Goal: Task Accomplishment & Management: Manage account settings

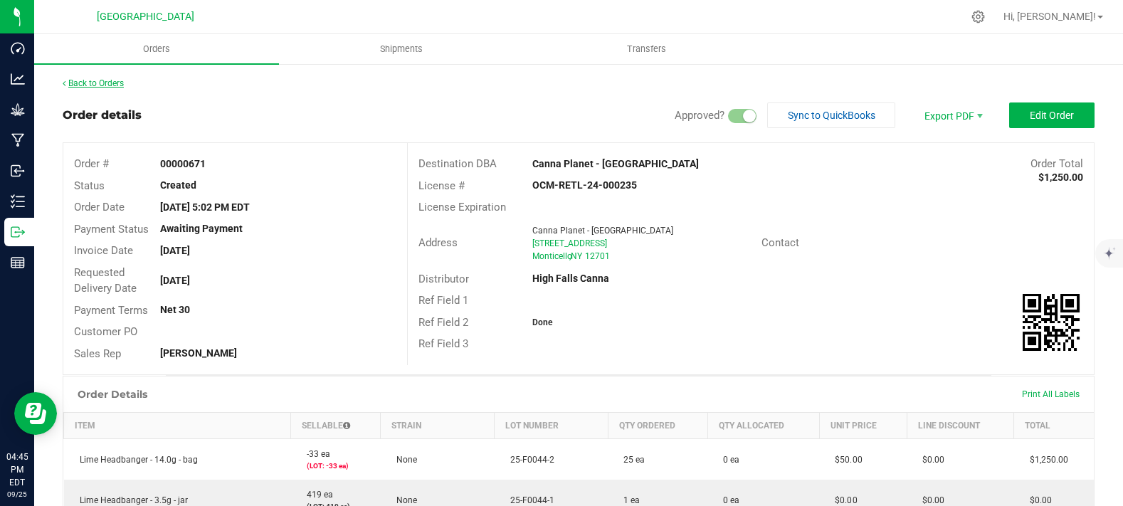
click at [104, 87] on link "Back to Orders" at bounding box center [93, 83] width 61 height 10
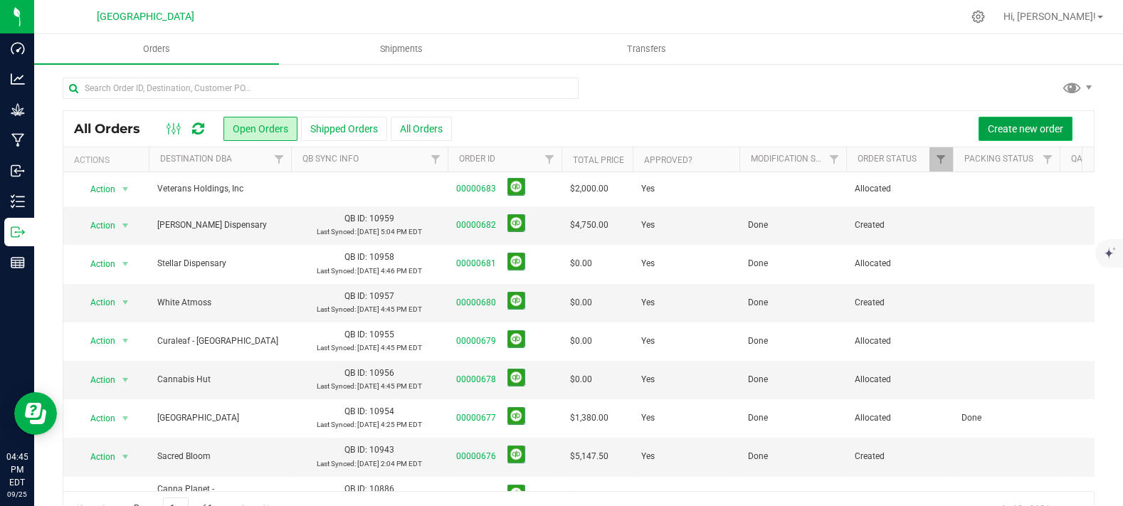
click at [1000, 120] on button "Create new order" at bounding box center [1026, 129] width 94 height 24
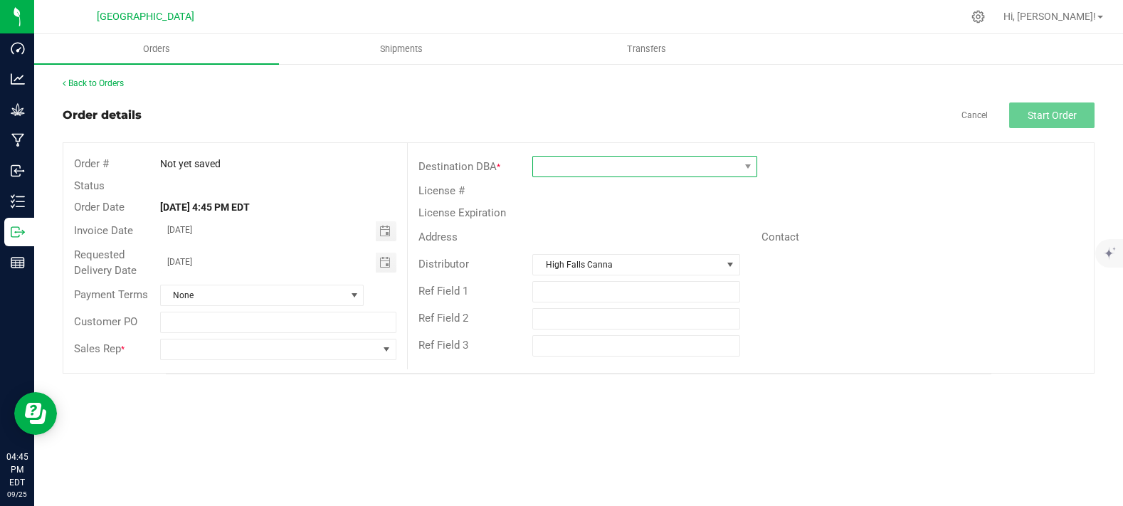
click at [554, 164] on span at bounding box center [636, 167] width 206 height 20
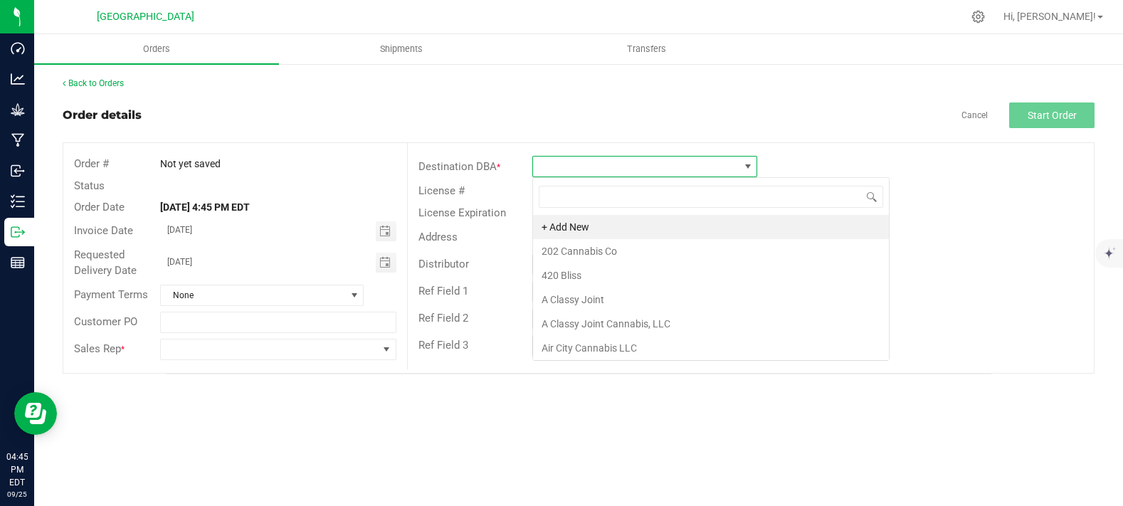
scroll to position [21, 225]
type input "purpl"
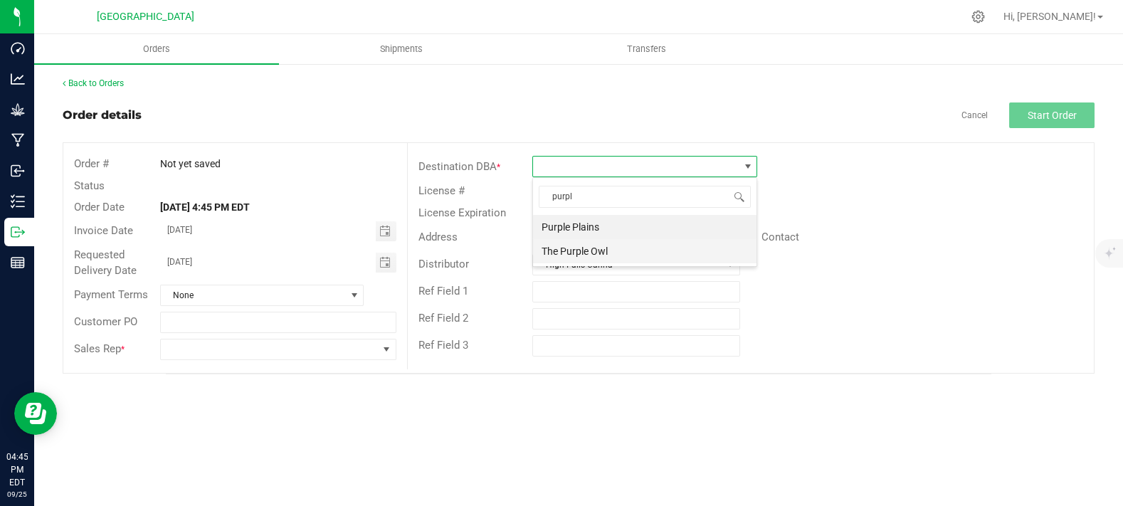
drag, startPoint x: 560, startPoint y: 229, endPoint x: 573, endPoint y: 249, distance: 23.7
click at [573, 249] on ul "Purple Plains The Purple Owl" at bounding box center [644, 239] width 223 height 48
click at [573, 249] on li "The Purple Owl" at bounding box center [644, 251] width 223 height 24
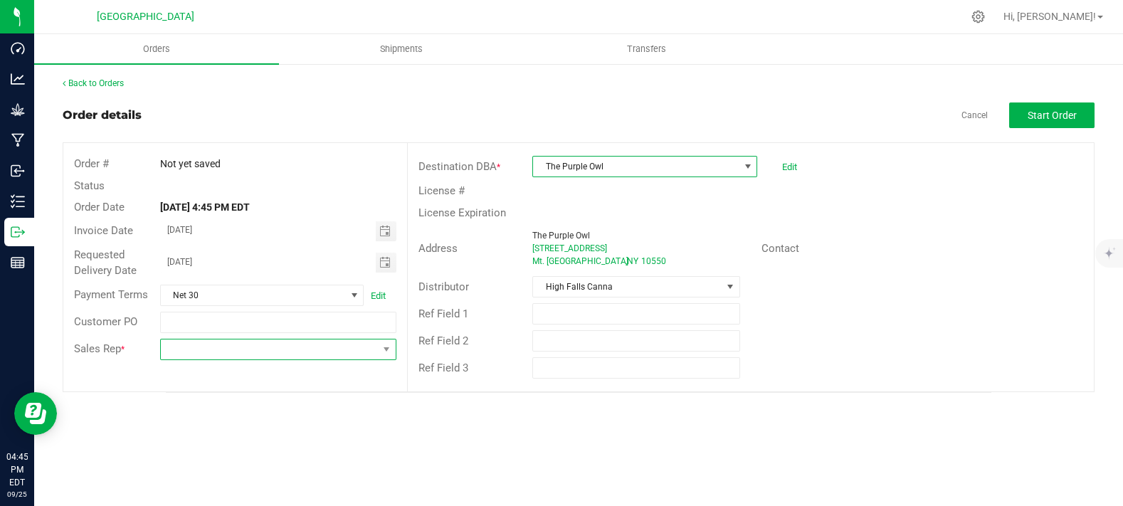
click at [226, 355] on span at bounding box center [269, 349] width 217 height 20
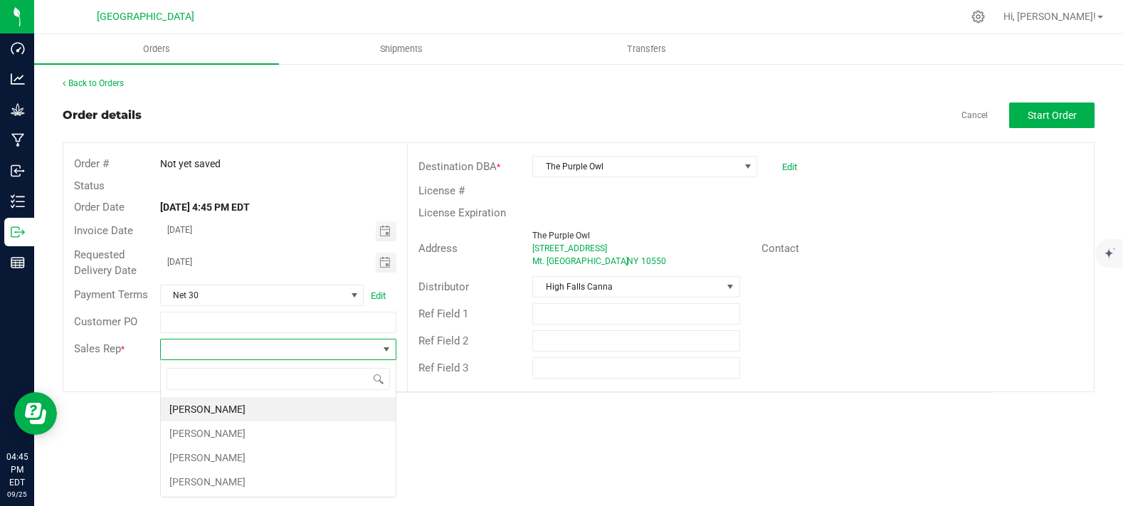
scroll to position [21, 236]
click at [206, 455] on li "[PERSON_NAME]" at bounding box center [278, 458] width 235 height 24
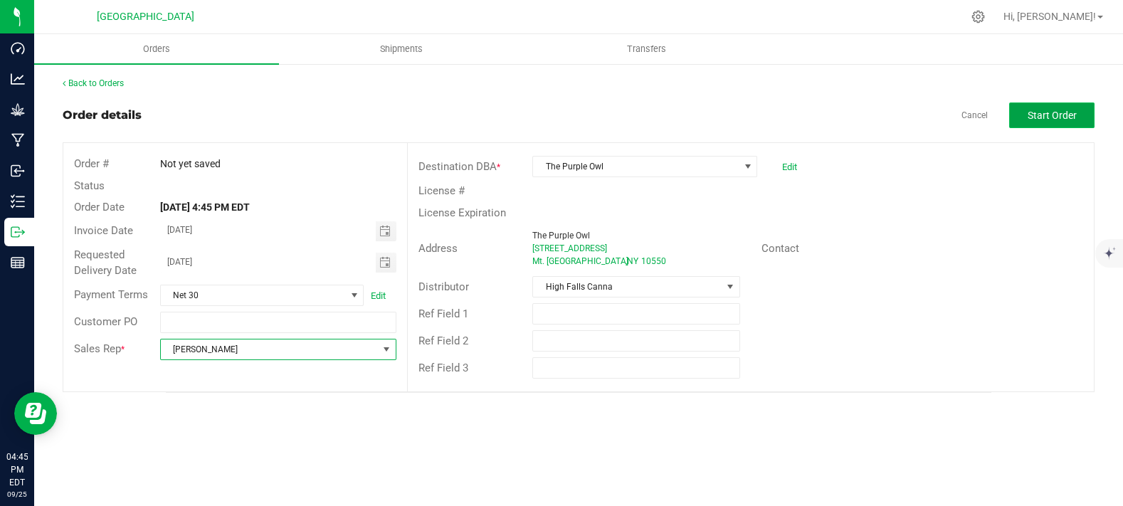
click at [1040, 112] on span "Start Order" at bounding box center [1052, 115] width 49 height 11
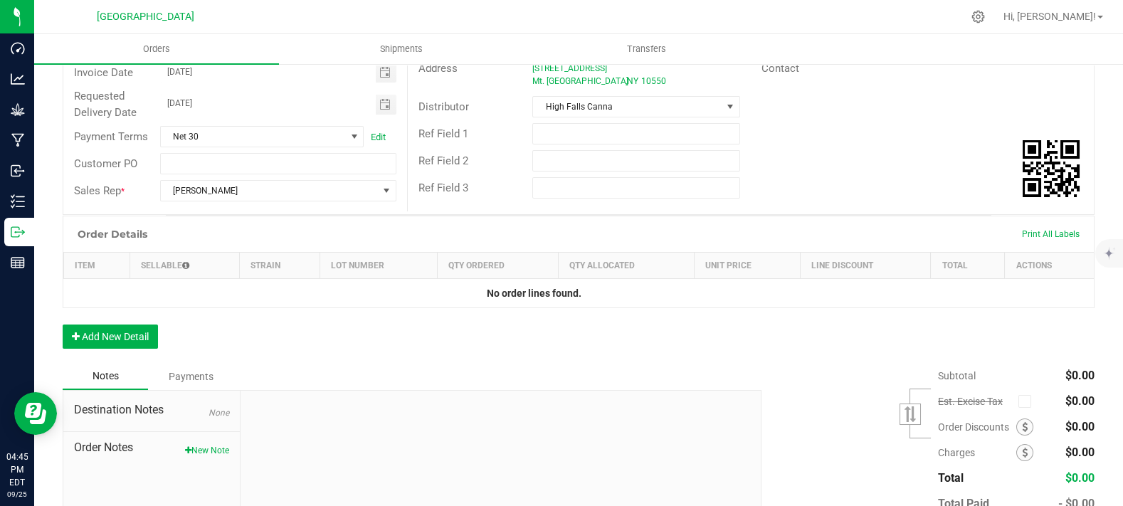
scroll to position [237, 0]
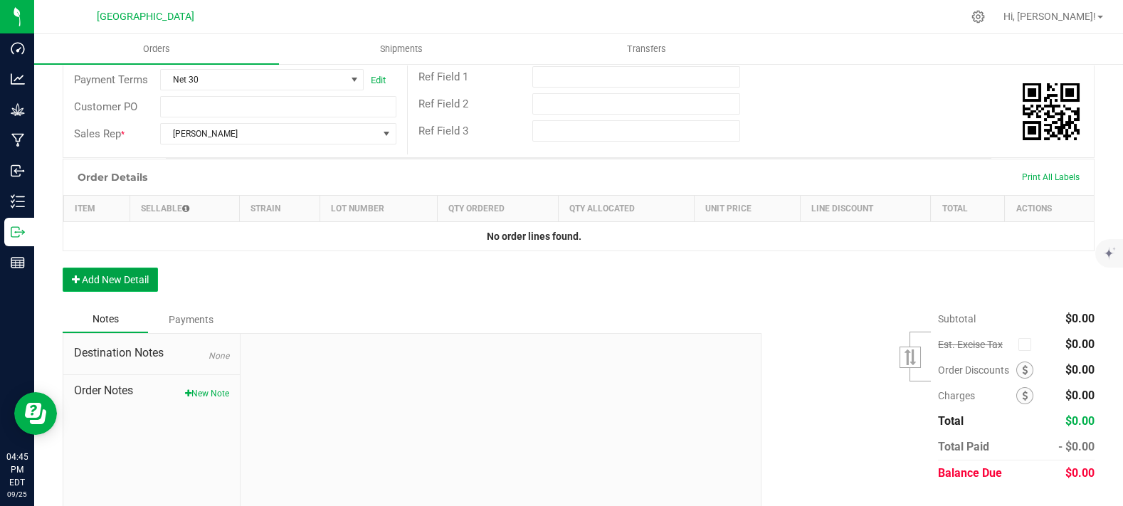
click at [136, 292] on button "Add New Detail" at bounding box center [110, 280] width 95 height 24
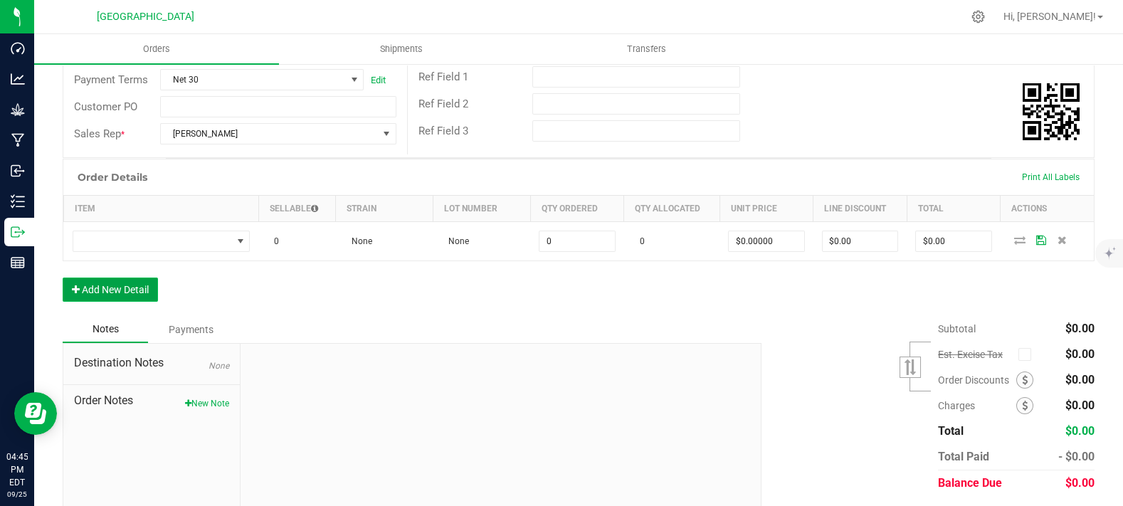
click at [141, 302] on button "Add New Detail" at bounding box center [110, 290] width 95 height 24
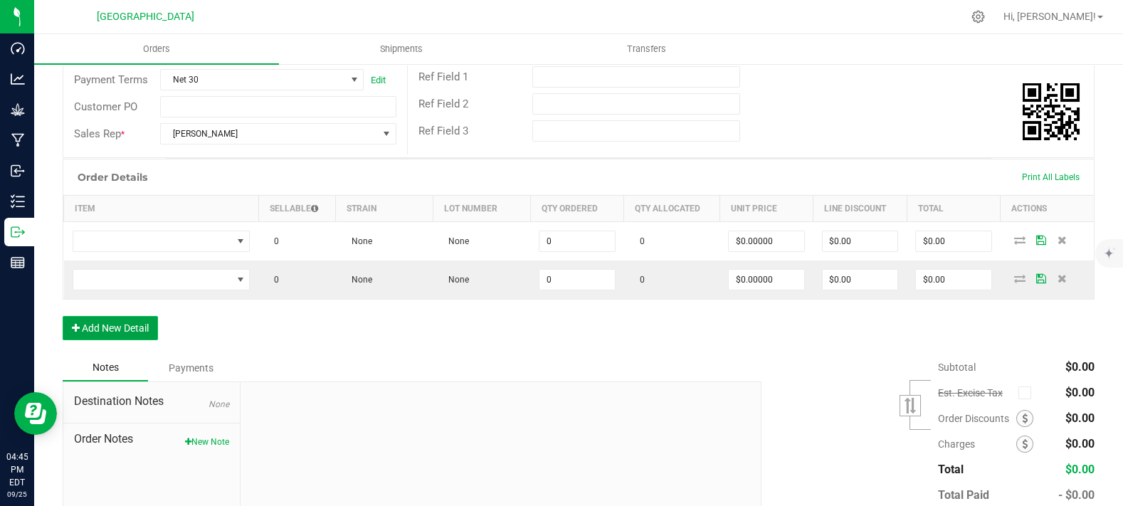
click at [125, 340] on button "Add New Detail" at bounding box center [110, 328] width 95 height 24
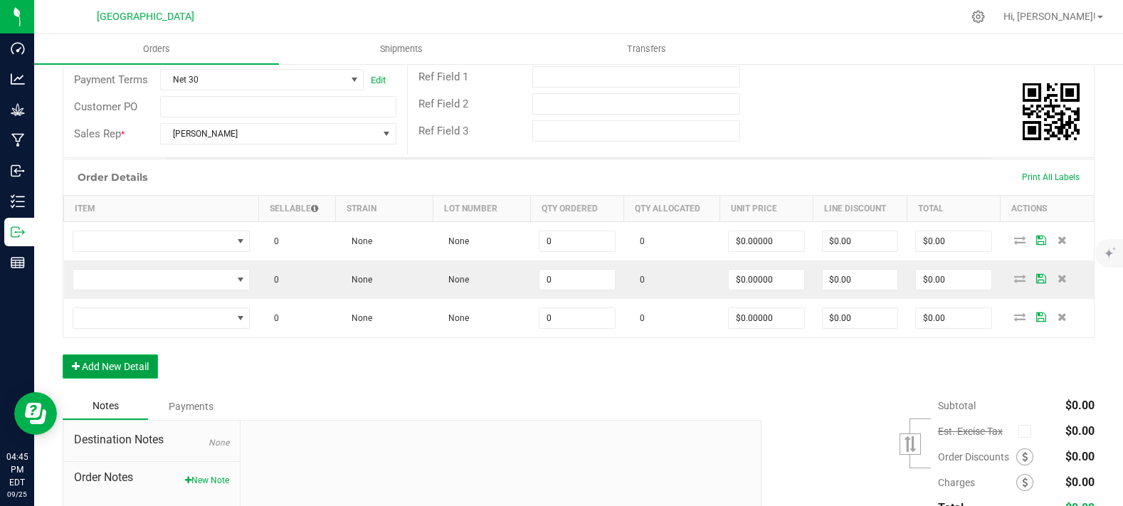
click at [116, 379] on button "Add New Detail" at bounding box center [110, 366] width 95 height 24
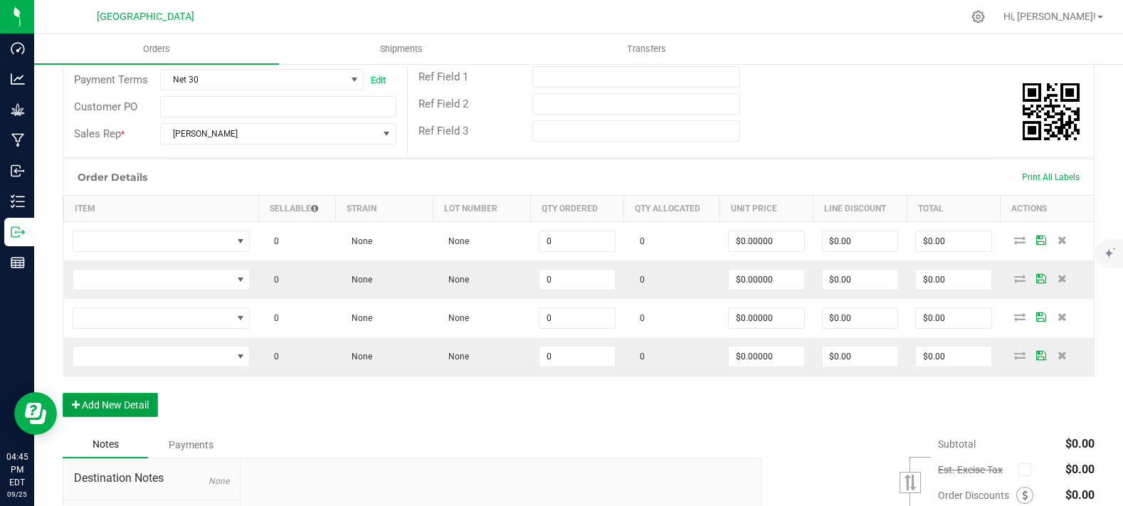
click at [117, 417] on button "Add New Detail" at bounding box center [110, 405] width 95 height 24
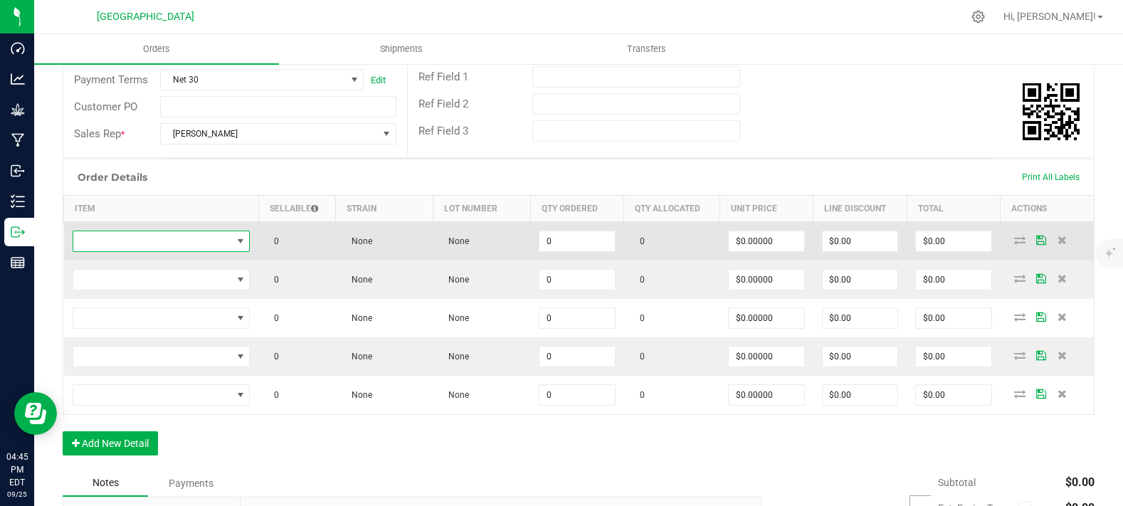
click at [135, 251] on span "NO DATA FOUND" at bounding box center [152, 241] width 159 height 20
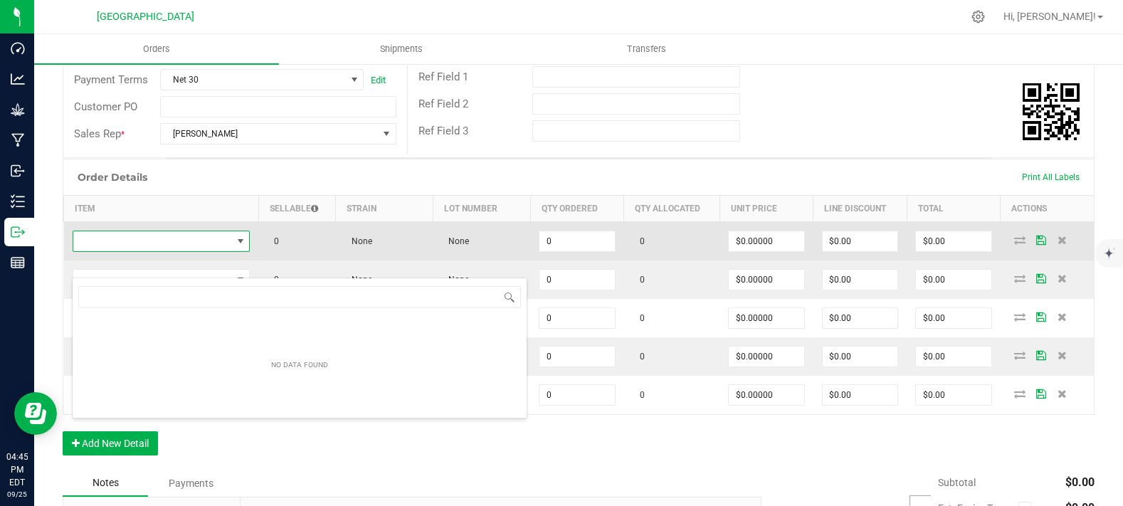
scroll to position [21, 173]
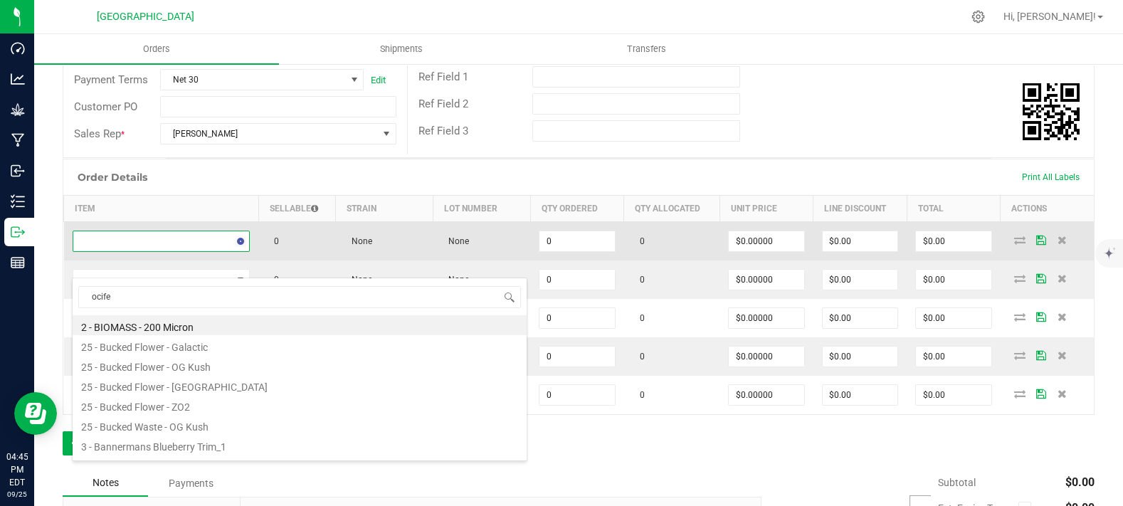
type input "ocifer"
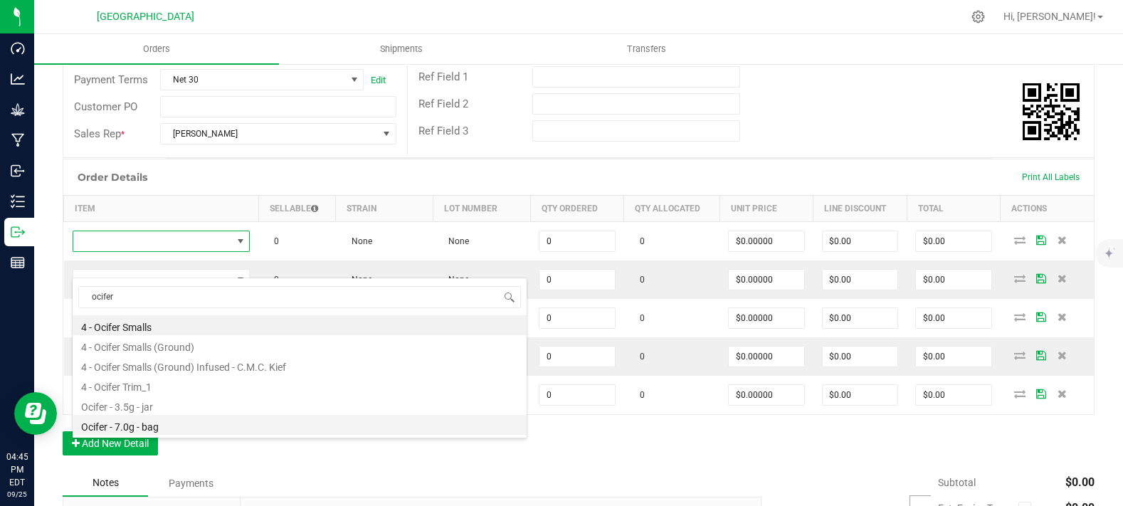
click at [150, 429] on li "Ocifer - 7.0g - bag" at bounding box center [300, 425] width 454 height 20
type input "0 ea"
type input "$27.50000"
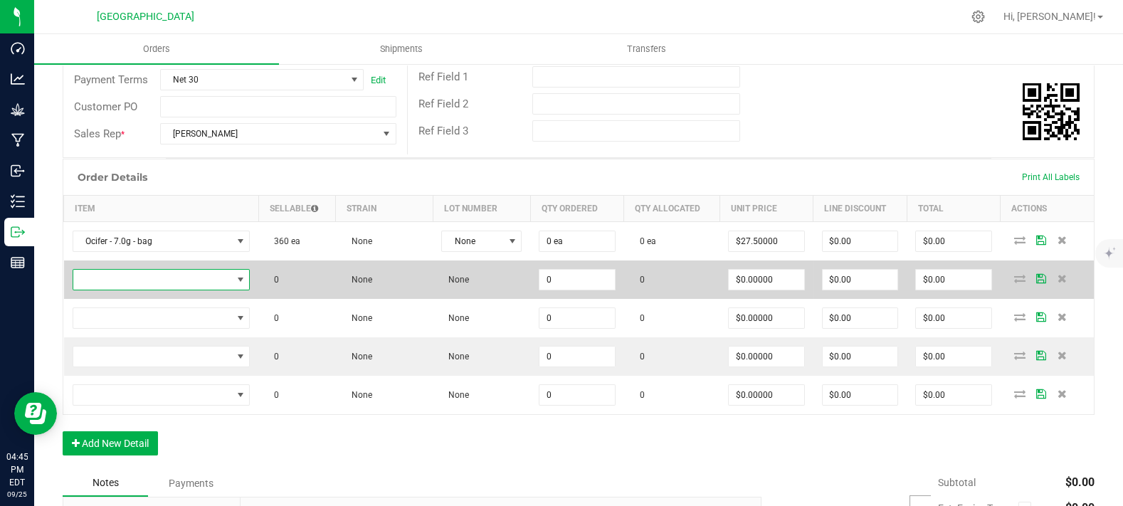
click at [147, 290] on span "NO DATA FOUND" at bounding box center [152, 280] width 159 height 20
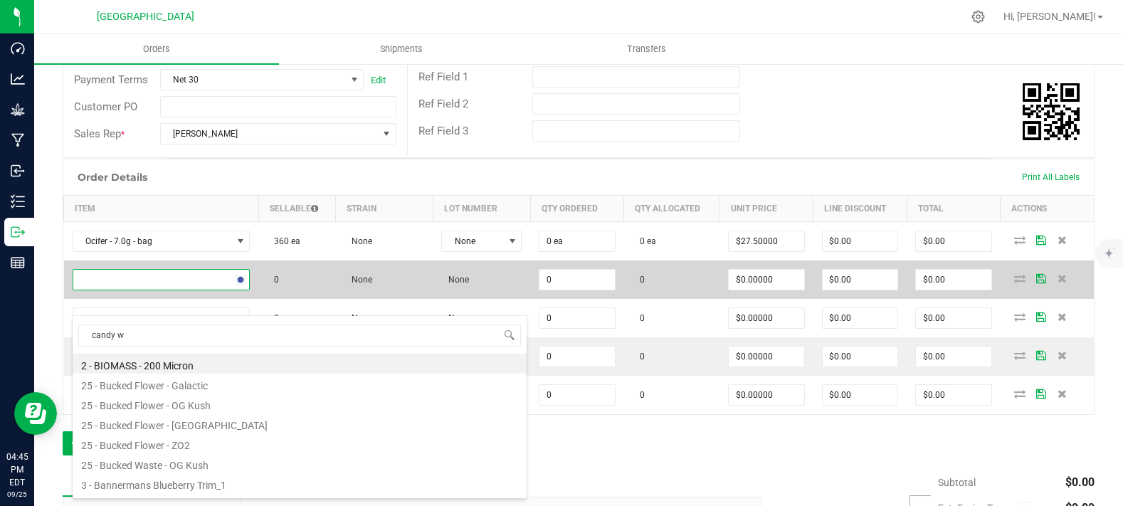
type input "candy wh"
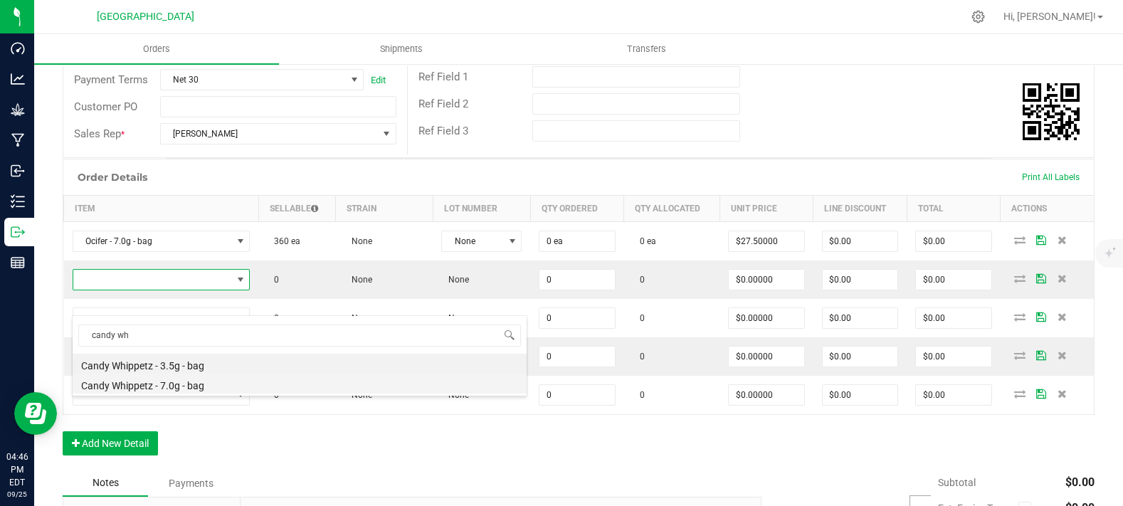
click at [191, 388] on li "Candy Whippetz - 7.0g - bag" at bounding box center [300, 384] width 454 height 20
type input "0 ea"
type input "$30.00000"
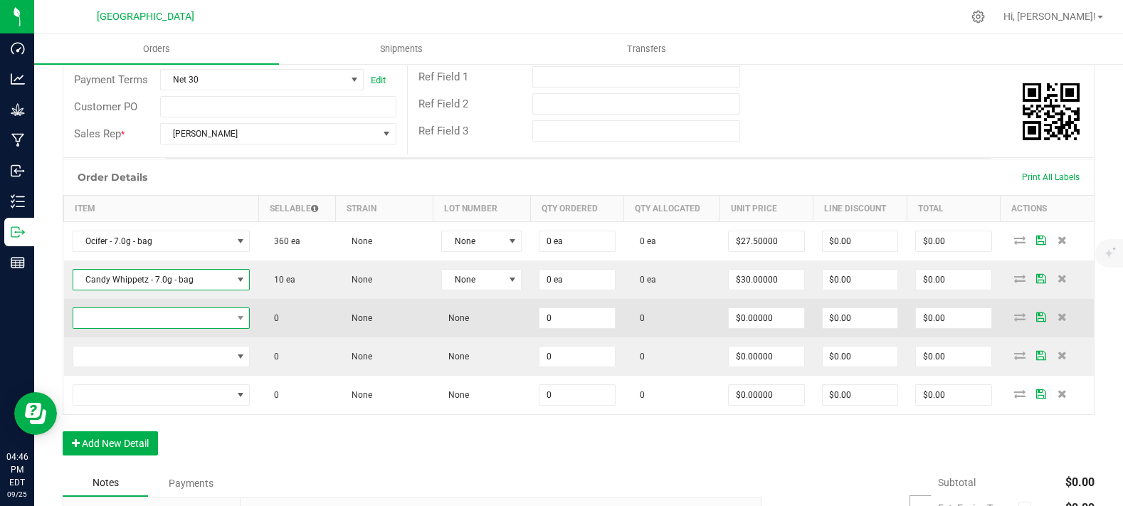
click at [188, 328] on span "NO DATA FOUND" at bounding box center [152, 318] width 159 height 20
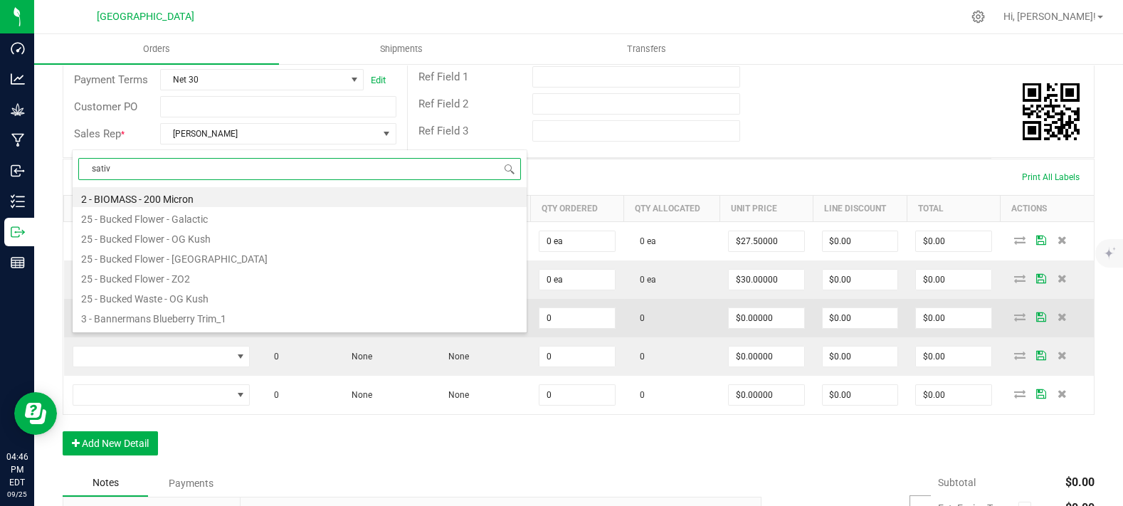
type input "sativa"
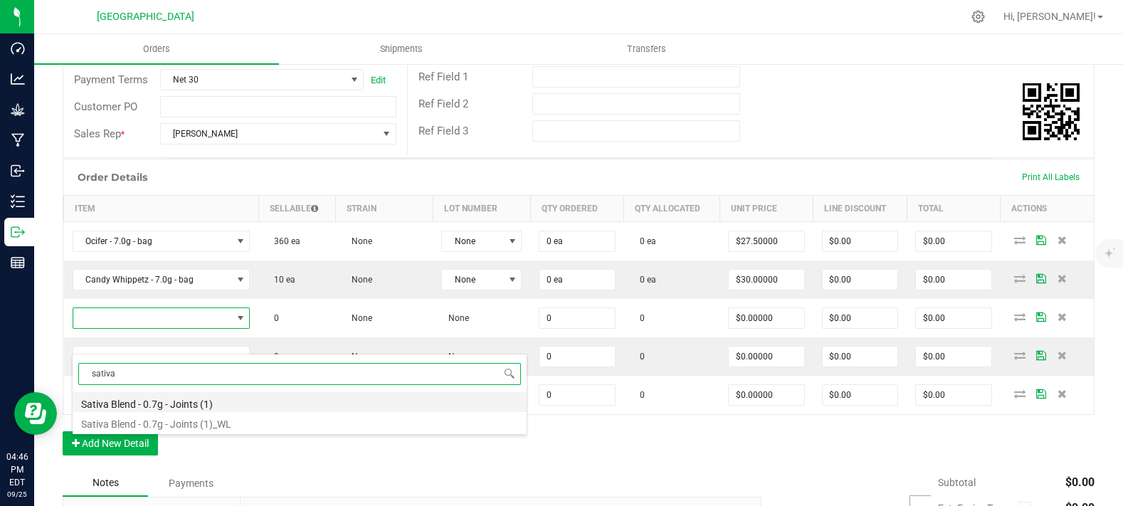
click at [209, 403] on li "Sativa Blend - 0.7g - Joints (1)" at bounding box center [300, 402] width 454 height 20
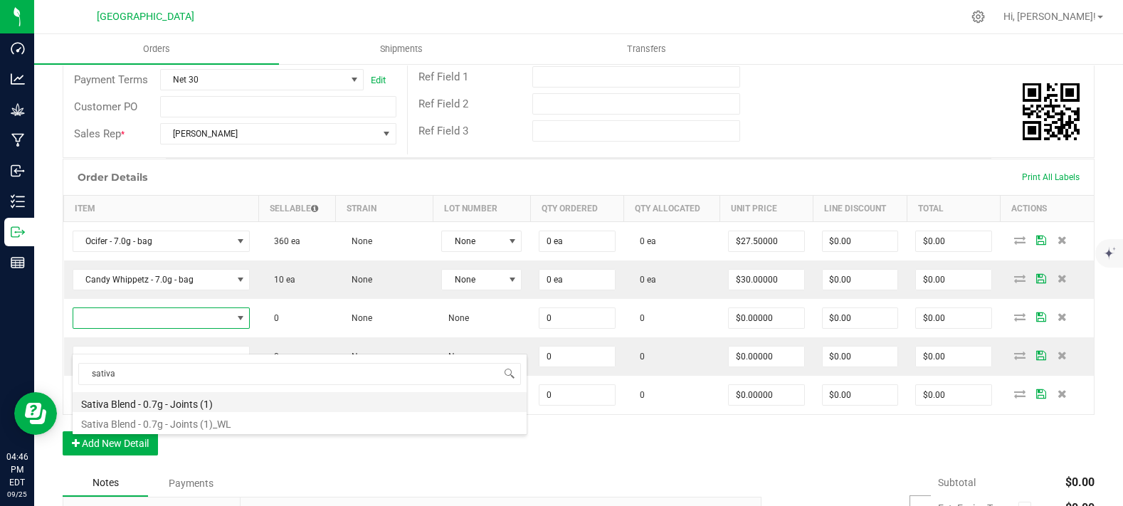
type input "0 ea"
type input "$3.50000"
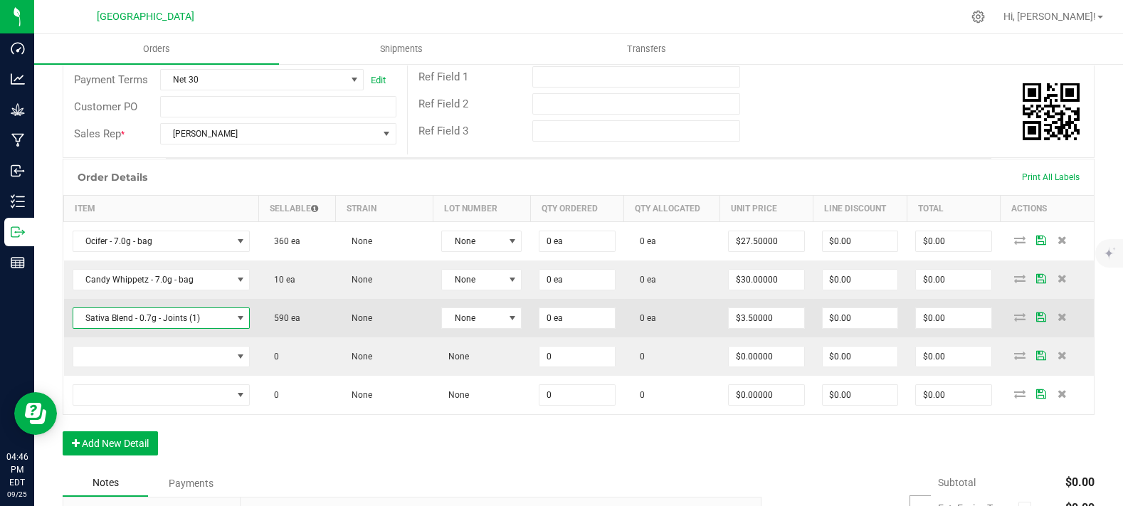
scroll to position [316, 0]
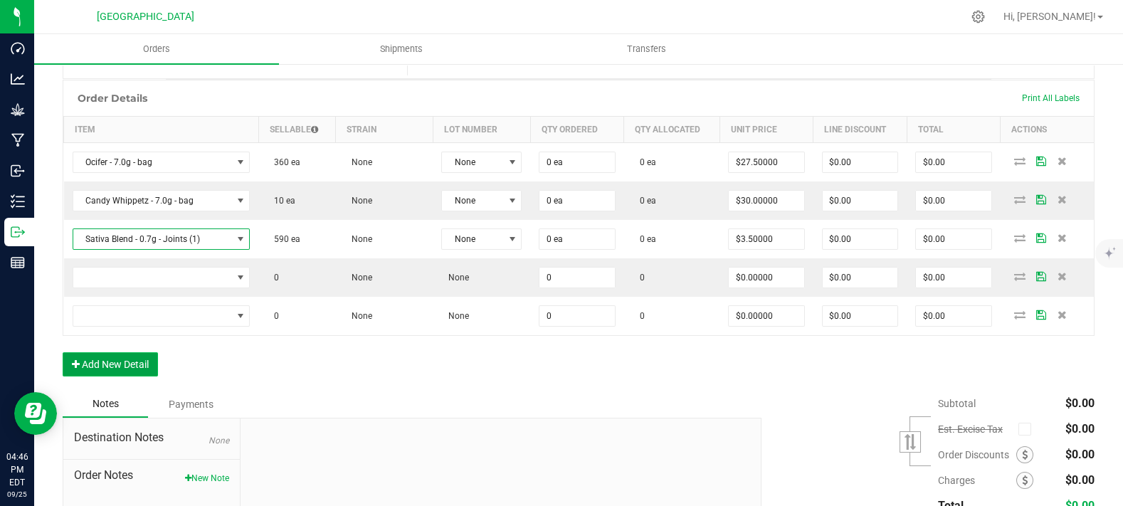
click at [139, 376] on button "Add New Detail" at bounding box center [110, 364] width 95 height 24
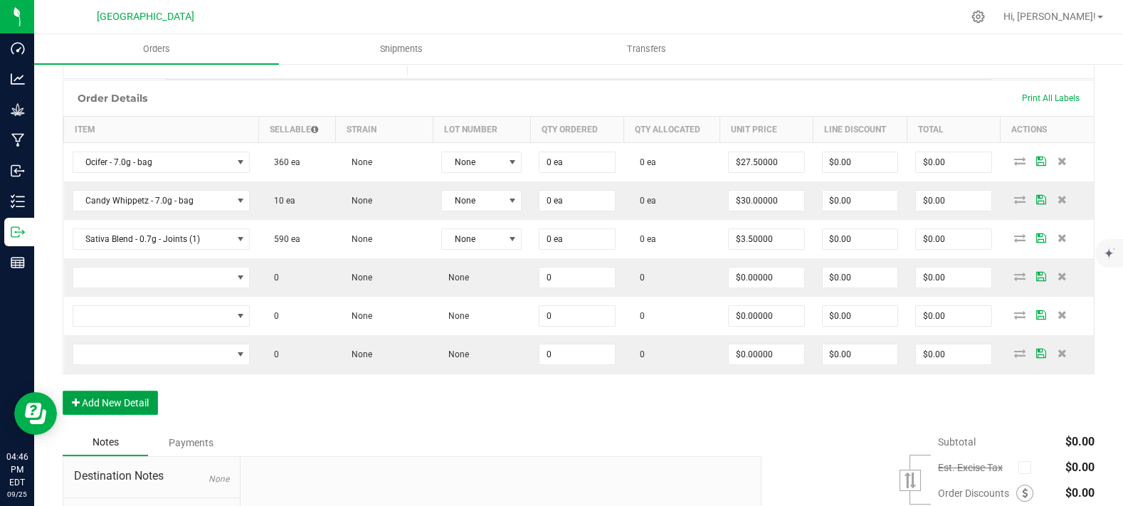
click at [129, 415] on button "Add New Detail" at bounding box center [110, 403] width 95 height 24
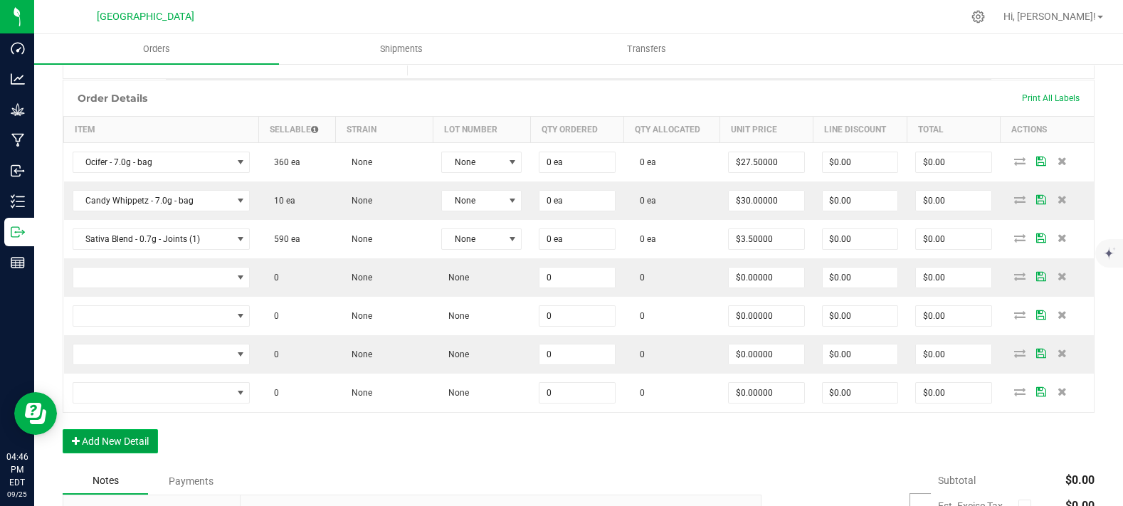
click at [142, 453] on button "Add New Detail" at bounding box center [110, 441] width 95 height 24
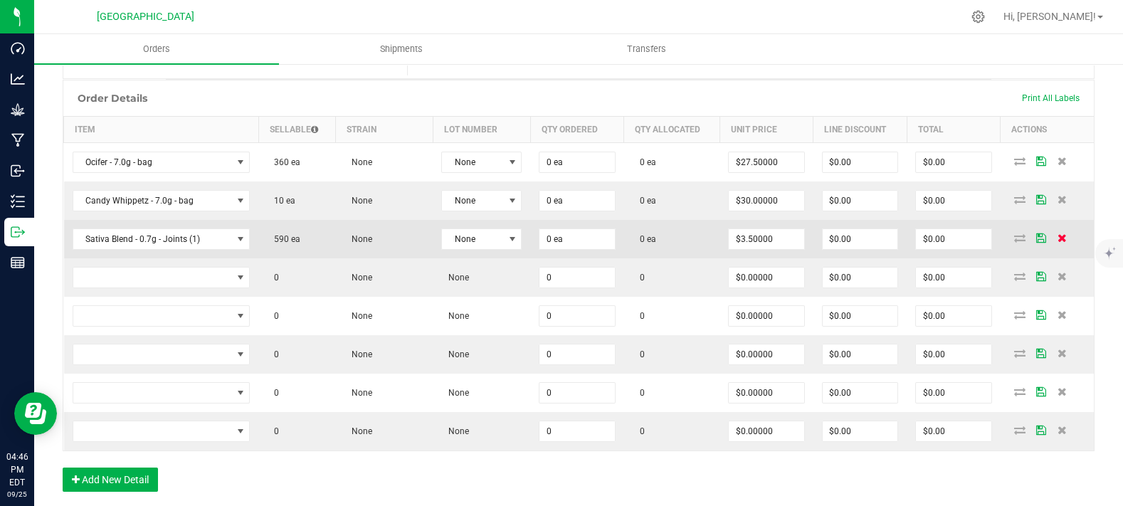
click at [1058, 242] on icon at bounding box center [1062, 237] width 9 height 9
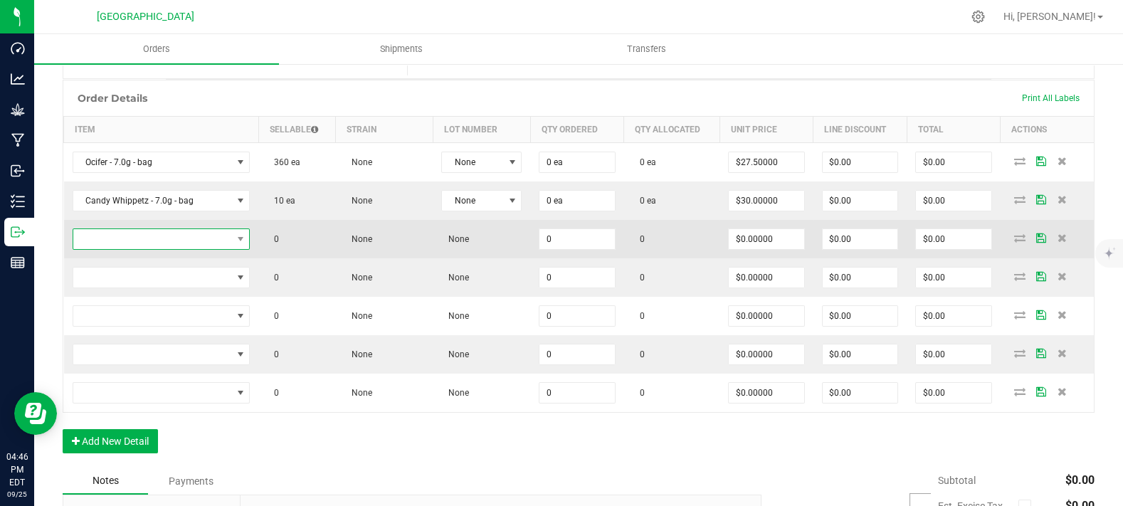
click at [130, 249] on span "NO DATA FOUND" at bounding box center [152, 239] width 159 height 20
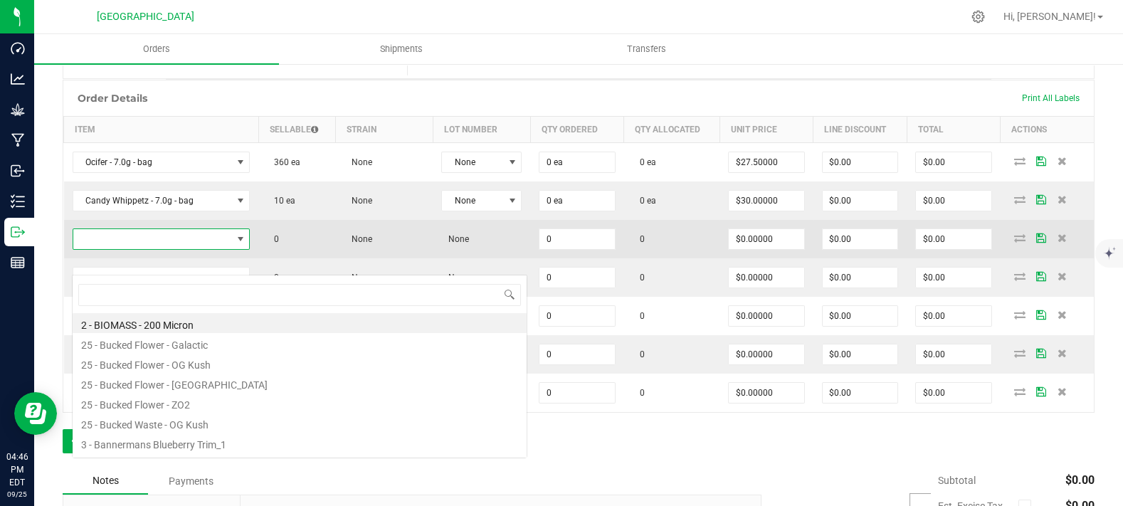
scroll to position [21, 173]
type input "lime"
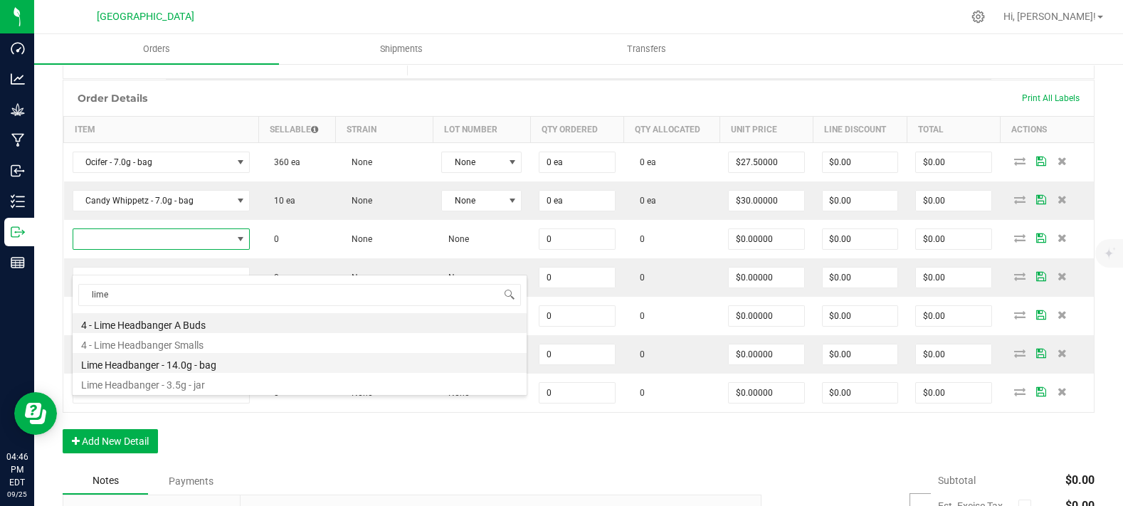
click at [189, 365] on li "Lime Headbanger - 14.0g - bag" at bounding box center [300, 363] width 454 height 20
type input "0 ea"
type input "$50.00000"
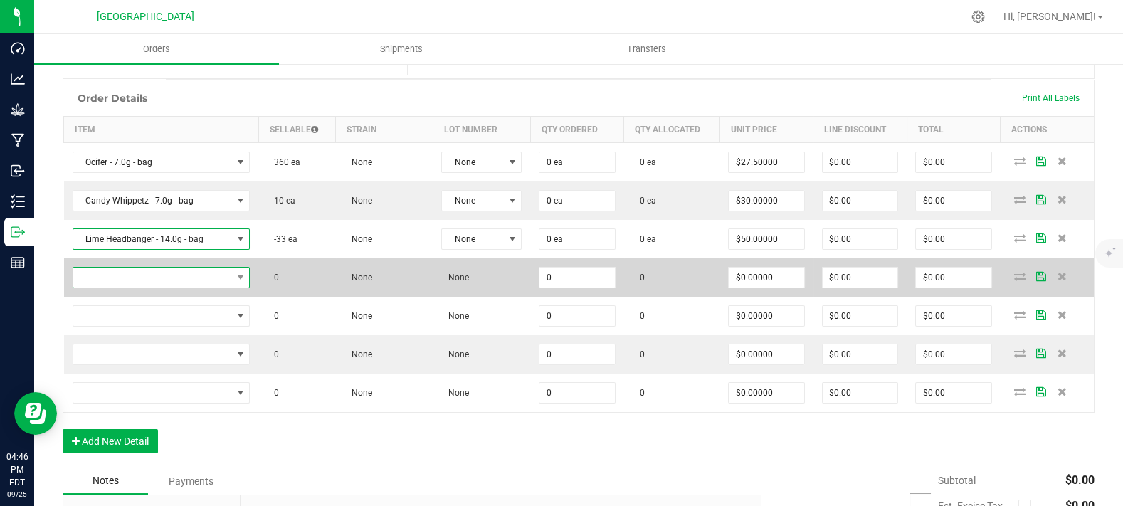
click at [135, 288] on span "NO DATA FOUND" at bounding box center [152, 278] width 159 height 20
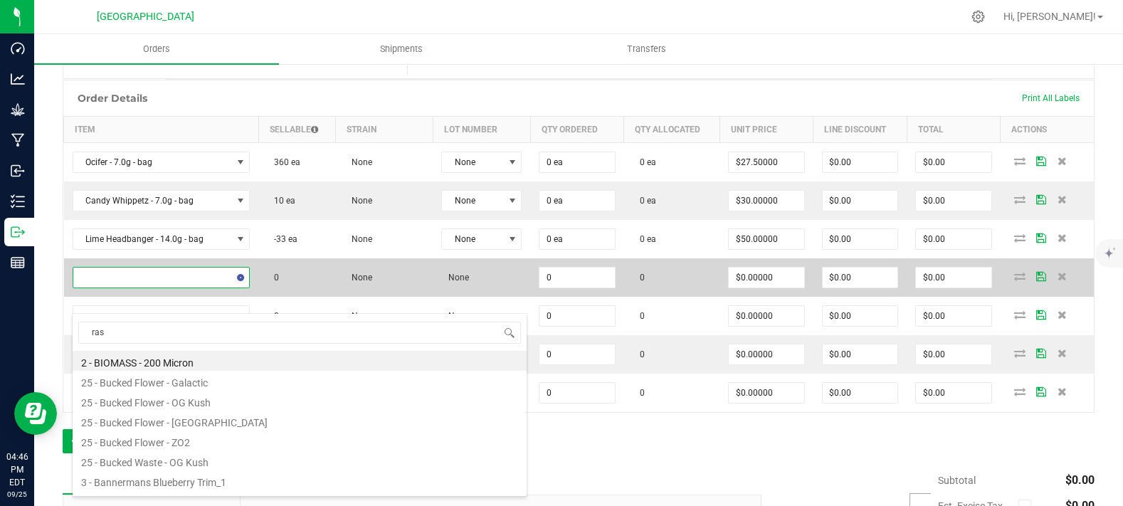
type input "rasp"
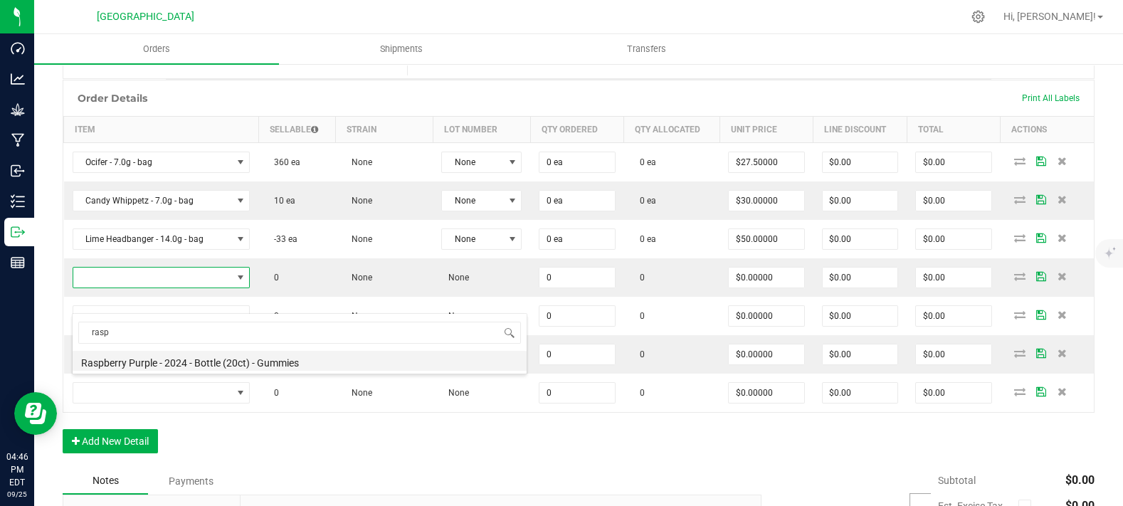
click at [174, 358] on li "Raspberry Purple - 2024 - Bottle (20ct) - Gummies" at bounding box center [300, 361] width 454 height 20
type input "0 ea"
type input "$10.00000"
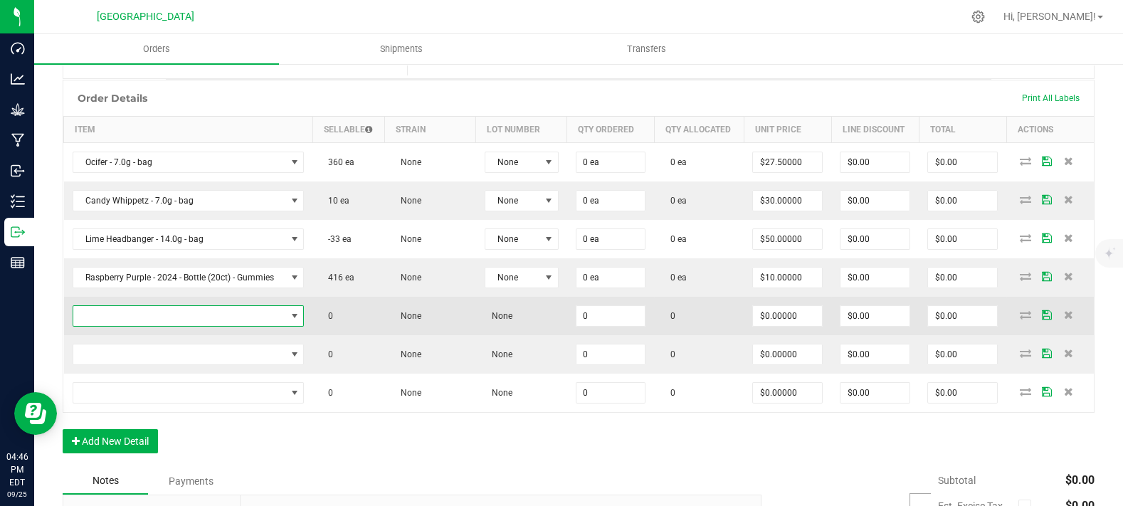
click at [164, 326] on span "NO DATA FOUND" at bounding box center [179, 316] width 213 height 20
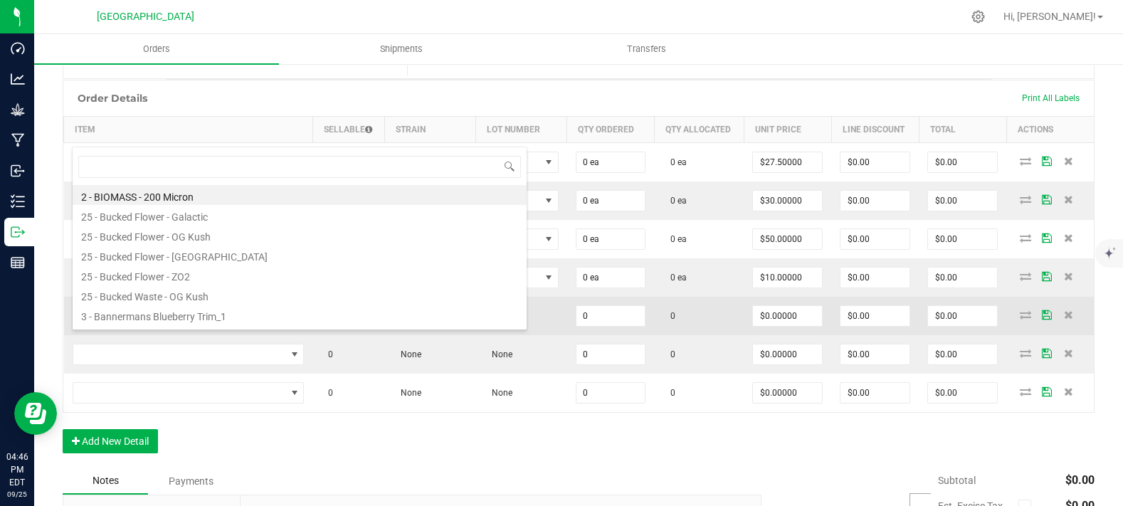
scroll to position [21, 224]
type input "og ku"
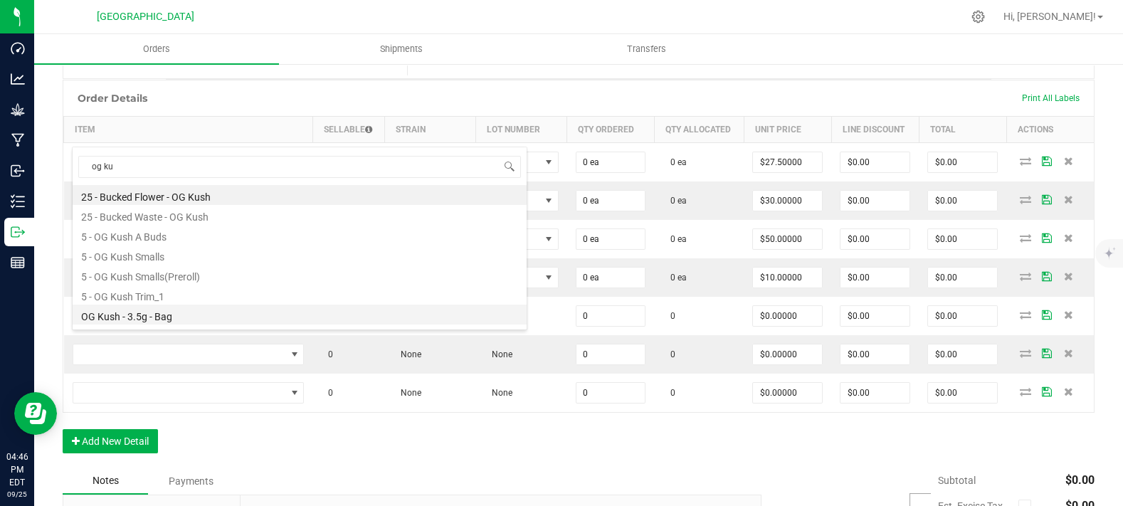
click at [180, 317] on li "OG Kush - 3.5g - Bag" at bounding box center [300, 315] width 454 height 20
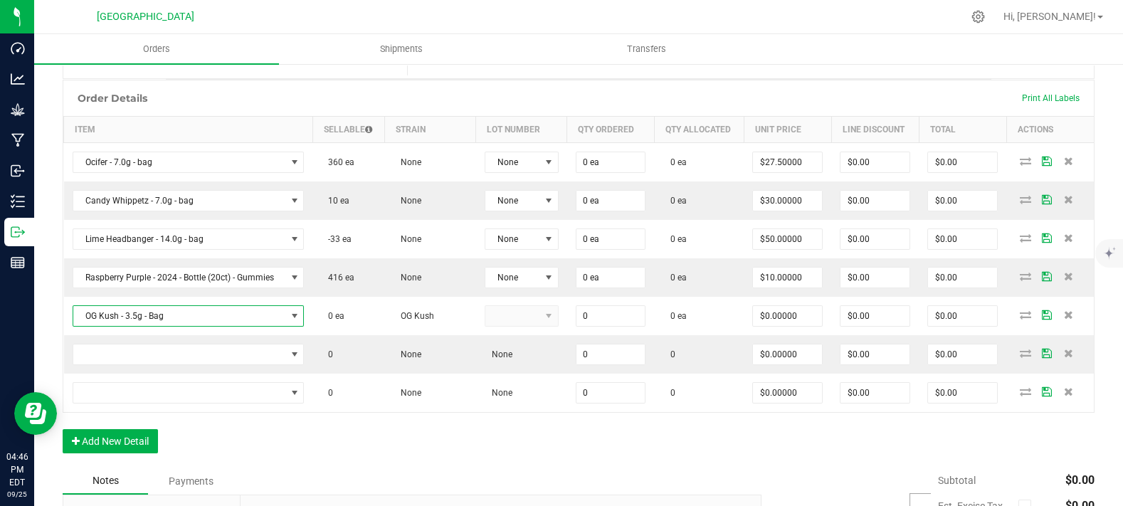
type input "0 ea"
type input "$15.00000"
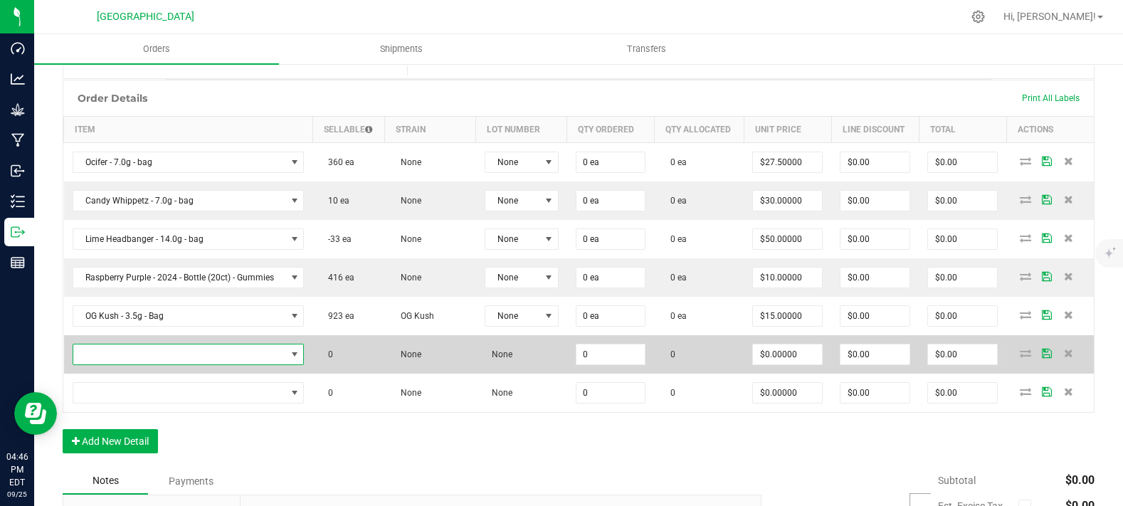
click at [179, 364] on span "NO DATA FOUND" at bounding box center [179, 354] width 213 height 20
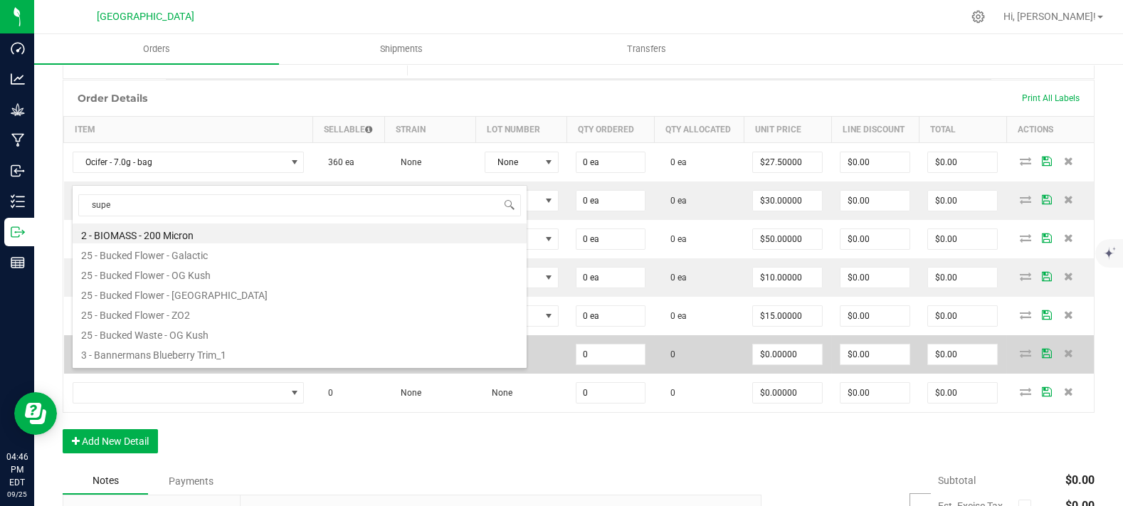
type input "super"
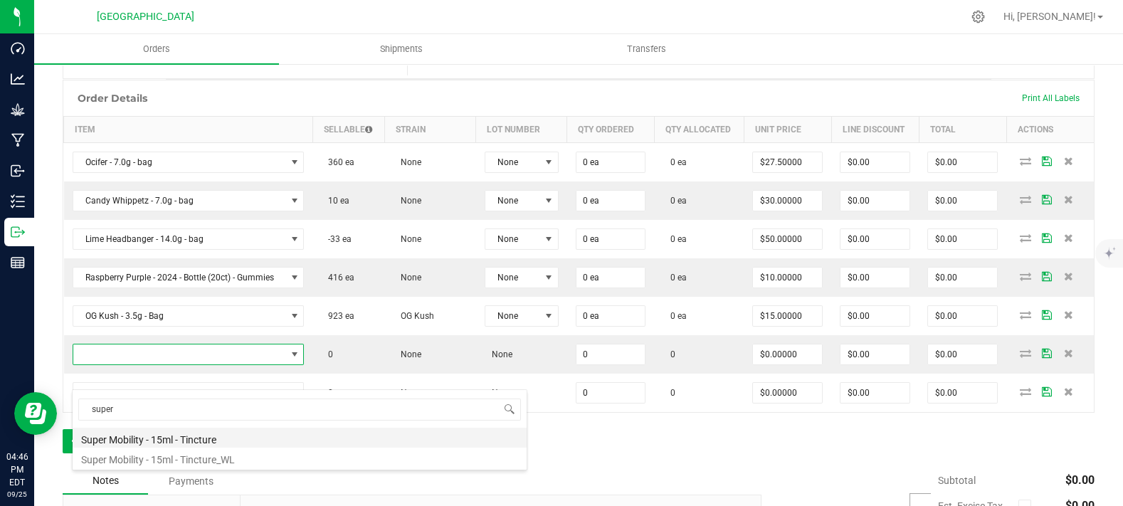
click at [164, 433] on li "Super Mobility - 15ml - Tincture" at bounding box center [300, 438] width 454 height 20
type input "0 ea"
type input "$20.00000"
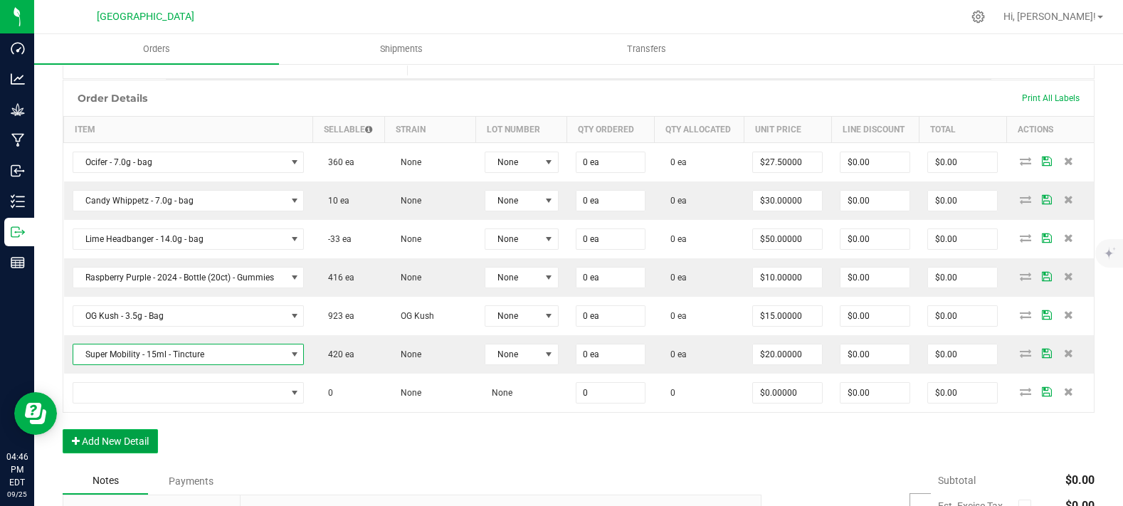
click at [114, 453] on button "Add New Detail" at bounding box center [110, 441] width 95 height 24
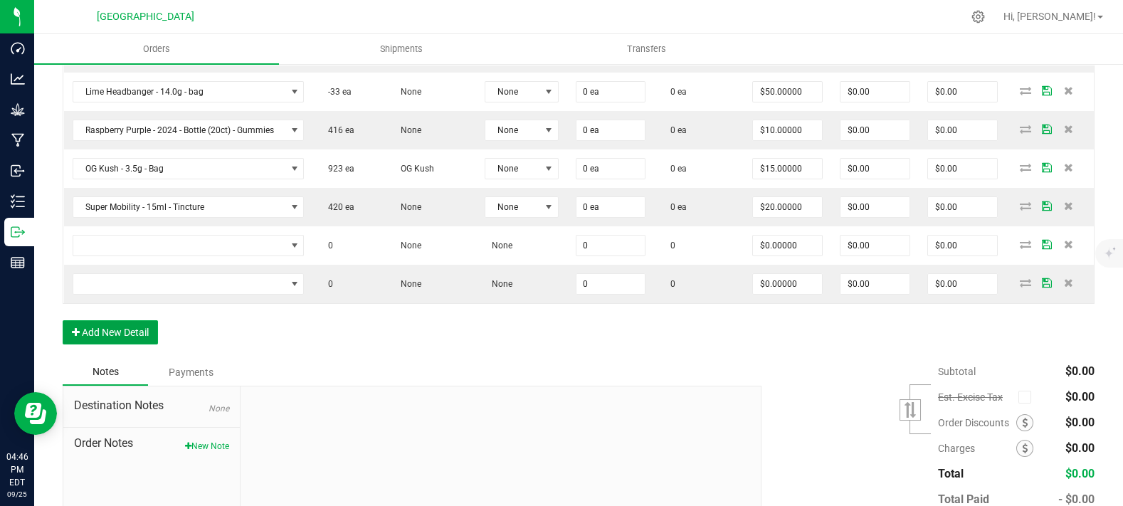
scroll to position [474, 0]
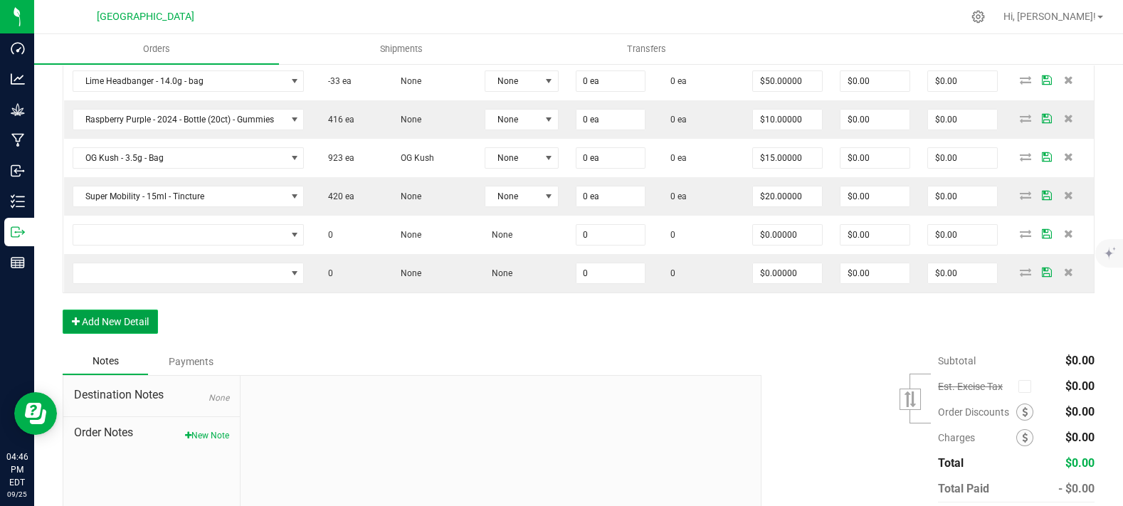
click at [122, 334] on button "Add New Detail" at bounding box center [110, 322] width 95 height 24
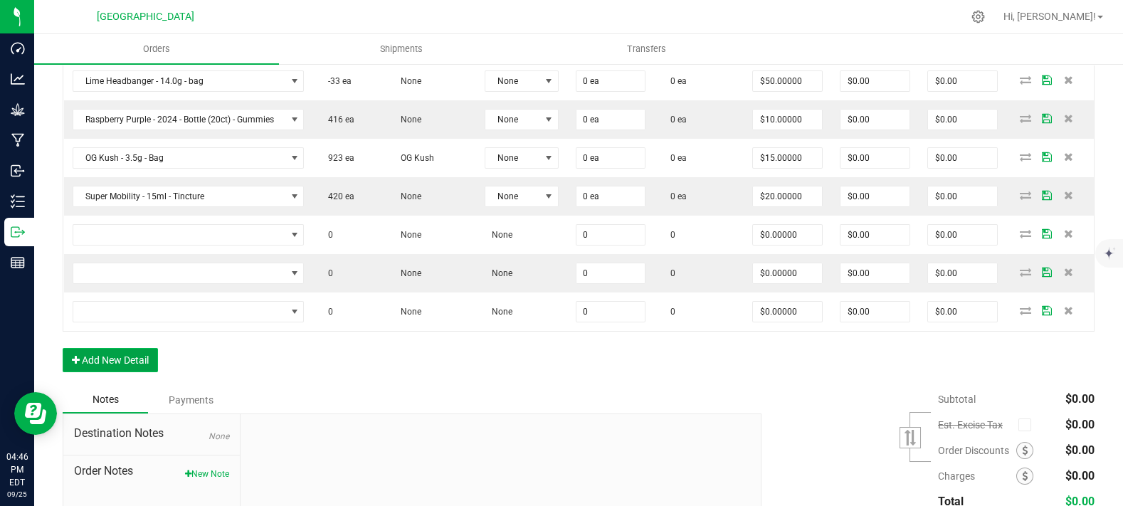
click at [114, 372] on button "Add New Detail" at bounding box center [110, 360] width 95 height 24
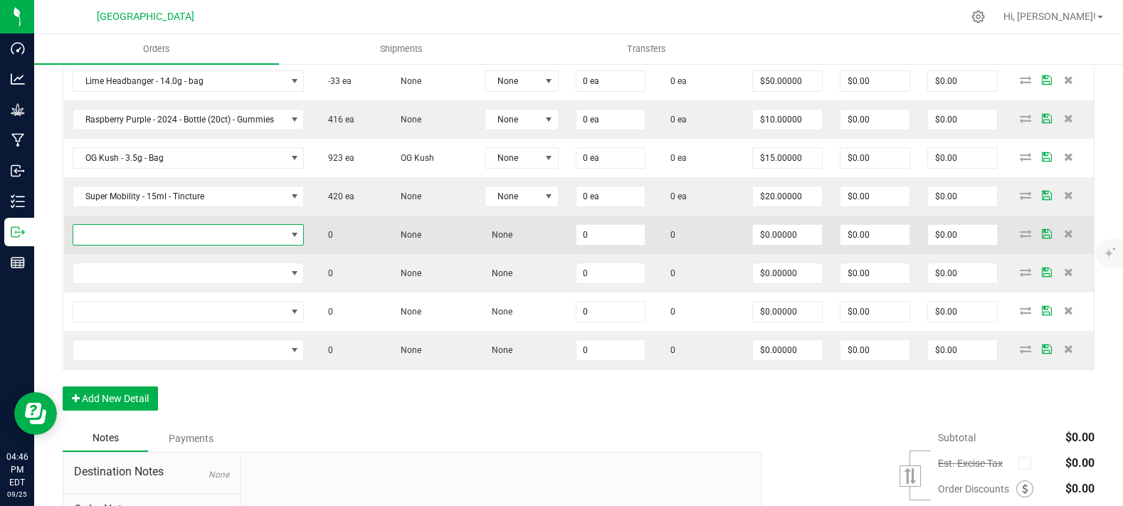
click at [130, 245] on span "NO DATA FOUND" at bounding box center [179, 235] width 213 height 20
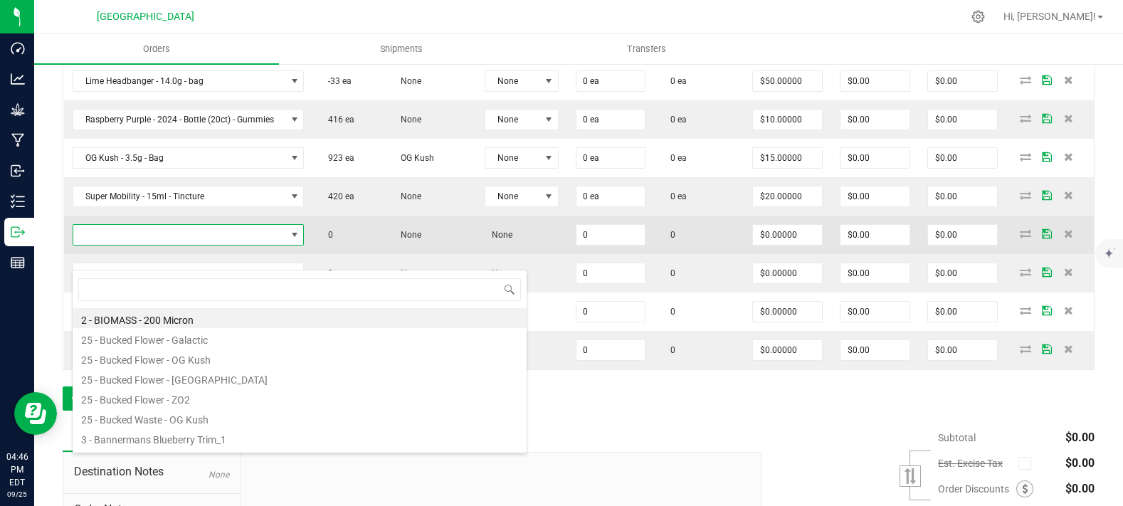
scroll to position [21, 224]
type input "bliss"
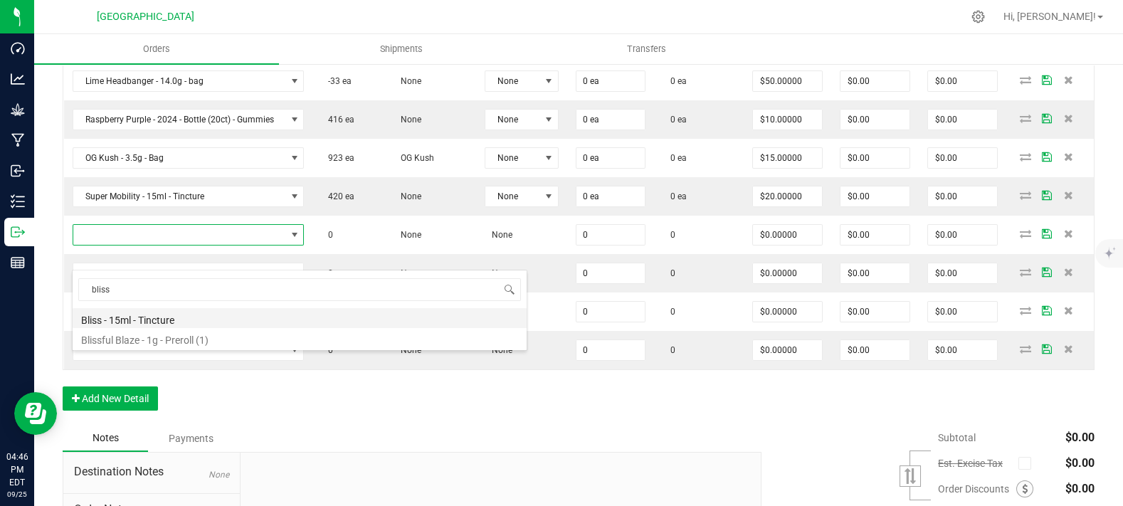
click at [159, 324] on li "Bliss - 15ml - Tincture" at bounding box center [300, 318] width 454 height 20
type input "0 ea"
type input "$20.00000"
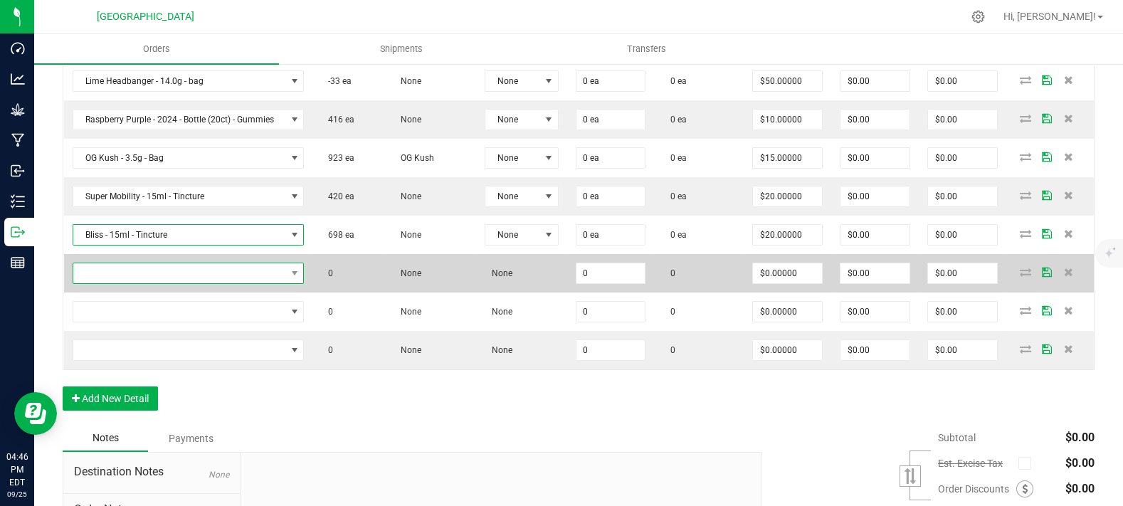
click at [171, 283] on span "NO DATA FOUND" at bounding box center [179, 273] width 213 height 20
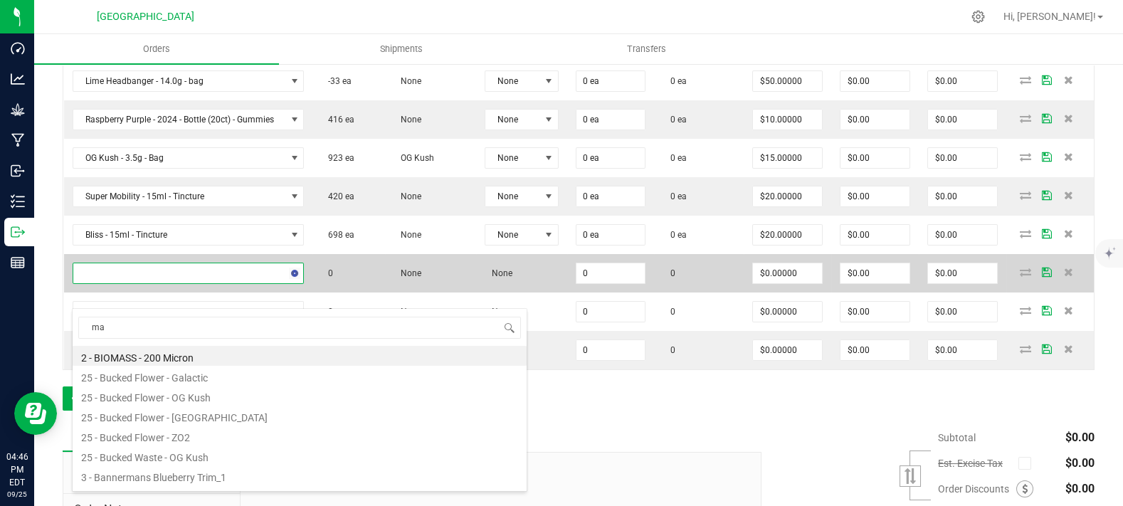
type input "mac"
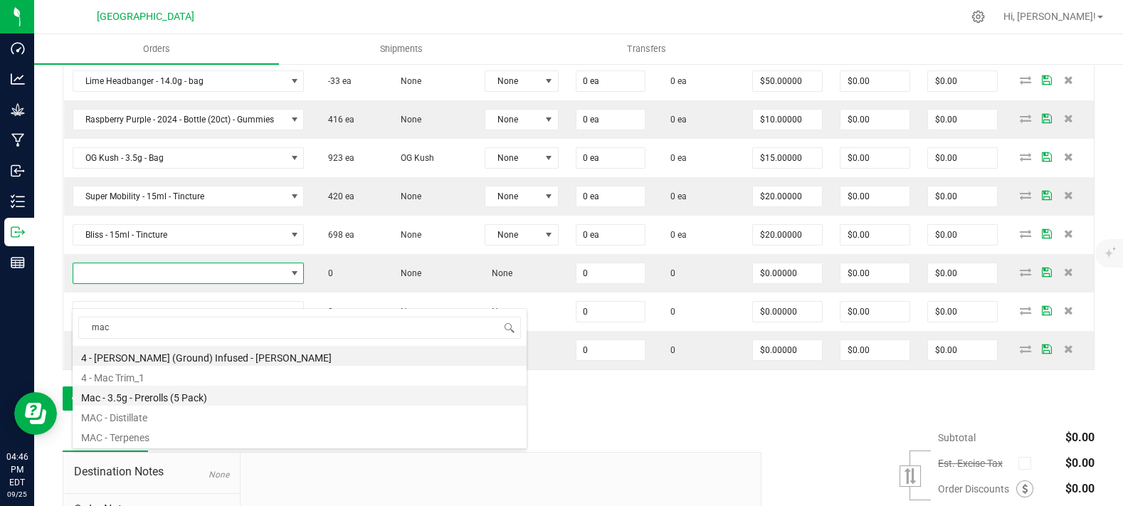
click at [184, 398] on li "Mac - 3.5g - Prerolls (5 Pack)" at bounding box center [300, 396] width 454 height 20
type input "0 ea"
type input "$15.00000"
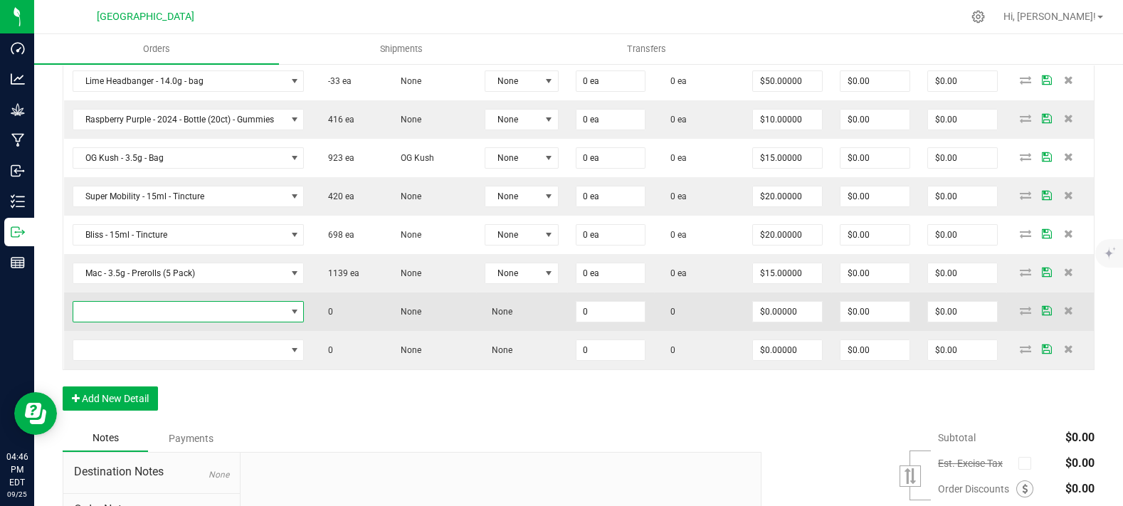
click at [159, 322] on span "NO DATA FOUND" at bounding box center [179, 312] width 213 height 20
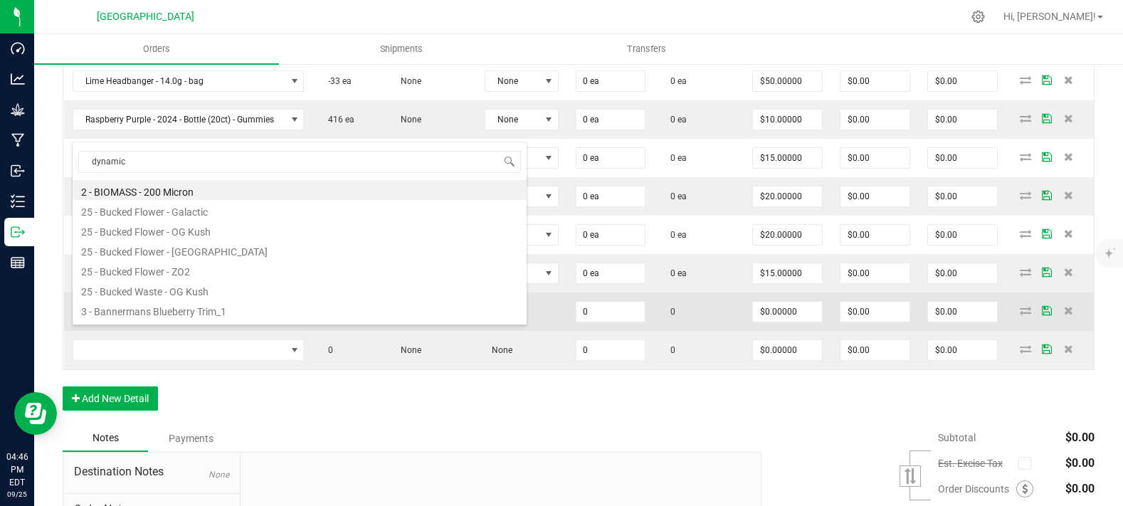
type input "dynamic d"
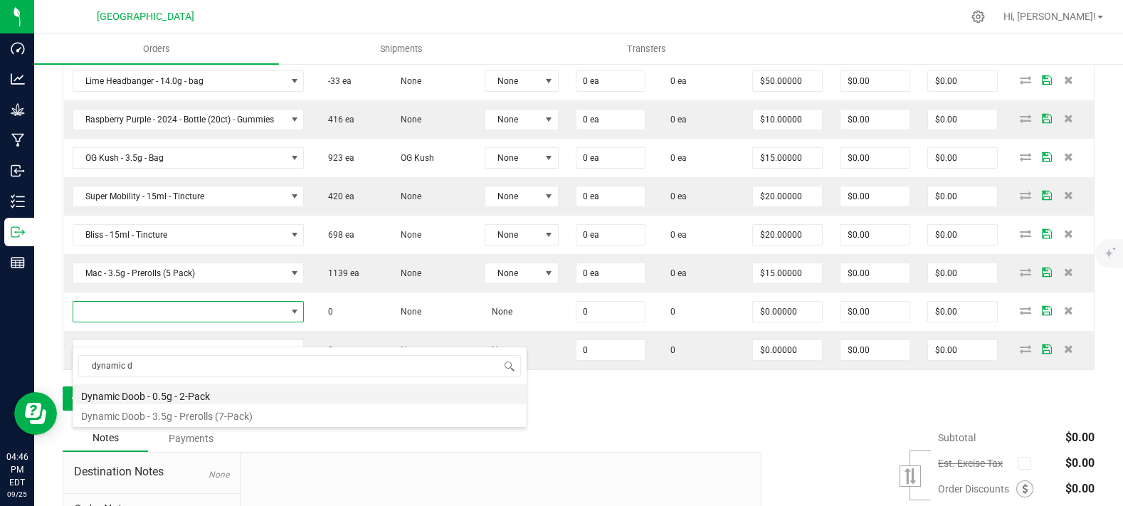
click at [193, 388] on li "Dynamic Doob - 0.5g - 2-Pack" at bounding box center [300, 394] width 454 height 20
type input "0 ea"
type input "$6.00000"
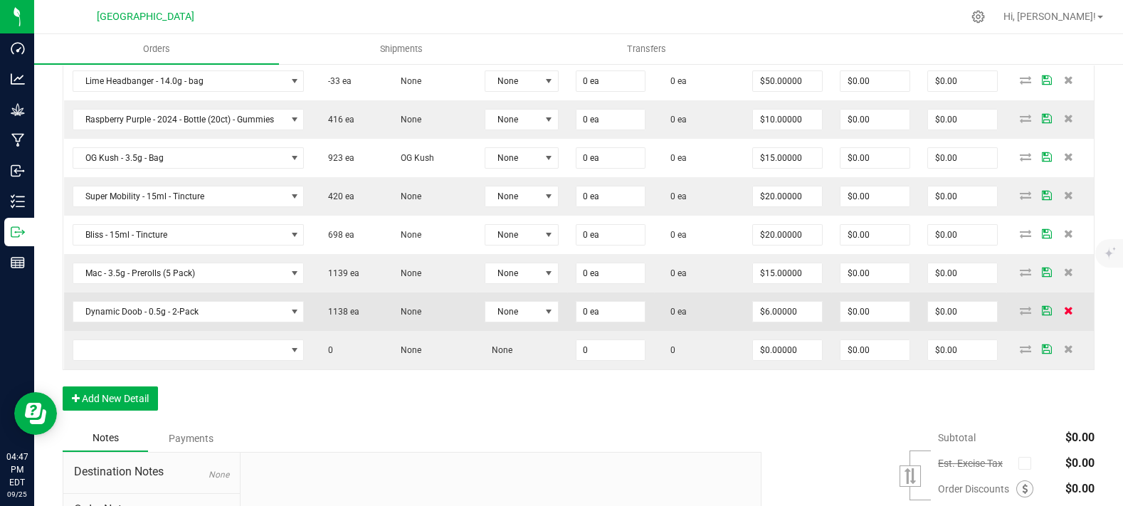
click at [1063, 315] on span at bounding box center [1068, 310] width 21 height 9
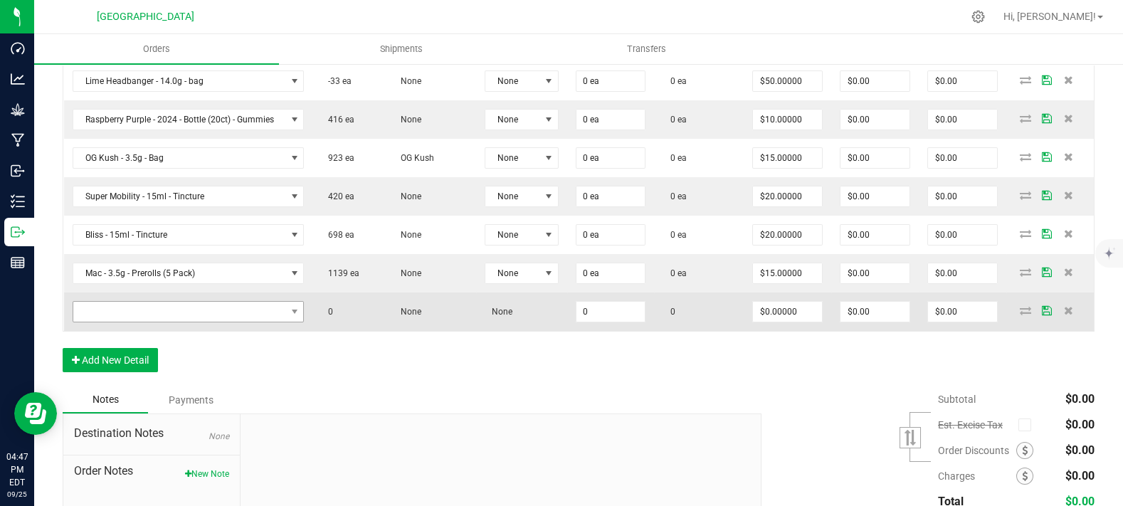
drag, startPoint x: 147, startPoint y: 325, endPoint x: 147, endPoint y: 332, distance: 7.9
click at [147, 331] on td at bounding box center [188, 311] width 249 height 38
click at [147, 322] on span "NO DATA FOUND" at bounding box center [179, 312] width 213 height 20
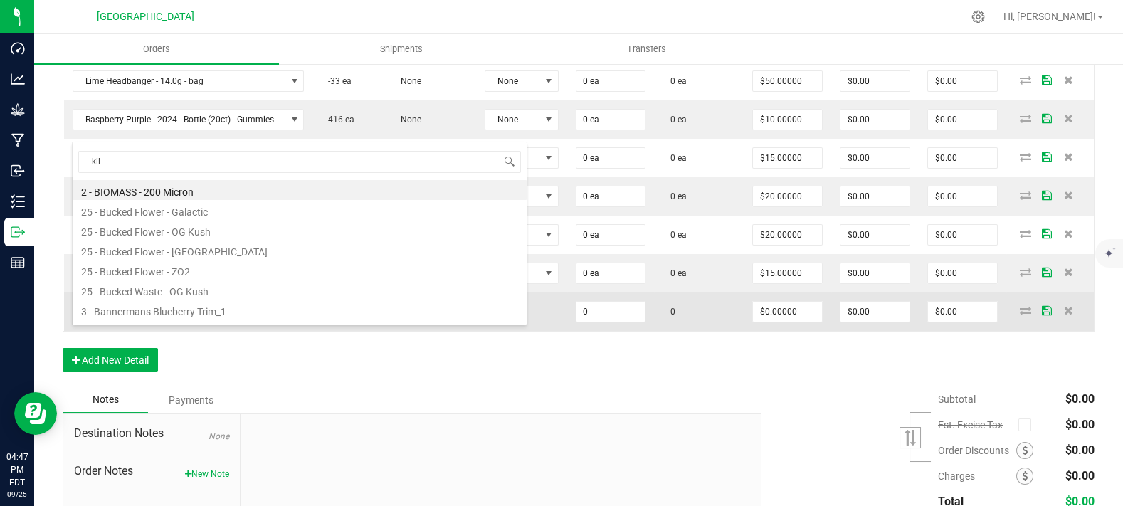
type input "kill"
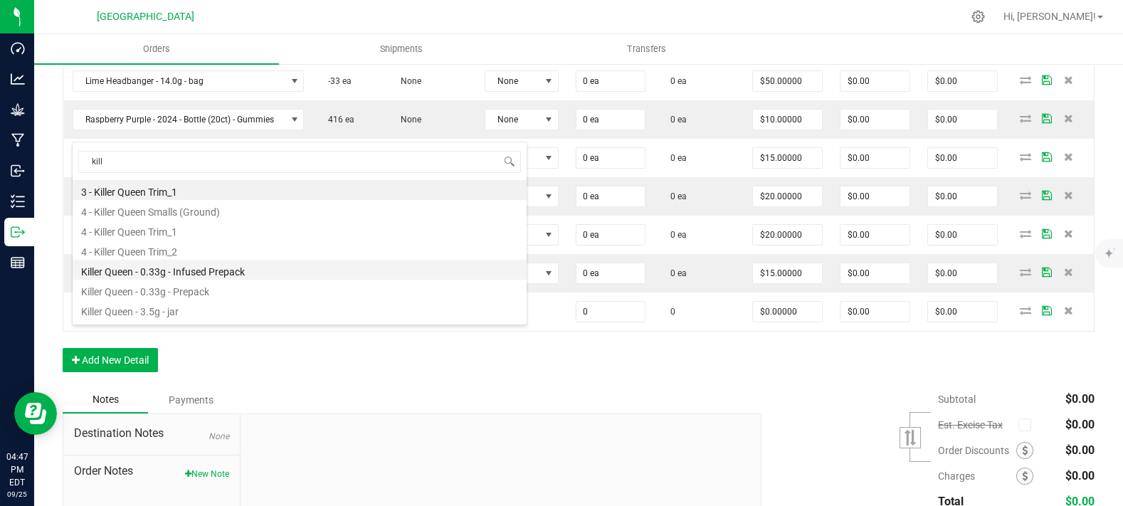
click at [211, 275] on li "Killer Queen - 0.33g - Infused Prepack" at bounding box center [300, 270] width 454 height 20
type input "0 ea"
type input "$3.00000"
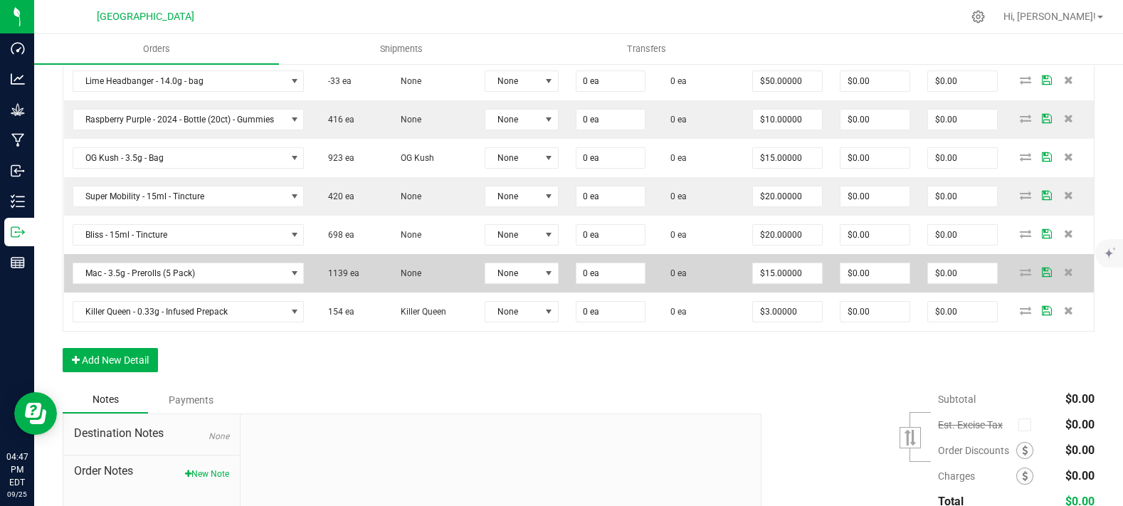
click at [412, 278] on td "None" at bounding box center [430, 273] width 91 height 38
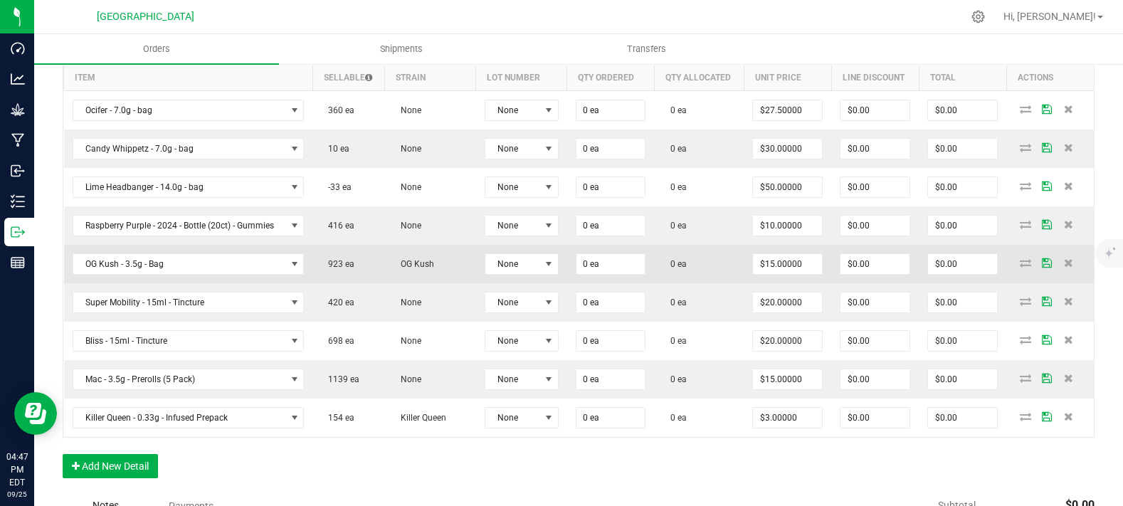
scroll to position [395, 0]
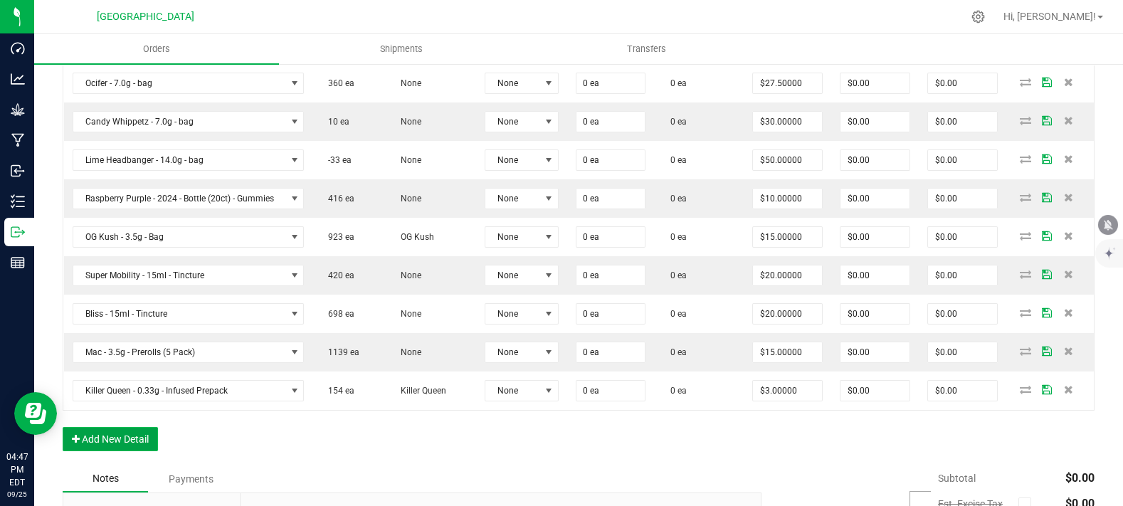
click at [131, 451] on button "Add New Detail" at bounding box center [110, 439] width 95 height 24
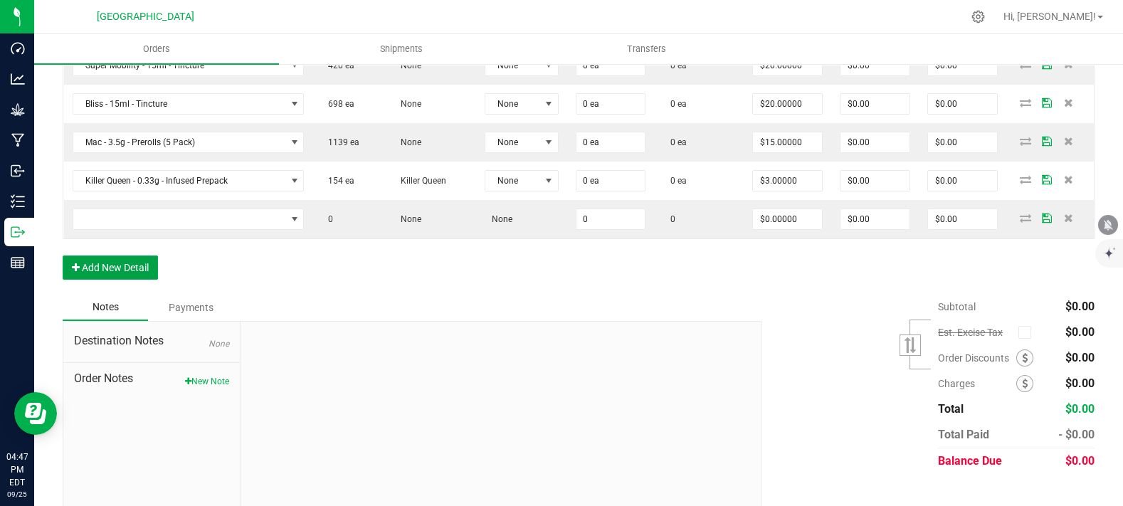
scroll to position [632, 0]
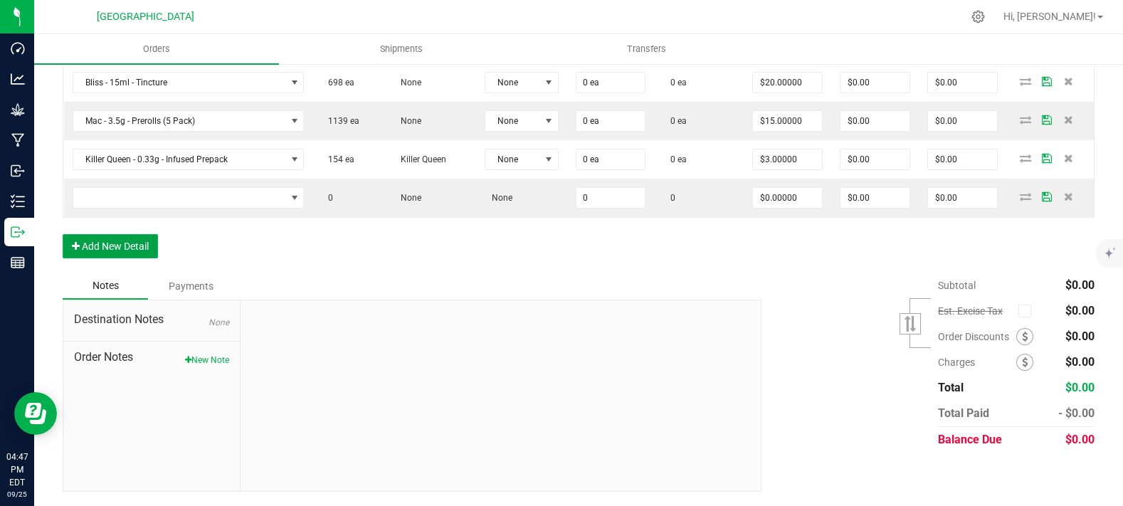
click at [134, 258] on button "Add New Detail" at bounding box center [110, 246] width 95 height 24
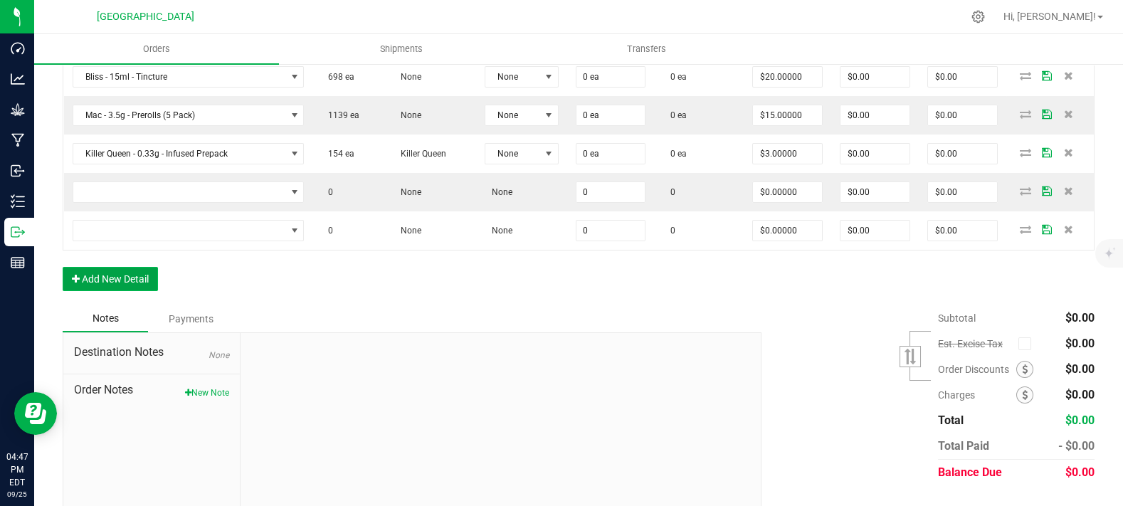
click at [129, 291] on button "Add New Detail" at bounding box center [110, 279] width 95 height 24
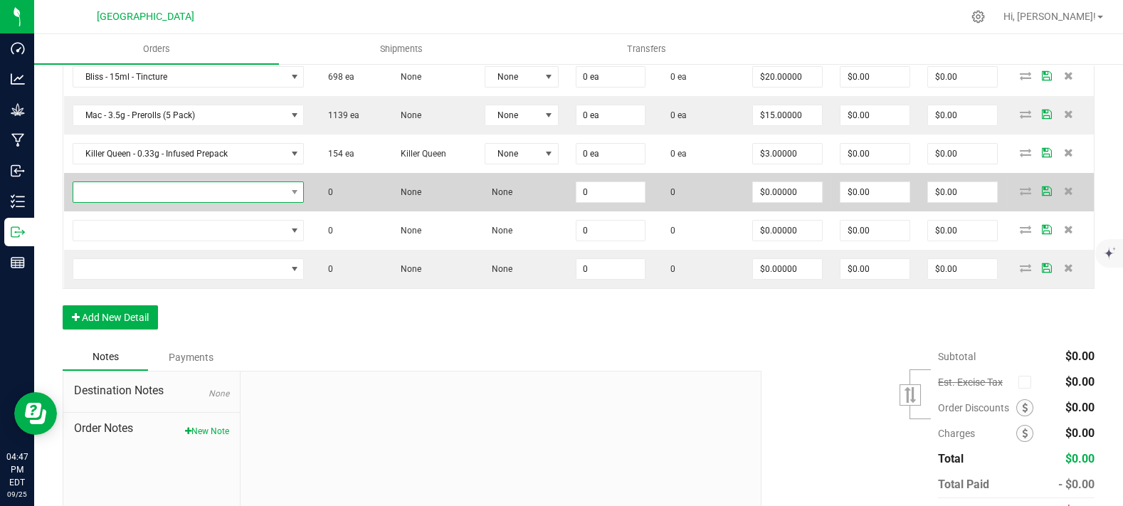
click at [159, 202] on span "NO DATA FOUND" at bounding box center [179, 192] width 213 height 20
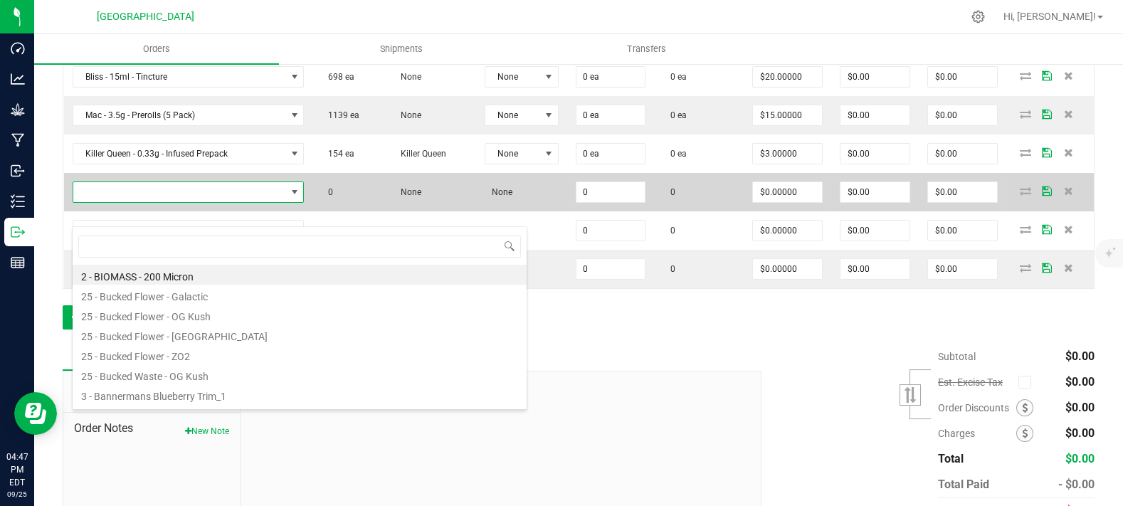
scroll to position [21, 224]
type input "d"
type input "sativ"
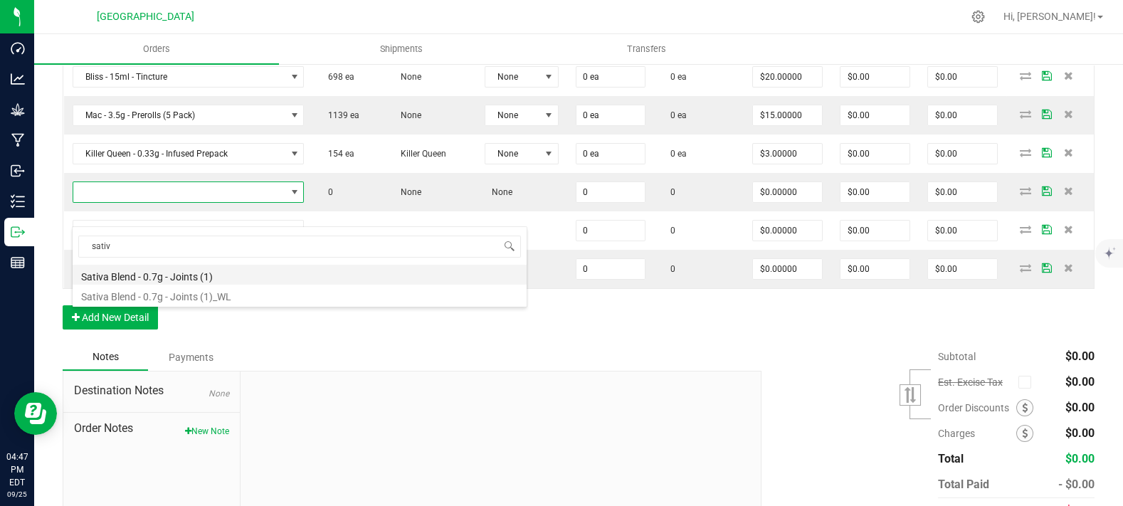
click at [186, 272] on li "Sativa Blend - 0.7g - Joints (1)" at bounding box center [300, 275] width 454 height 20
type input "0 ea"
type input "$3.50000"
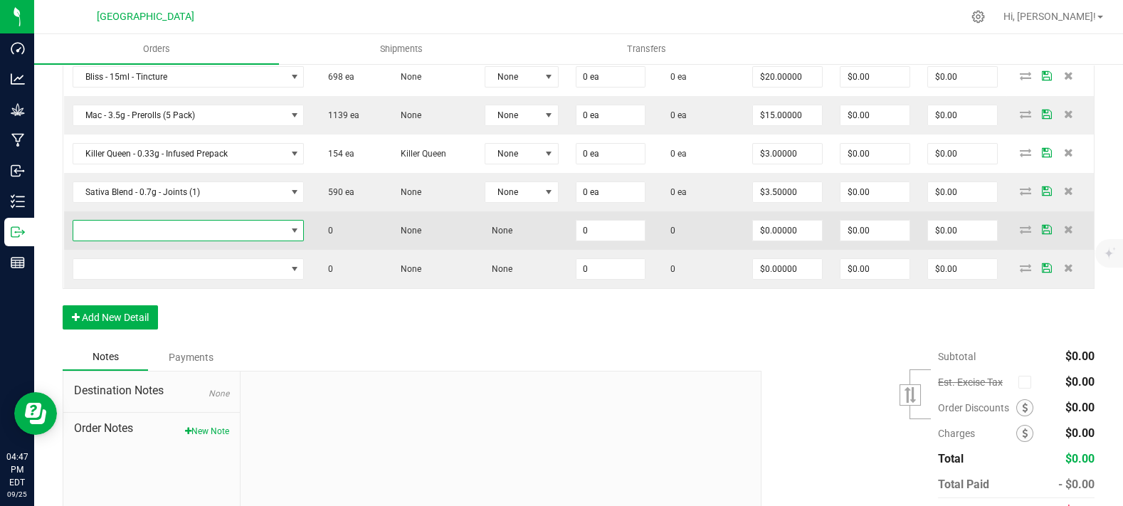
click at [175, 241] on span "NO DATA FOUND" at bounding box center [179, 231] width 213 height 20
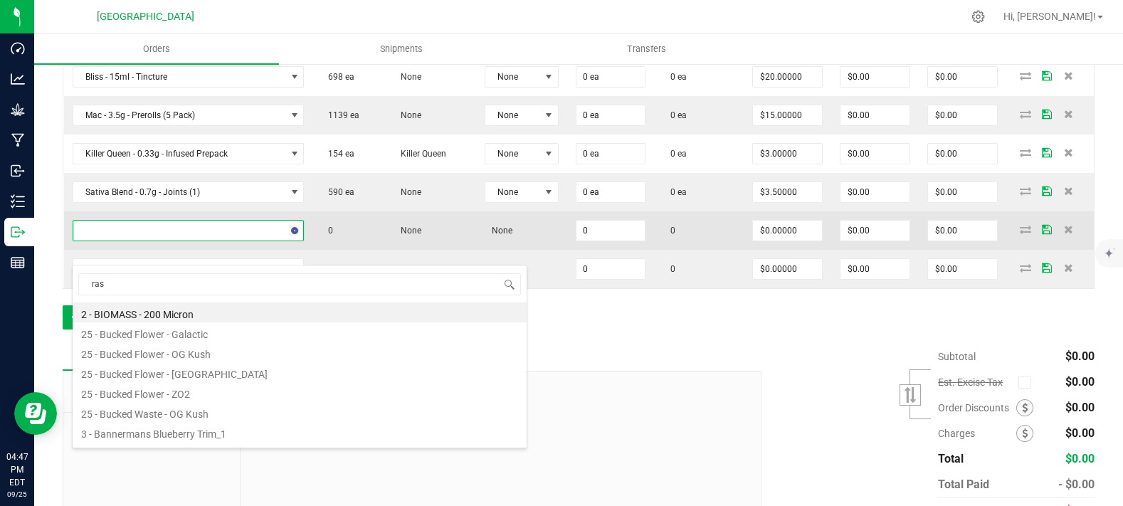
type input "rasp"
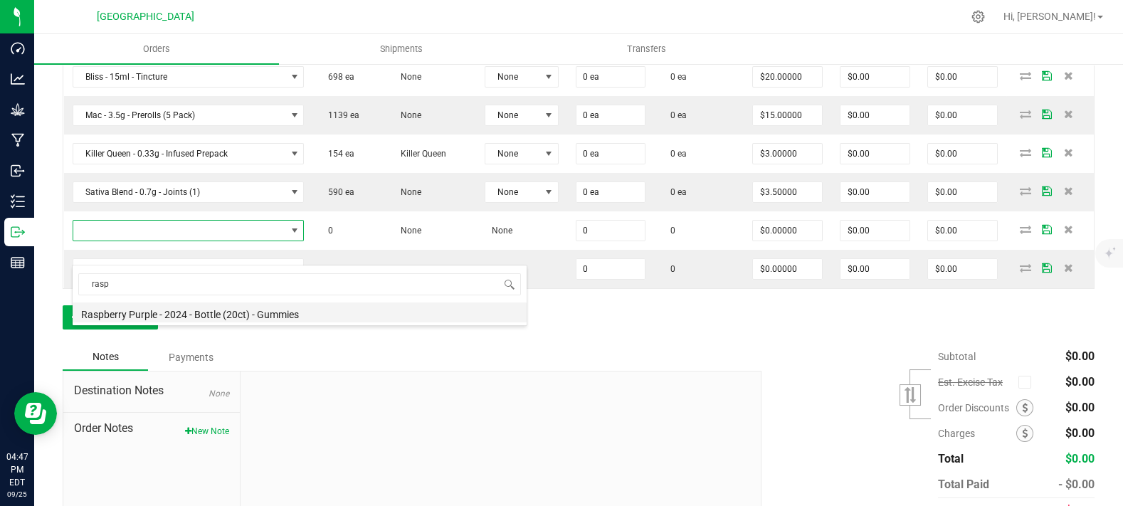
click at [178, 313] on li "Raspberry Purple - 2024 - Bottle (20ct) - Gummies" at bounding box center [300, 312] width 454 height 20
type input "0 ea"
type input "$10.00000"
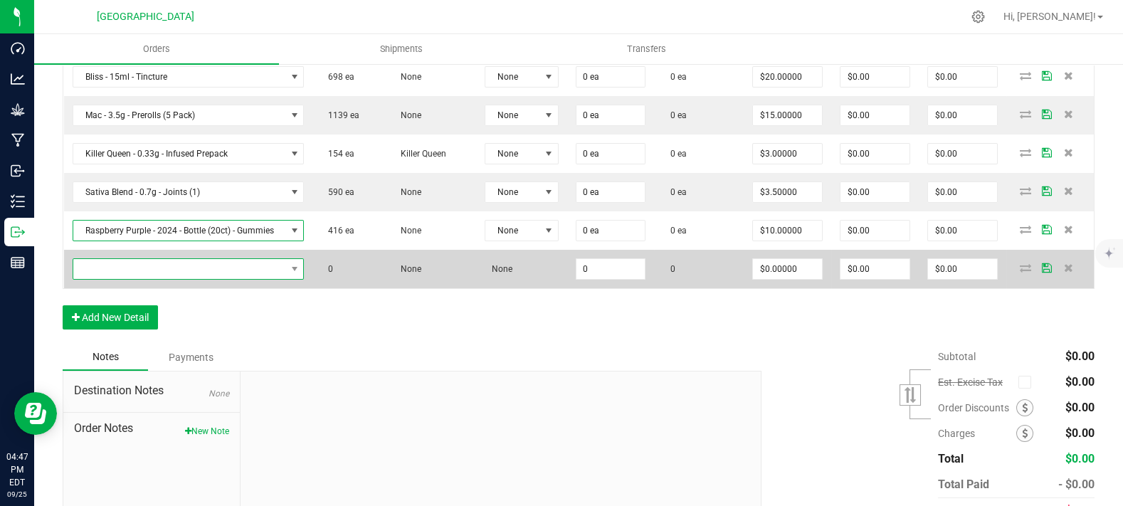
click at [187, 279] on span "NO DATA FOUND" at bounding box center [179, 269] width 213 height 20
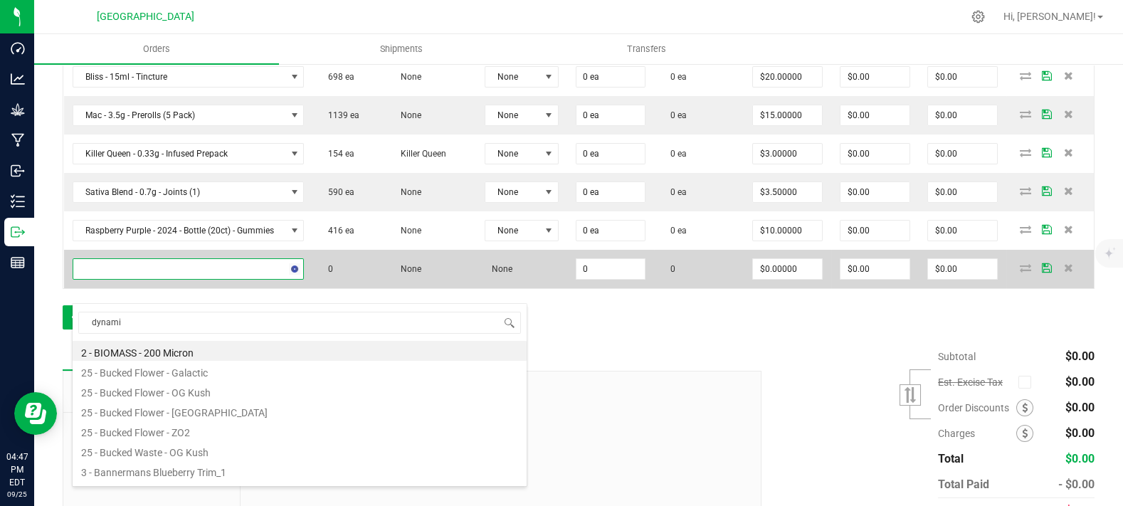
type input "dynamic"
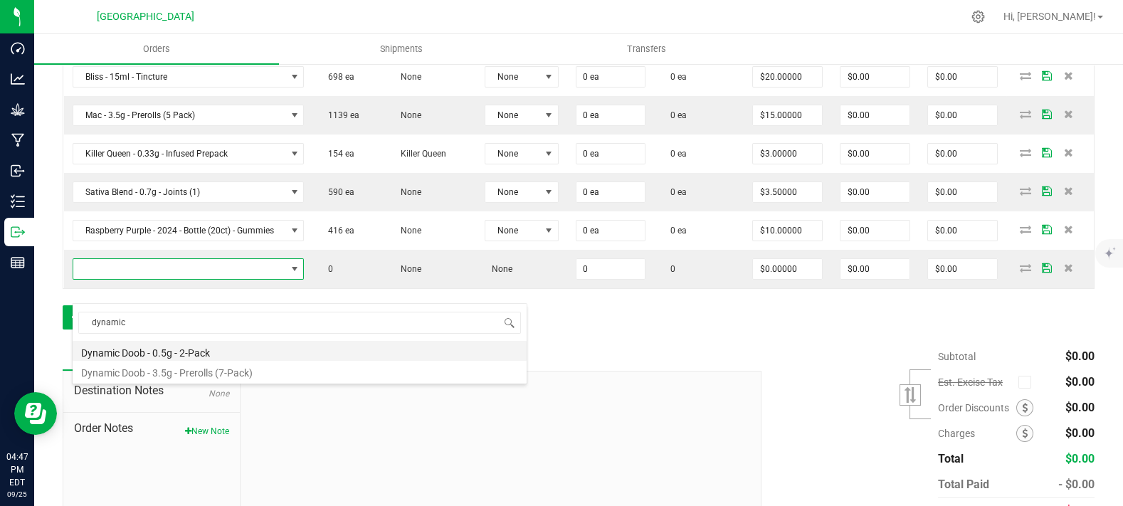
click at [175, 348] on li "Dynamic Doob - 0.5g - 2-Pack" at bounding box center [300, 351] width 454 height 20
type input "0 ea"
type input "$6.00000"
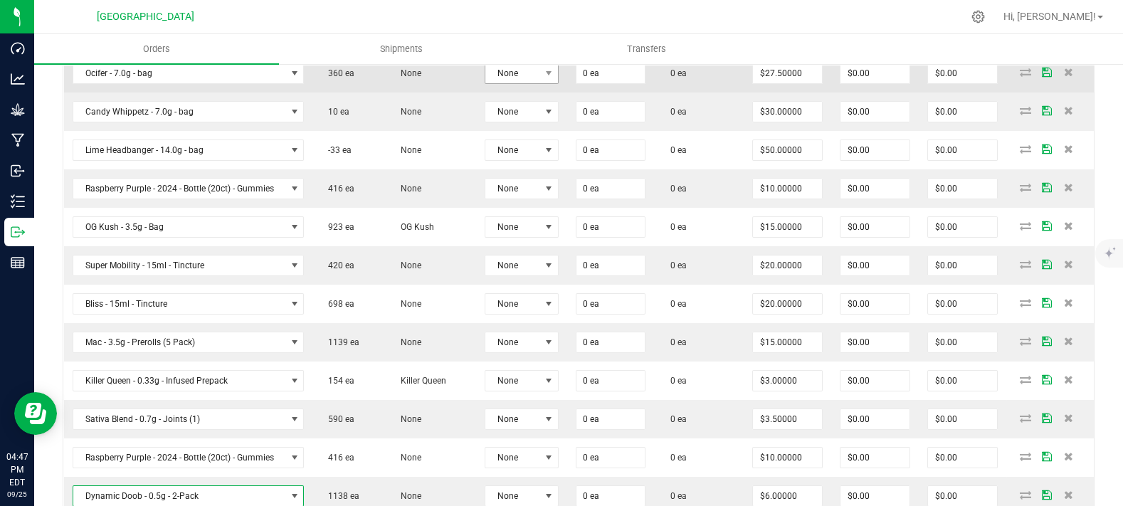
scroll to position [316, 0]
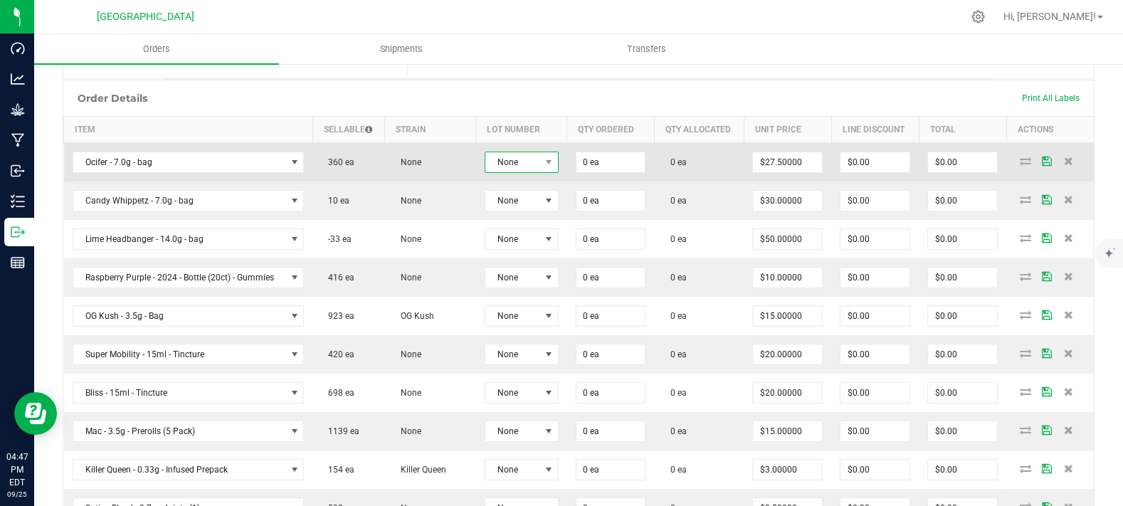
click at [530, 172] on span "None" at bounding box center [512, 162] width 55 height 20
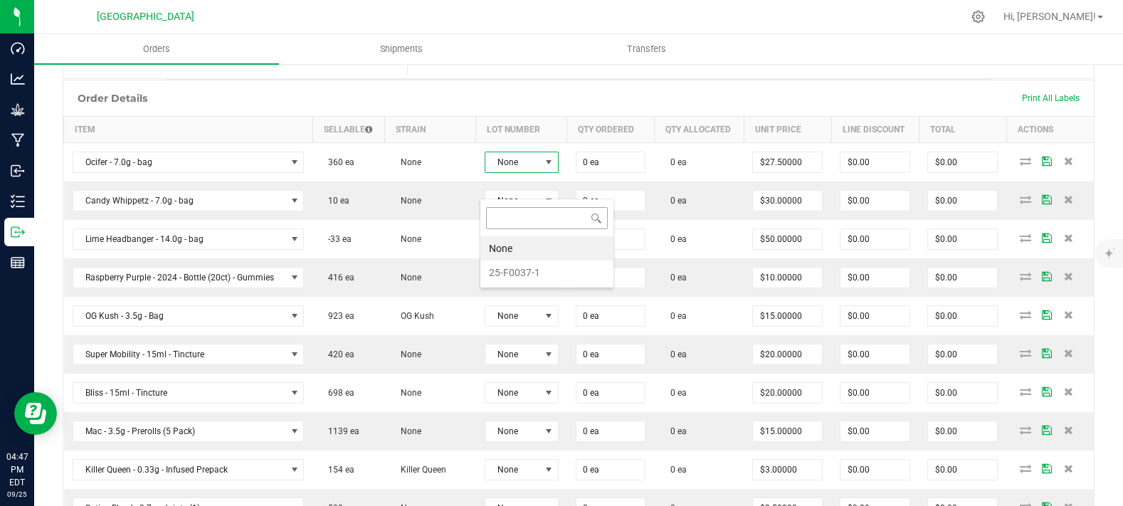
scroll to position [21, 73]
click at [525, 269] on li "25-F0037-1" at bounding box center [546, 272] width 133 height 24
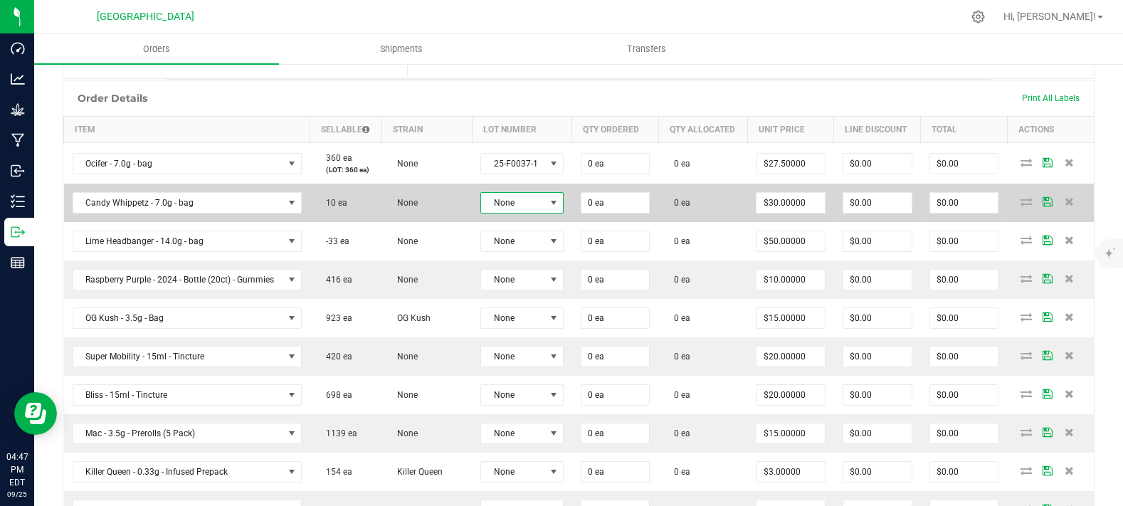
click at [522, 213] on span "None" at bounding box center [513, 203] width 64 height 20
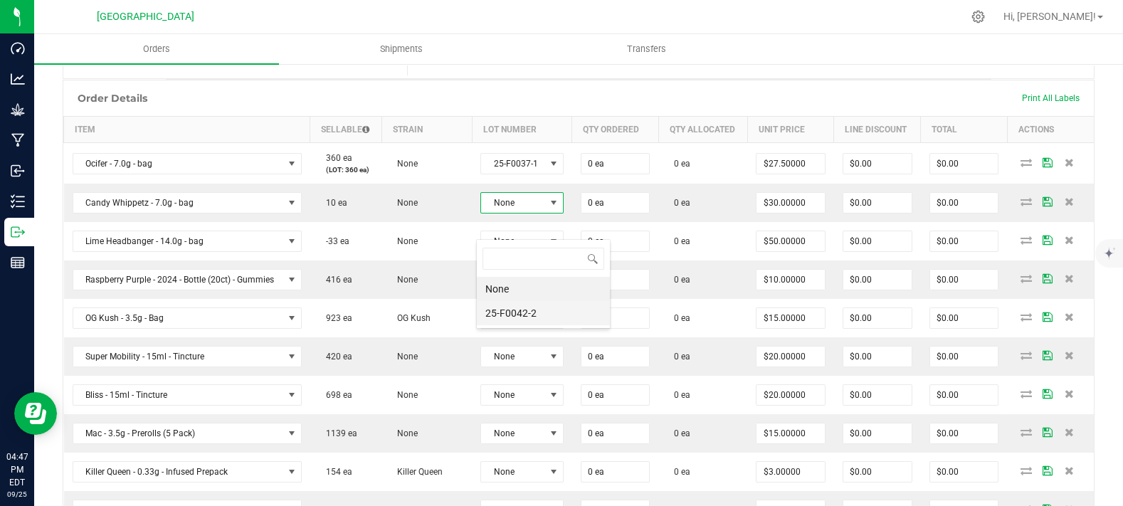
scroll to position [21, 80]
click at [520, 312] on li "25-F0042-2" at bounding box center [543, 313] width 133 height 24
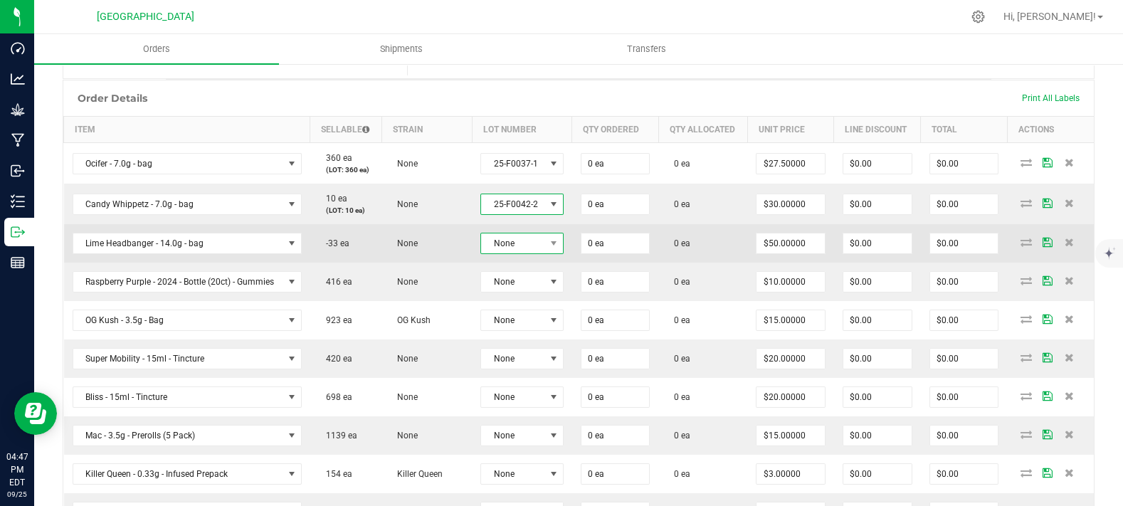
click at [515, 253] on span "None" at bounding box center [513, 243] width 64 height 20
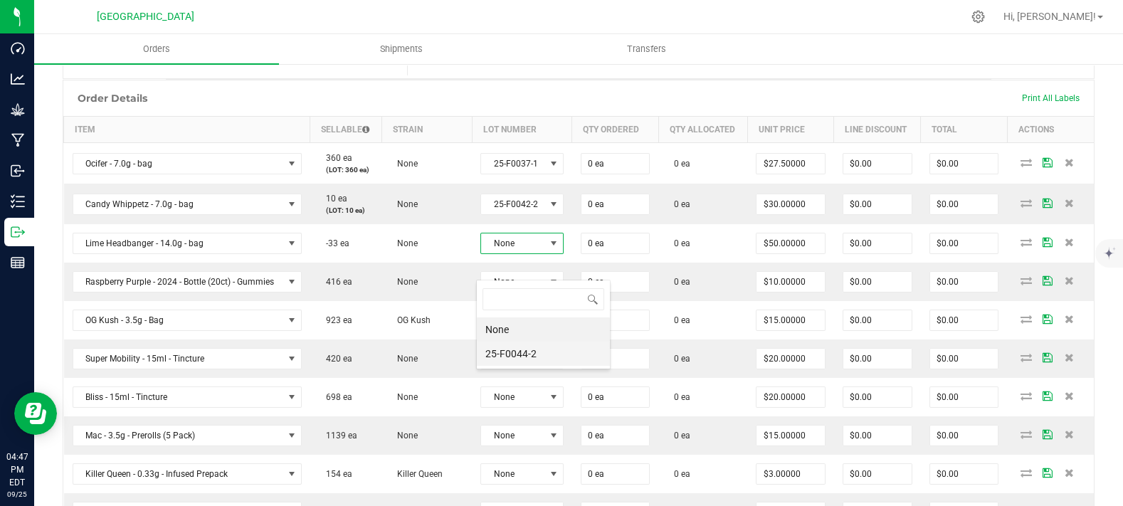
click at [506, 357] on li "25-F0044-2" at bounding box center [543, 354] width 133 height 24
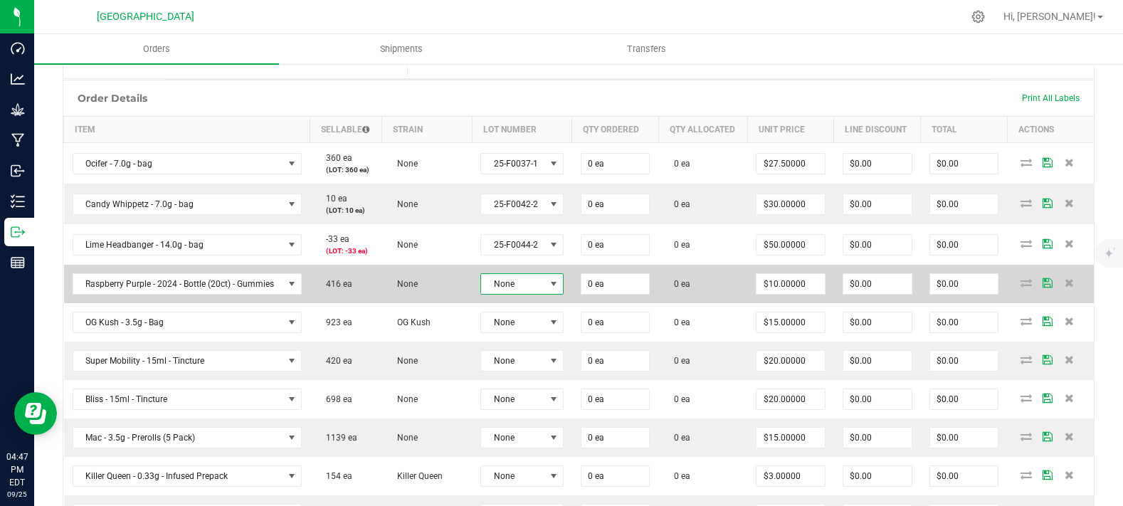
drag, startPoint x: 507, startPoint y: 313, endPoint x: 507, endPoint y: 322, distance: 9.3
click at [507, 303] on td "None" at bounding box center [522, 284] width 100 height 38
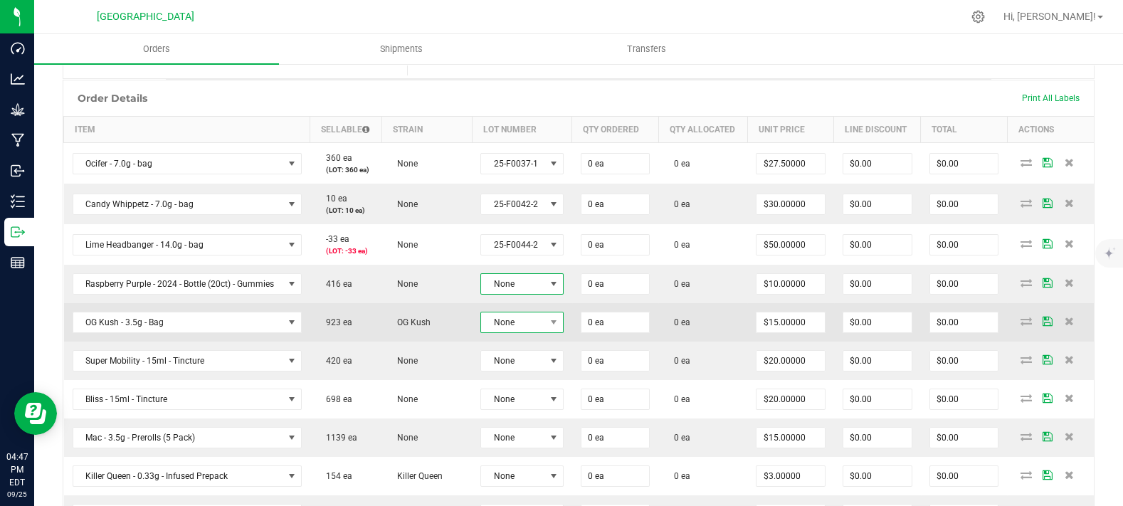
click at [511, 332] on span "None" at bounding box center [513, 322] width 64 height 20
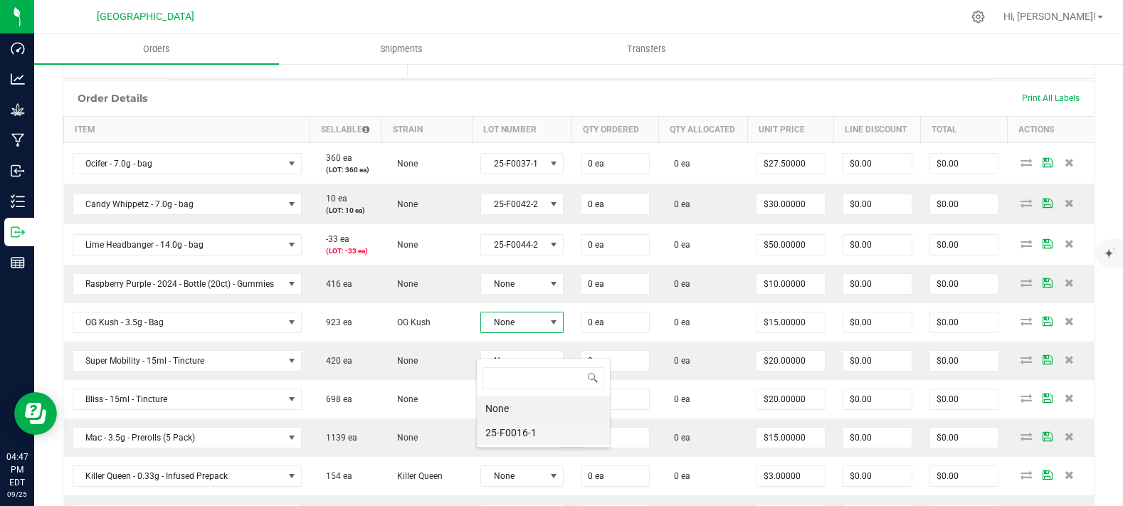
click at [498, 421] on li "25-F0016-1" at bounding box center [543, 433] width 133 height 24
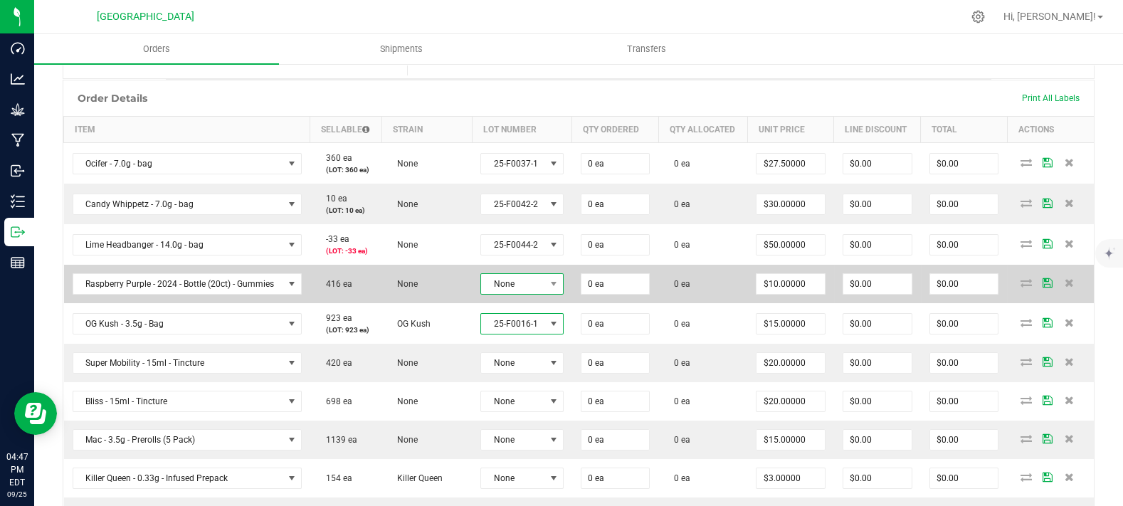
click at [516, 294] on span "None" at bounding box center [513, 284] width 64 height 20
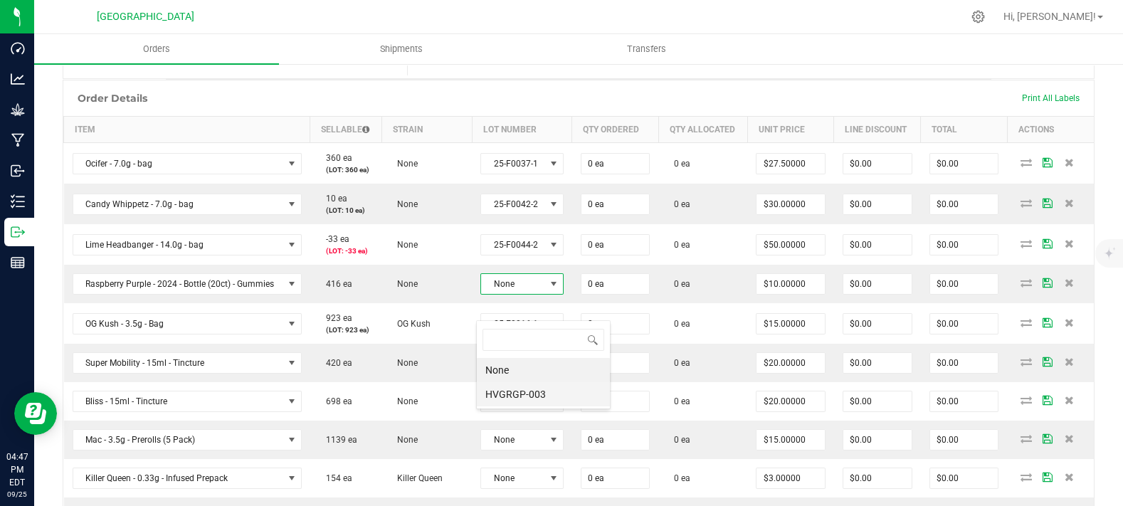
click at [512, 392] on li "HVGRGP-003" at bounding box center [543, 394] width 133 height 24
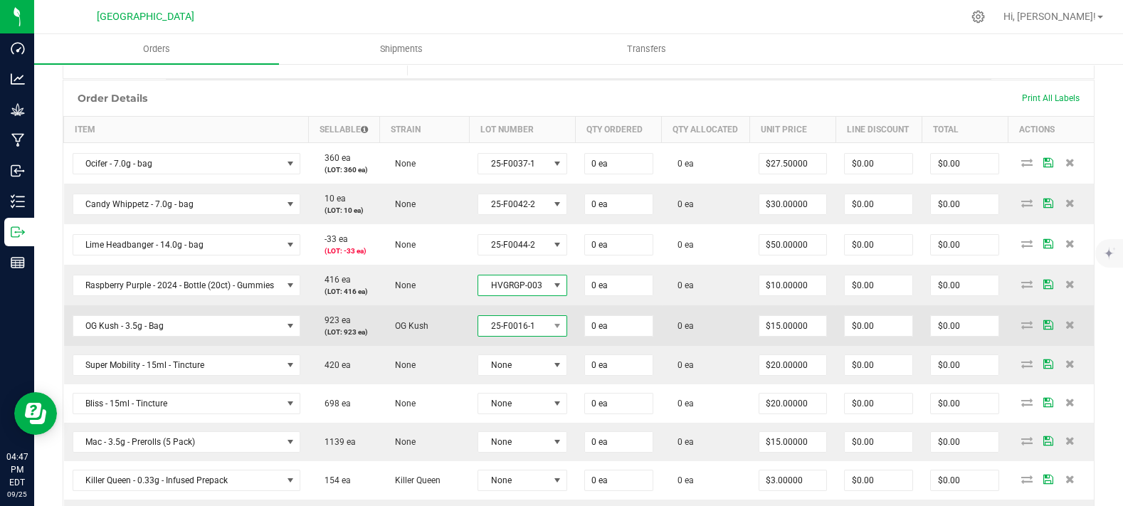
click at [516, 336] on span "25-F0016-1" at bounding box center [513, 326] width 70 height 20
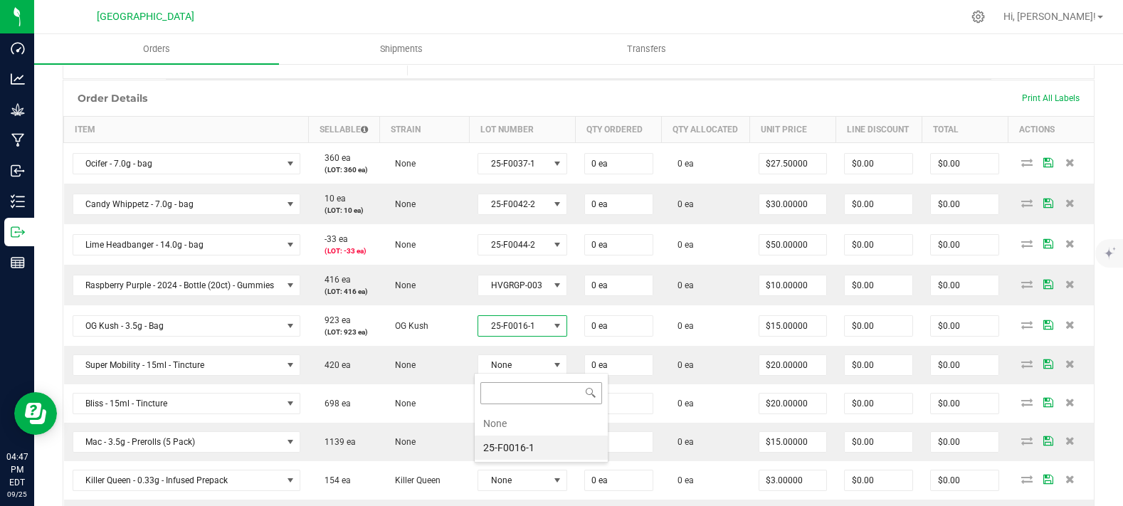
scroll to position [21, 87]
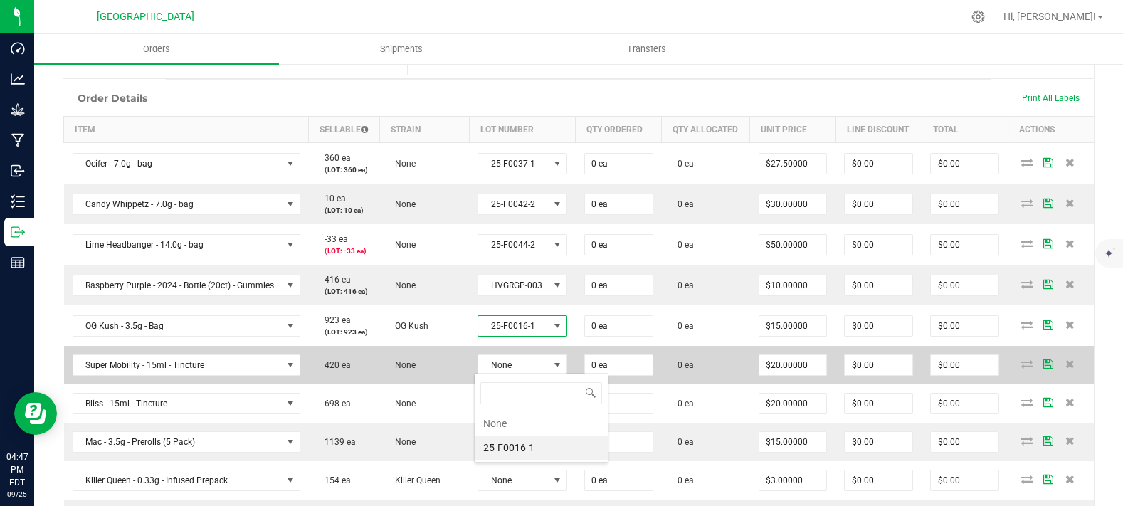
click at [463, 384] on td "None" at bounding box center [424, 365] width 90 height 38
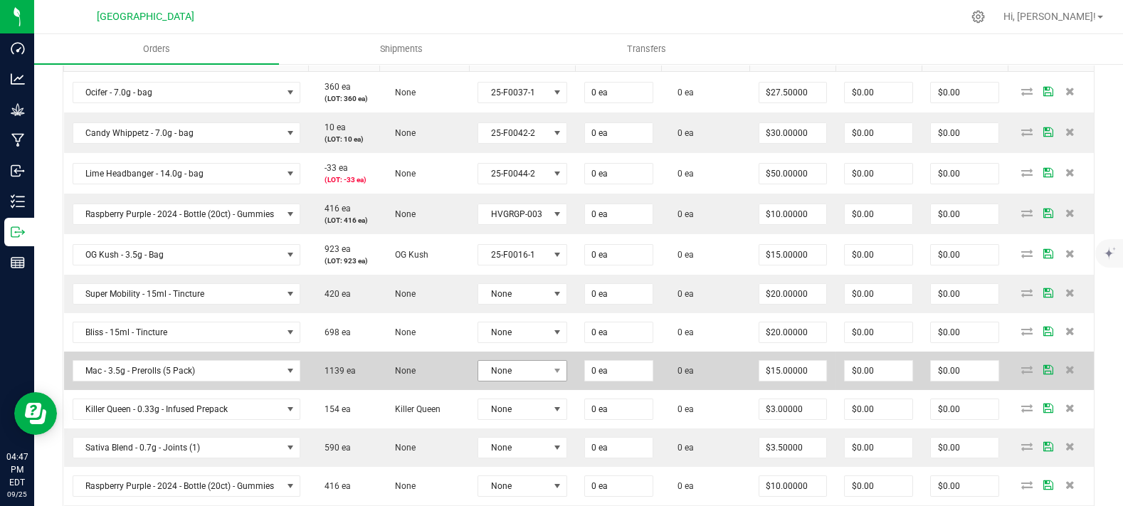
scroll to position [474, 0]
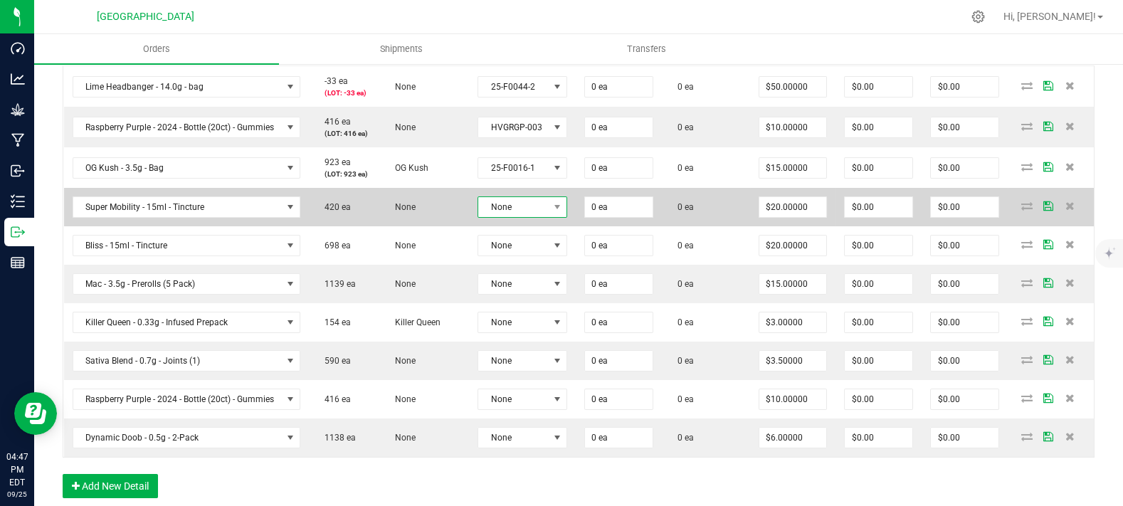
click at [510, 217] on span "None" at bounding box center [513, 207] width 70 height 20
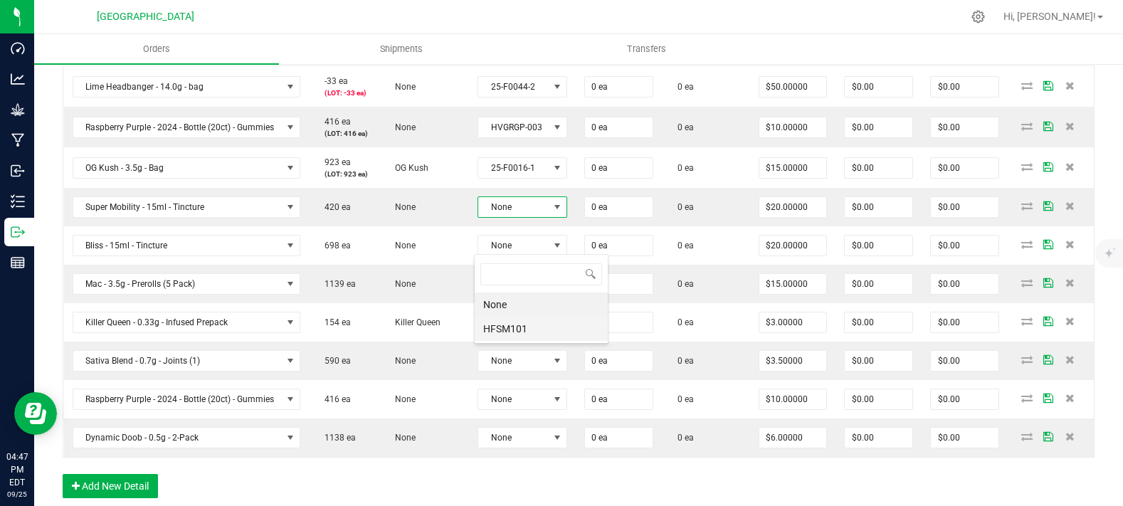
click at [502, 323] on li "HFSM101" at bounding box center [541, 329] width 133 height 24
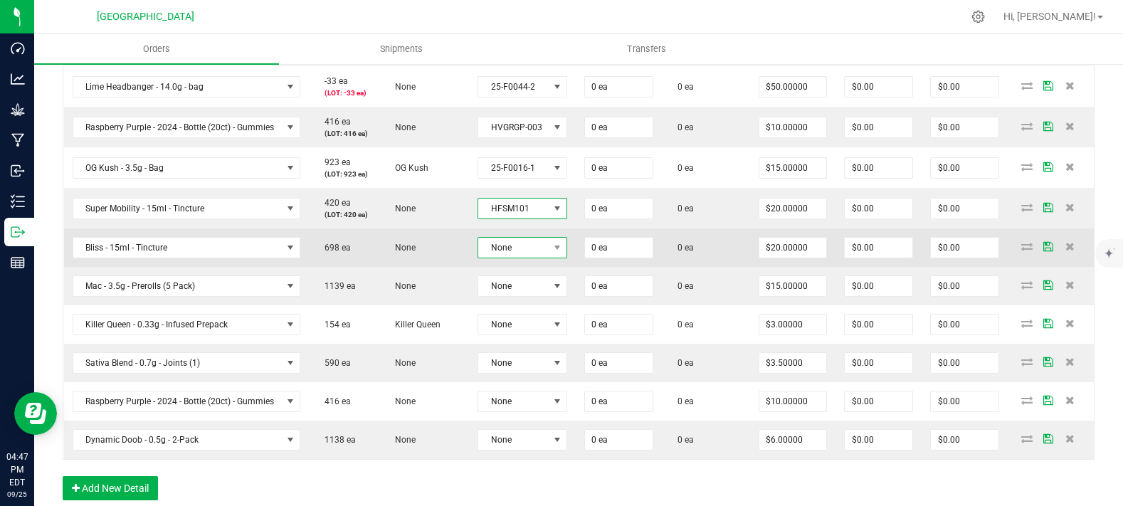
click at [510, 258] on span "None" at bounding box center [513, 248] width 70 height 20
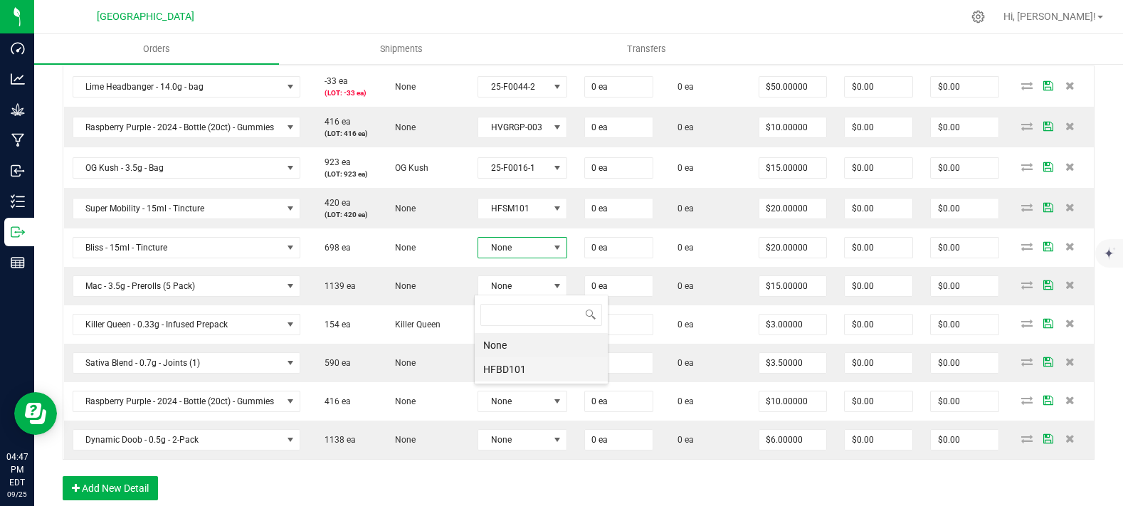
click at [511, 370] on li "HFBD101" at bounding box center [541, 369] width 133 height 24
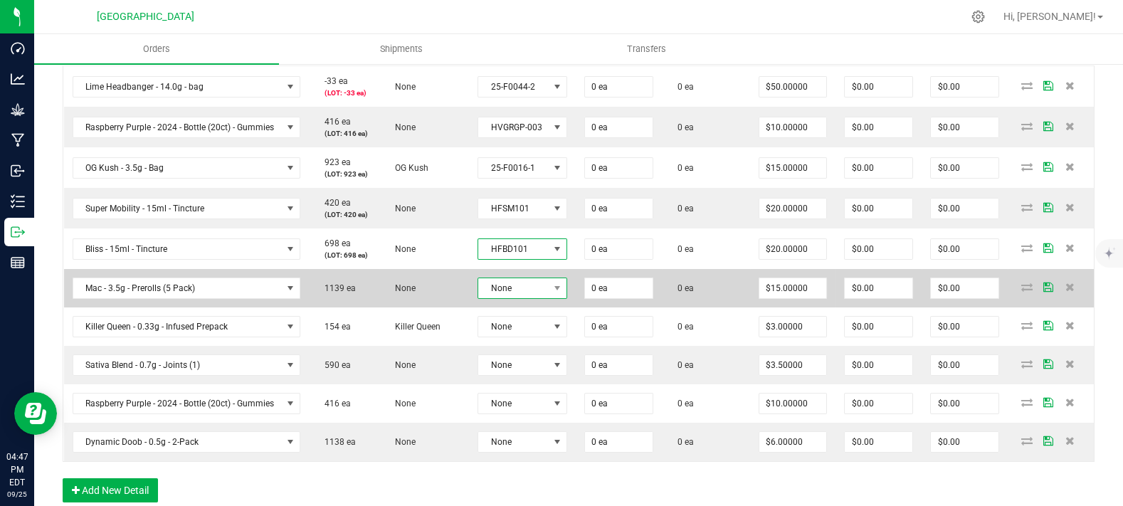
click at [516, 298] on span "None" at bounding box center [513, 288] width 70 height 20
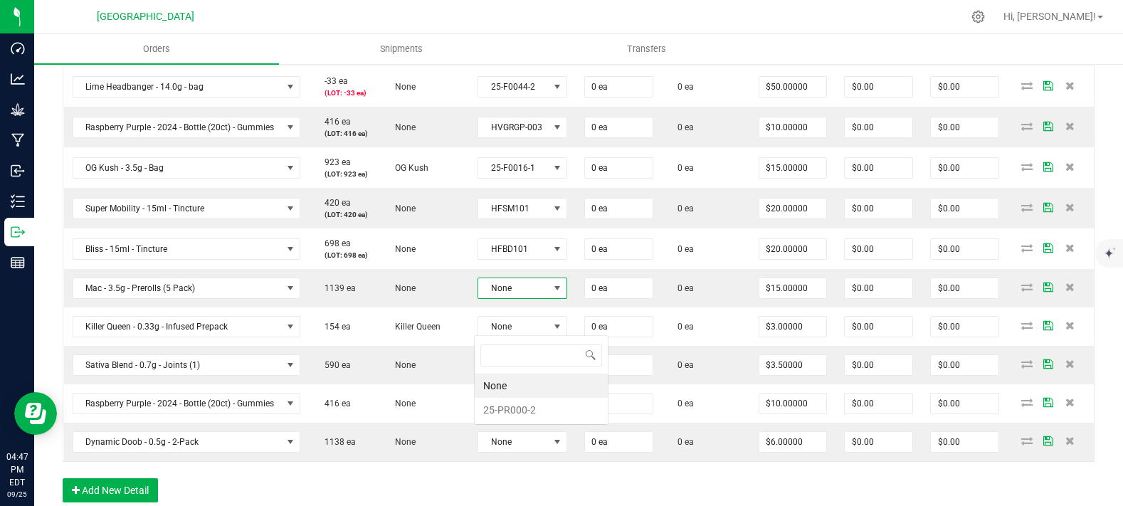
scroll to position [0, 0]
click at [513, 400] on li "25-PR000-2" at bounding box center [541, 410] width 133 height 24
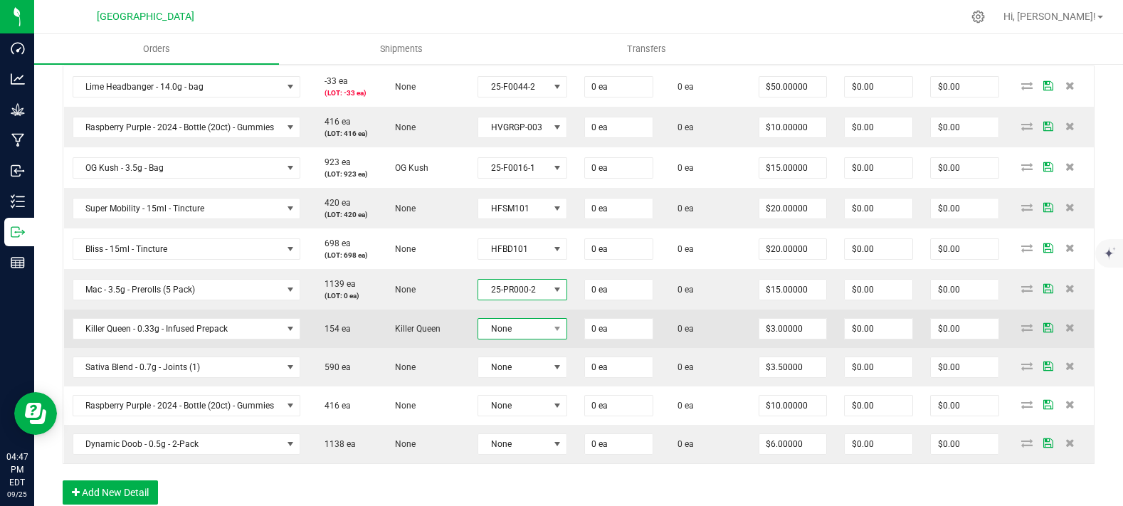
click at [516, 339] on span "None" at bounding box center [513, 329] width 70 height 20
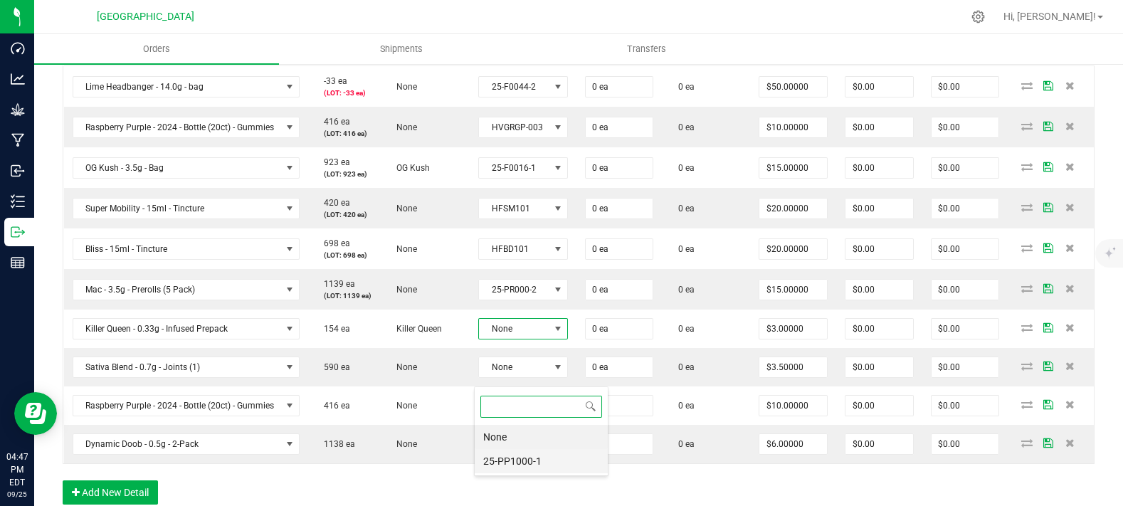
drag, startPoint x: 511, startPoint y: 448, endPoint x: 506, endPoint y: 465, distance: 17.8
click at [506, 465] on ul "None 25-PP1000-1" at bounding box center [541, 449] width 133 height 48
click at [506, 465] on li "25-PP1000-1" at bounding box center [541, 461] width 133 height 24
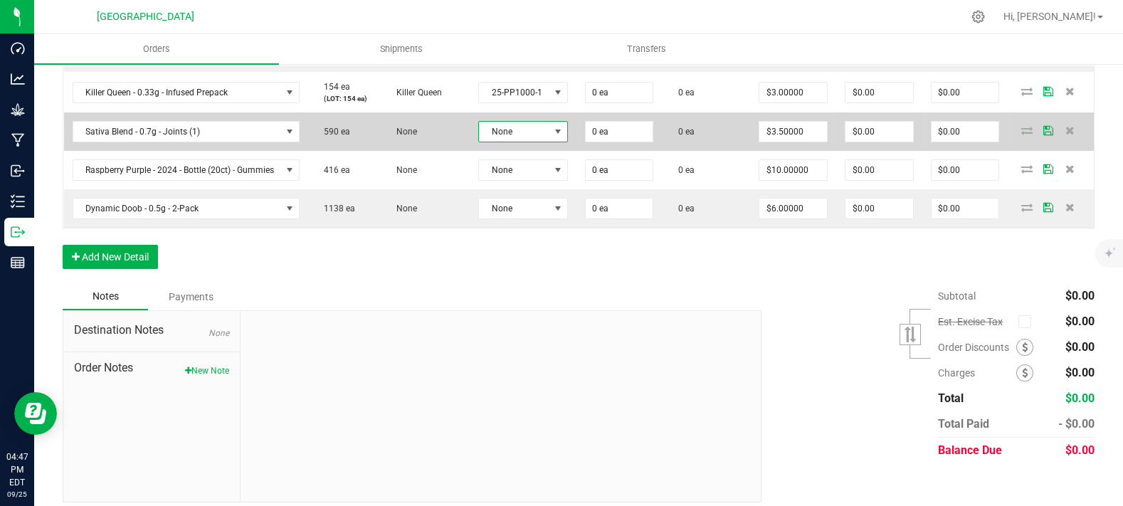
click at [515, 142] on span "None" at bounding box center [514, 132] width 70 height 20
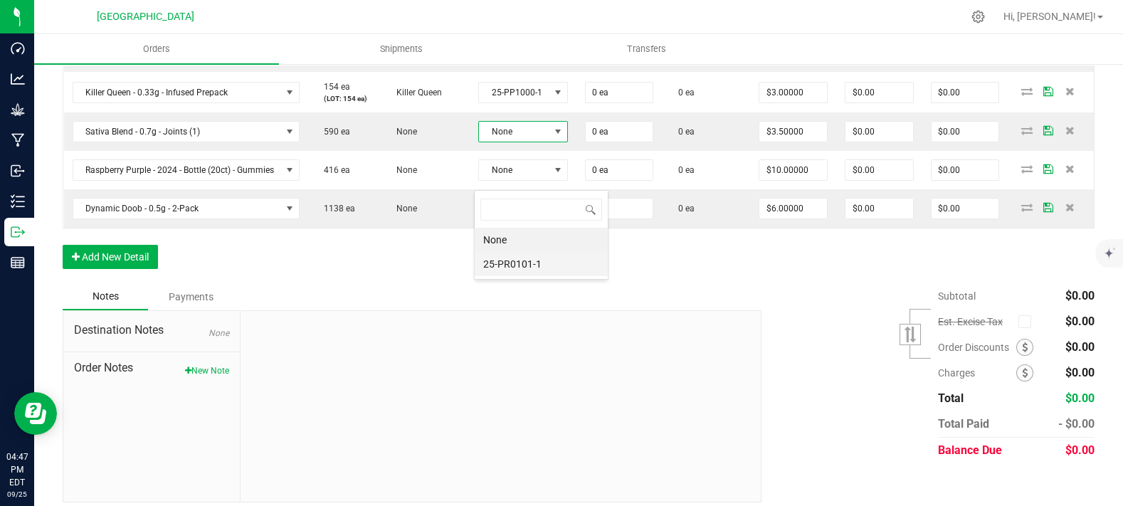
click at [503, 270] on li "25-PR0101-1" at bounding box center [541, 264] width 133 height 24
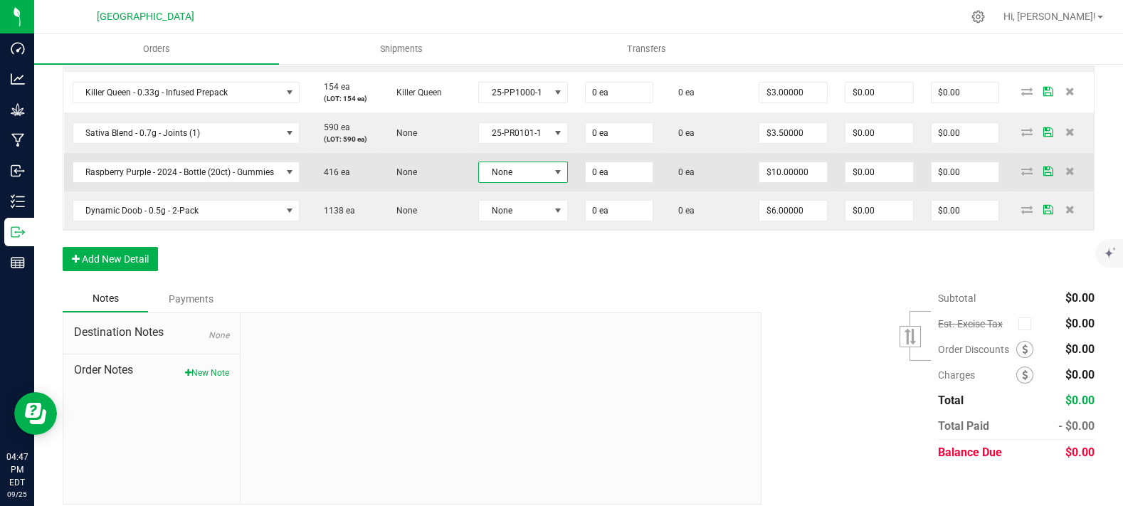
drag, startPoint x: 517, startPoint y: 220, endPoint x: 517, endPoint y: 228, distance: 7.9
click at [517, 182] on span "None" at bounding box center [514, 172] width 70 height 20
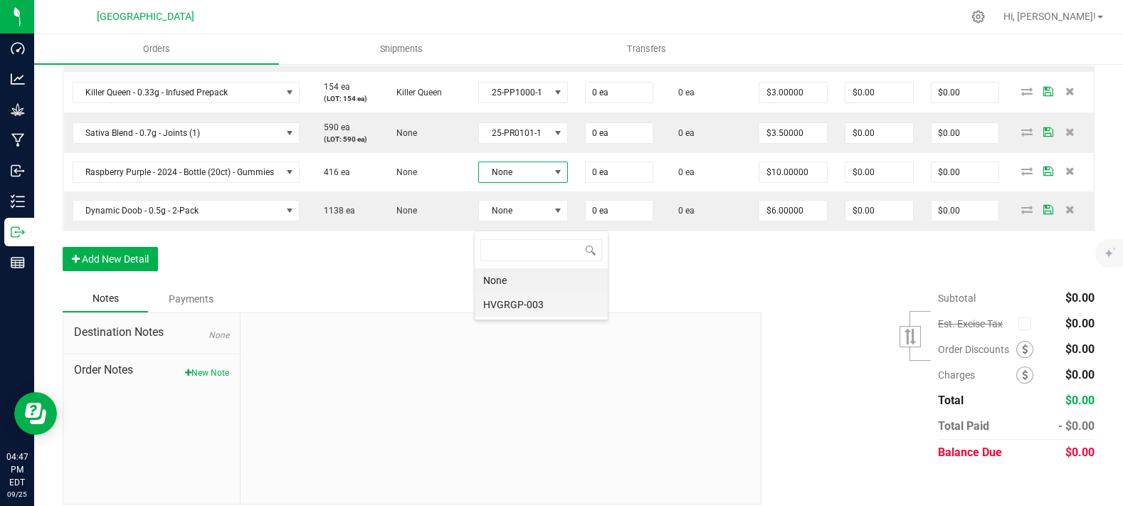
click at [511, 313] on li "HVGRGP-003" at bounding box center [541, 304] width 133 height 24
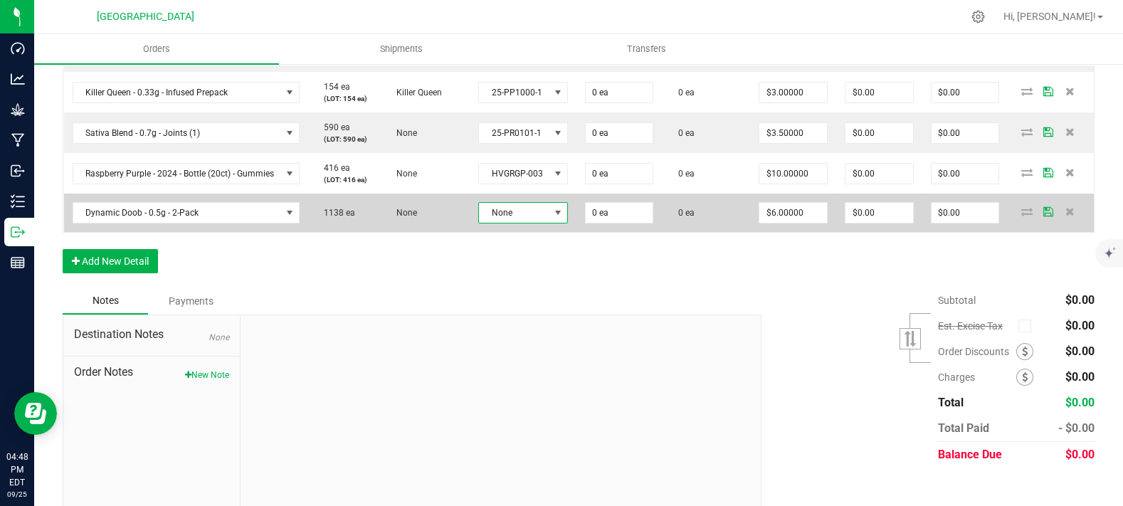
click at [513, 223] on span "None" at bounding box center [514, 213] width 70 height 20
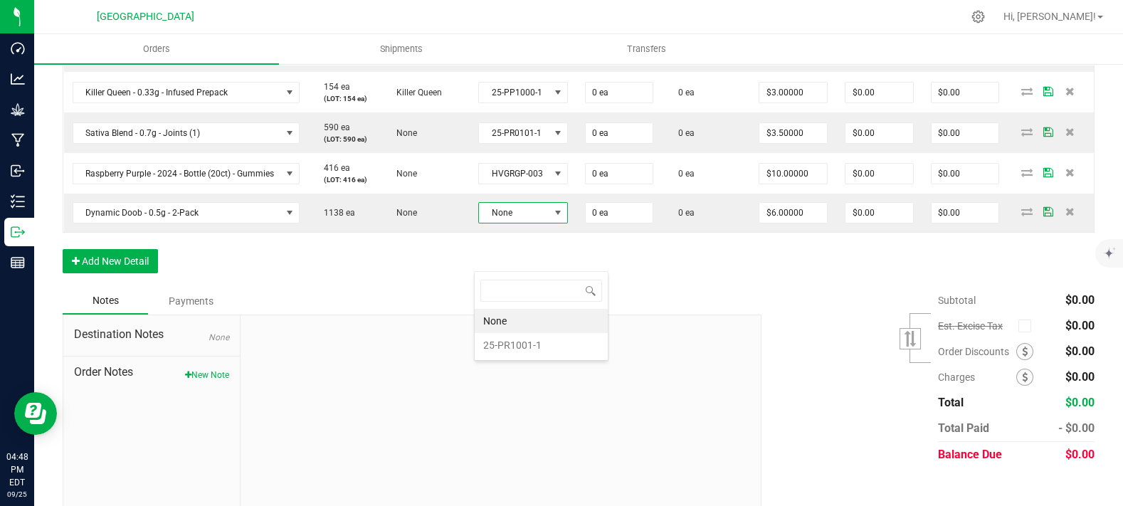
click at [510, 334] on li "25-PR1001-1" at bounding box center [541, 345] width 133 height 24
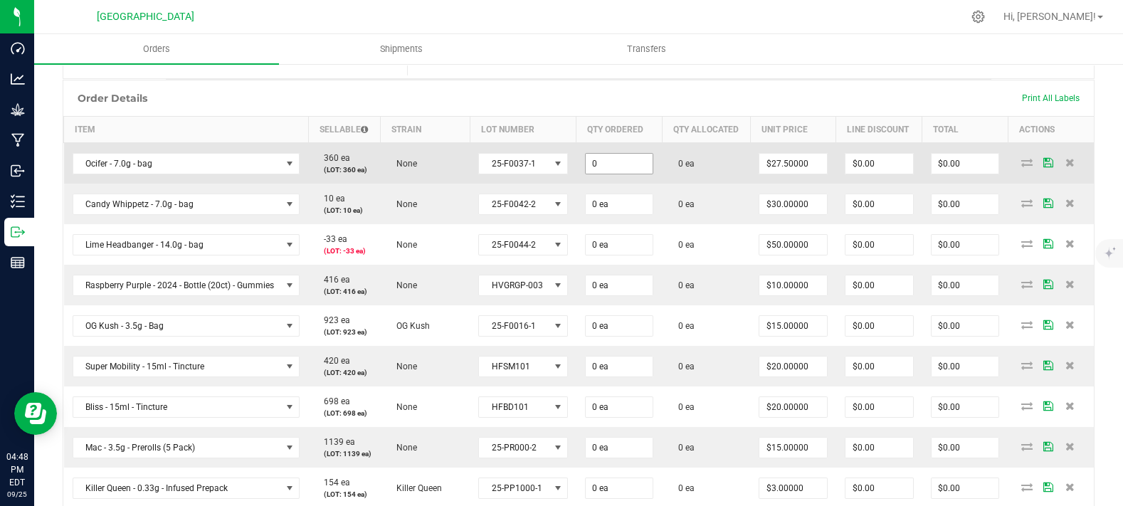
click at [602, 174] on input "0" at bounding box center [620, 164] width 68 height 20
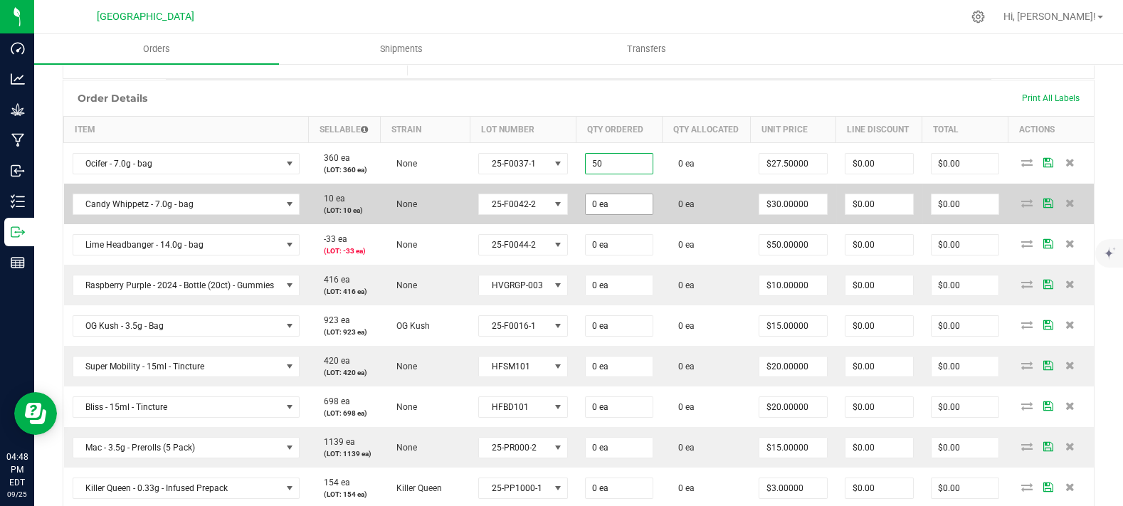
type input "50 ea"
type input "$1,375.00"
click at [627, 214] on input "0" at bounding box center [620, 204] width 68 height 20
drag, startPoint x: 635, startPoint y: 236, endPoint x: 503, endPoint y: 258, distance: 133.4
click at [504, 224] on outbound-order-line-row "Candy Whippetz - 7.0g - bag 10 ea (LOT: 10 ea) None 25-F0042-2 25 0 ea $30.0000…" at bounding box center [579, 204] width 1031 height 41
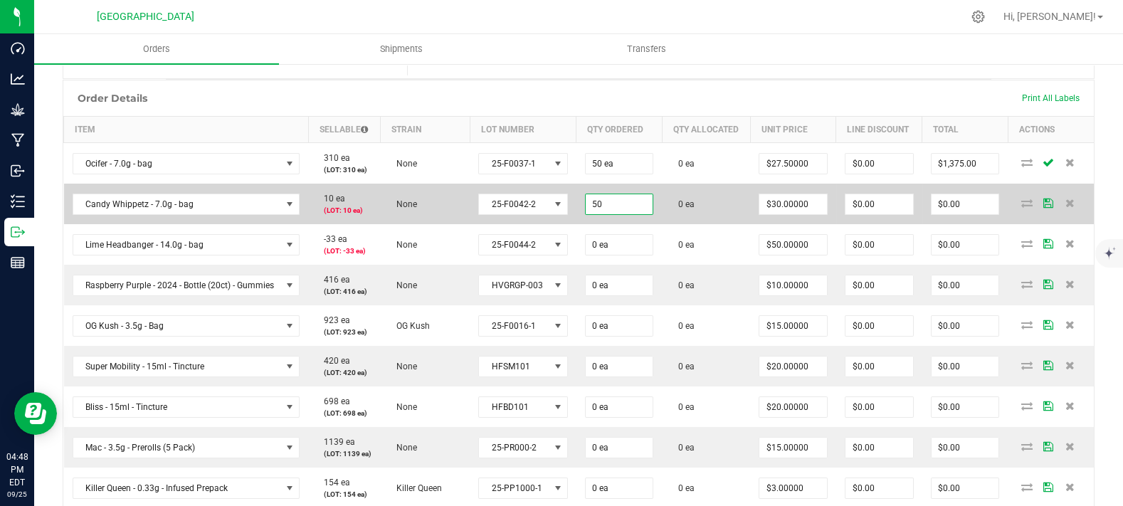
type input "50 ea"
type input "$1,500.00"
click at [677, 209] on span "0 ea" at bounding box center [681, 204] width 23 height 10
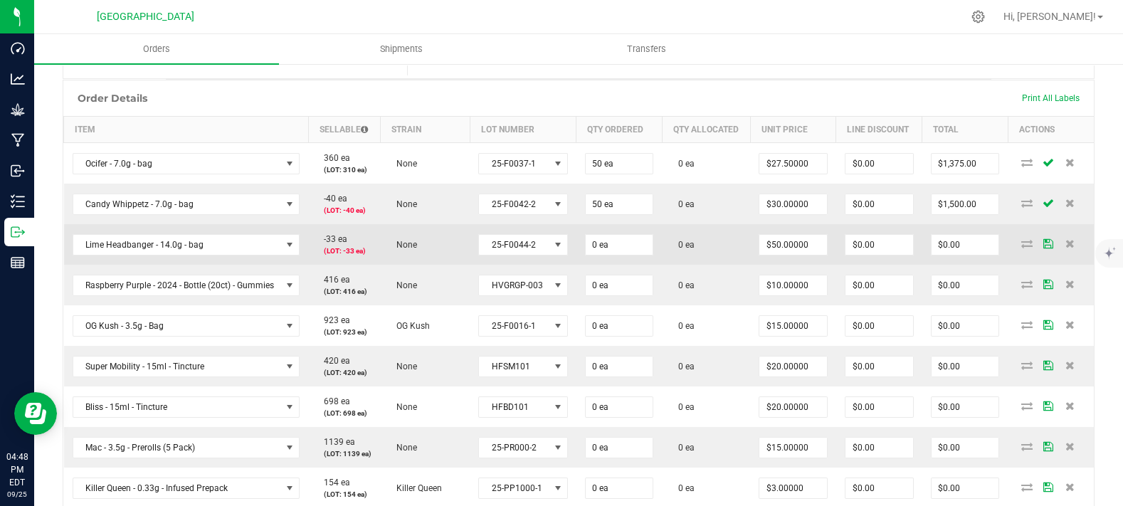
click at [627, 265] on td "0 ea" at bounding box center [619, 244] width 86 height 41
click at [624, 255] on input "0" at bounding box center [620, 245] width 68 height 20
type input "20 ea"
type input "$1,000.00"
click at [686, 264] on td "0 ea" at bounding box center [706, 244] width 88 height 41
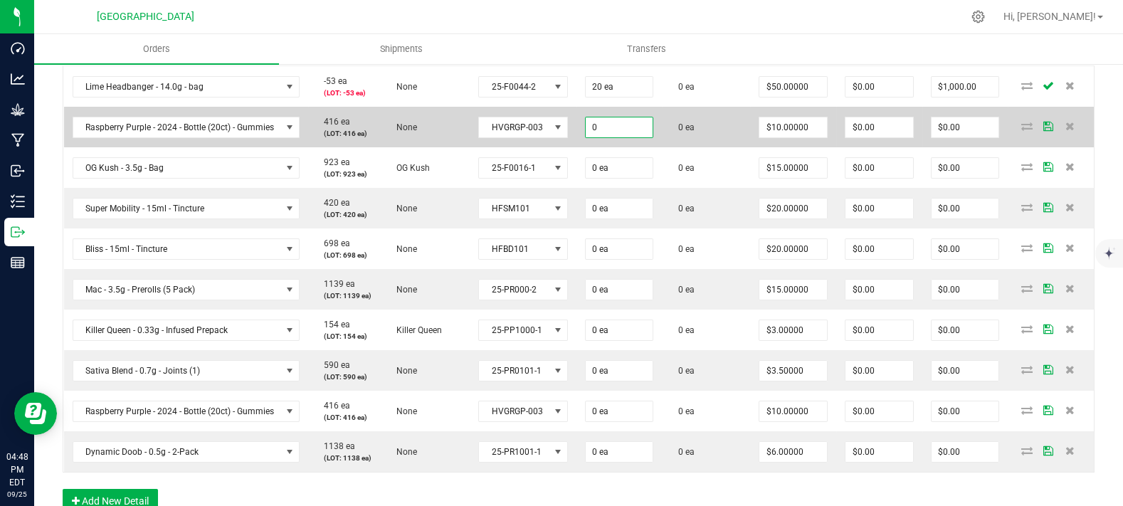
click at [634, 137] on input "0" at bounding box center [620, 127] width 68 height 20
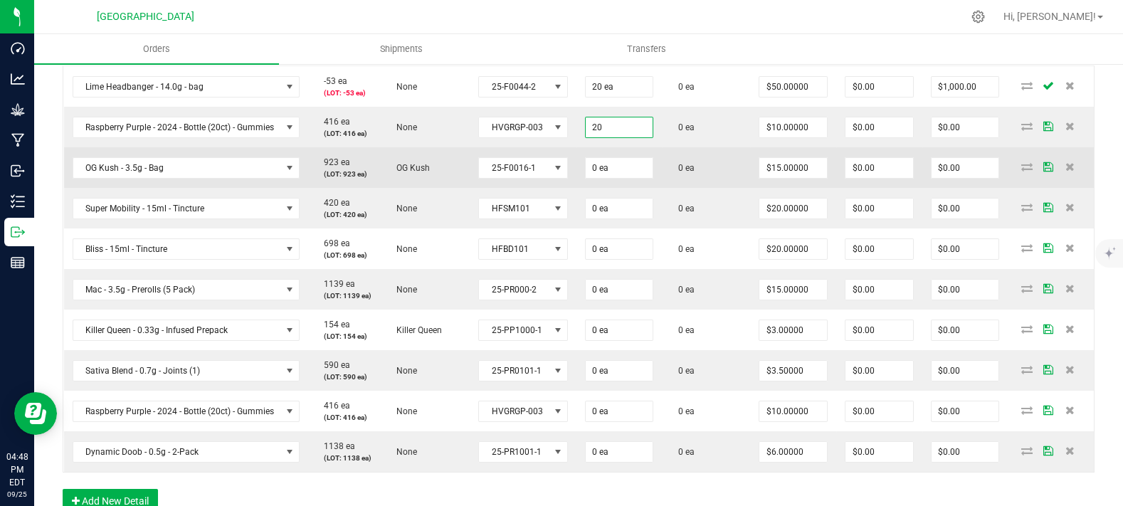
type input "20 ea"
type input "$200.00"
click at [690, 188] on td "0 ea" at bounding box center [706, 167] width 88 height 41
click at [608, 178] on input "0" at bounding box center [620, 168] width 68 height 20
type input "24 ea"
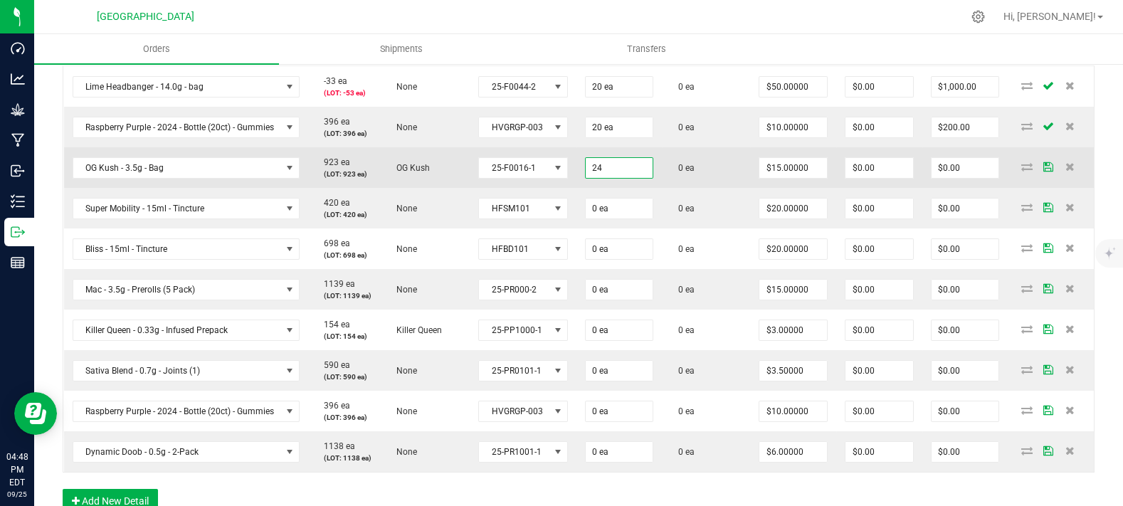
type input "$360.00"
click at [672, 188] on td "0 ea" at bounding box center [706, 167] width 88 height 41
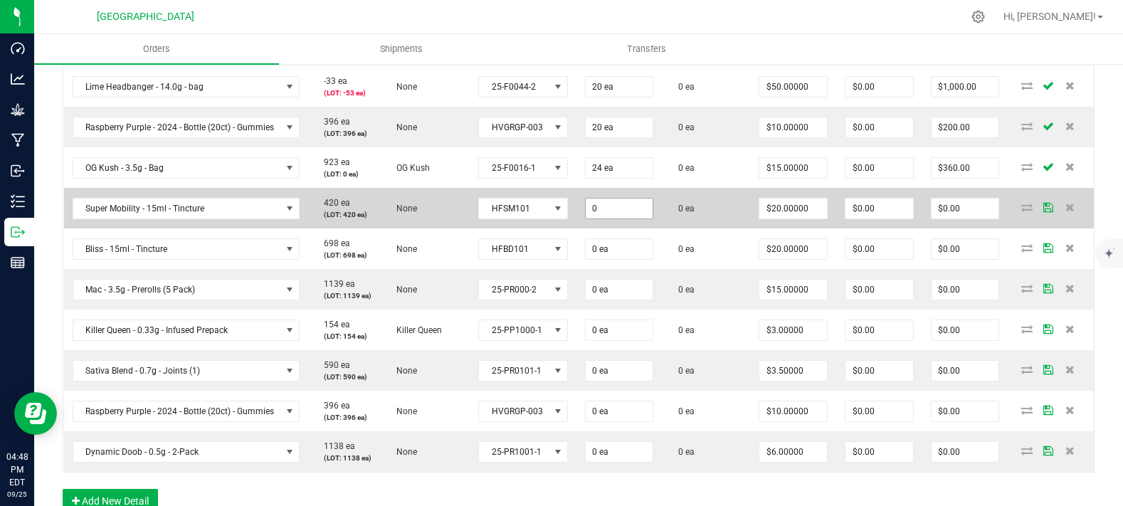
click at [610, 218] on input "0" at bounding box center [620, 209] width 68 height 20
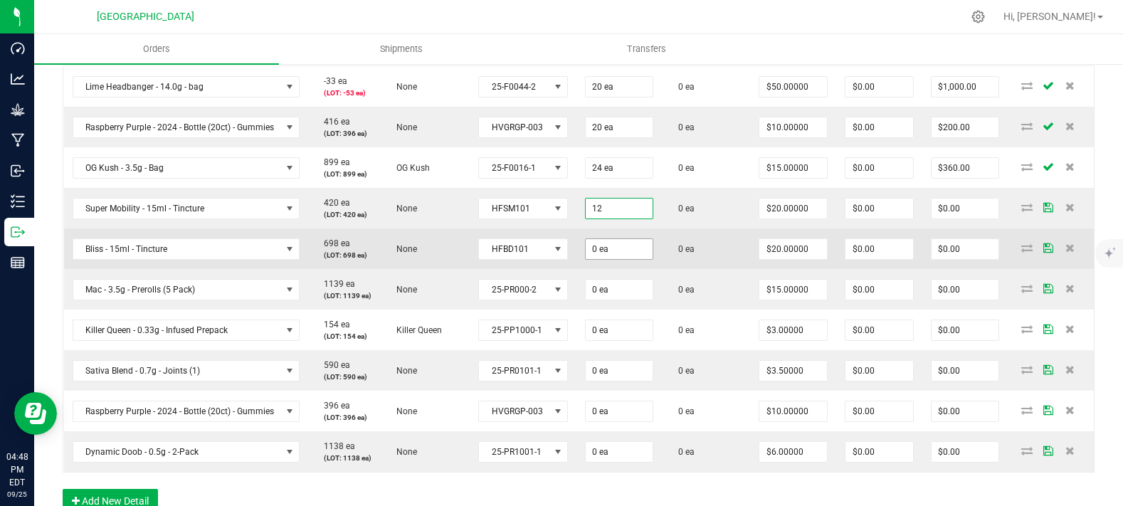
type input "12 ea"
type input "$240.00"
click at [619, 259] on input "0" at bounding box center [620, 249] width 68 height 20
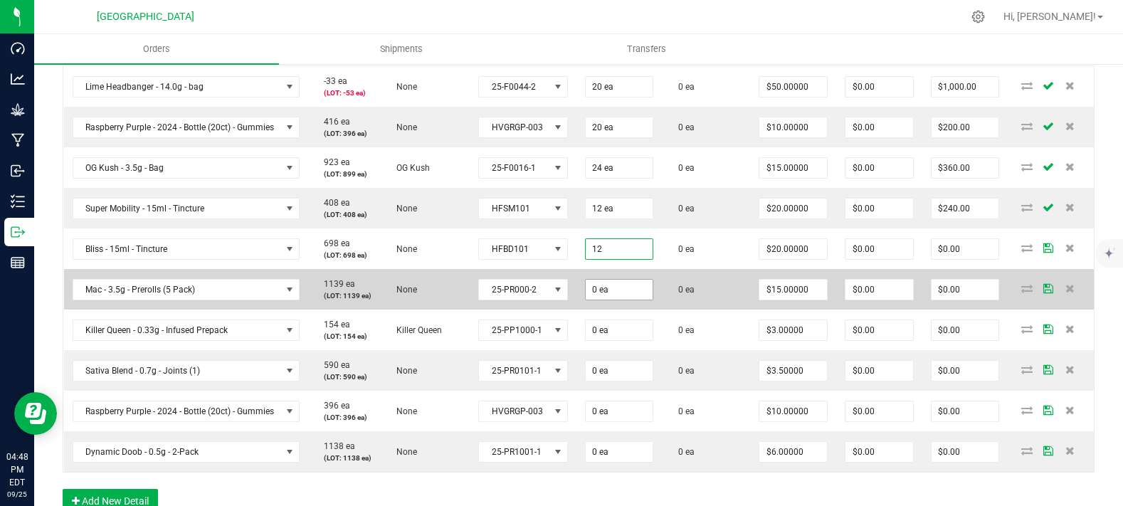
type input "12 ea"
type input "$240.00"
click at [606, 300] on input "0" at bounding box center [620, 290] width 68 height 20
type input "30 ea"
type input "$450.00"
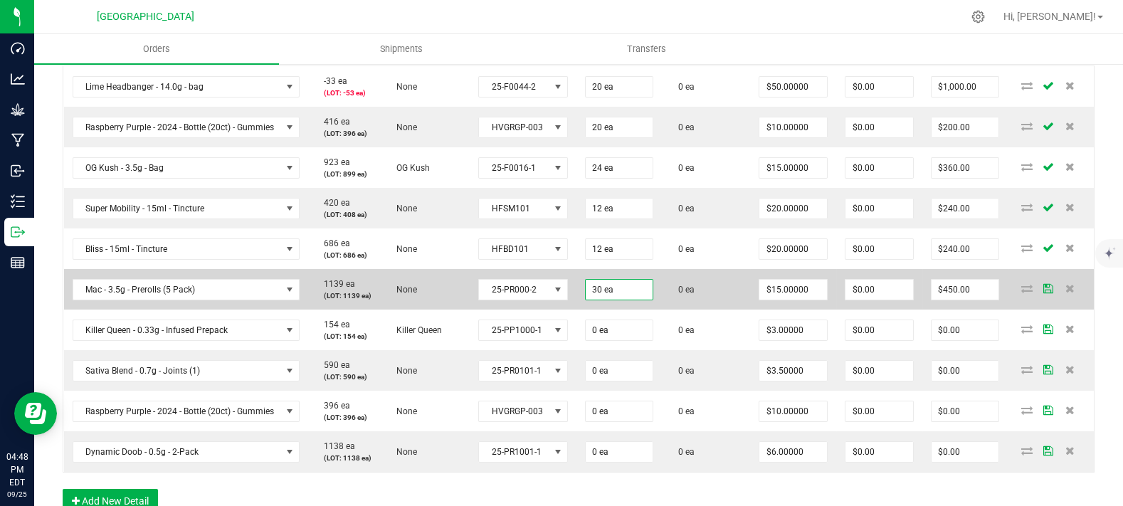
click at [668, 310] on td "0 ea" at bounding box center [706, 289] width 88 height 41
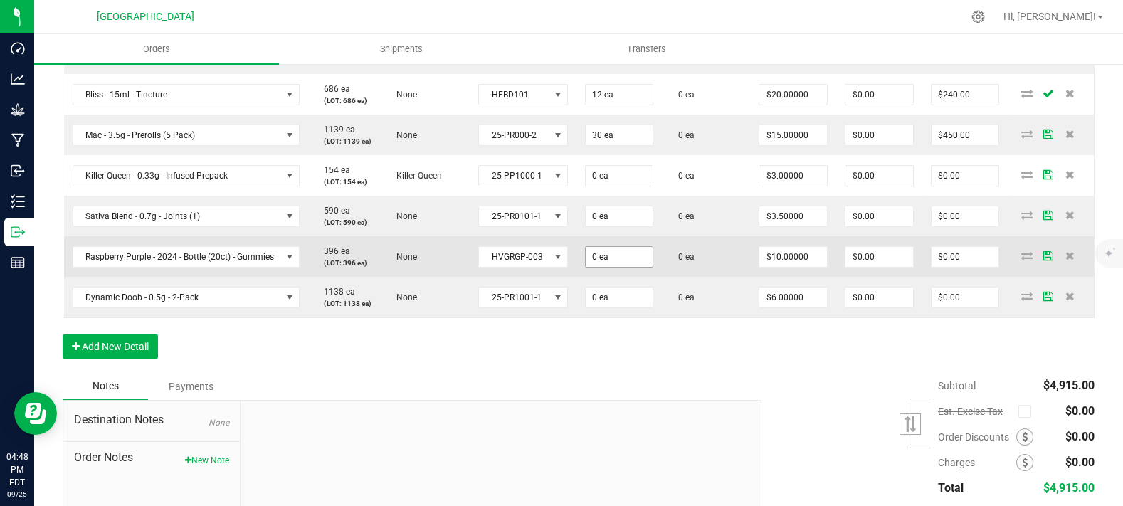
scroll to position [632, 0]
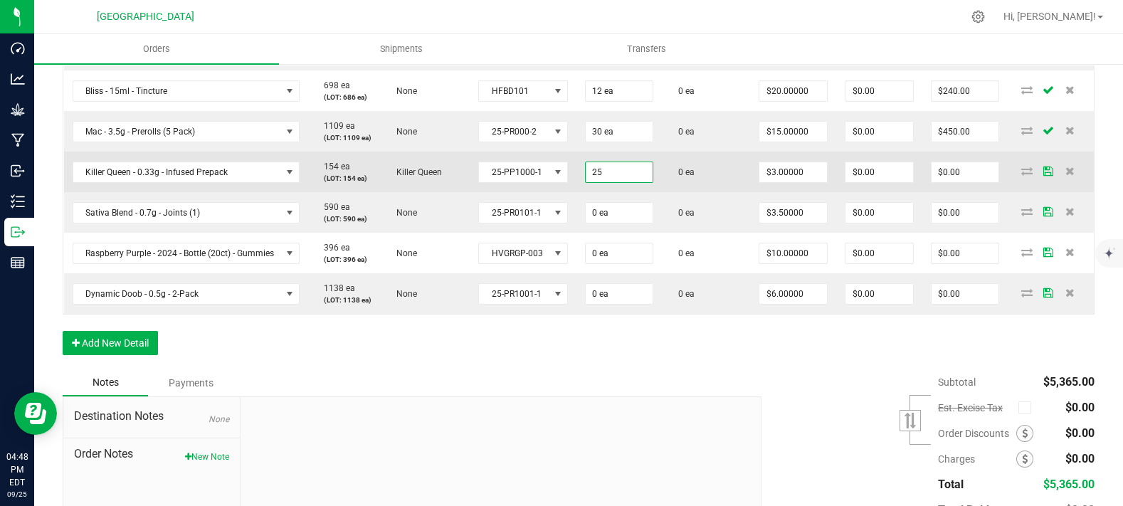
type input "25 ea"
type input "$75.00"
click at [652, 192] on td "25 ea" at bounding box center [619, 172] width 86 height 41
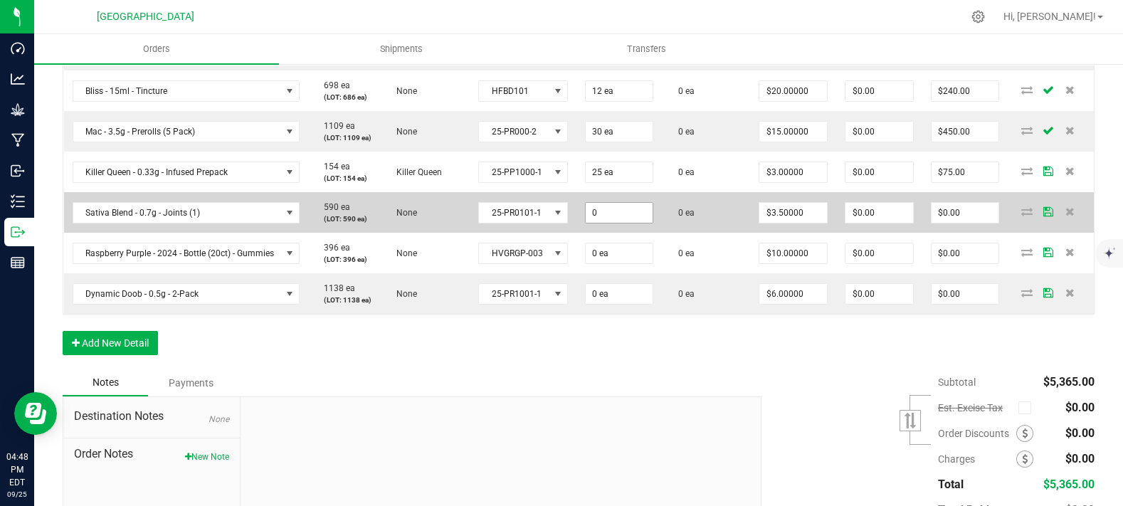
click at [625, 223] on input "0" at bounding box center [620, 213] width 68 height 20
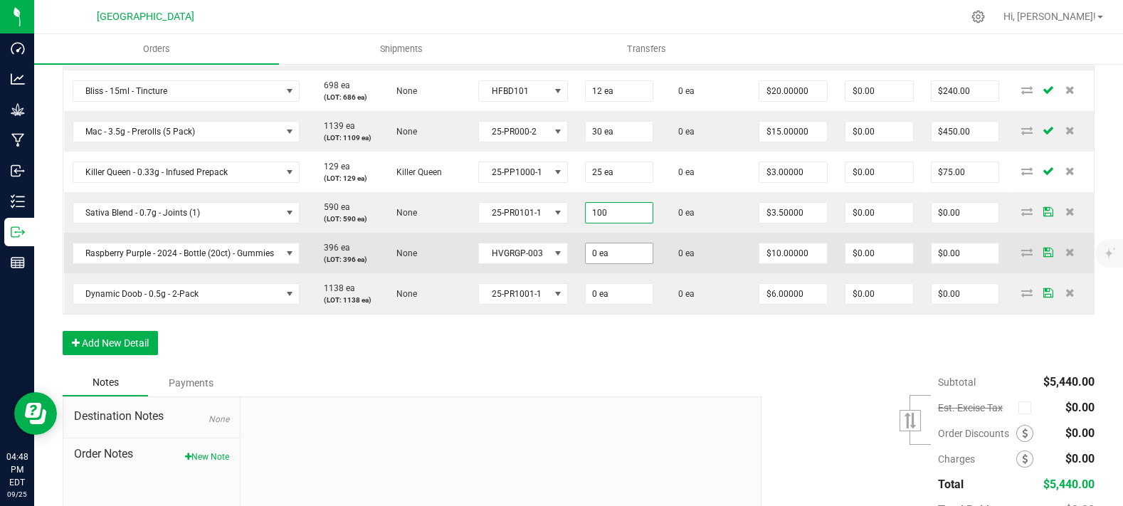
type input "100 ea"
type input "$350.00"
click at [642, 263] on input "0" at bounding box center [620, 253] width 68 height 20
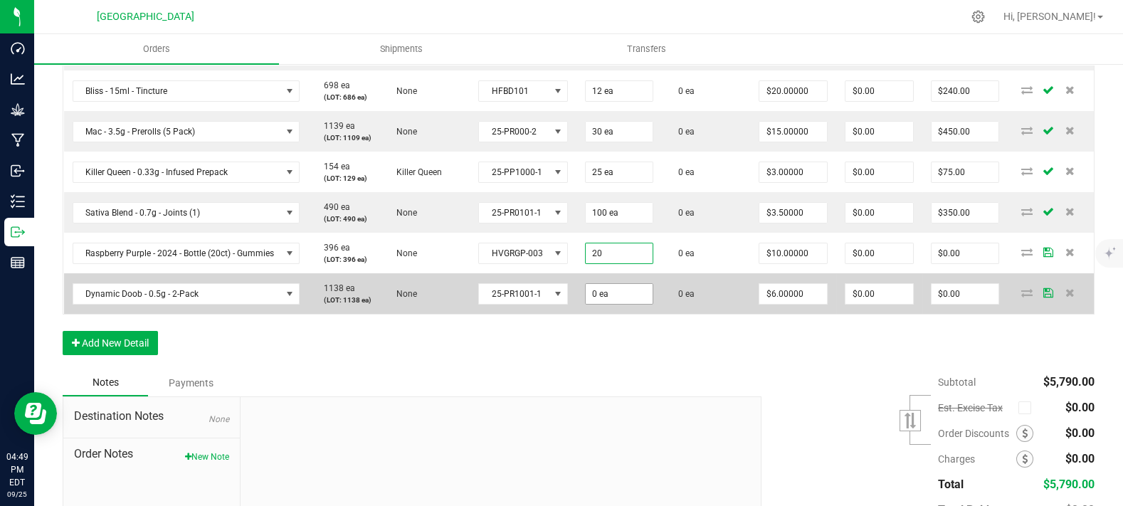
type input "20 ea"
type input "$200.00"
click at [610, 304] on input "0" at bounding box center [620, 294] width 68 height 20
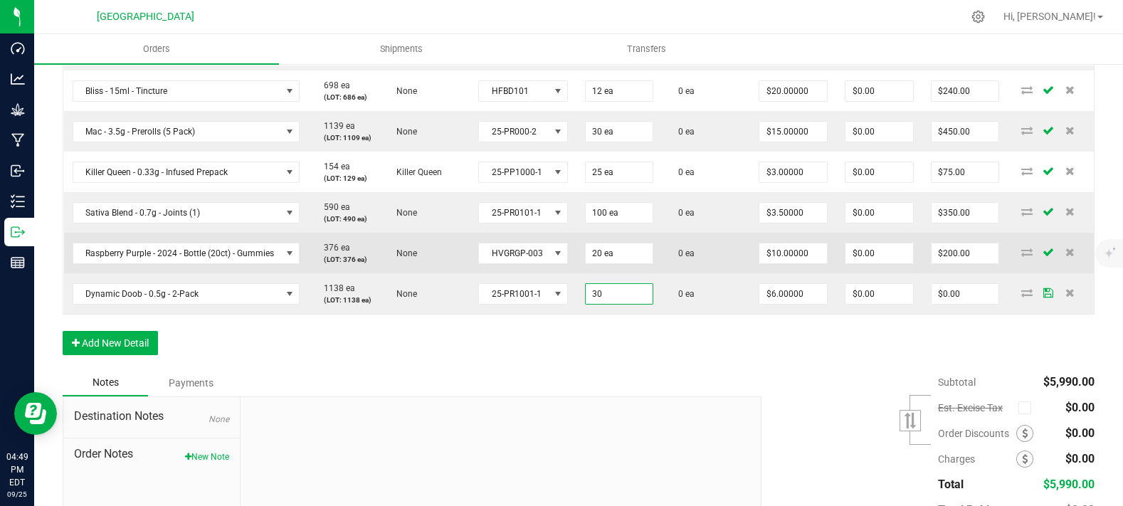
type input "30 ea"
type input "$180.00"
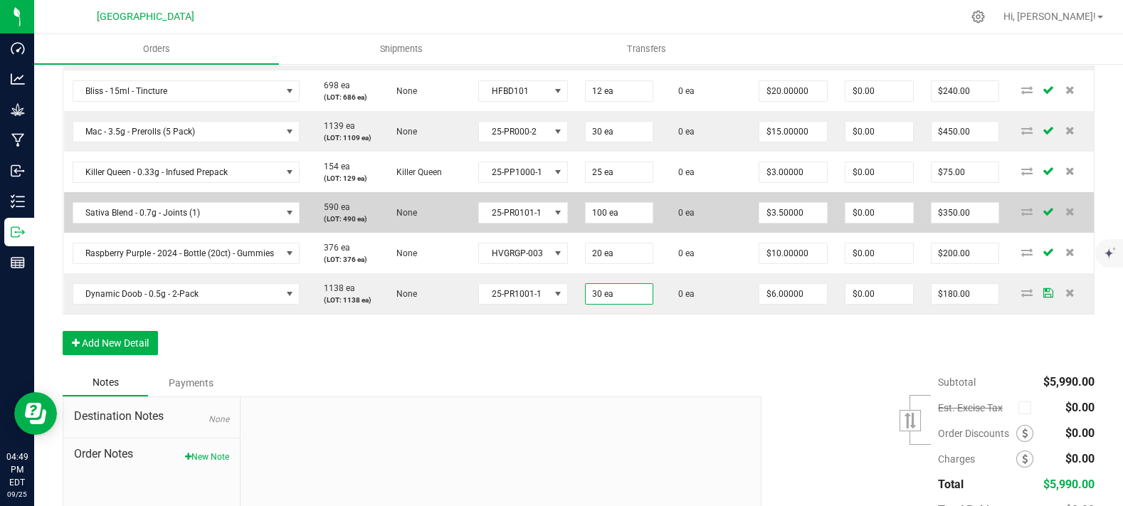
drag, startPoint x: 703, startPoint y: 288, endPoint x: 746, endPoint y: 266, distance: 47.7
click at [704, 273] on td "0 ea" at bounding box center [706, 253] width 88 height 41
click at [759, 223] on input "3.5" at bounding box center [793, 213] width 68 height 20
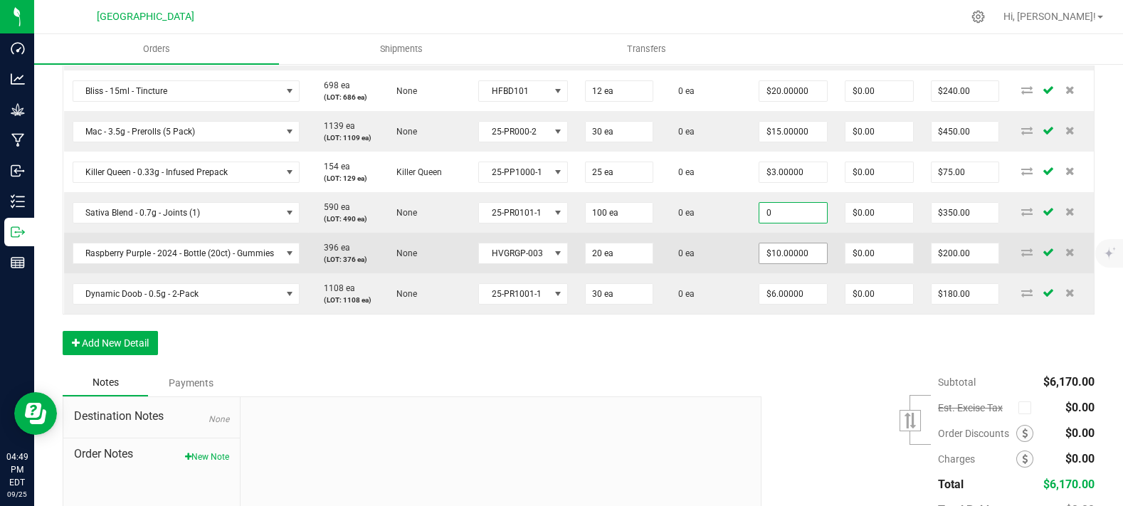
type input "$0.00000"
type input "$0.00"
click at [791, 263] on input "10" at bounding box center [793, 253] width 68 height 20
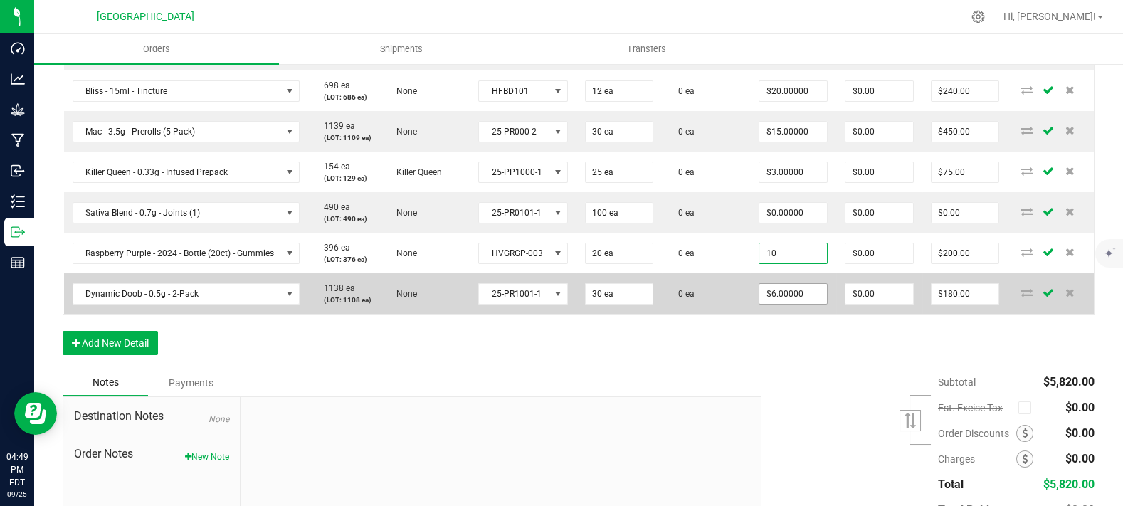
paste input
type input "$0.00000"
type input "$0.00"
click at [797, 304] on input "6" at bounding box center [793, 294] width 68 height 20
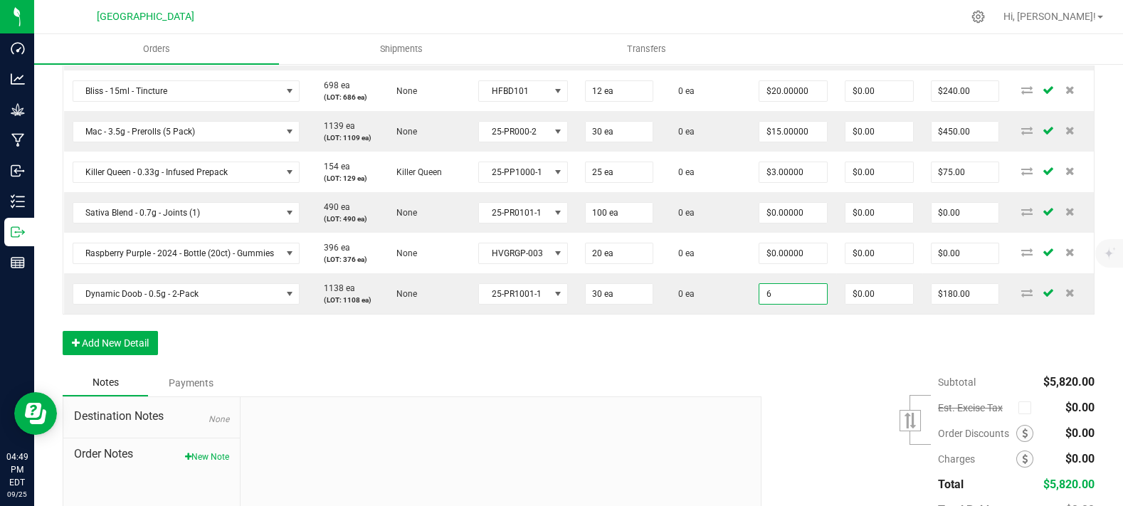
paste input "0"
type input "$0.00000"
type input "$0.00"
click at [764, 369] on div "Order Details Print All Labels Item Sellable Strain Lot Number Qty Ordered Qty …" at bounding box center [579, 67] width 1032 height 606
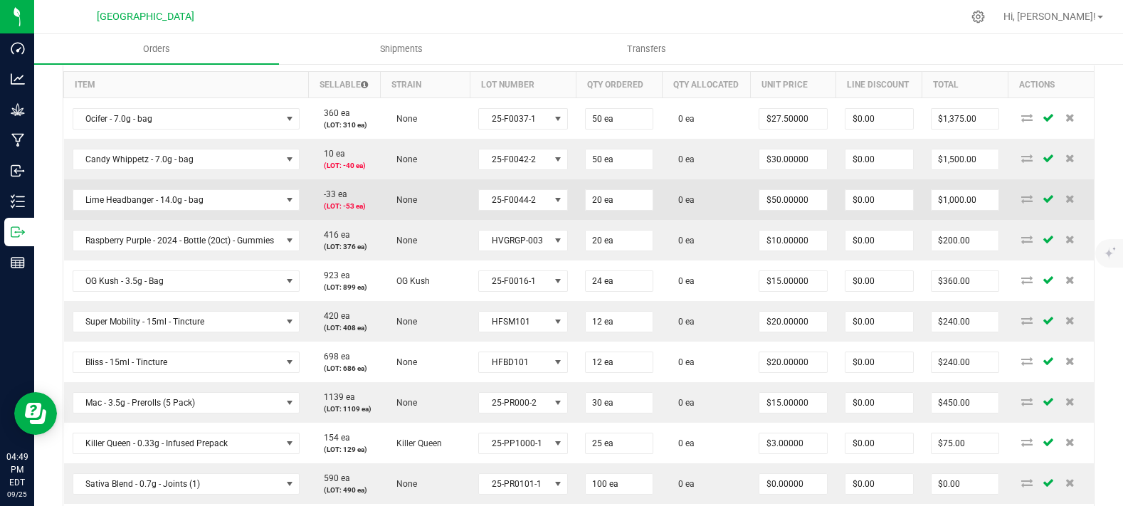
scroll to position [316, 0]
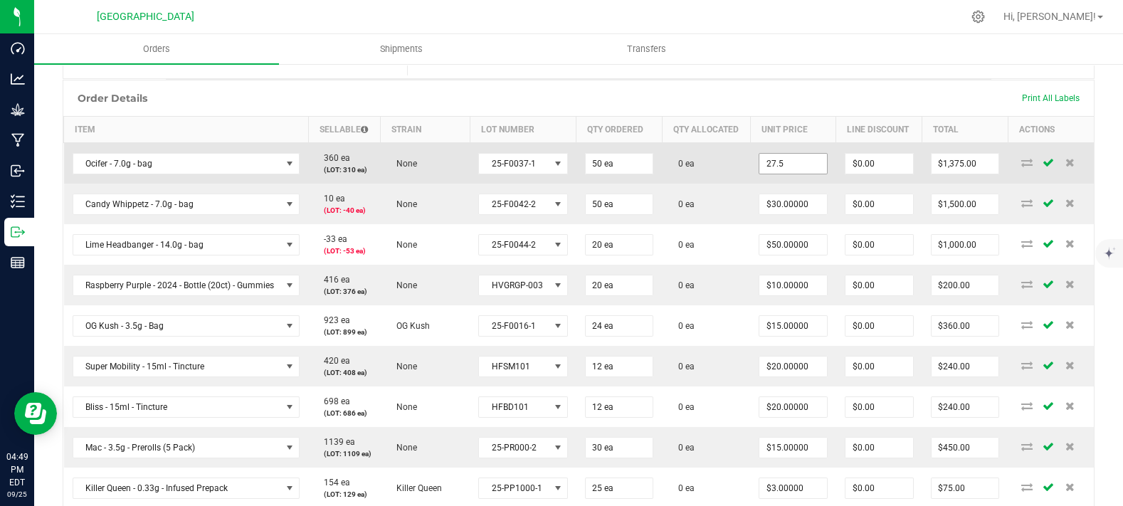
click at [785, 174] on input "27.5" at bounding box center [793, 164] width 68 height 20
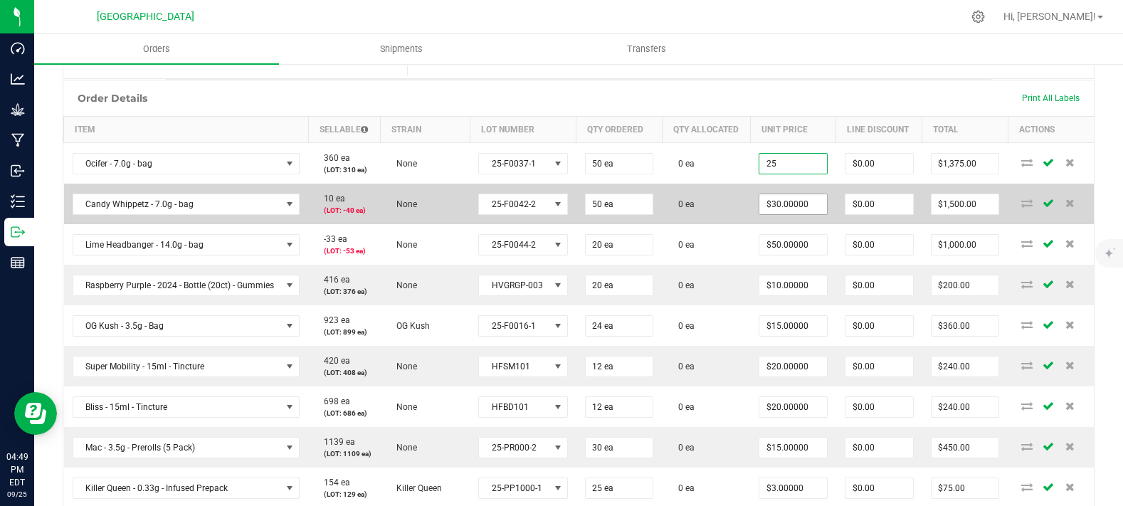
type input "$25.00000"
type input "$1,250.00"
click at [783, 214] on input "30" at bounding box center [793, 204] width 68 height 20
paste input "25"
type input "$25.00000"
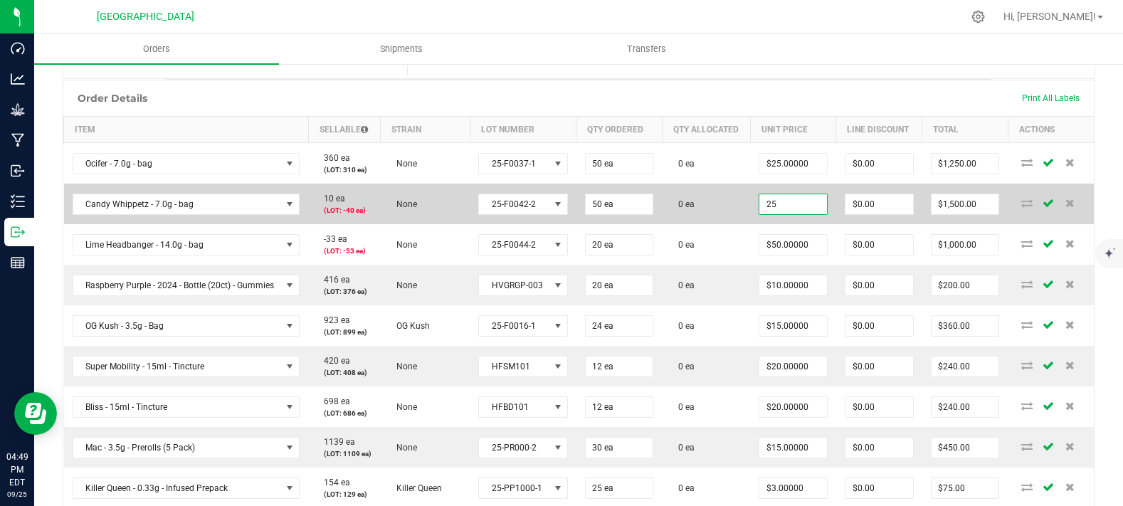
type input "$1,250.00"
click at [736, 224] on td "0 ea" at bounding box center [706, 204] width 88 height 41
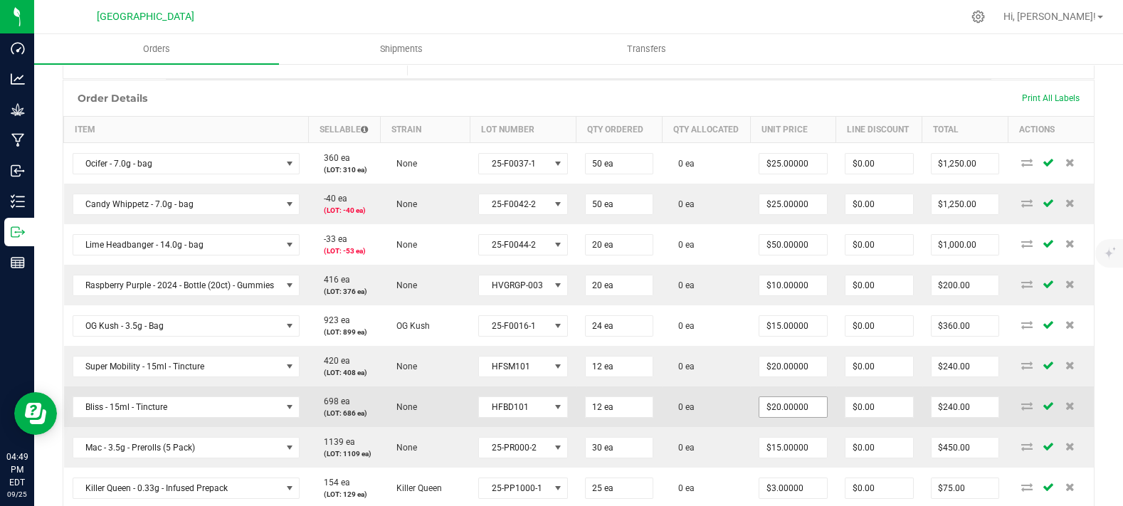
scroll to position [474, 0]
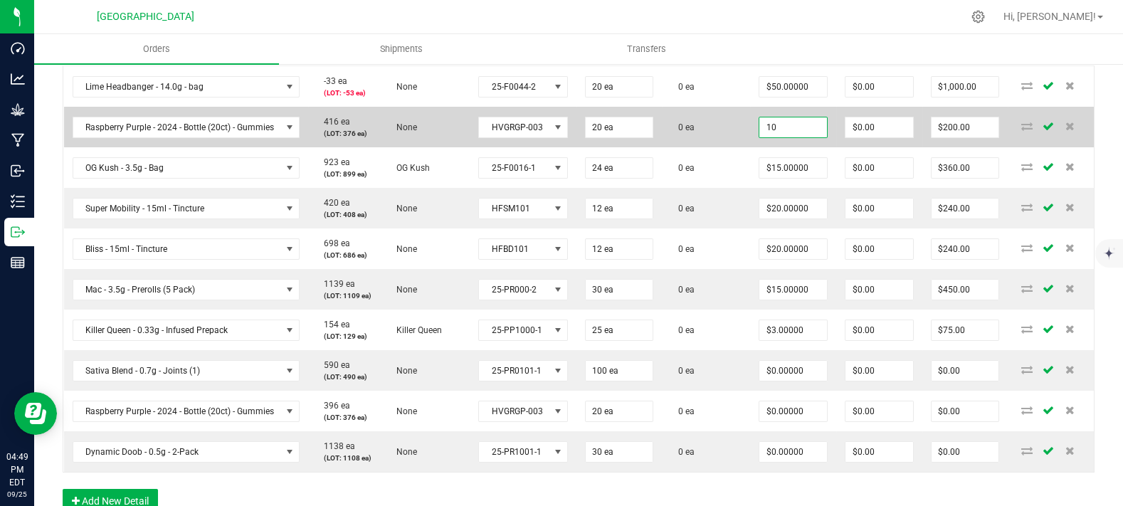
click at [777, 137] on input "10" at bounding box center [793, 127] width 68 height 20
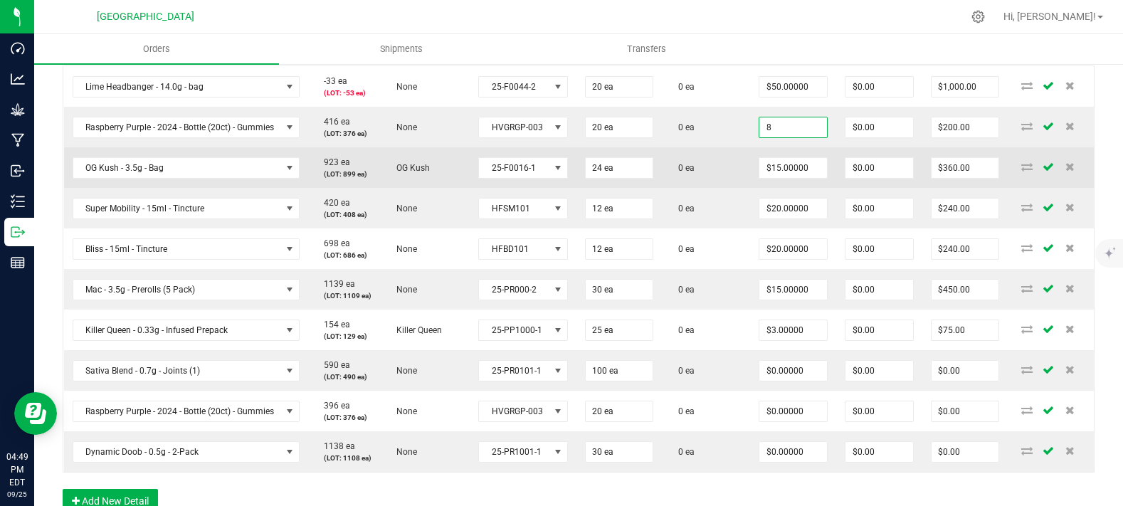
type input "$8.00000"
type input "$160.00"
click at [750, 188] on td "$15.00000" at bounding box center [793, 167] width 86 height 41
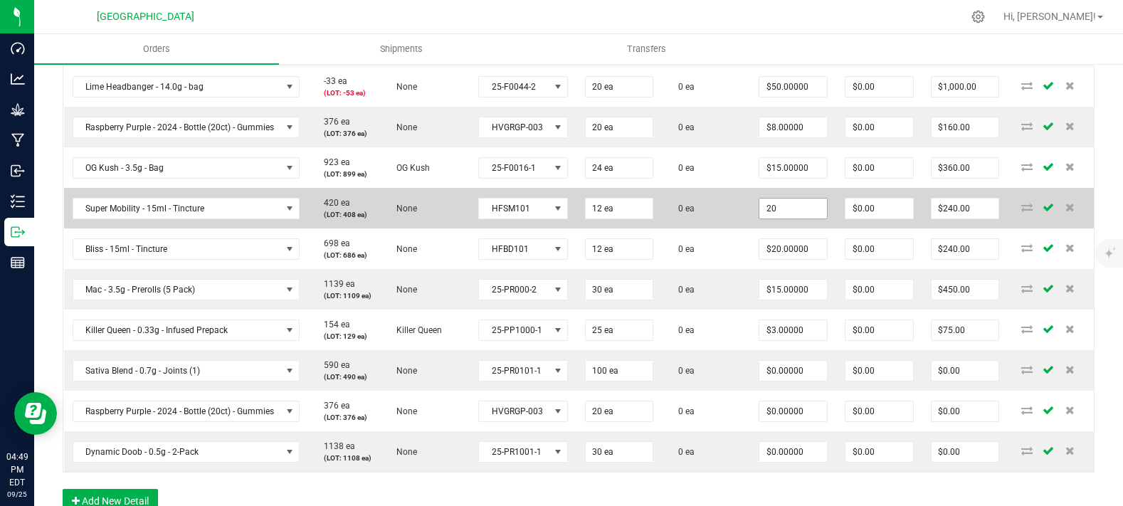
click at [789, 218] on input "20" at bounding box center [793, 209] width 68 height 20
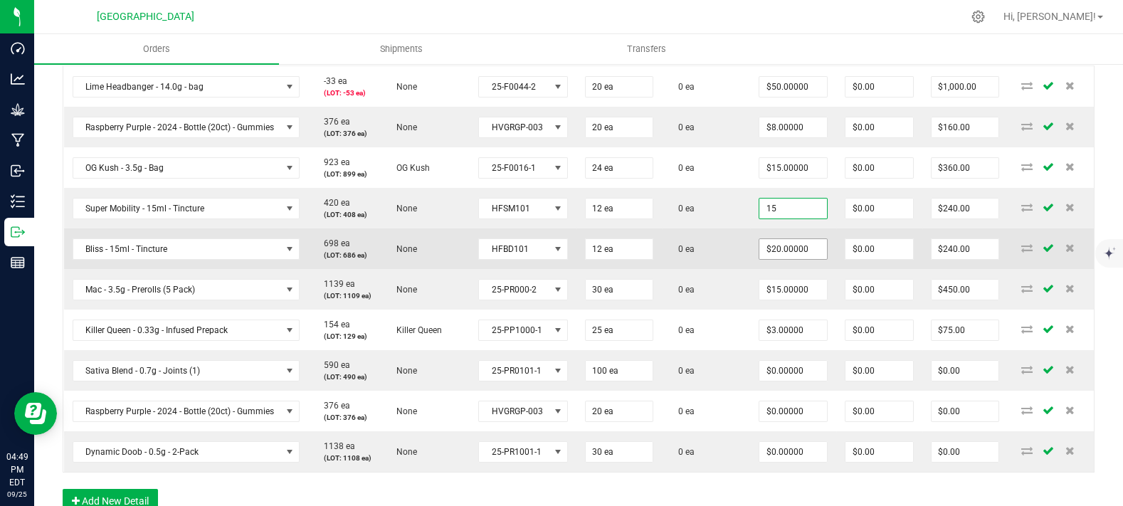
type input "$15.00000"
type input "$180.00"
click at [797, 259] on input "20" at bounding box center [793, 249] width 68 height 20
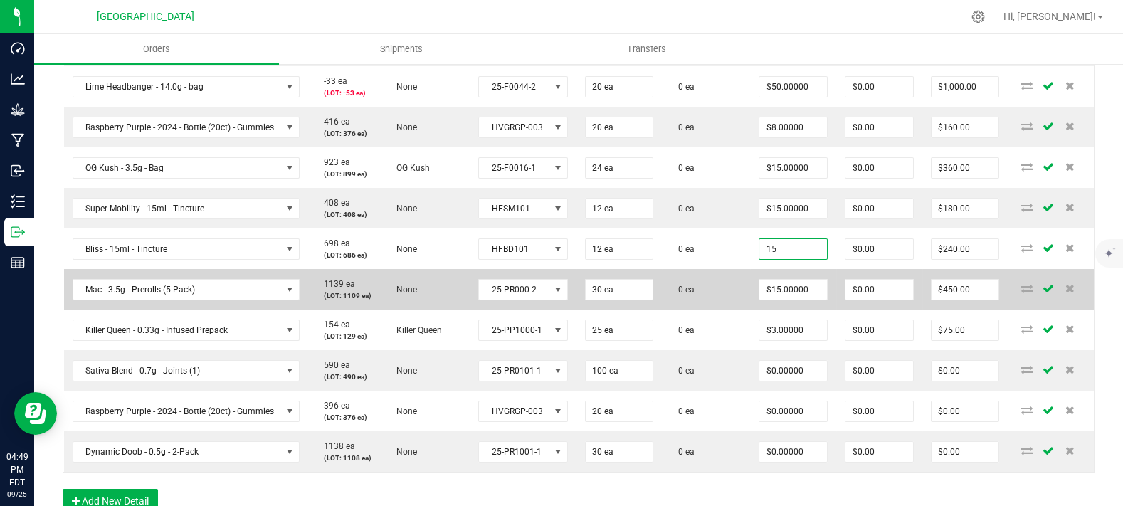
type input "$15.00000"
type input "$180.00"
click at [722, 310] on td "0 ea" at bounding box center [706, 289] width 88 height 41
click at [710, 310] on td "0 ea" at bounding box center [706, 289] width 88 height 41
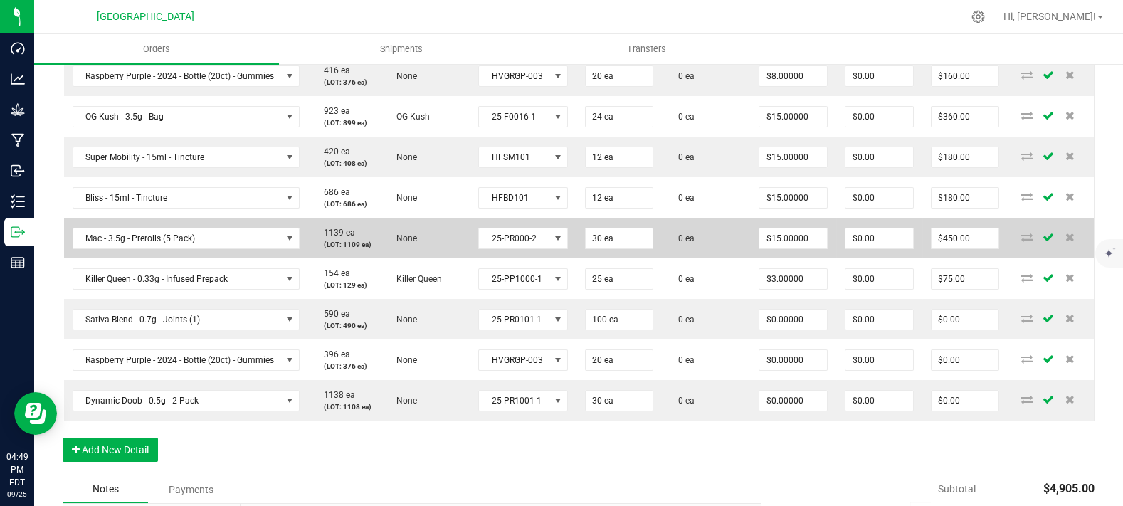
scroll to position [553, 0]
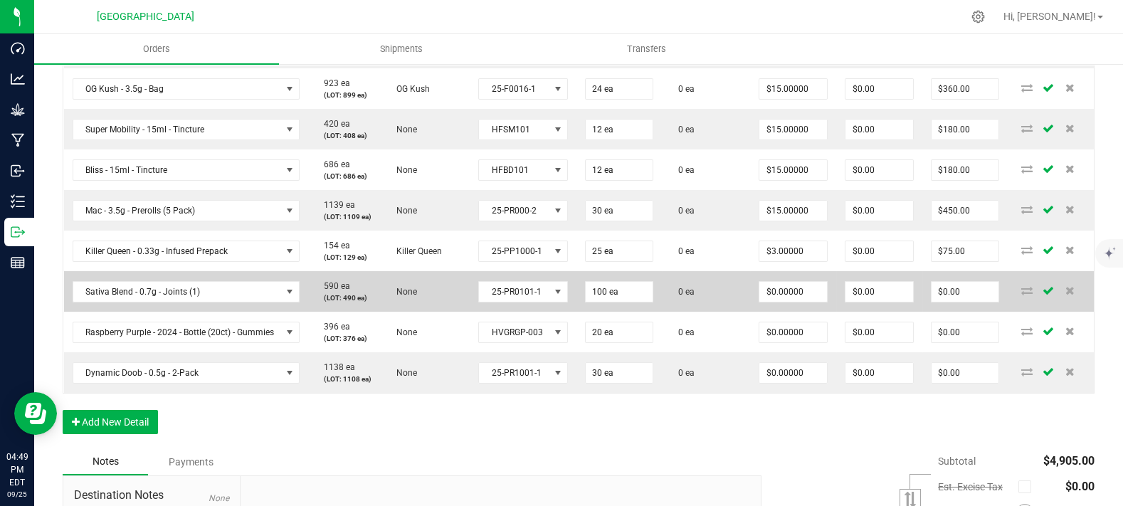
click at [722, 312] on td "0 ea" at bounding box center [706, 291] width 88 height 41
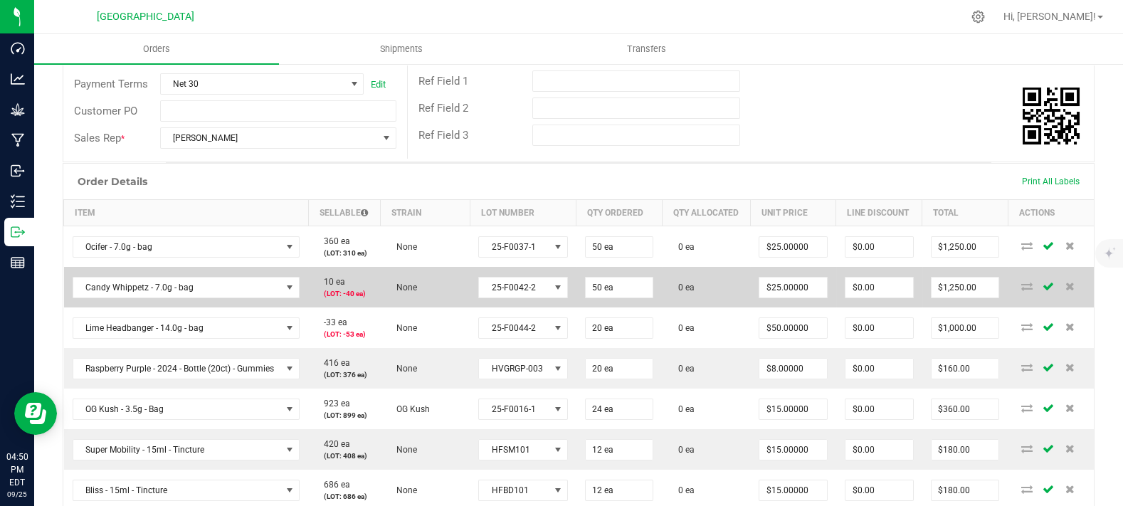
scroll to position [0, 0]
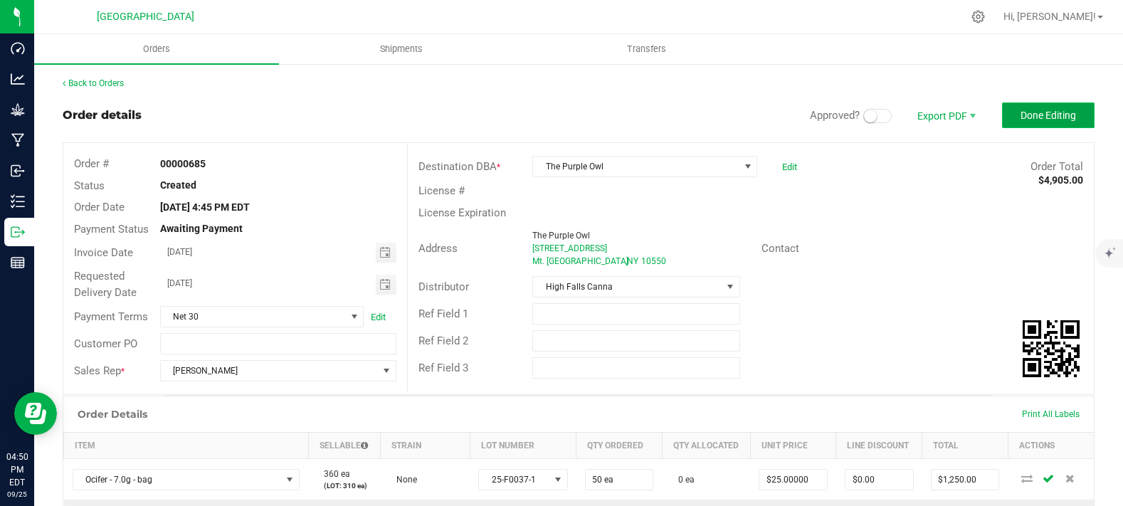
click at [1006, 110] on button "Done Editing" at bounding box center [1048, 115] width 93 height 26
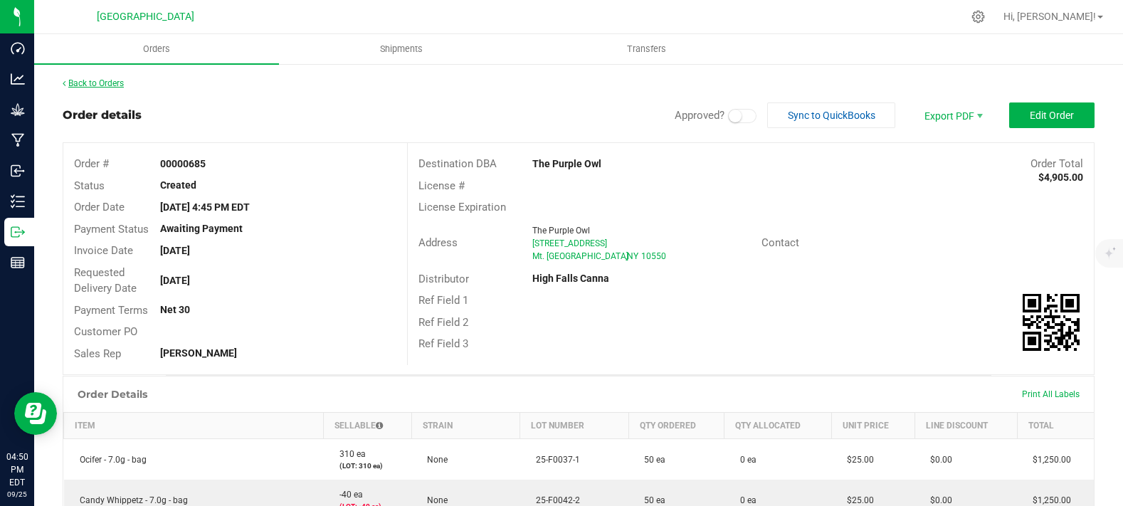
click at [105, 86] on link "Back to Orders" at bounding box center [93, 83] width 61 height 10
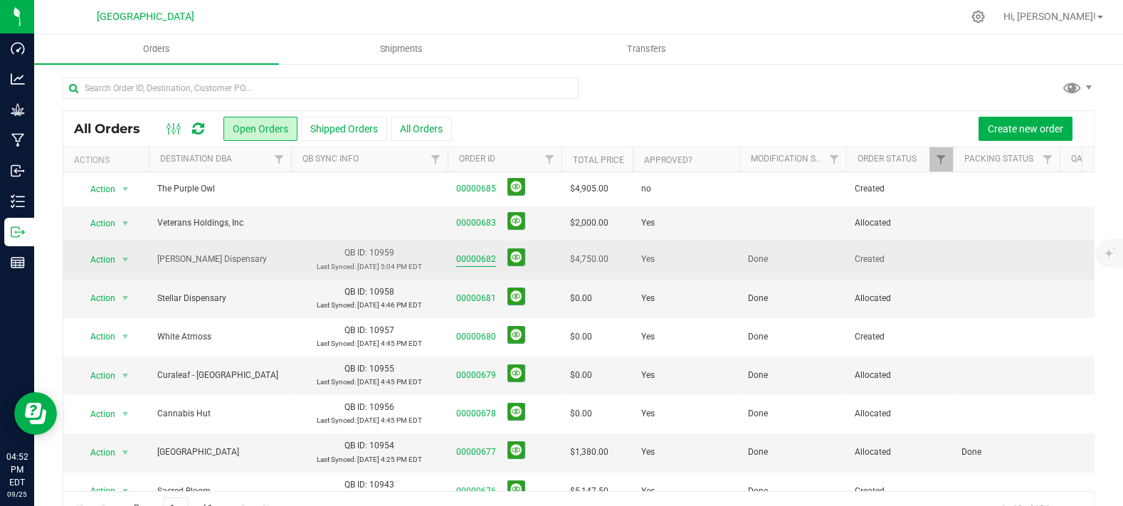
click at [481, 255] on link "00000682" at bounding box center [476, 260] width 40 height 14
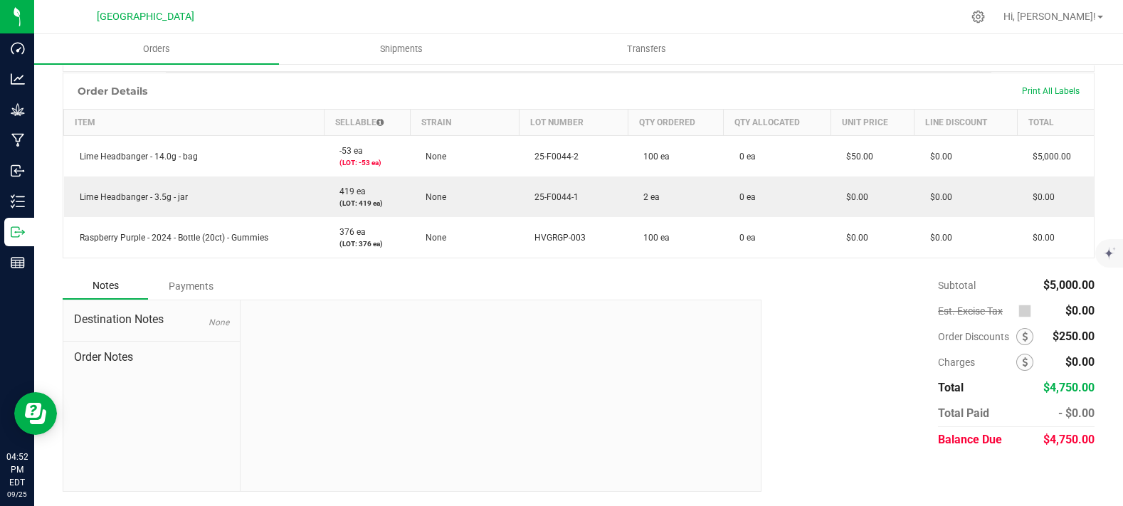
scroll to position [334, 0]
click at [537, 275] on div "Notes Payments" at bounding box center [407, 286] width 688 height 27
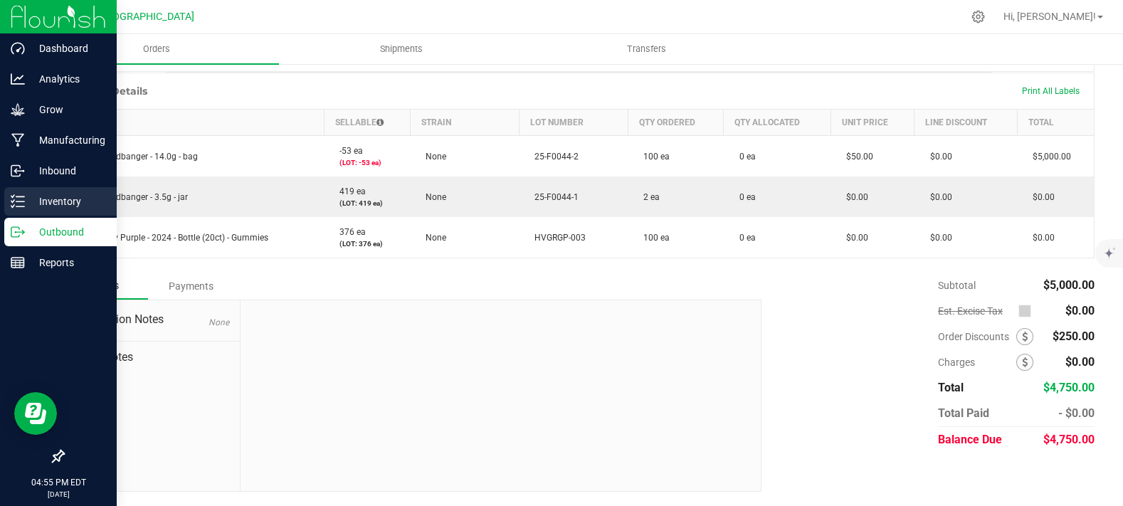
click at [63, 202] on p "Inventory" at bounding box center [67, 201] width 85 height 17
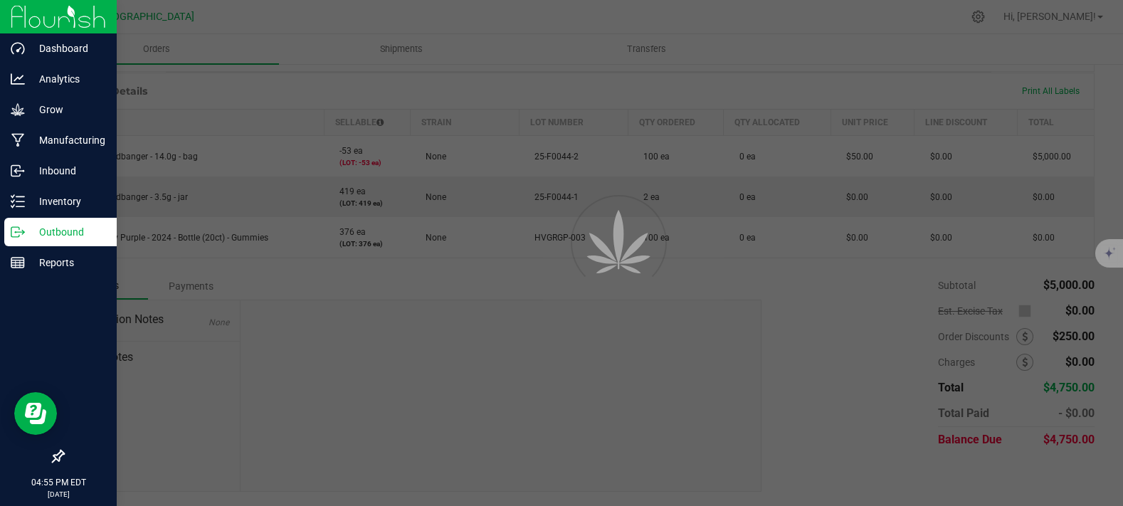
click at [51, 236] on p "Outbound" at bounding box center [67, 231] width 85 height 17
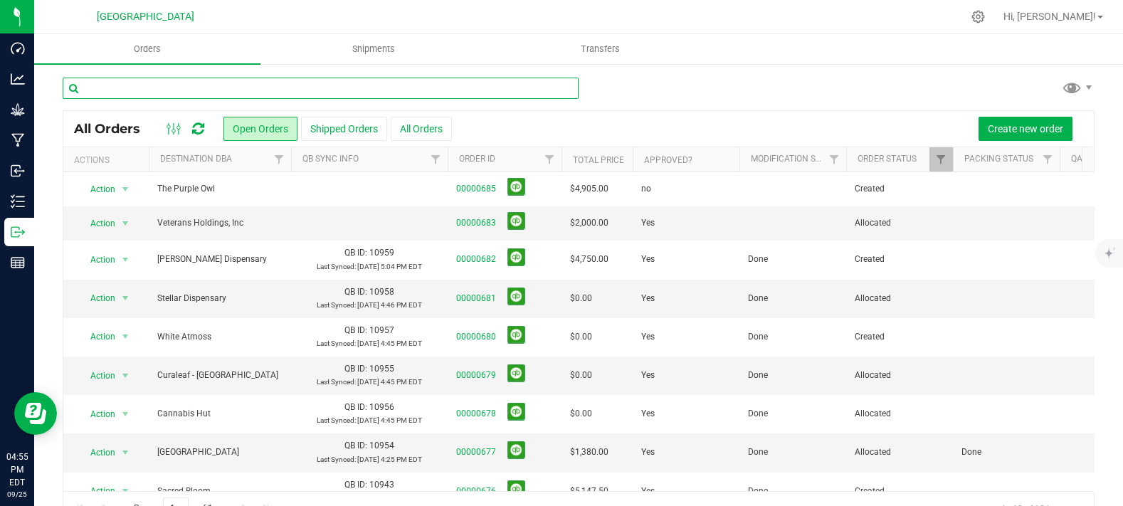
click at [218, 82] on input "text" at bounding box center [321, 88] width 516 height 21
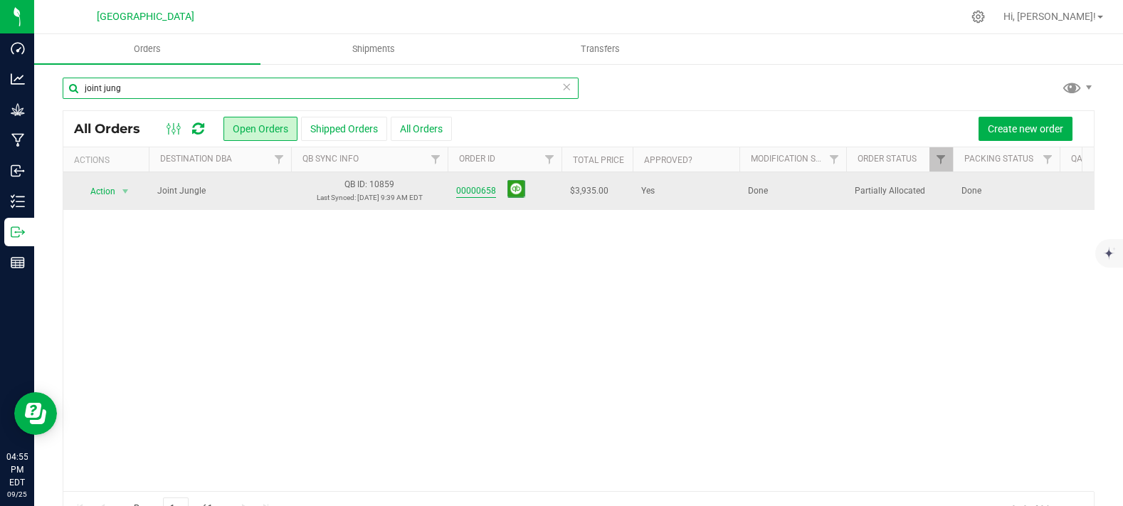
type input "joint jung"
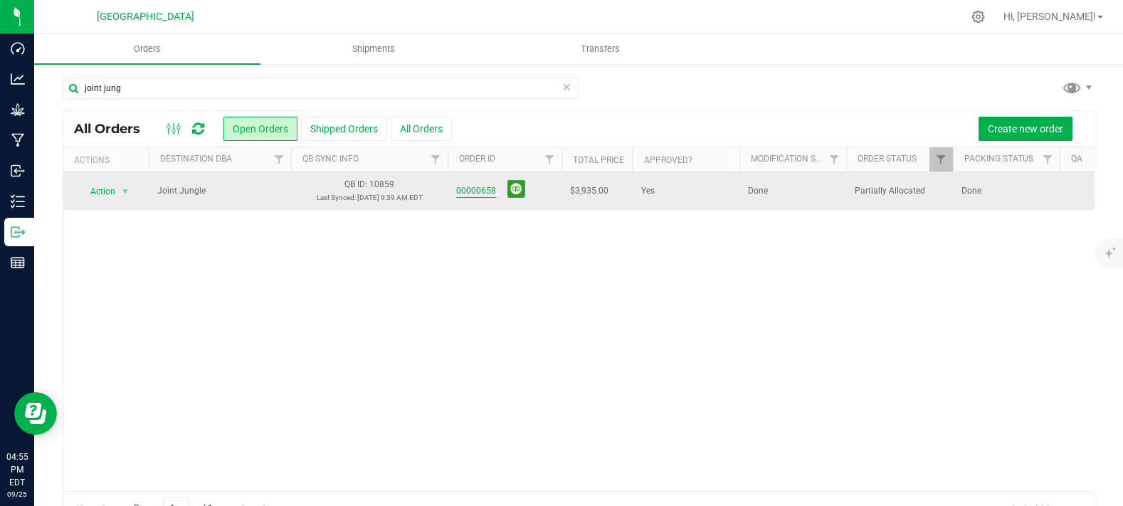
click at [478, 190] on link "00000658" at bounding box center [476, 191] width 40 height 14
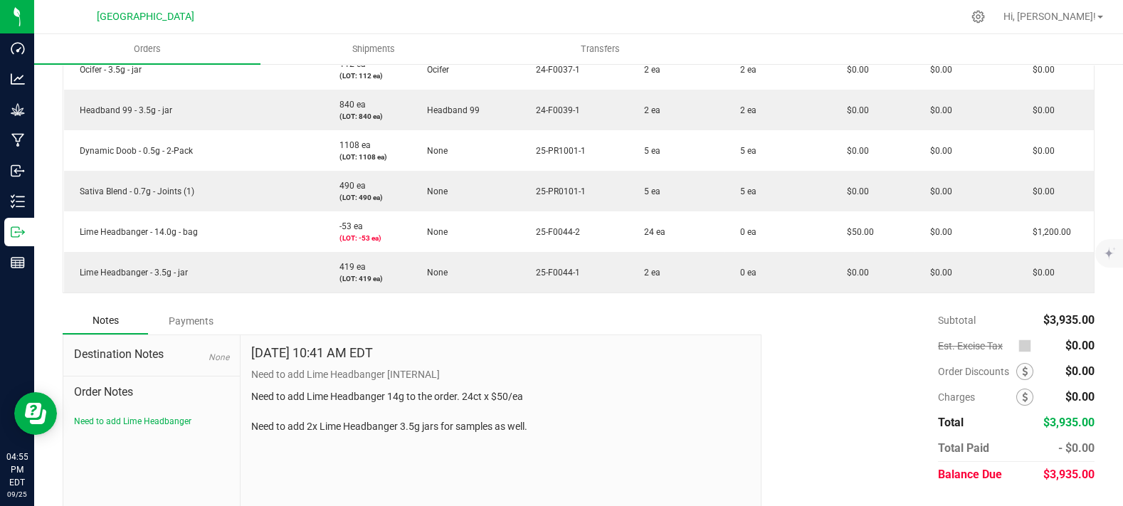
scroll to position [703, 0]
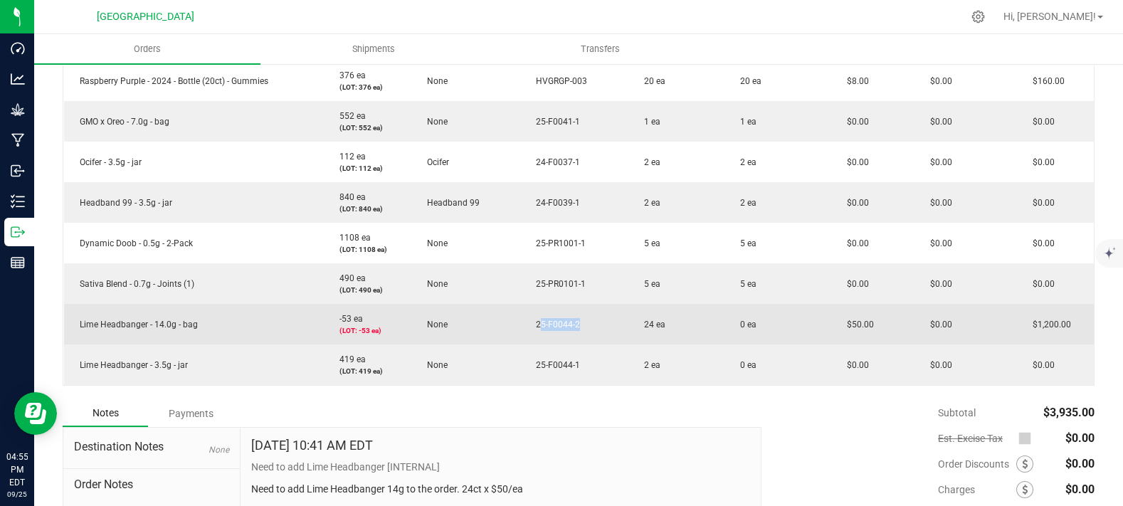
drag, startPoint x: 528, startPoint y: 355, endPoint x: 634, endPoint y: 350, distance: 106.2
click at [634, 344] on outbound-order-line-row "Lime Headbanger - 14.0g - bag -53 ea (LOT: -53 ea) None 25-F0044-2 24 ea 0 ea $…" at bounding box center [579, 324] width 1031 height 41
click at [584, 344] on td "25-F0044-2" at bounding box center [574, 324] width 109 height 41
click at [656, 344] on td "24 ea" at bounding box center [675, 324] width 95 height 41
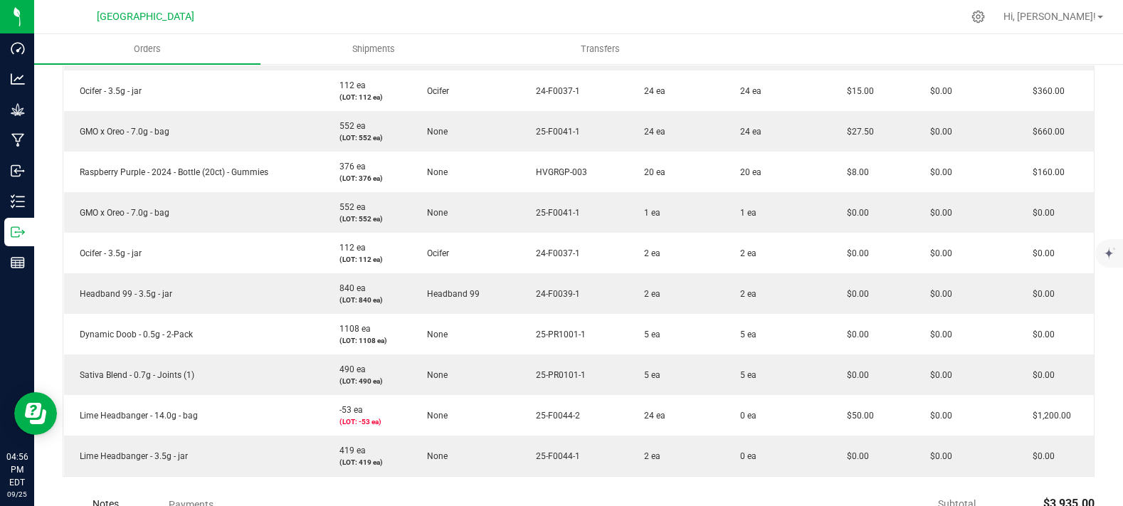
scroll to position [0, 0]
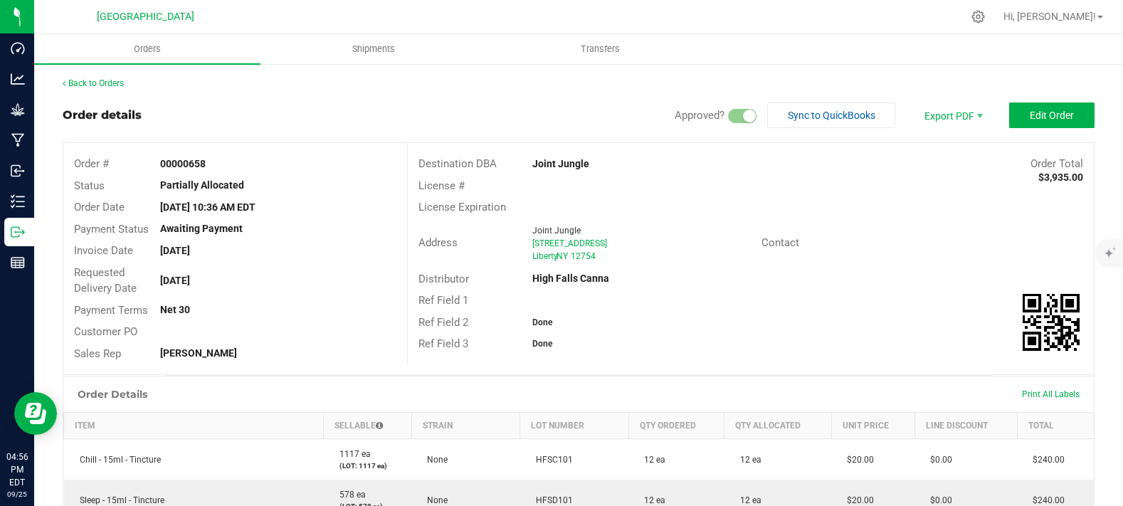
drag, startPoint x: 537, startPoint y: 249, endPoint x: 553, endPoint y: -96, distance: 345.5
click at [168, 175] on div "Status Partially Allocated" at bounding box center [235, 186] width 344 height 22
drag, startPoint x: 151, startPoint y: 180, endPoint x: 271, endPoint y: 178, distance: 120.3
click at [271, 178] on div "Partially Allocated" at bounding box center [278, 185] width 258 height 15
click at [272, 178] on div "Partially Allocated" at bounding box center [278, 185] width 258 height 15
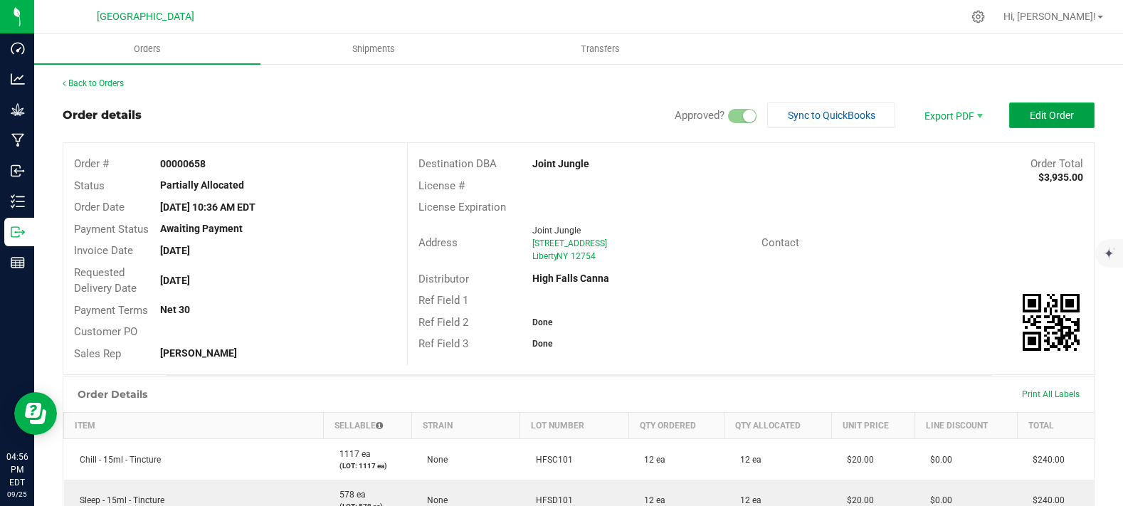
click at [1009, 109] on button "Edit Order" at bounding box center [1051, 115] width 85 height 26
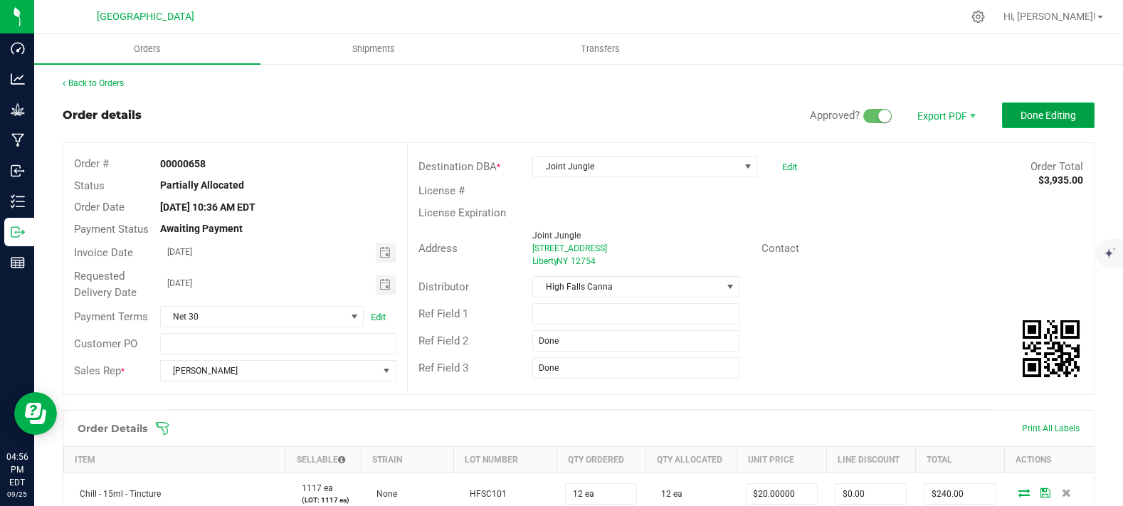
click at [1035, 105] on button "Done Editing" at bounding box center [1048, 115] width 93 height 26
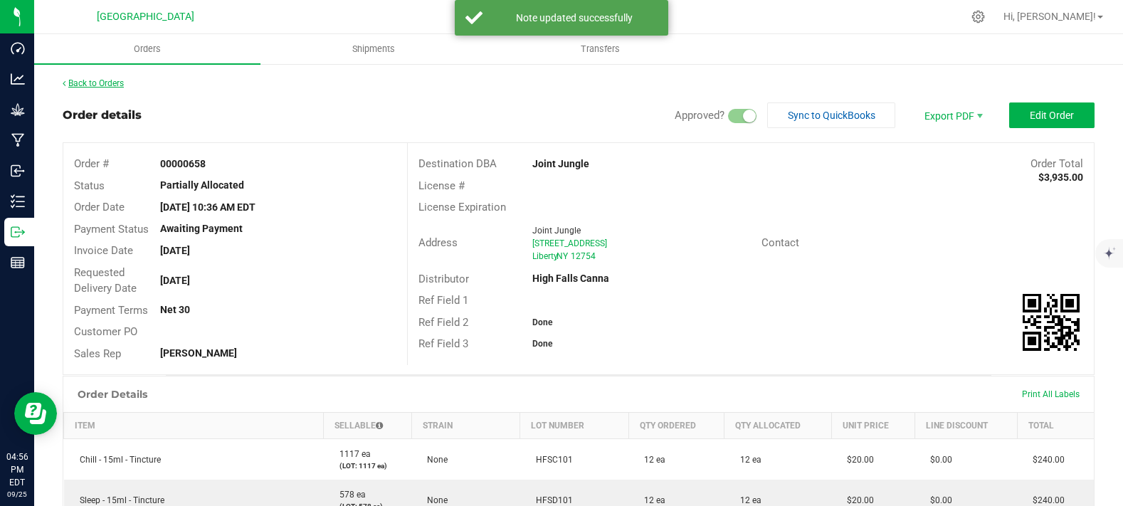
click at [95, 83] on link "Back to Orders" at bounding box center [93, 83] width 61 height 10
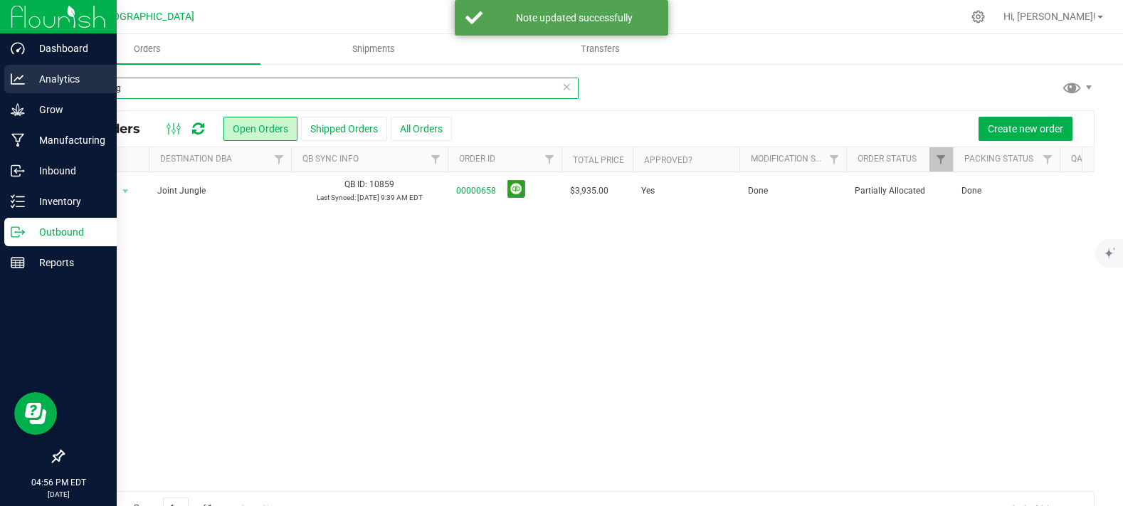
drag, startPoint x: 204, startPoint y: 95, endPoint x: 0, endPoint y: 64, distance: 205.9
click at [0, 64] on div "Dashboard Analytics Grow Manufacturing Inbound Inventory Outbound Reports 04:56…" at bounding box center [561, 253] width 1123 height 506
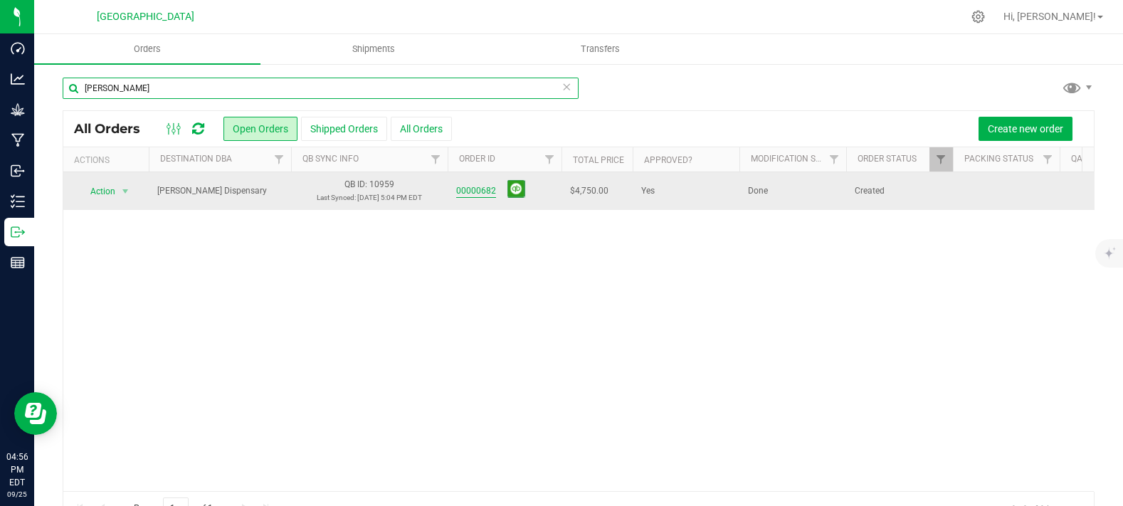
type input "[PERSON_NAME]"
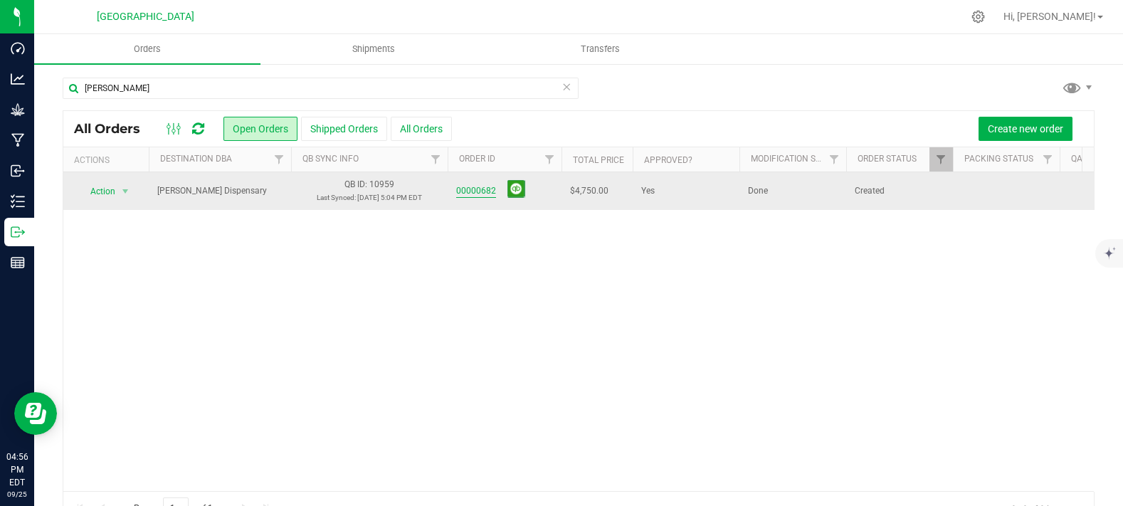
click at [463, 186] on link "00000682" at bounding box center [476, 191] width 40 height 14
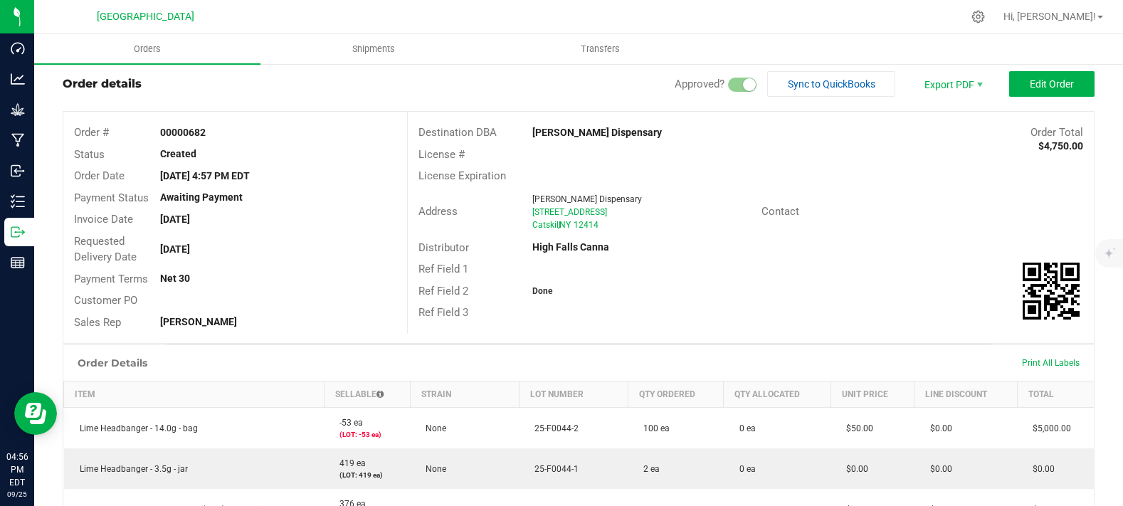
scroll to position [18, 0]
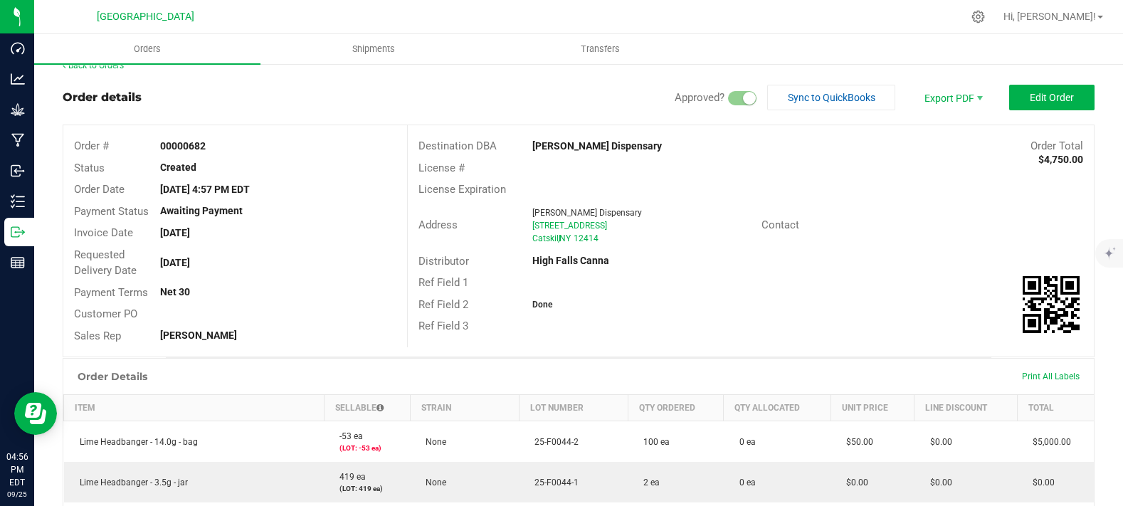
drag, startPoint x: 169, startPoint y: 169, endPoint x: 233, endPoint y: 169, distance: 64.8
click at [221, 165] on div "Created" at bounding box center [278, 167] width 258 height 15
click at [251, 172] on div "Created" at bounding box center [278, 167] width 258 height 15
click at [826, 352] on div "Order # 00000682 Status Created Order Date [DATE] 4:57 PM EDT Payment Status Aw…" at bounding box center [578, 240] width 1031 height 231
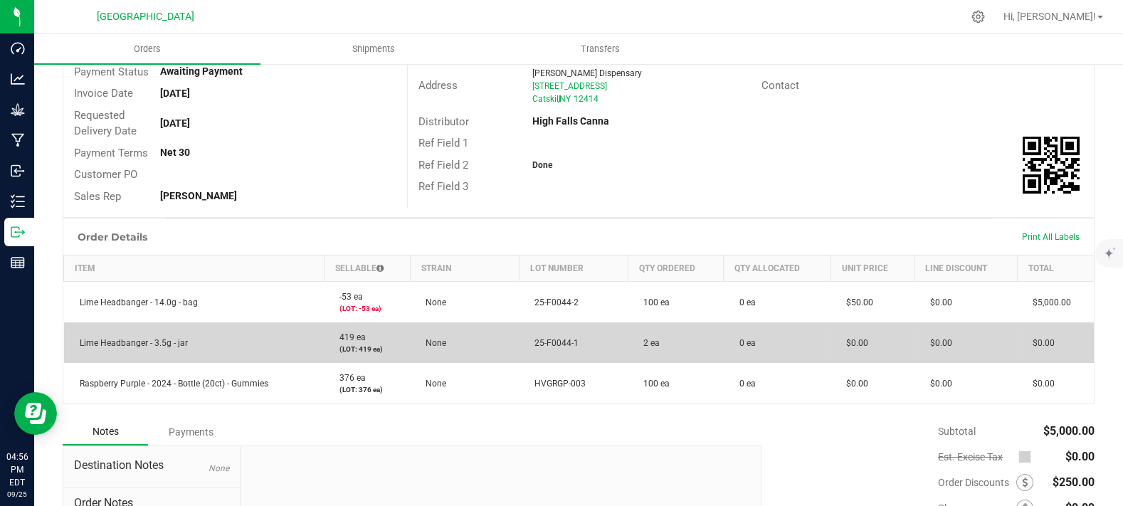
scroll to position [255, 0]
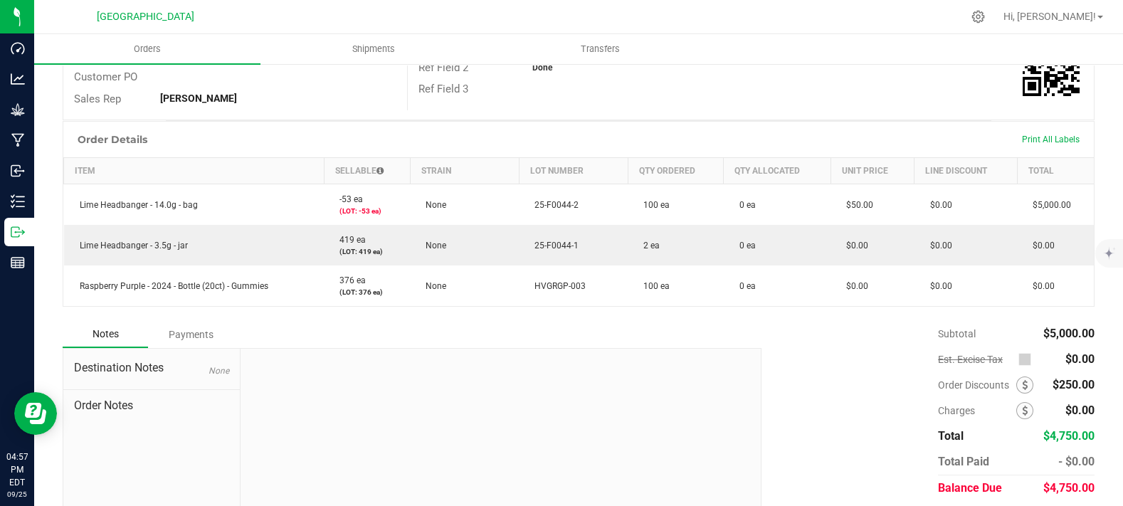
click at [776, 120] on div "Order # 00000682 Status Created Order Date [DATE] 4:57 PM EDT Payment Status Aw…" at bounding box center [578, 3] width 1031 height 231
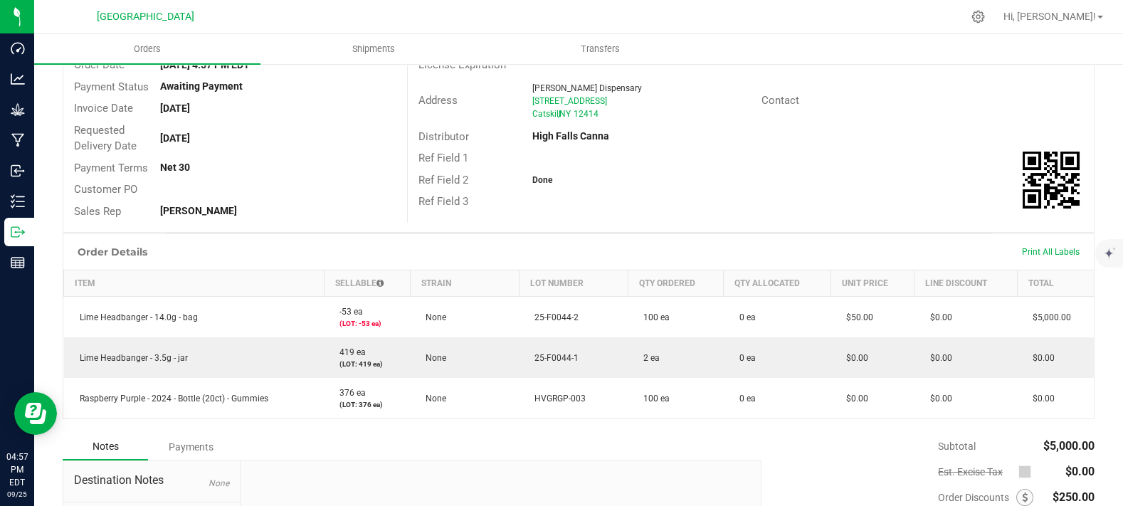
scroll to position [0, 0]
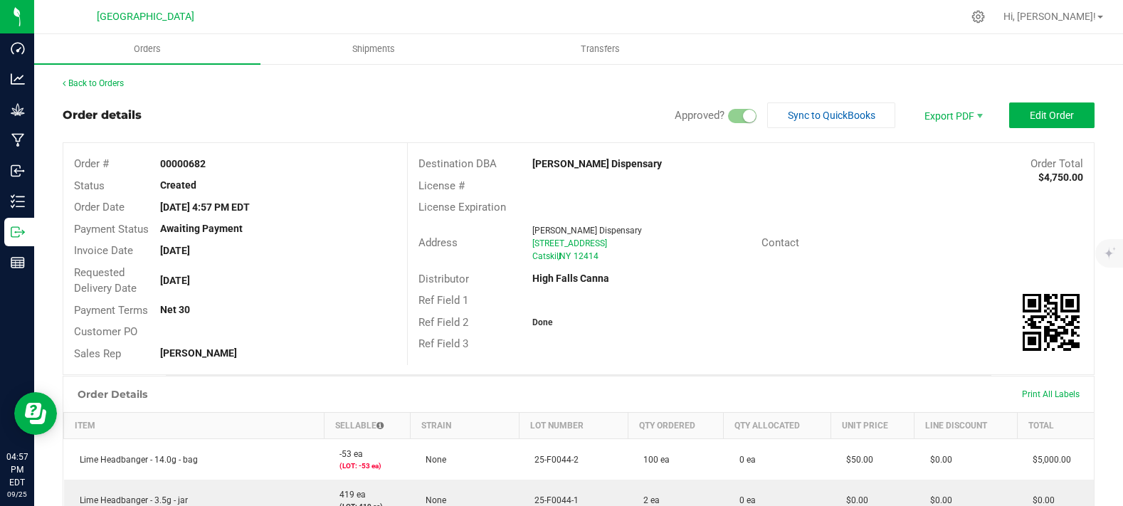
click at [369, 105] on div "Order details Approved? Sync to QuickBooks Export PDF Edit Order" at bounding box center [579, 115] width 1032 height 26
click at [76, 86] on link "Back to Orders" at bounding box center [93, 83] width 61 height 10
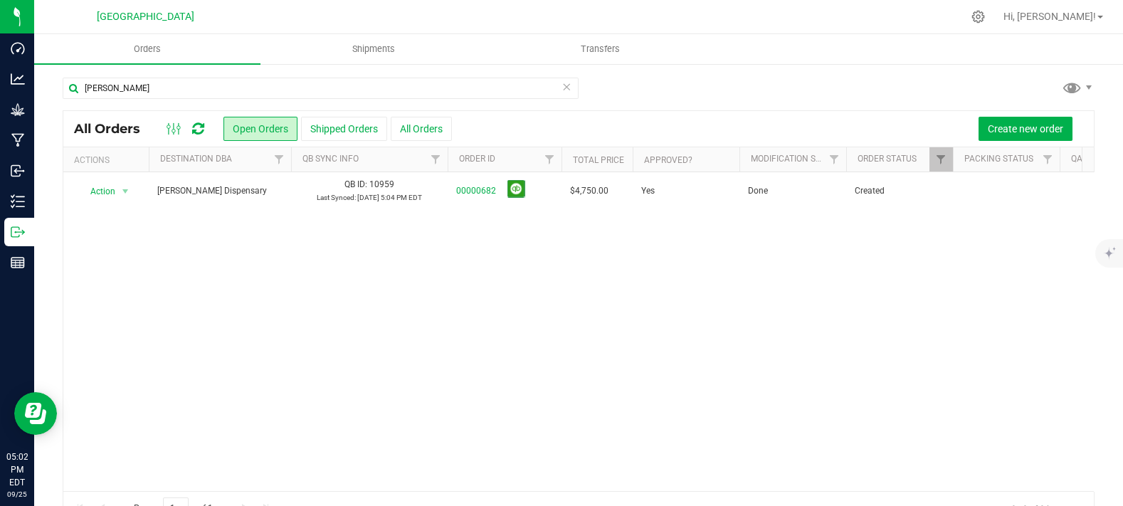
click at [331, 282] on div "Action Action Cancel order Clone order Edit order Mark as fully paid Order audi…" at bounding box center [578, 331] width 1031 height 319
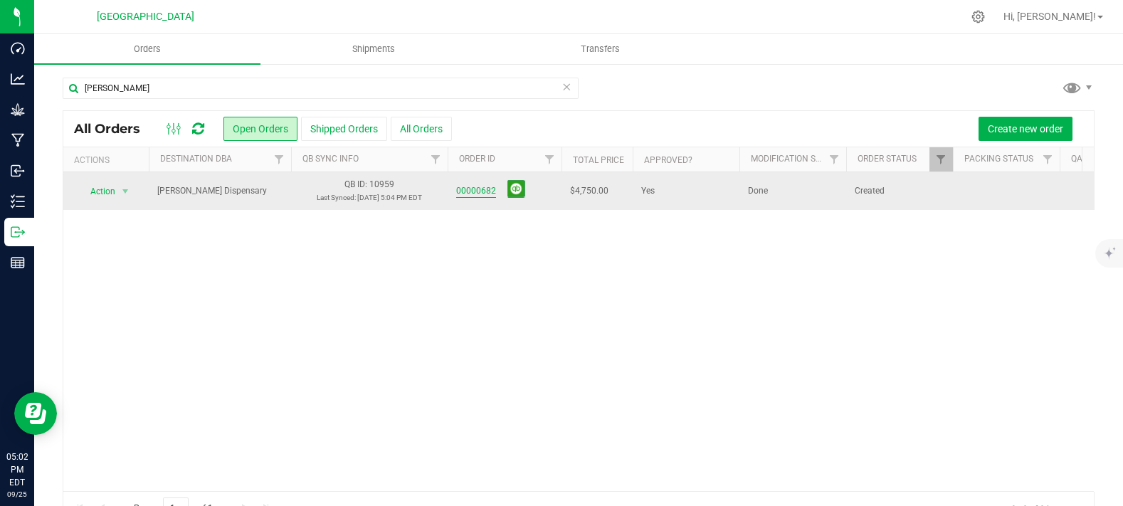
click at [480, 186] on link "00000682" at bounding box center [476, 191] width 40 height 14
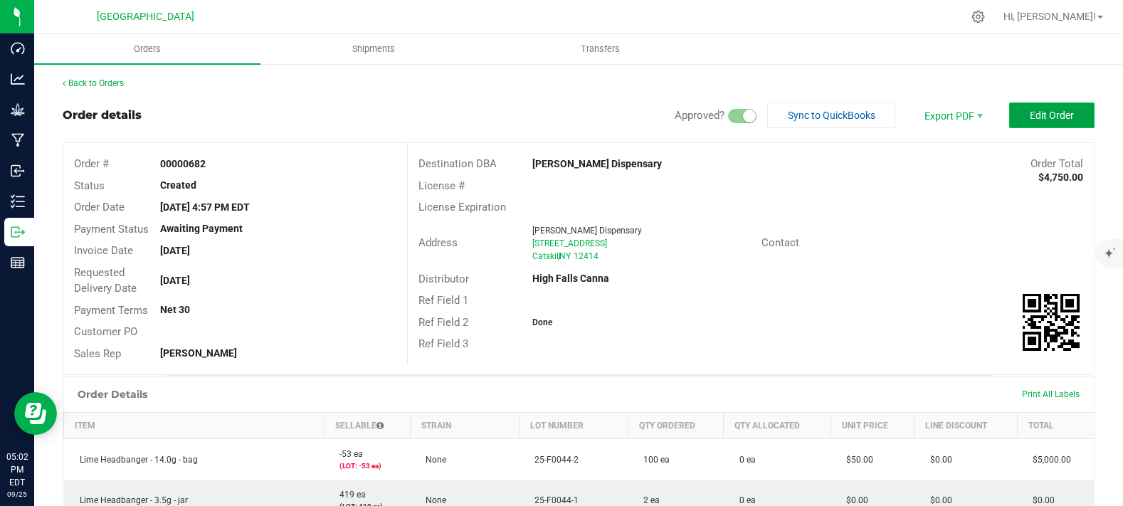
click at [1030, 115] on span "Edit Order" at bounding box center [1052, 115] width 44 height 11
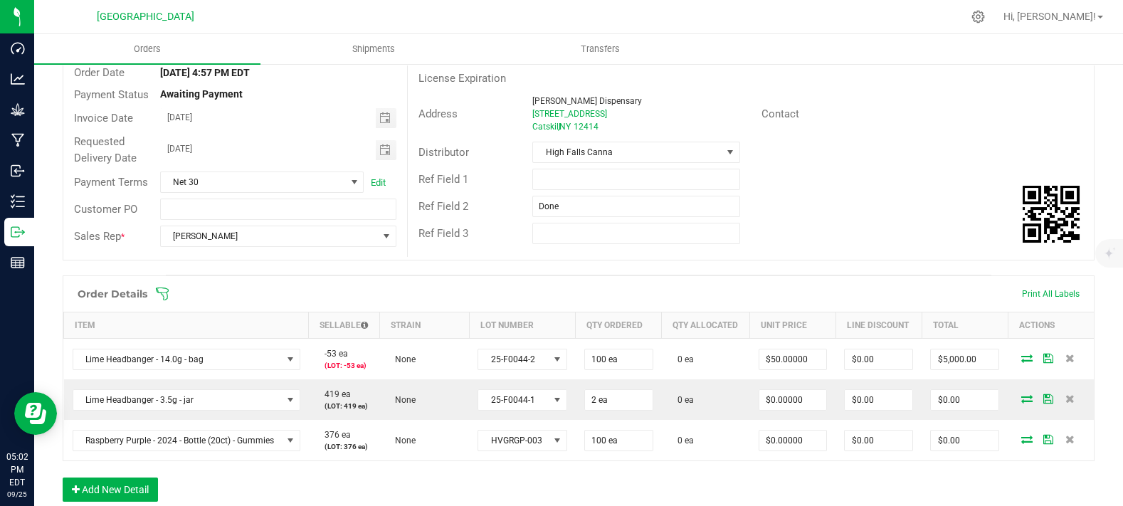
scroll to position [237, 0]
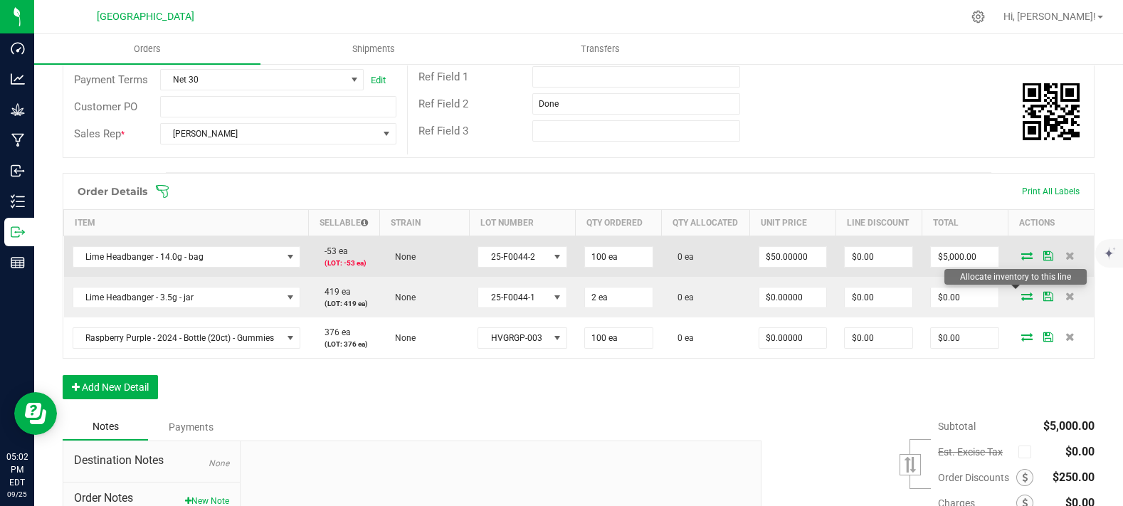
click at [1021, 260] on icon at bounding box center [1026, 255] width 11 height 9
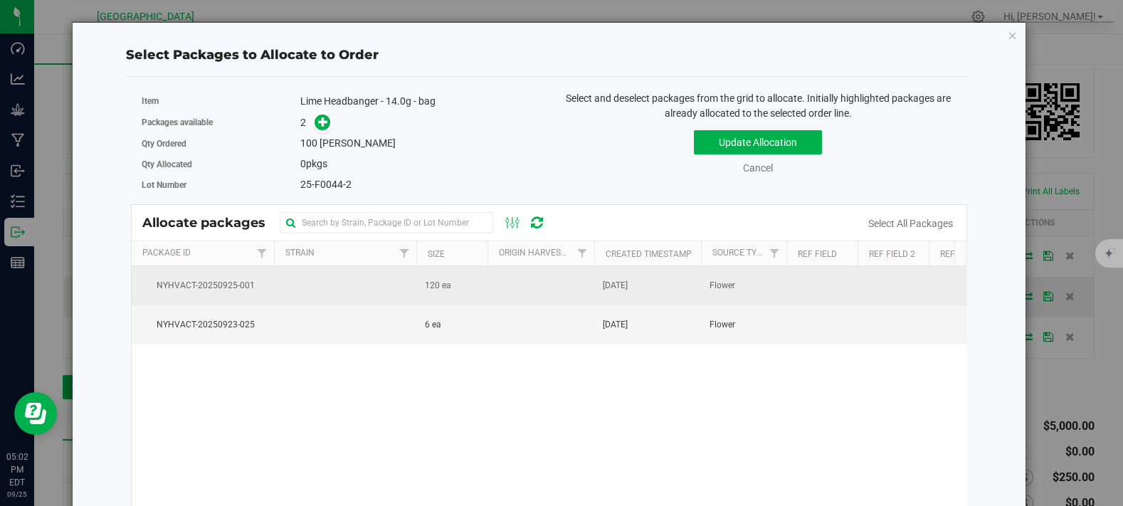
click at [263, 277] on td "NYHVACT-20250925-001" at bounding box center [203, 285] width 142 height 39
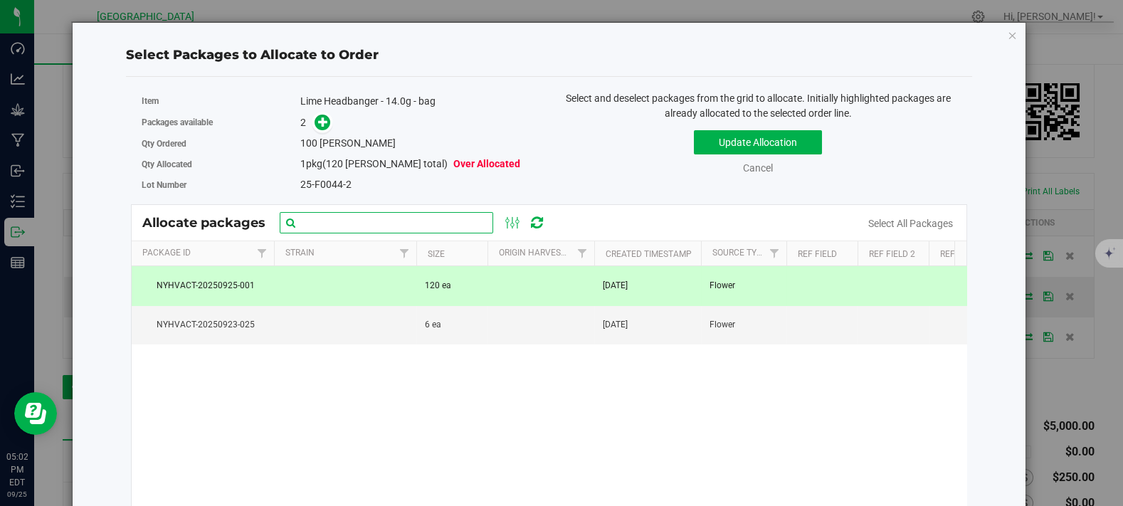
click at [406, 221] on input "text" at bounding box center [387, 222] width 214 height 21
click at [589, 194] on div "Select and deselect packages from the grid to allocate. Initially highlighted p…" at bounding box center [758, 147] width 418 height 113
click at [524, 124] on div "2" at bounding box center [419, 123] width 238 height 16
click at [319, 122] on icon at bounding box center [323, 122] width 10 height 10
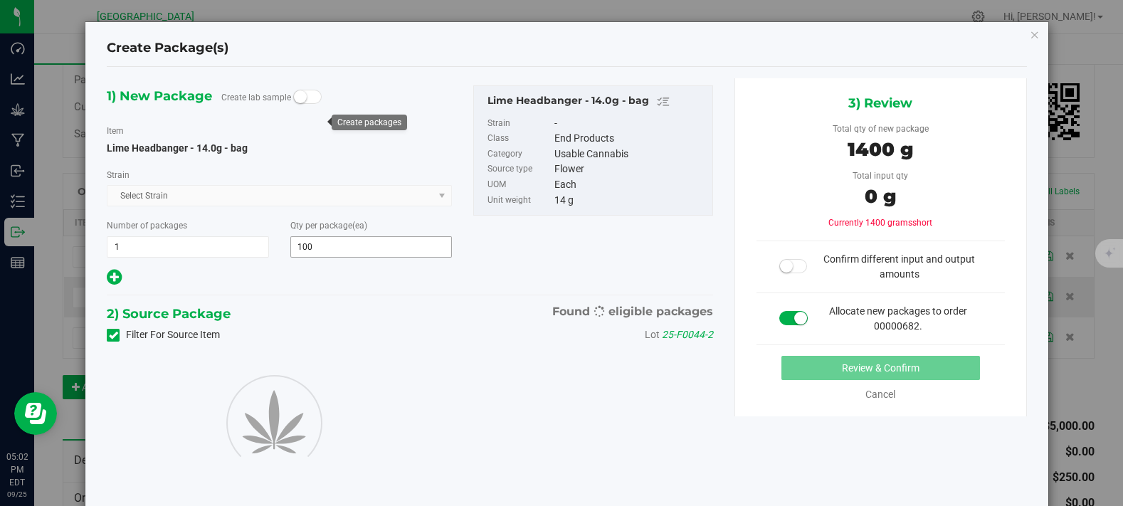
type input "100"
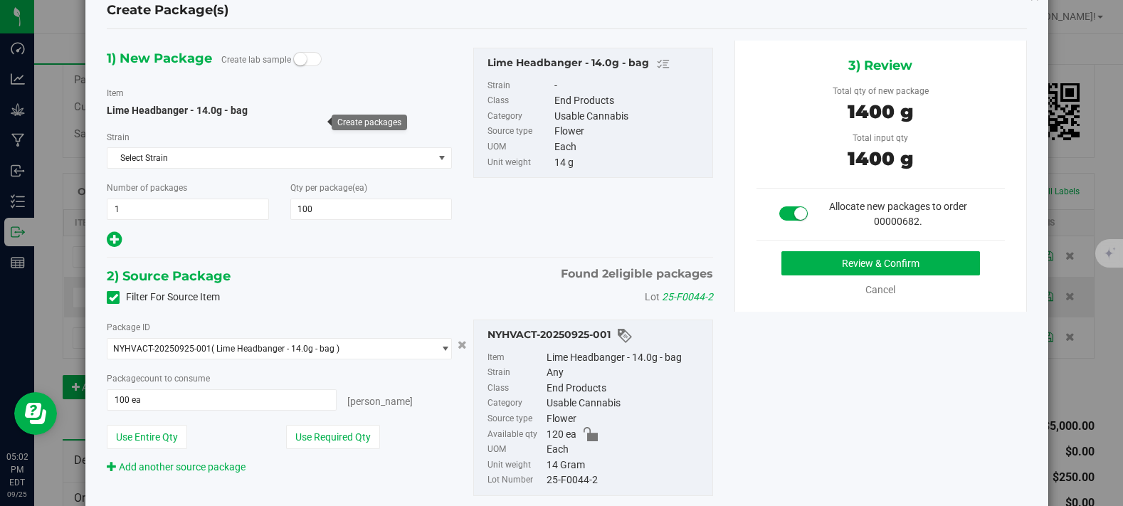
scroll to position [11, 0]
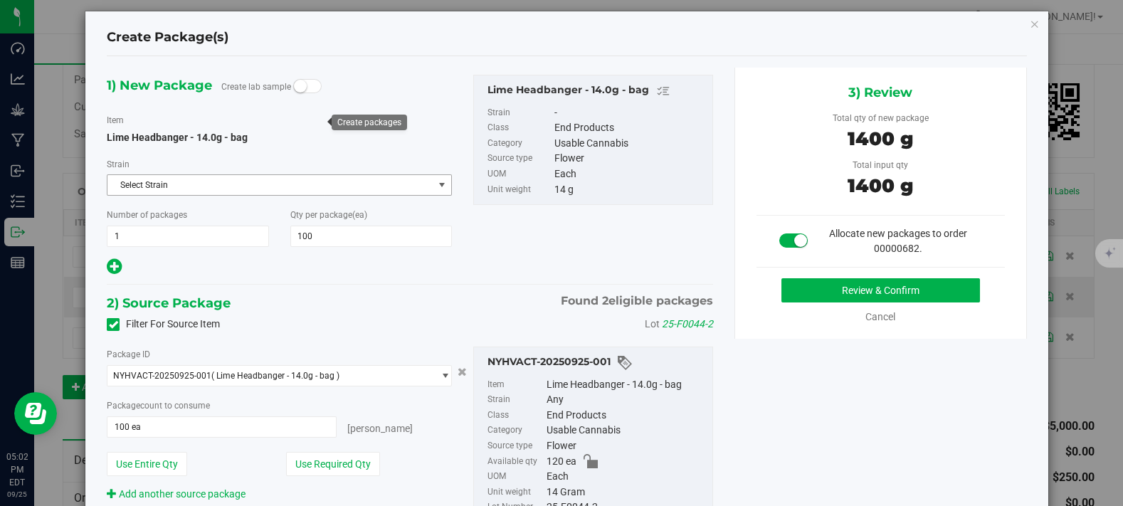
click at [177, 181] on span "Select Strain" at bounding box center [269, 185] width 325 height 20
click at [316, 147] on div "1) New Package Create lab sample Item Lime Headbanger - 14.0g - bag [GEOGRAPHIC…" at bounding box center [279, 176] width 366 height 202
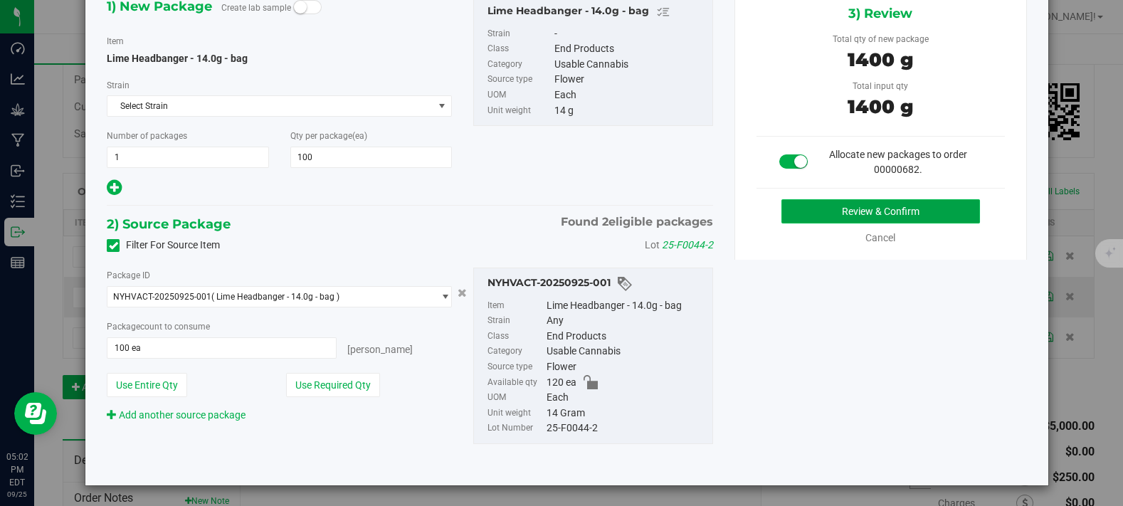
click at [813, 208] on button "Review & Confirm" at bounding box center [880, 211] width 199 height 24
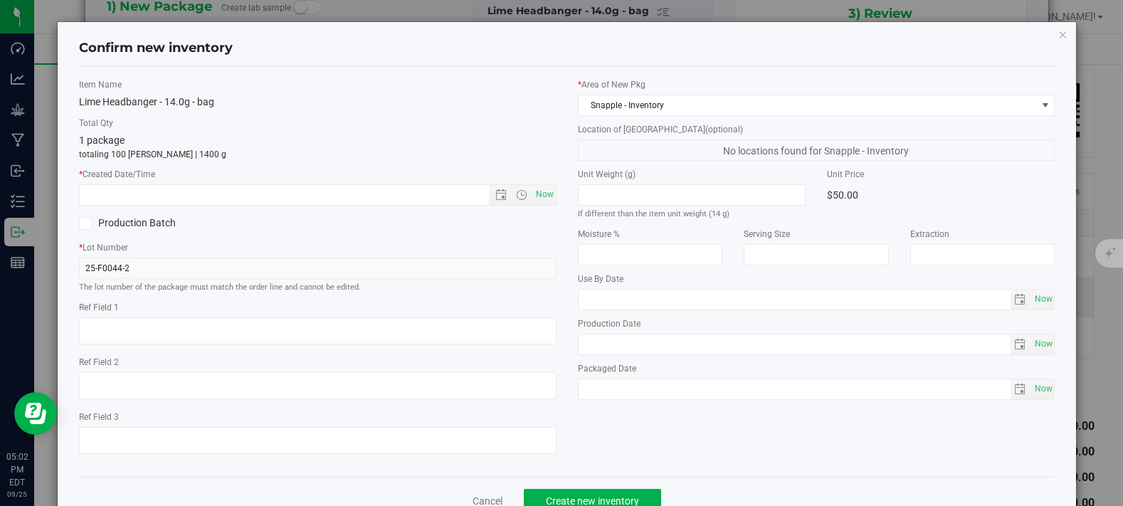
click at [262, 181] on div "* Created Date/Time Now" at bounding box center [318, 187] width 478 height 38
click at [534, 190] on span "Now" at bounding box center [544, 194] width 24 height 21
type input "[DATE] 5:02 PM"
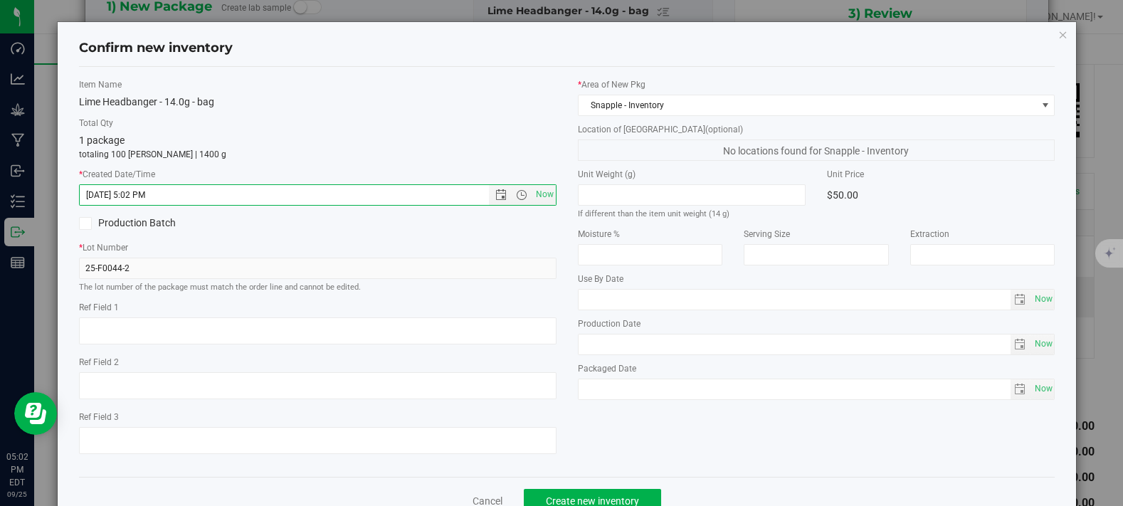
click at [396, 147] on div "1 package totaling 100 [PERSON_NAME] | 1400 g" at bounding box center [318, 147] width 478 height 28
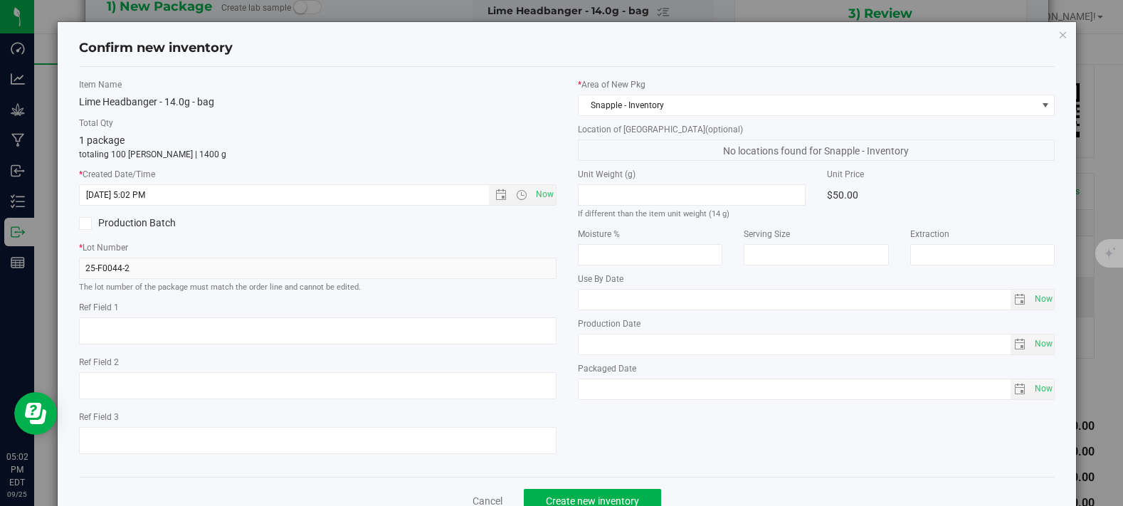
scroll to position [40, 0]
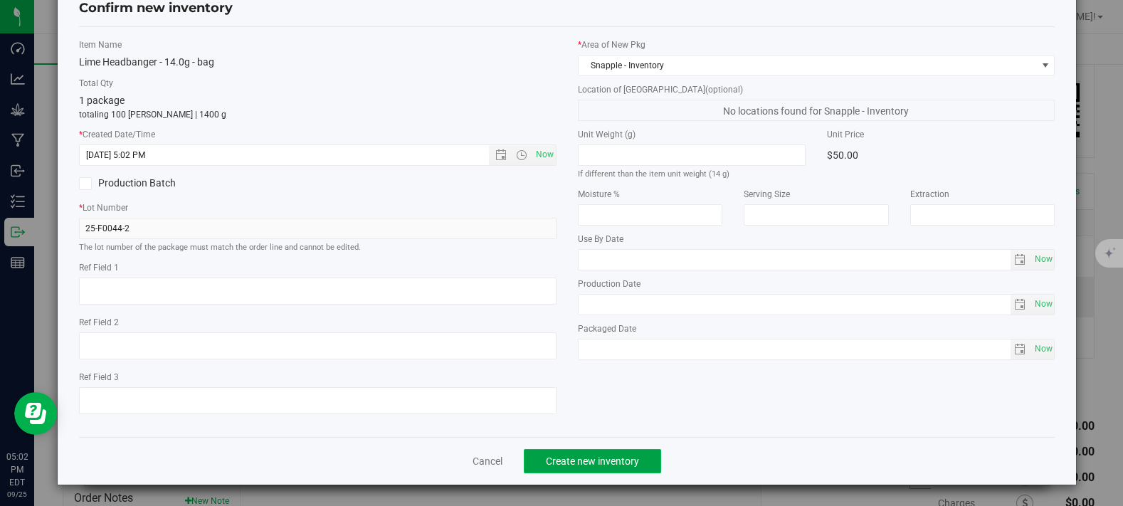
click at [592, 461] on span "Create new inventory" at bounding box center [592, 460] width 93 height 11
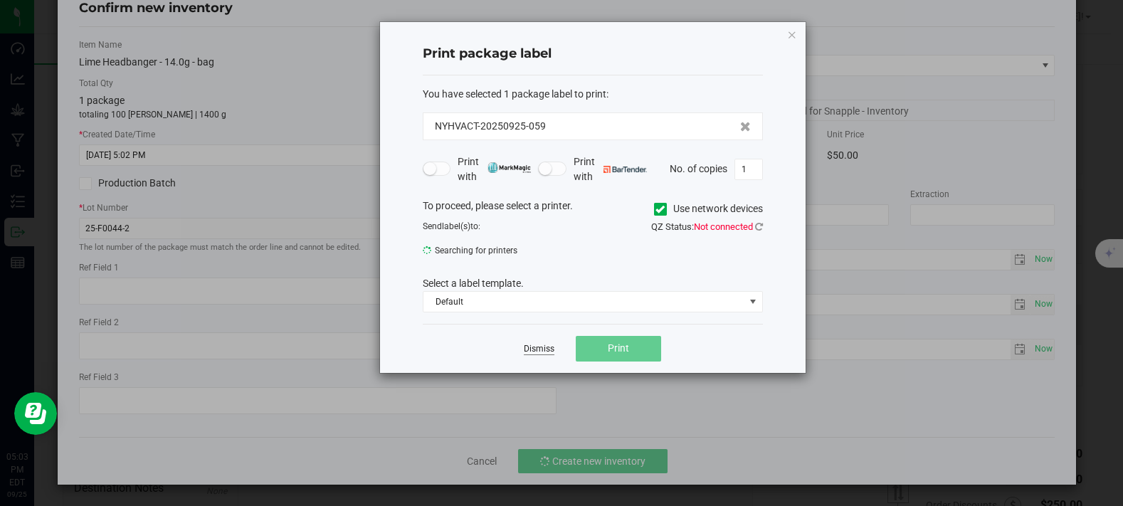
click at [532, 347] on link "Dismiss" at bounding box center [539, 349] width 31 height 12
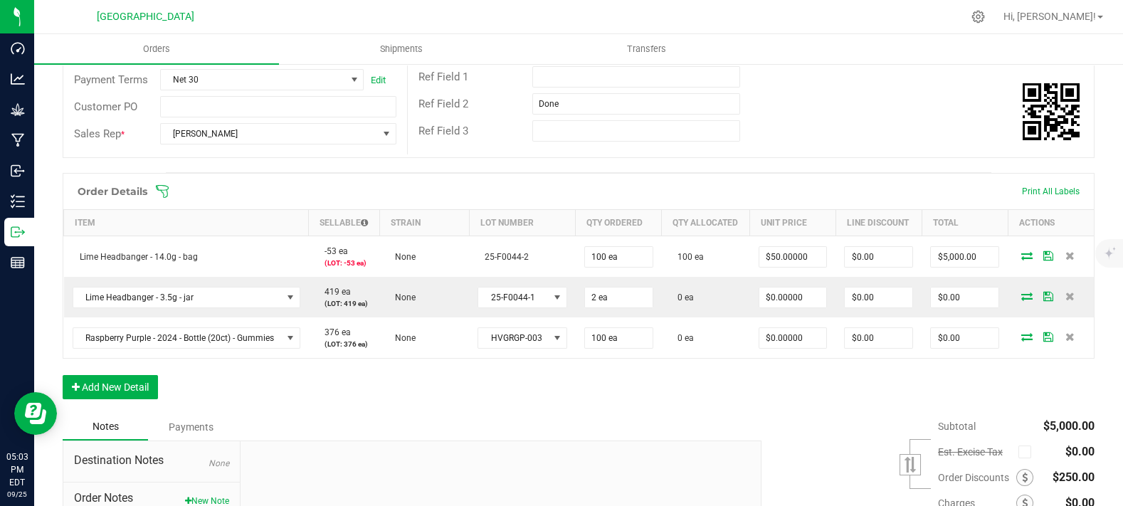
click at [813, 157] on div "Order # 00000682 Status Partially Allocated Order Date [DATE] 4:57 PM EDT Payme…" at bounding box center [578, 31] width 1031 height 251
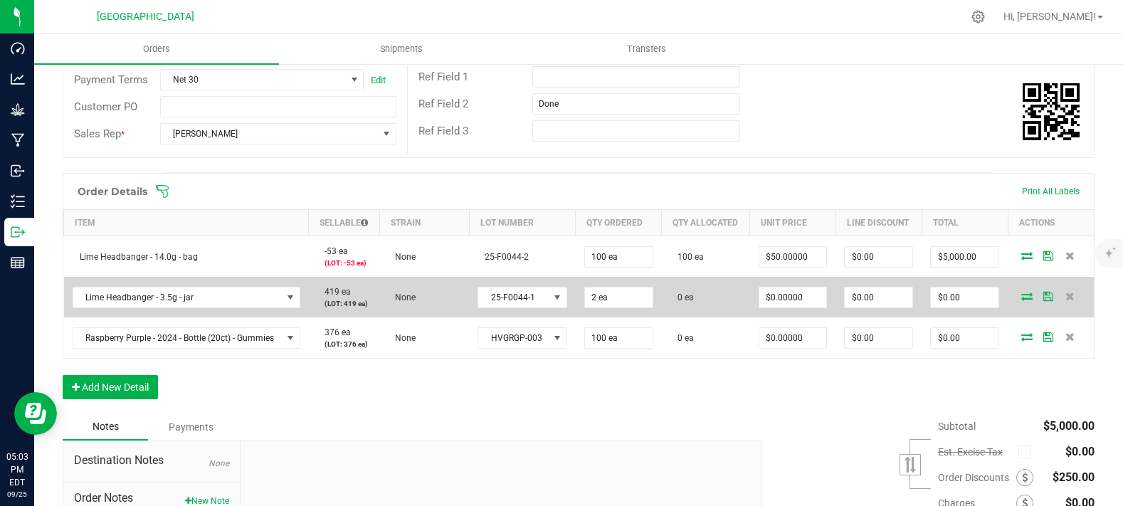
click at [1021, 300] on icon at bounding box center [1026, 296] width 11 height 9
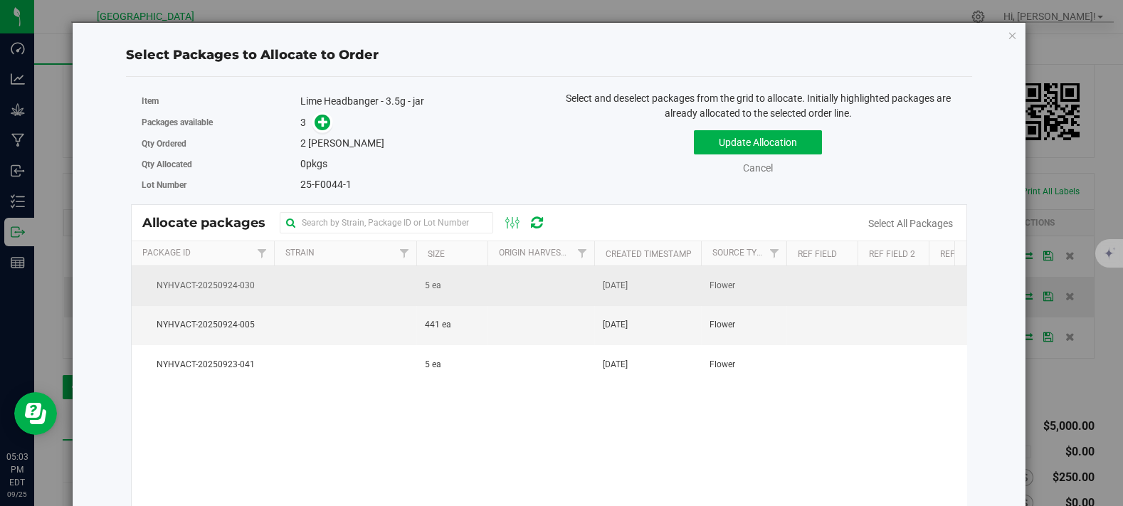
click at [346, 284] on td at bounding box center [345, 285] width 142 height 39
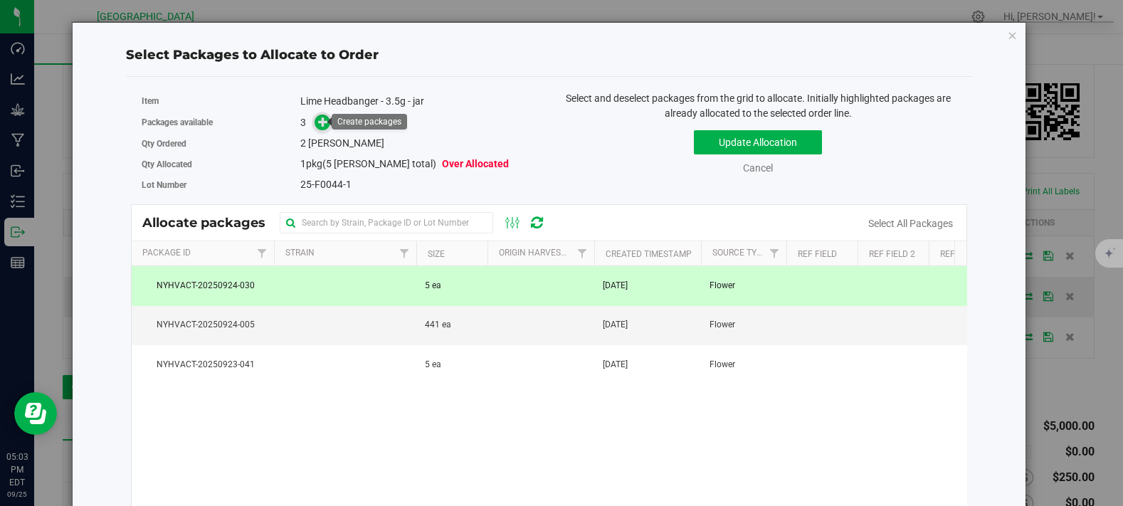
click at [325, 126] on icon at bounding box center [323, 122] width 10 height 10
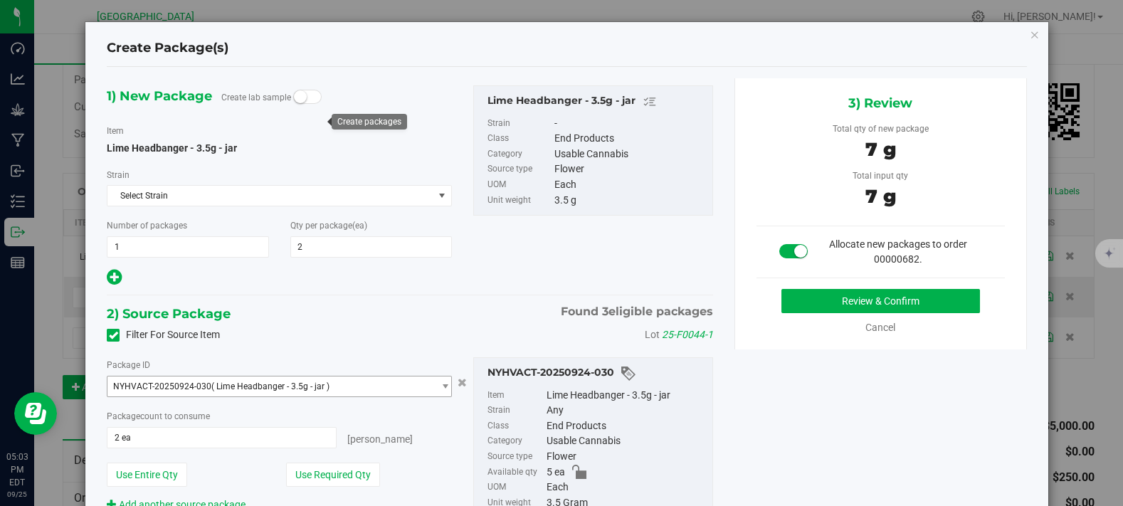
scroll to position [79, 0]
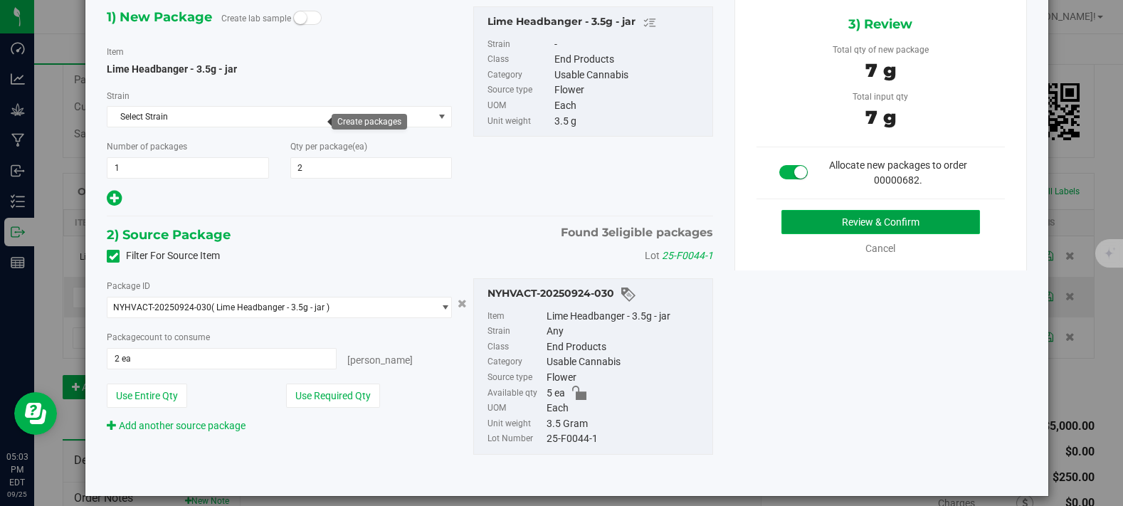
click at [838, 227] on button "Review & Confirm" at bounding box center [880, 222] width 199 height 24
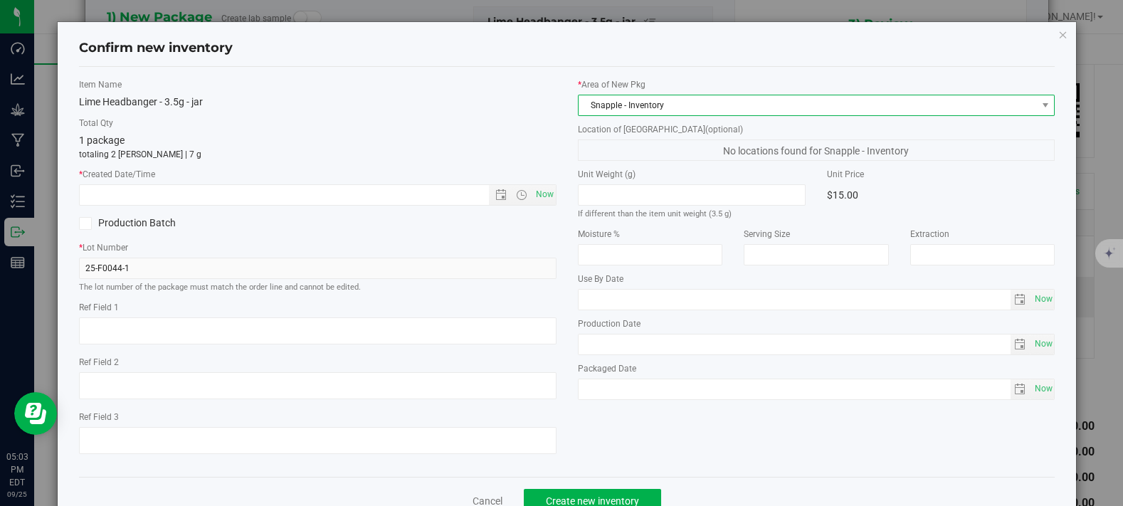
click at [635, 106] on span "Snapple - Inventory" at bounding box center [808, 105] width 458 height 20
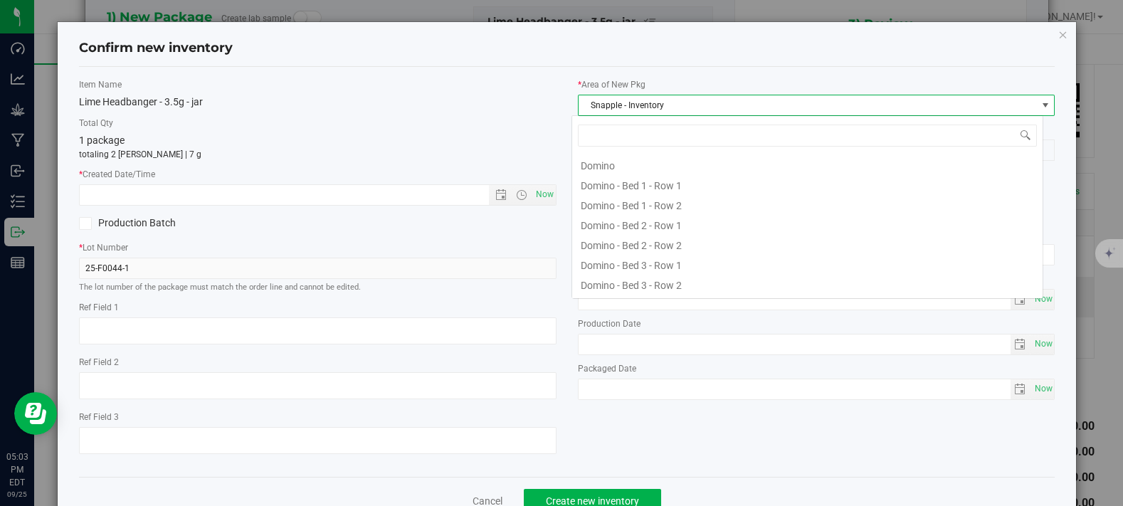
scroll to position [21, 472]
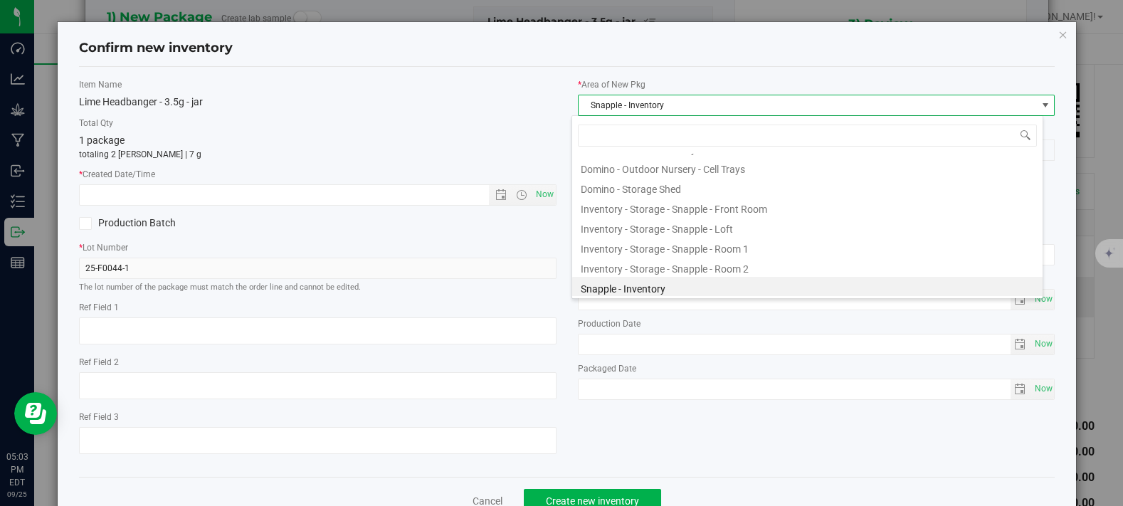
click at [460, 96] on div "Lime Headbanger - 3.5g - jar" at bounding box center [318, 102] width 478 height 15
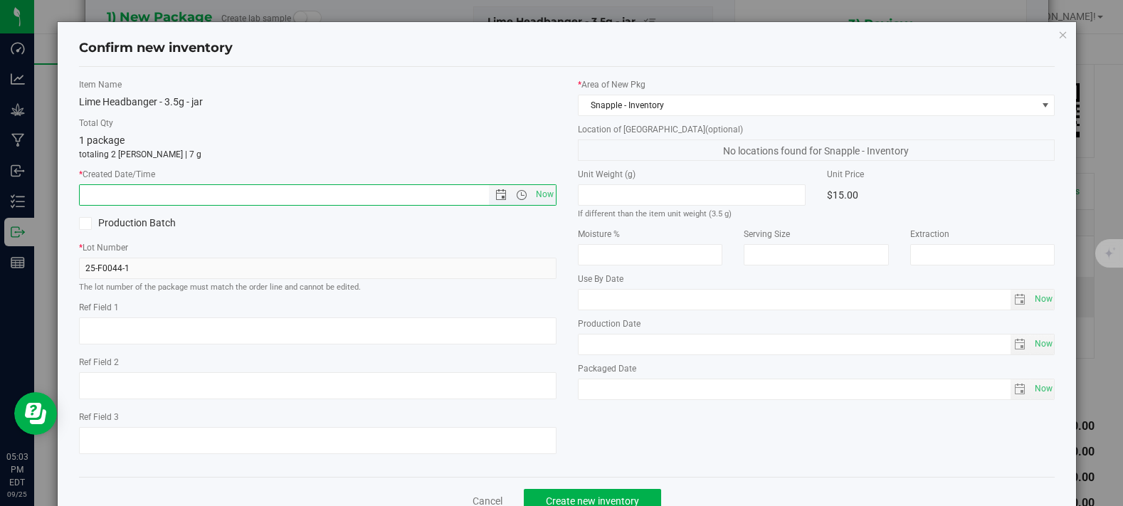
drag, startPoint x: 179, startPoint y: 196, endPoint x: 384, endPoint y: 204, distance: 205.1
click at [181, 196] on input "text" at bounding box center [296, 195] width 433 height 20
click at [538, 192] on span "Now" at bounding box center [544, 194] width 24 height 21
type input "[DATE] 5:03 PM"
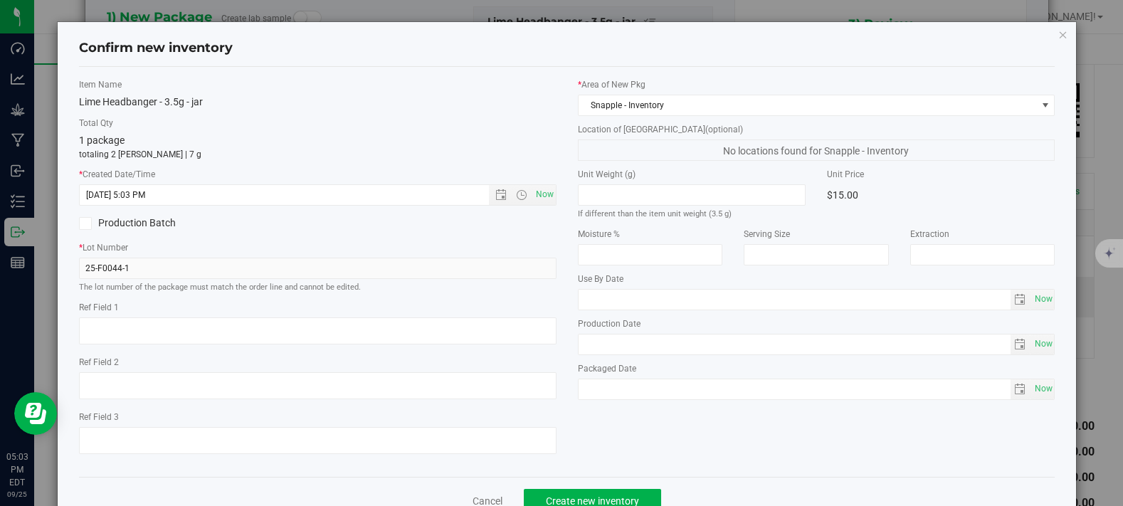
click at [333, 145] on div "1 package totaling 2 [PERSON_NAME] | 7 g" at bounding box center [318, 147] width 478 height 28
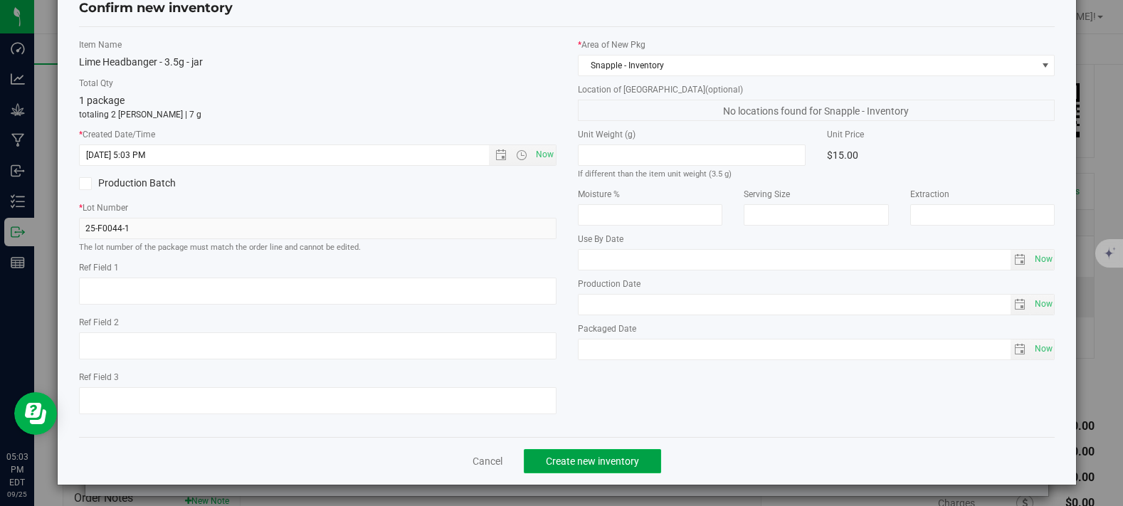
drag, startPoint x: 583, startPoint y: 463, endPoint x: 589, endPoint y: 459, distance: 7.7
click at [583, 463] on span "Create new inventory" at bounding box center [592, 460] width 93 height 11
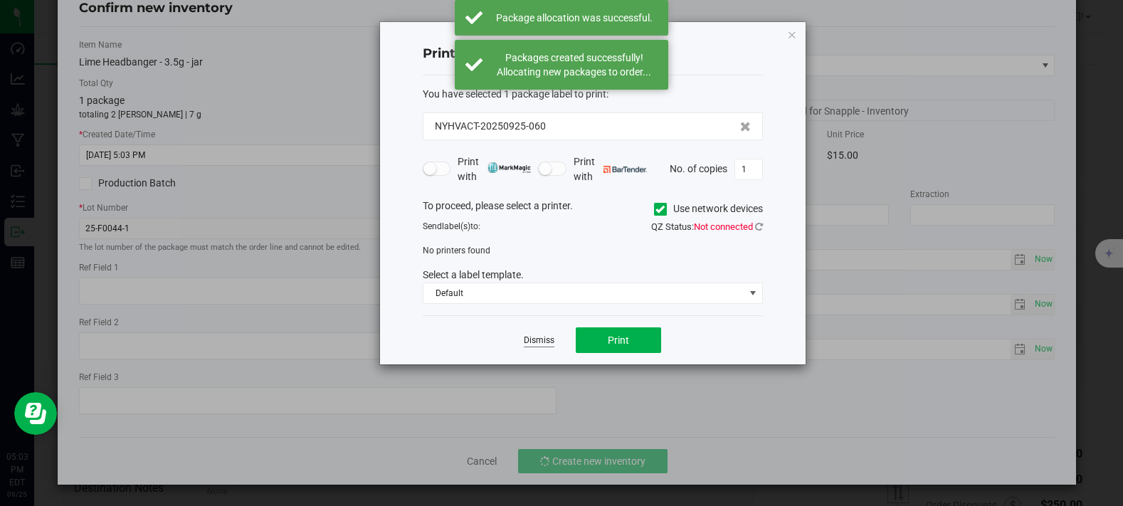
click at [542, 337] on link "Dismiss" at bounding box center [539, 340] width 31 height 12
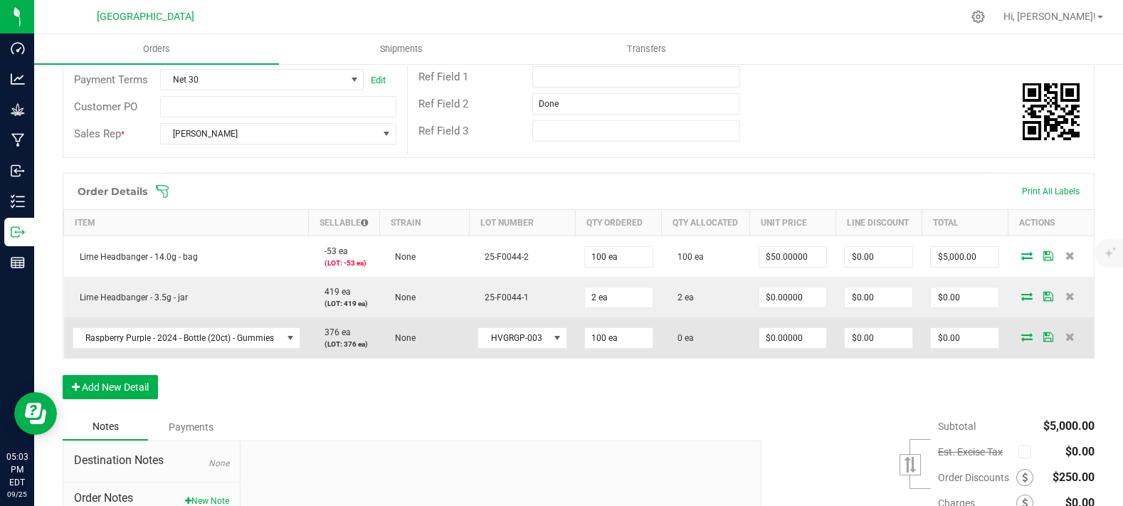
click at [1021, 341] on icon at bounding box center [1026, 336] width 11 height 9
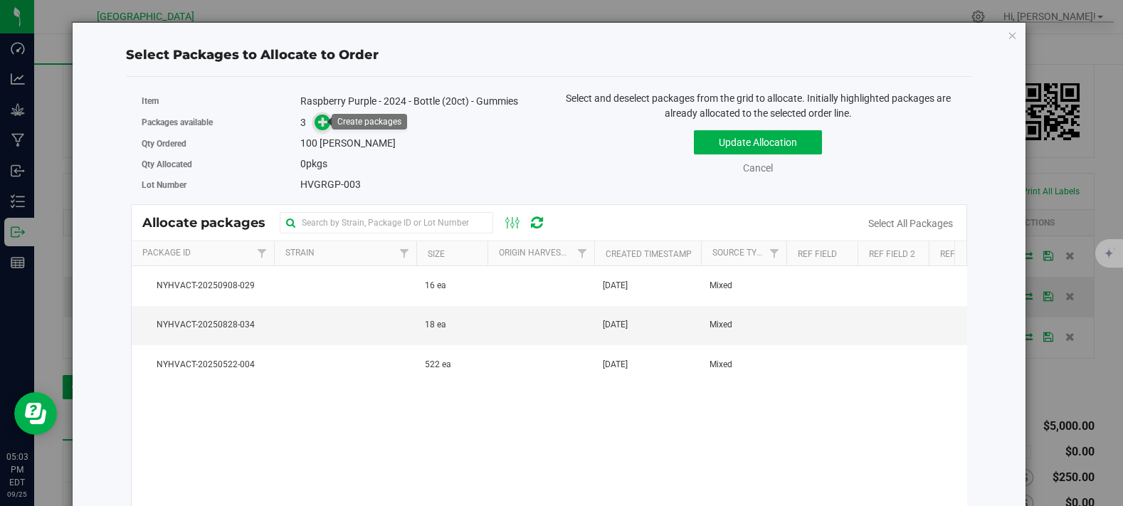
click at [322, 123] on icon at bounding box center [323, 122] width 10 height 10
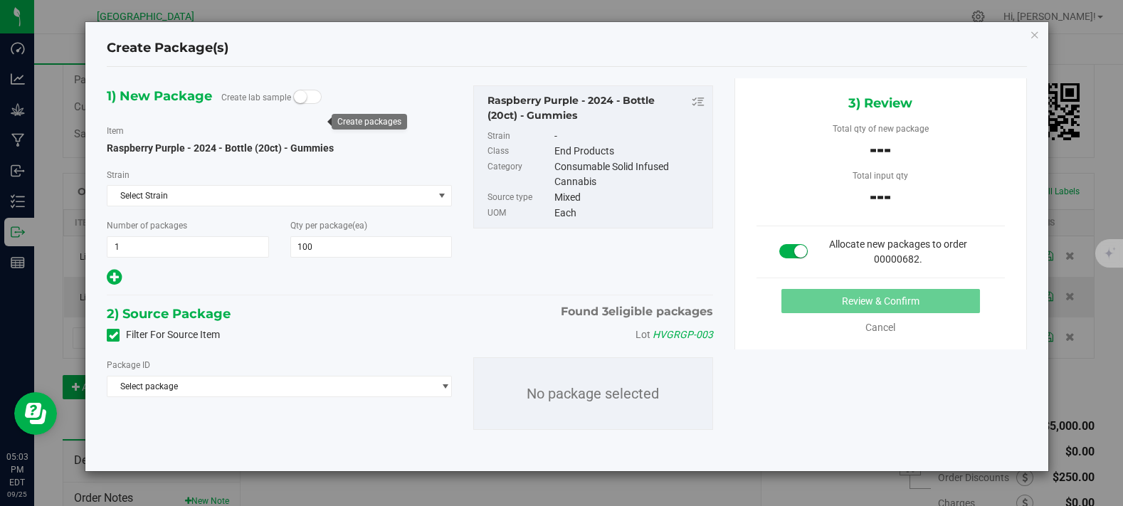
click at [201, 57] on div "Create Package(s)" at bounding box center [566, 49] width 919 height 36
click at [1031, 34] on icon "button" at bounding box center [1035, 34] width 10 height 17
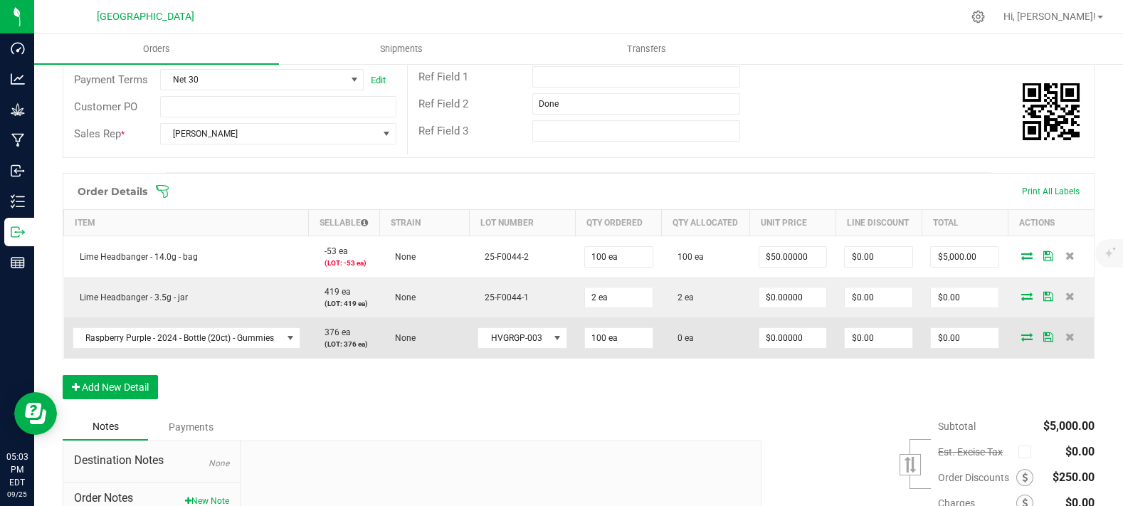
click at [1021, 341] on icon at bounding box center [1026, 336] width 11 height 9
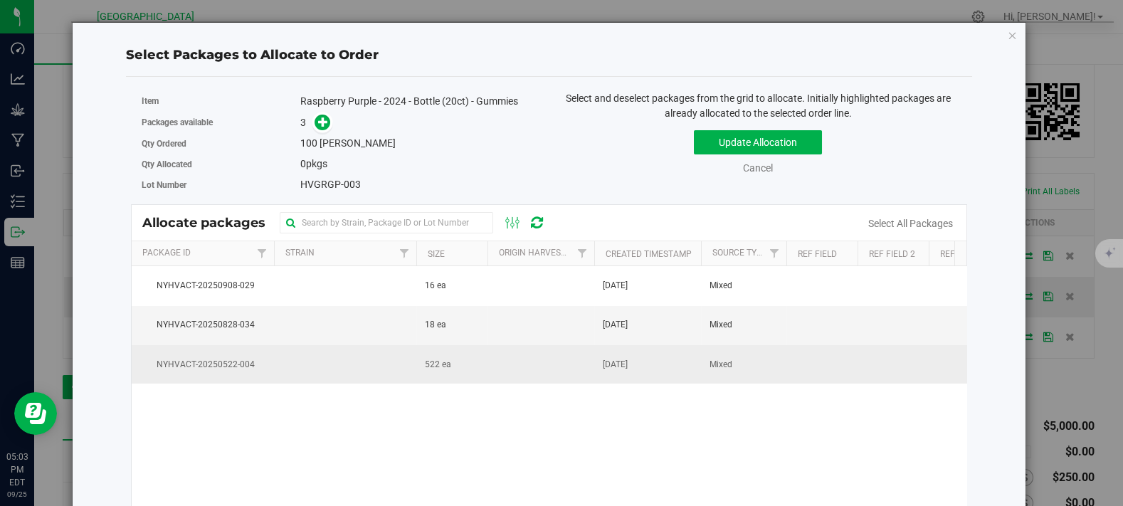
click at [329, 360] on td at bounding box center [345, 364] width 142 height 38
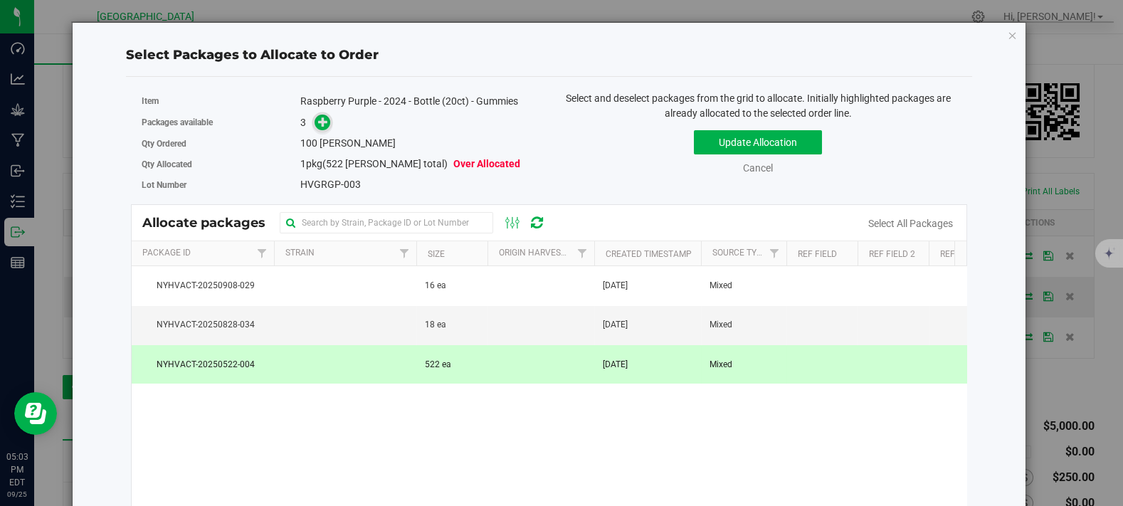
click at [326, 124] on icon at bounding box center [323, 122] width 10 height 10
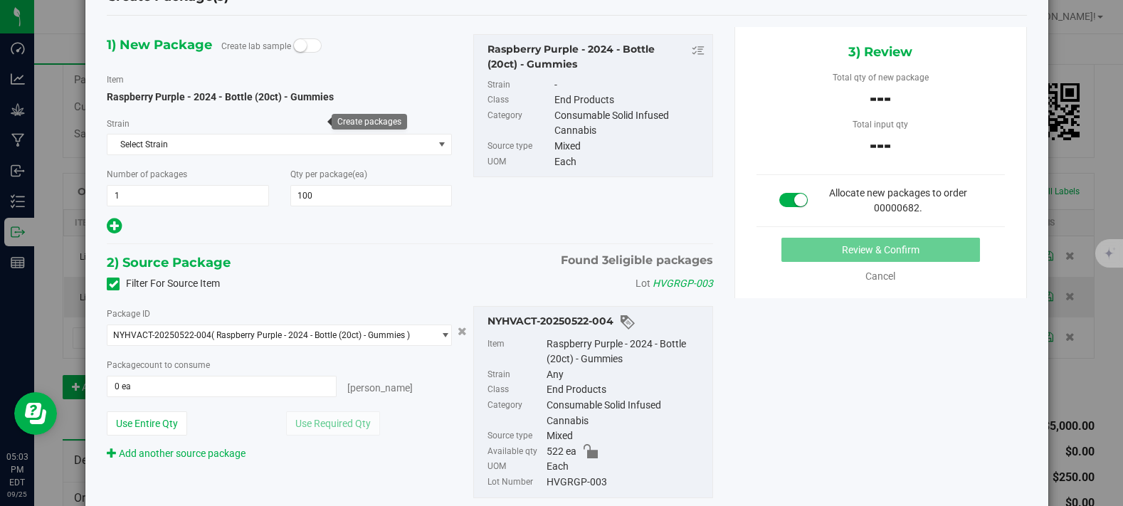
scroll to position [79, 0]
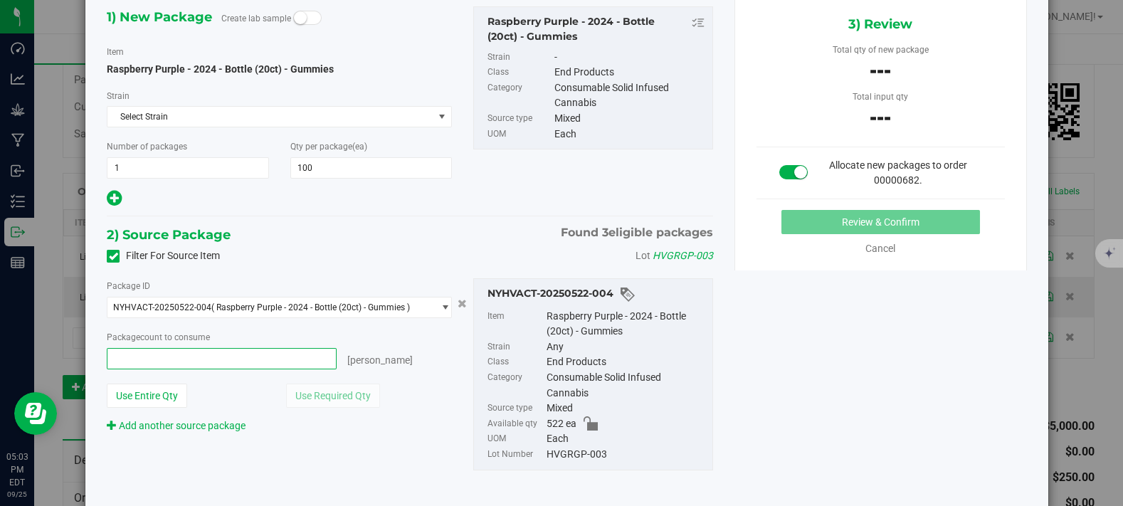
click at [212, 363] on span at bounding box center [222, 358] width 230 height 21
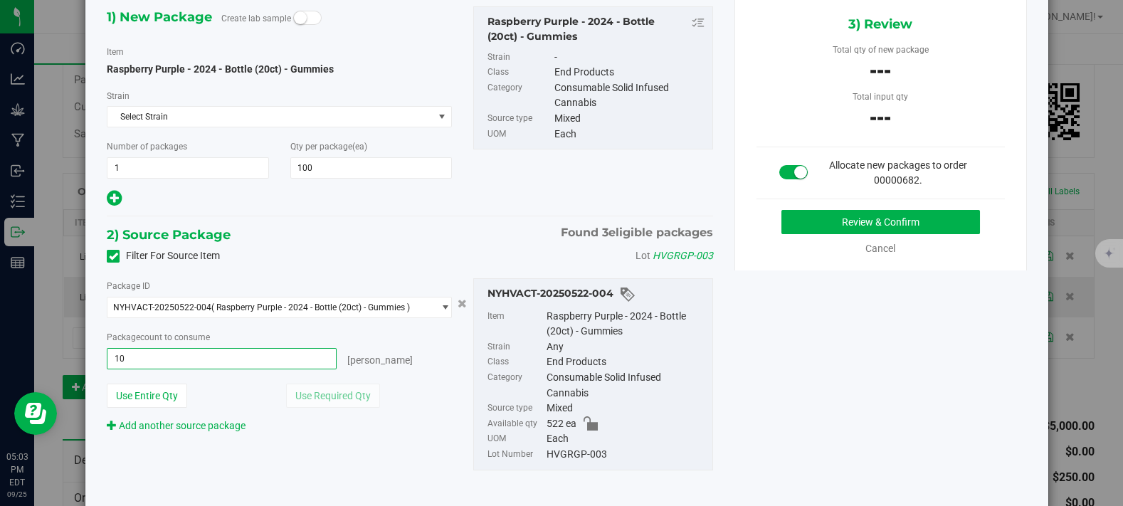
type input "100"
type input "100 ea"
click at [364, 332] on div "Package count to consume" at bounding box center [279, 337] width 344 height 15
click at [0, 354] on div "Create Package(s) 1) New Package Create lab sample Item Raspberry Purple - 2024…" at bounding box center [567, 253] width 1134 height 506
type input "0"
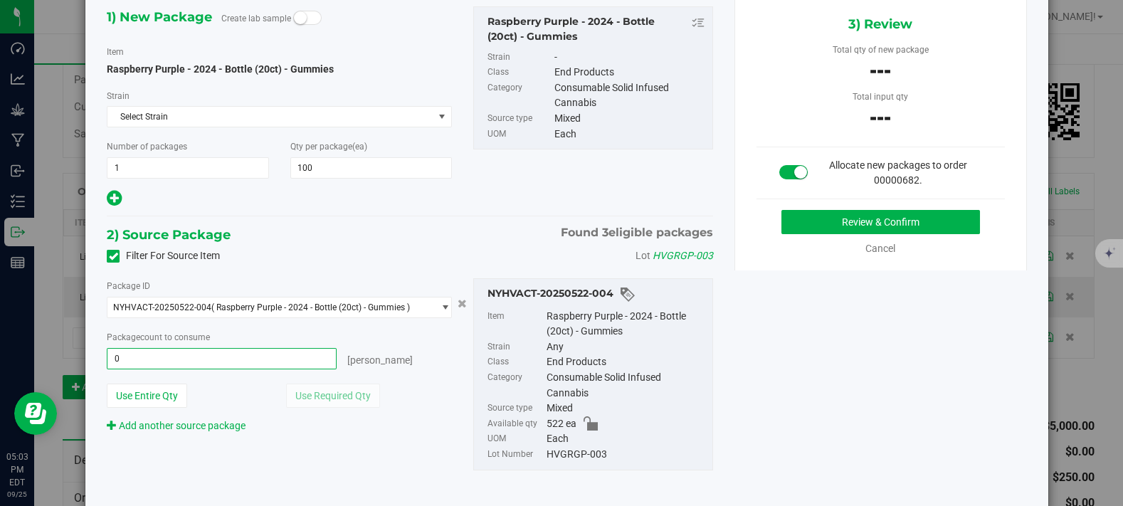
type input "0 ea"
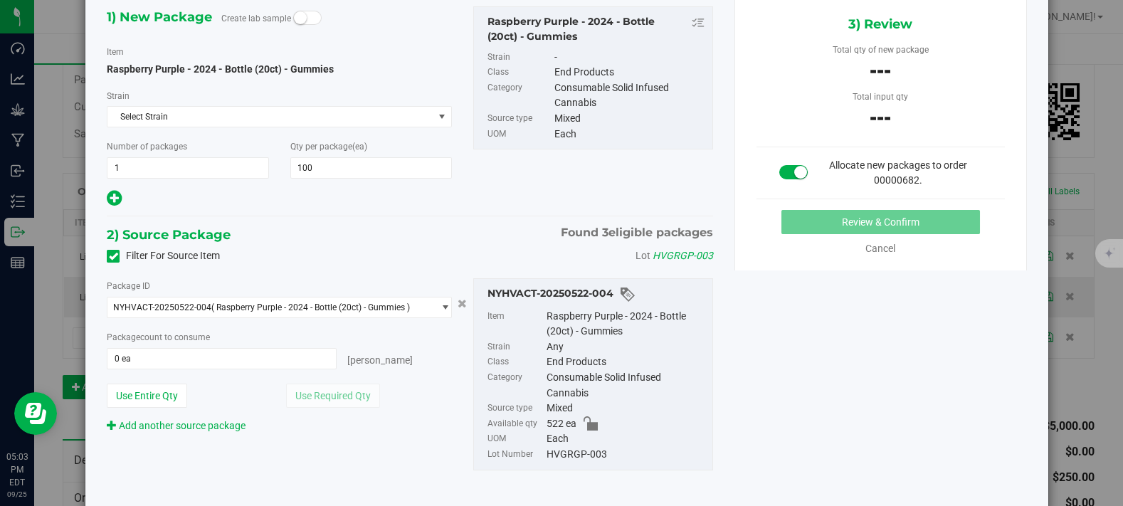
click at [384, 240] on div "2) Source Package Found 3 eligible packages" at bounding box center [410, 234] width 606 height 21
click at [225, 359] on span at bounding box center [222, 358] width 230 height 21
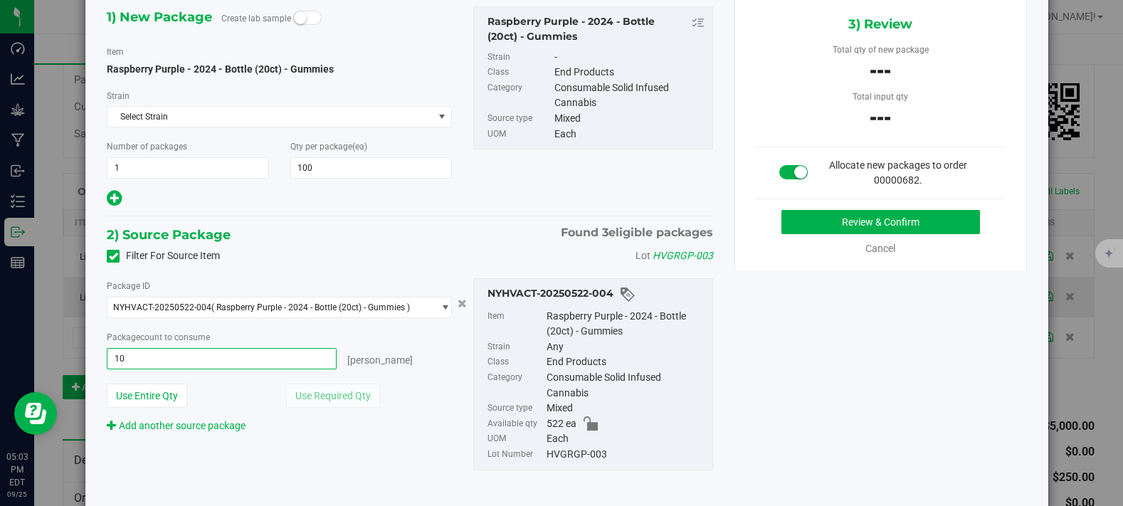
type input "100"
type input "100 ea"
click at [413, 264] on div "Filter For Source Item Lot HVGRGP-003" at bounding box center [409, 256] width 627 height 21
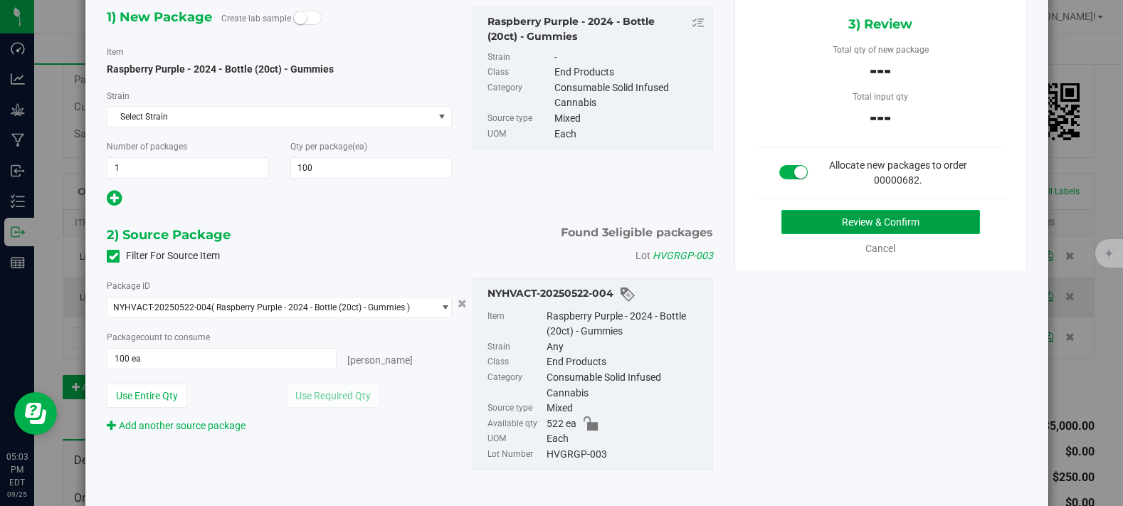
click at [905, 213] on button "Review & Confirm" at bounding box center [880, 222] width 199 height 24
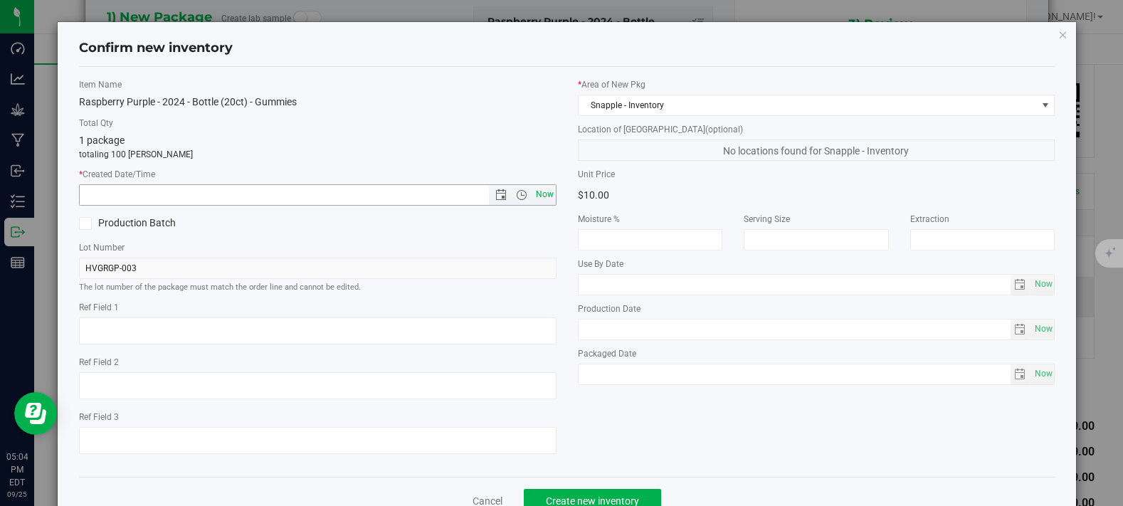
click at [542, 193] on span "Now" at bounding box center [544, 194] width 24 height 21
type input "[DATE] 5:04 PM"
click at [463, 121] on label "Total Qty" at bounding box center [318, 123] width 478 height 13
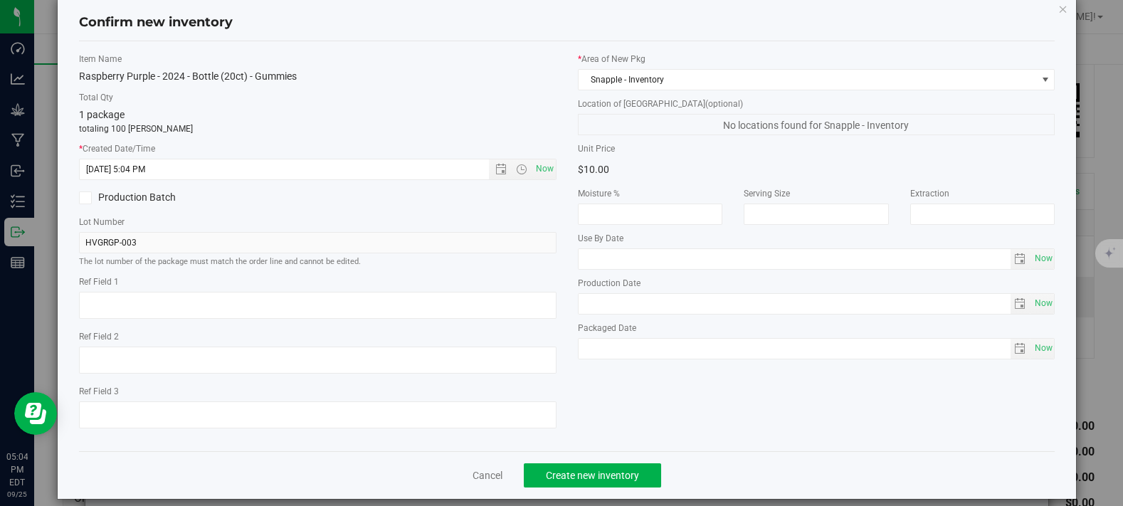
scroll to position [40, 0]
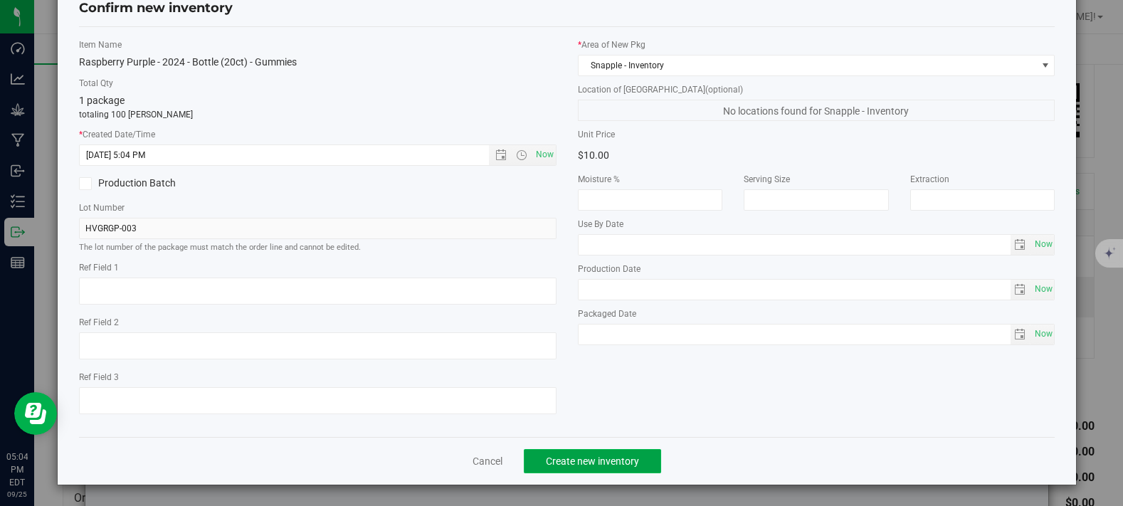
click at [571, 455] on span "Create new inventory" at bounding box center [592, 460] width 93 height 11
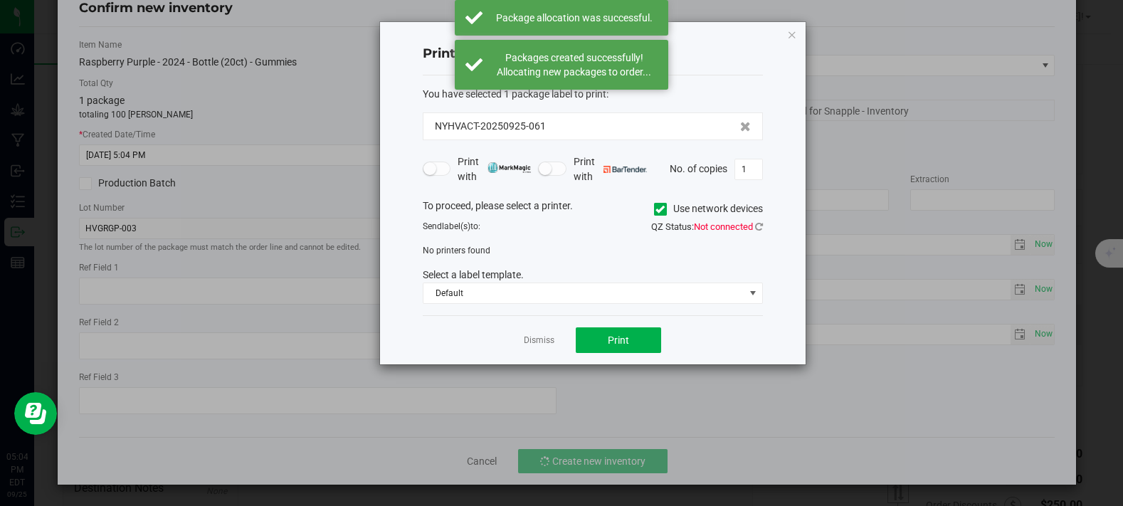
click at [521, 344] on div "Dismiss Print" at bounding box center [593, 339] width 340 height 49
click at [537, 339] on link "Dismiss" at bounding box center [539, 340] width 31 height 12
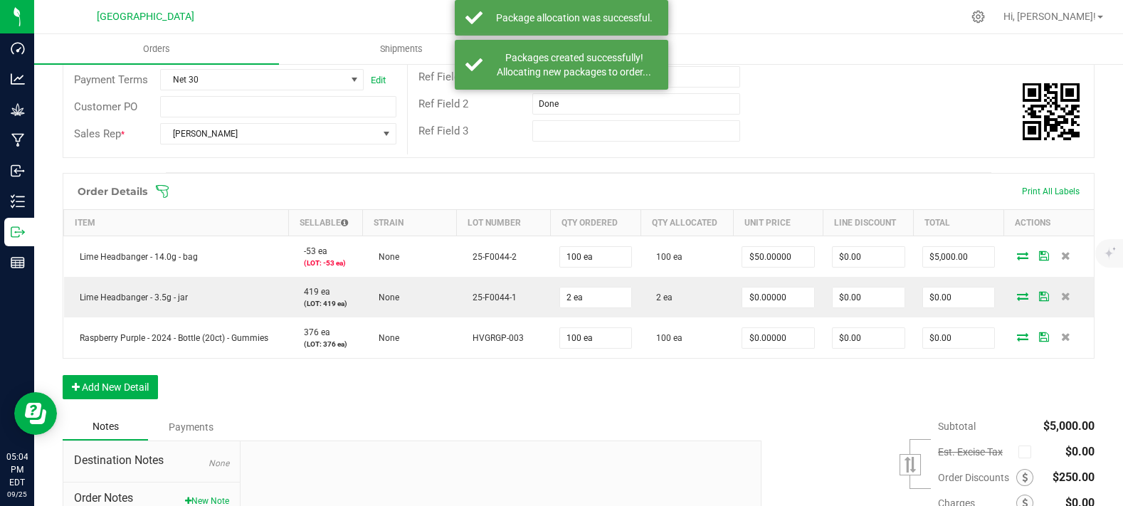
click at [873, 157] on div "Order # 00000682 Status Allocated Order Date [DATE] 4:57 PM EDT Payment Status …" at bounding box center [578, 31] width 1031 height 251
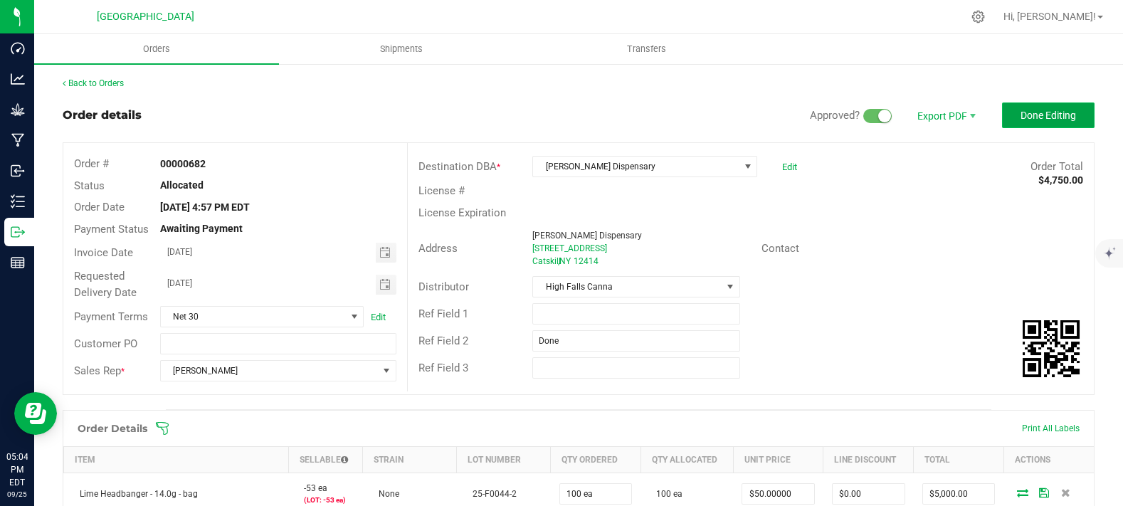
click at [1075, 111] on button "Done Editing" at bounding box center [1048, 115] width 93 height 26
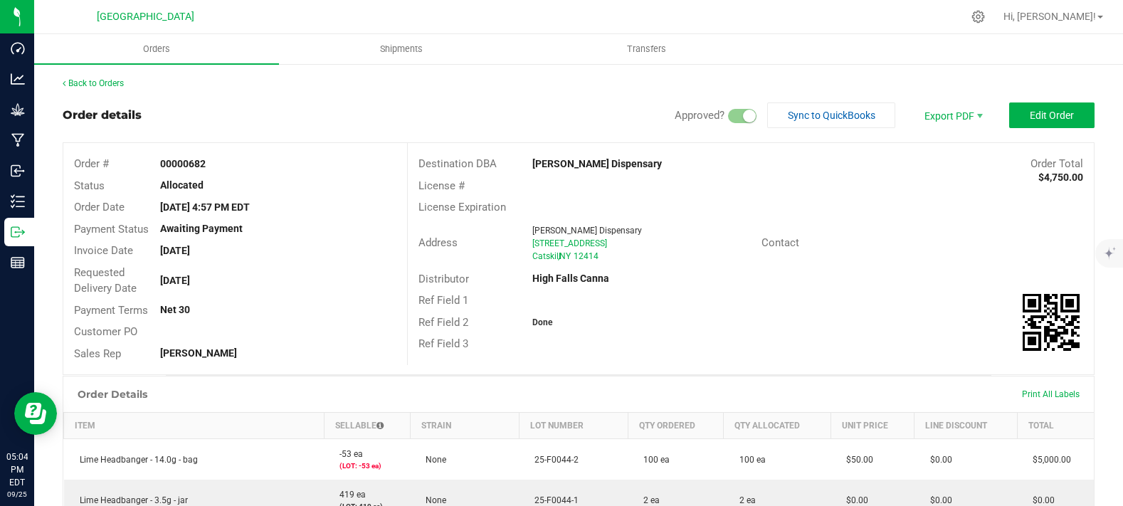
click at [290, 144] on div "Order # 00000682 Status Allocated Order Date [DATE] 4:57 PM EDT Payment Status …" at bounding box center [235, 258] width 344 height 231
click at [105, 85] on link "Back to Orders" at bounding box center [93, 83] width 61 height 10
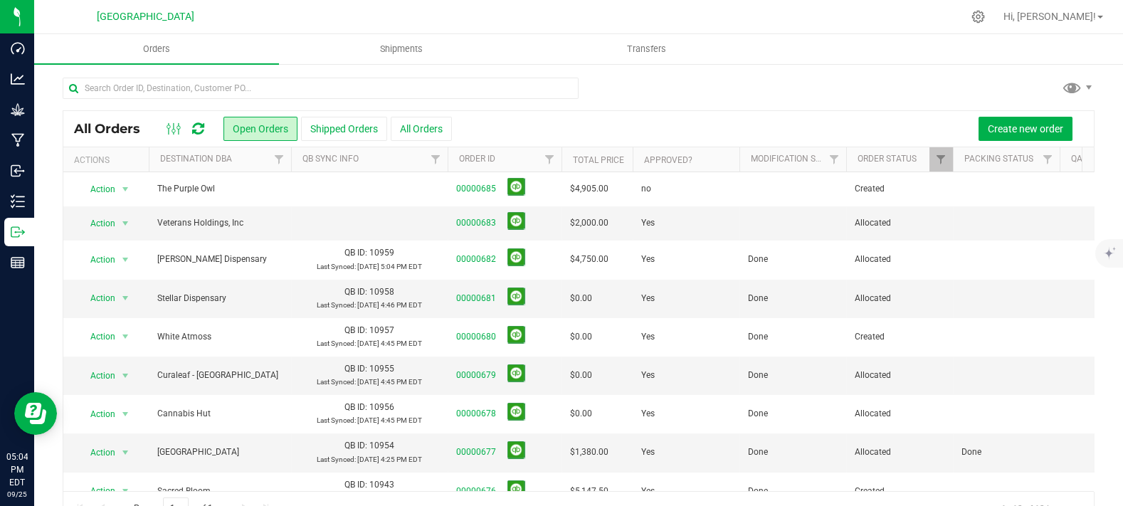
click at [650, 103] on div at bounding box center [579, 94] width 1032 height 33
click at [858, 87] on div at bounding box center [579, 94] width 1032 height 33
click at [1030, 131] on span "Create new order" at bounding box center [1025, 128] width 75 height 11
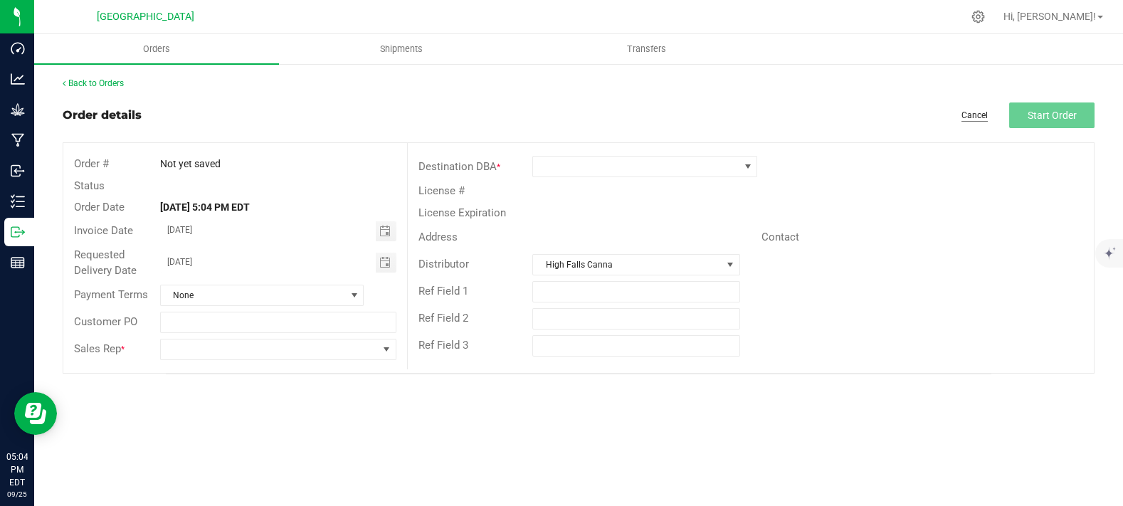
click at [981, 115] on link "Cancel" at bounding box center [974, 116] width 26 height 12
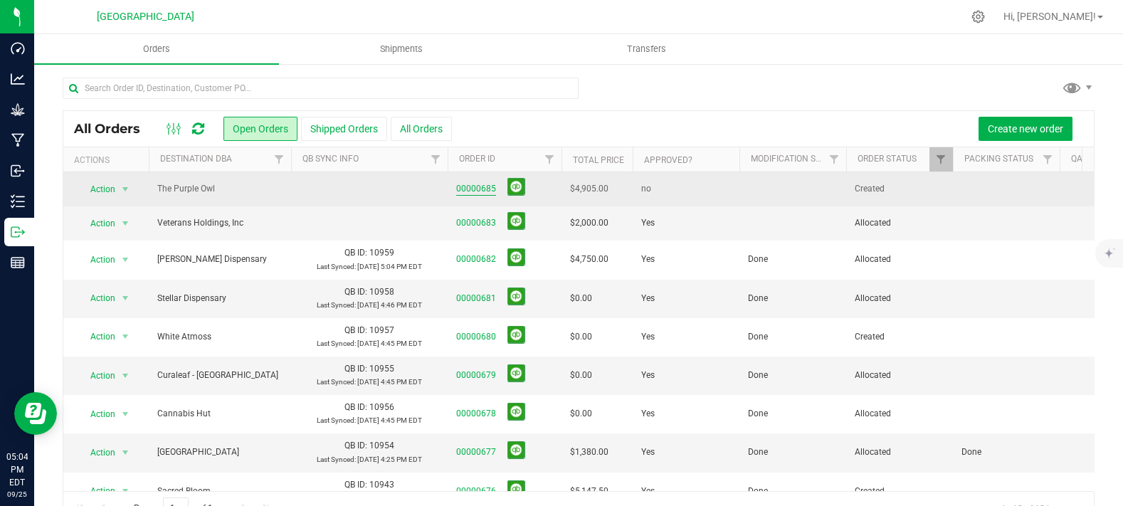
click at [464, 189] on link "00000685" at bounding box center [476, 189] width 40 height 14
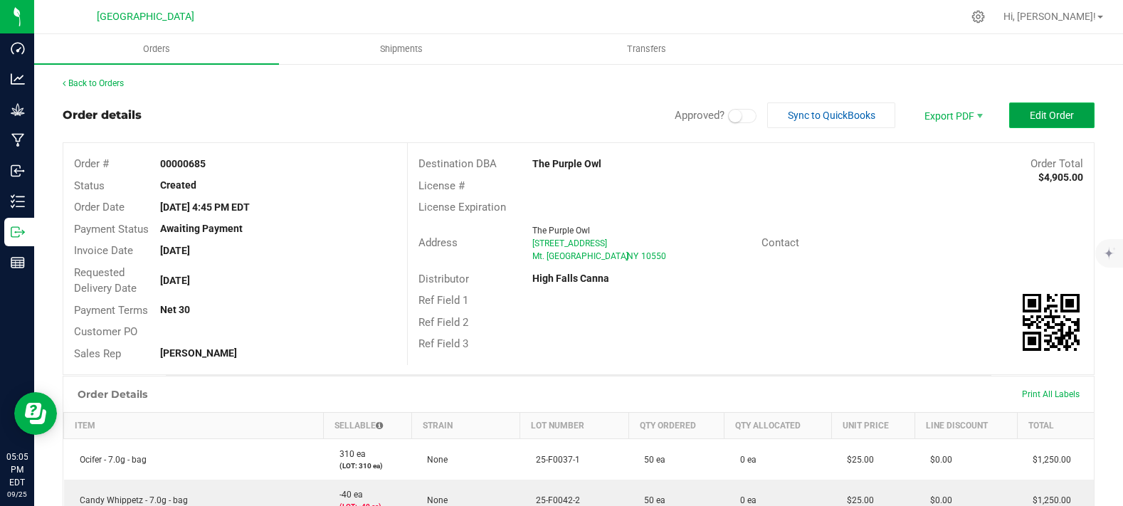
click at [1040, 111] on span "Edit Order" at bounding box center [1052, 115] width 44 height 11
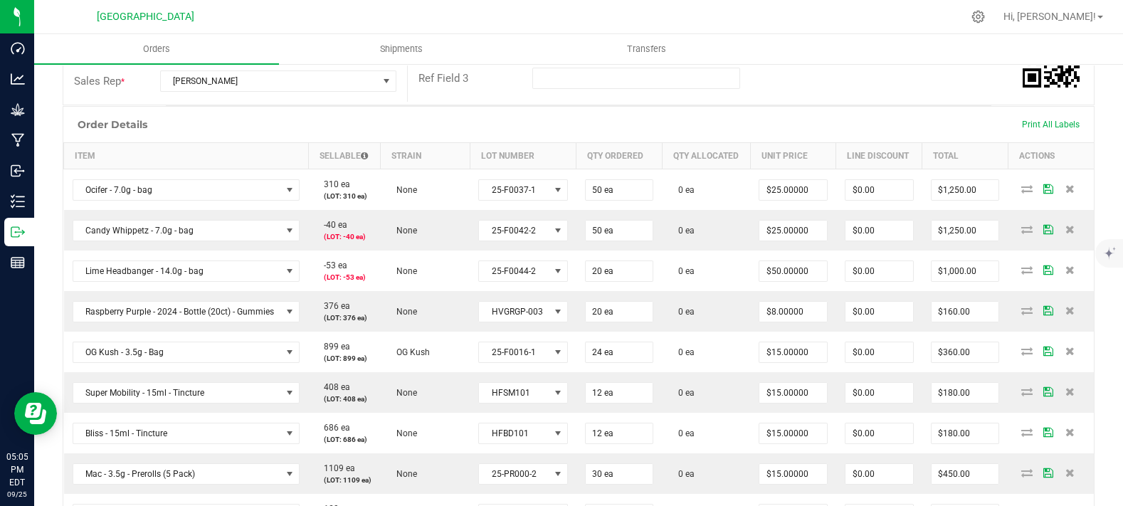
scroll to position [632, 0]
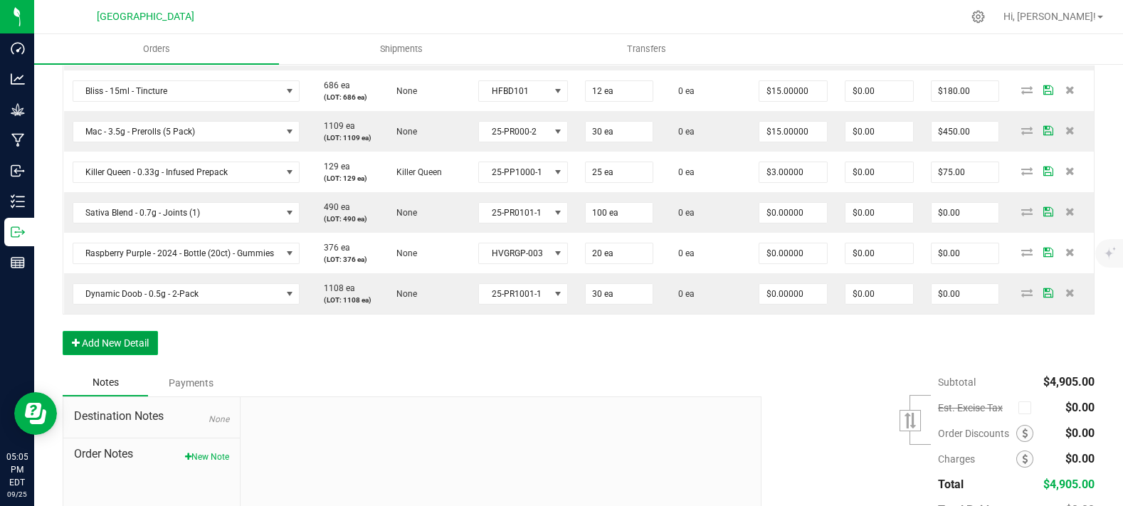
click at [122, 355] on button "Add New Detail" at bounding box center [110, 343] width 95 height 24
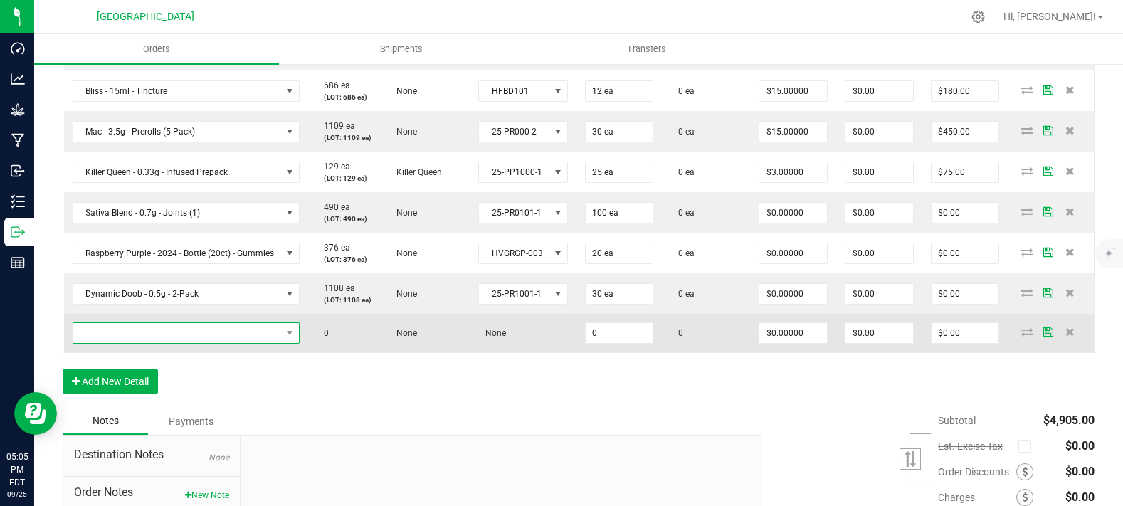
click at [145, 343] on span "NO DATA FOUND" at bounding box center [177, 333] width 209 height 20
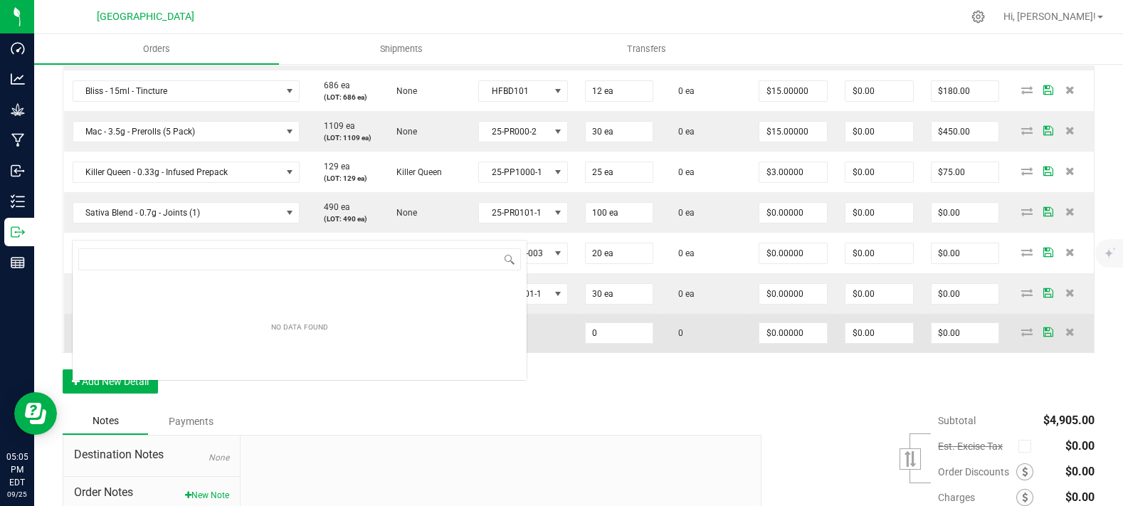
scroll to position [21, 224]
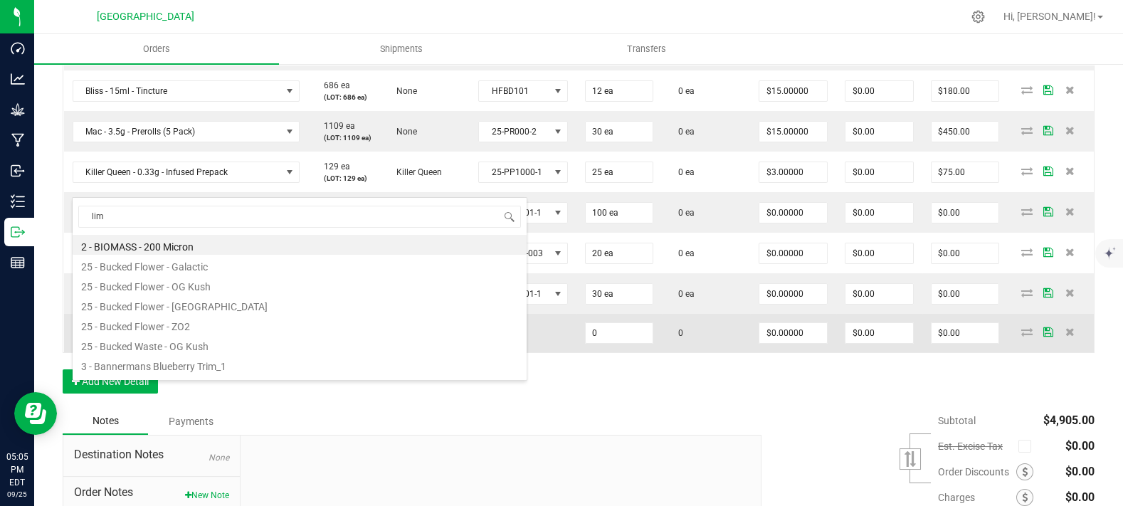
type input "lime"
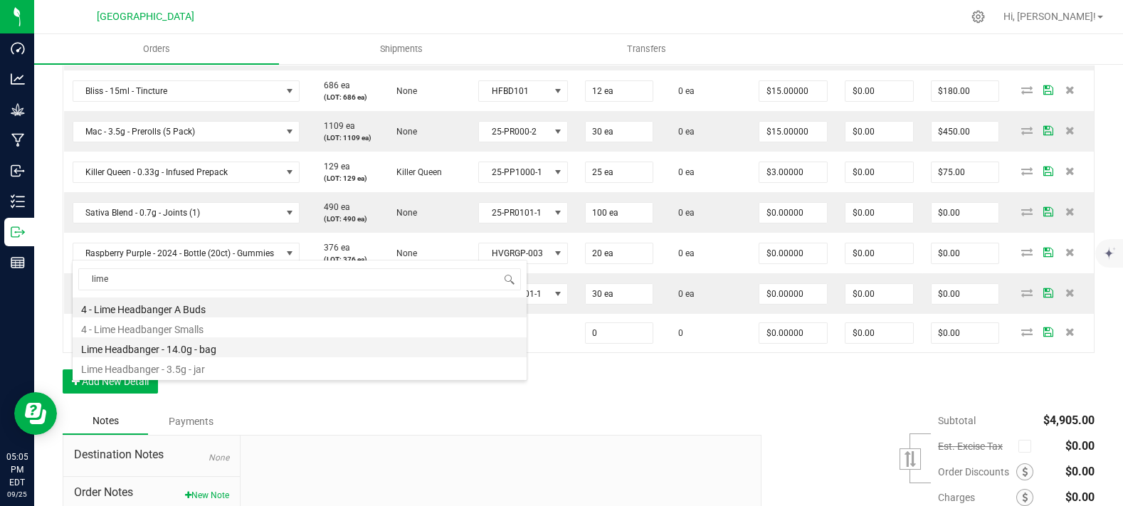
click at [221, 352] on li "Lime Headbanger - 14.0g - bag" at bounding box center [300, 347] width 454 height 20
type input "0 ea"
type input "$50.00000"
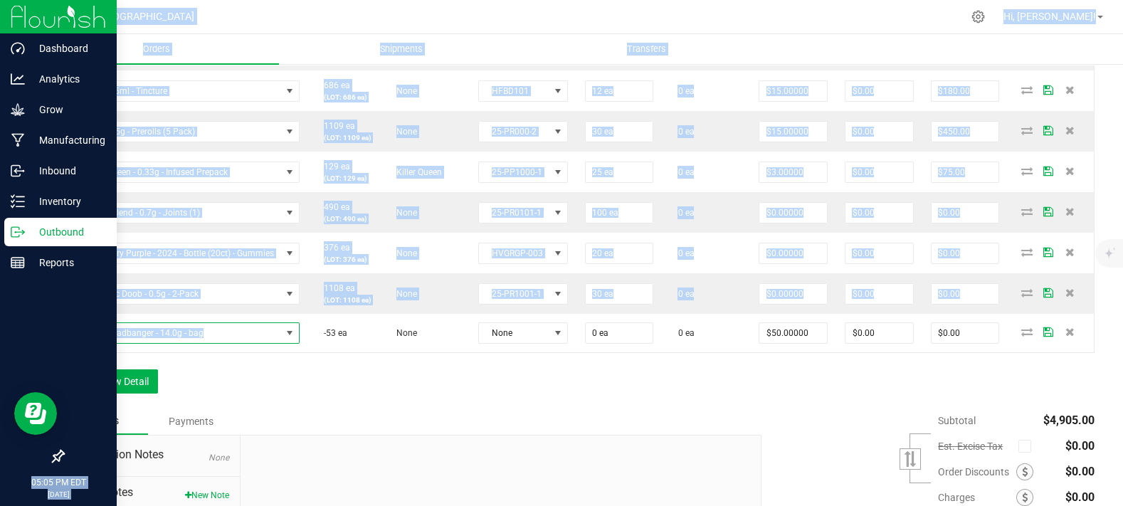
drag, startPoint x: 231, startPoint y: 395, endPoint x: 0, endPoint y: 385, distance: 231.5
click at [0, 385] on div "Dashboard Analytics Grow Manufacturing Inbound Inventory Outbound Reports 05:05…" at bounding box center [561, 253] width 1123 height 506
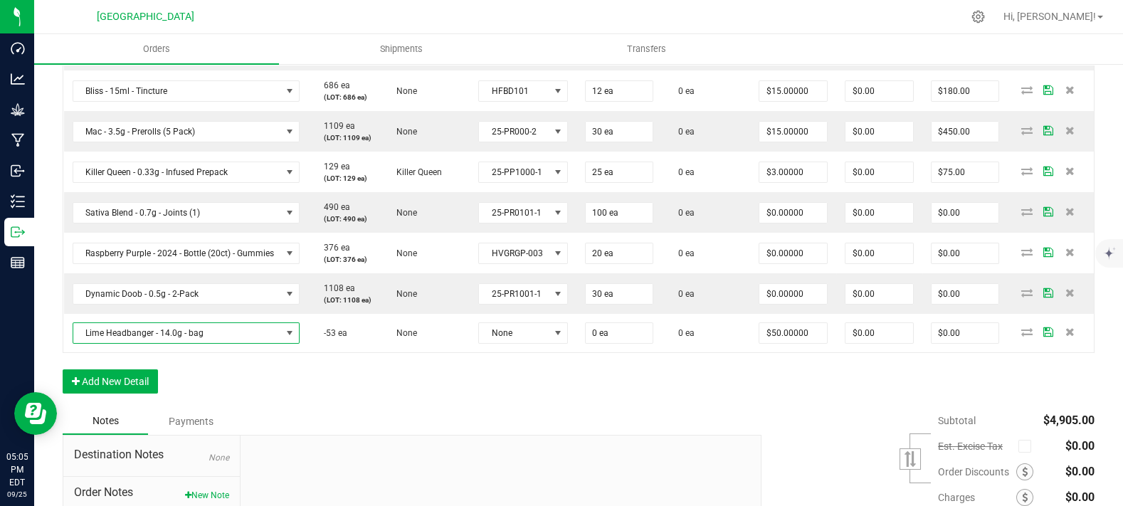
click at [402, 408] on div "Order Details Print All Labels Item Sellable Strain Lot Number Qty Ordered Qty …" at bounding box center [579, 86] width 1032 height 644
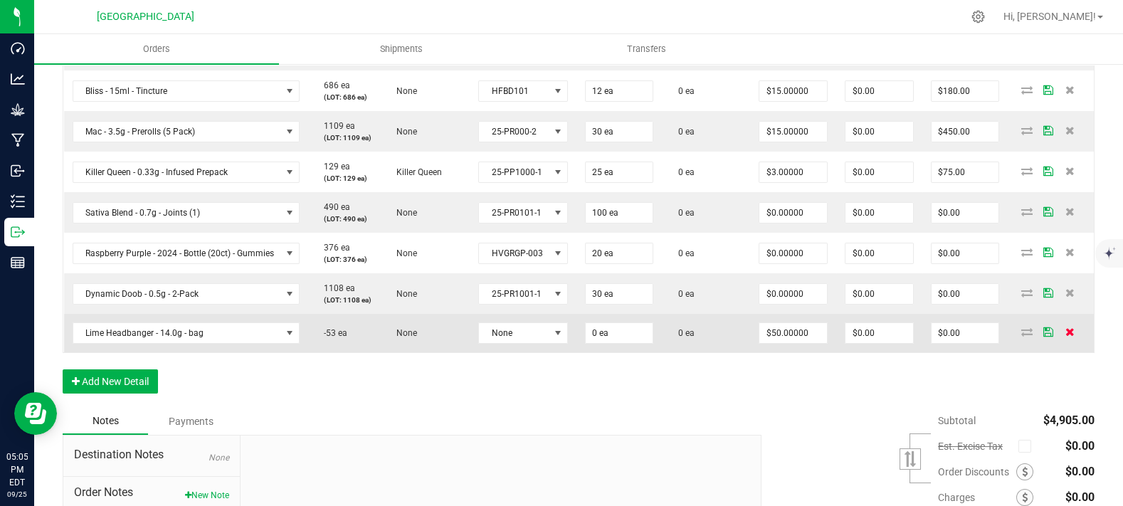
click at [1068, 336] on span at bounding box center [1069, 331] width 21 height 9
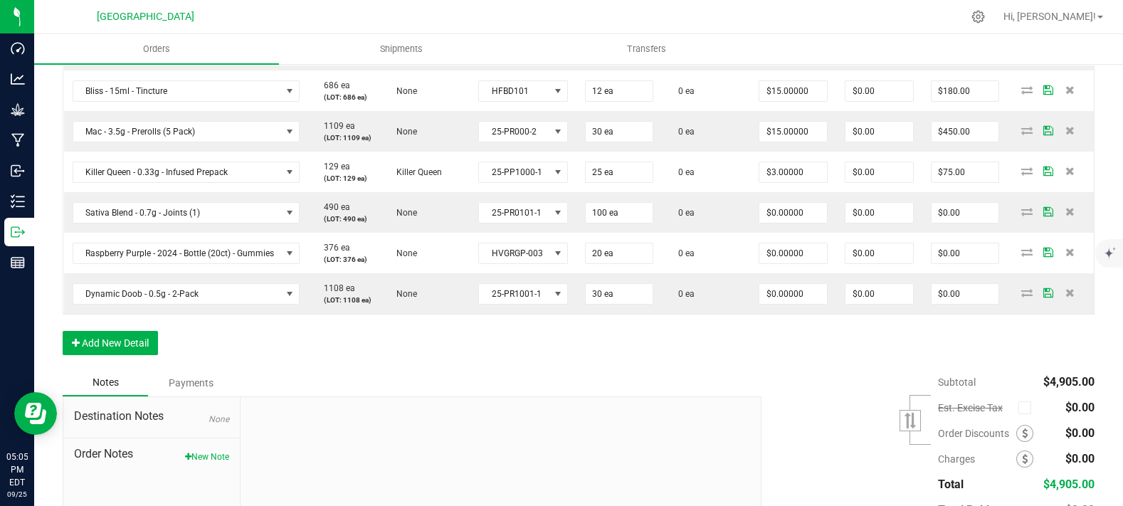
click at [455, 369] on div "Order Details Print All Labels Item Sellable Strain Lot Number Qty Ordered Qty …" at bounding box center [579, 67] width 1032 height 606
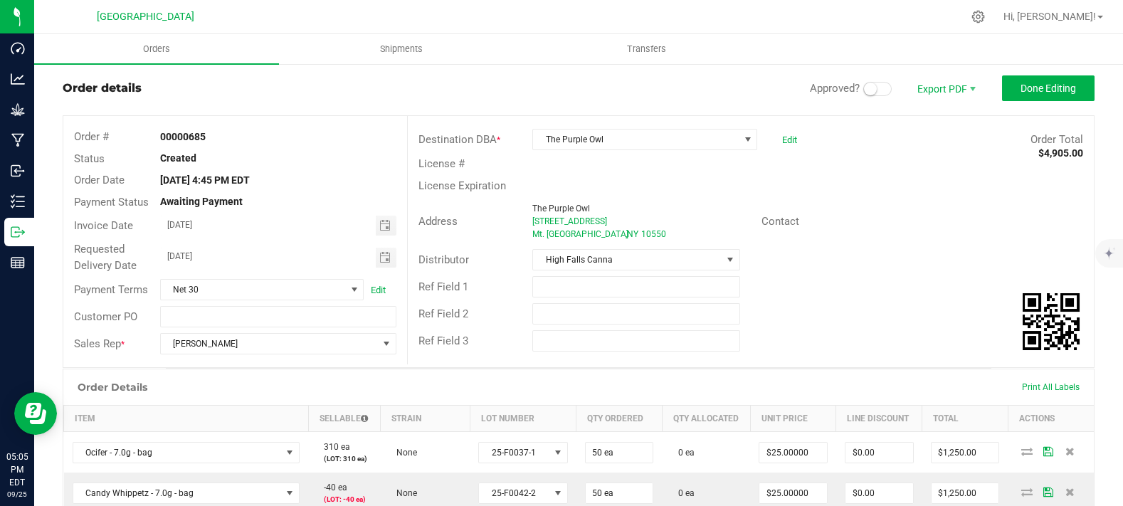
scroll to position [0, 0]
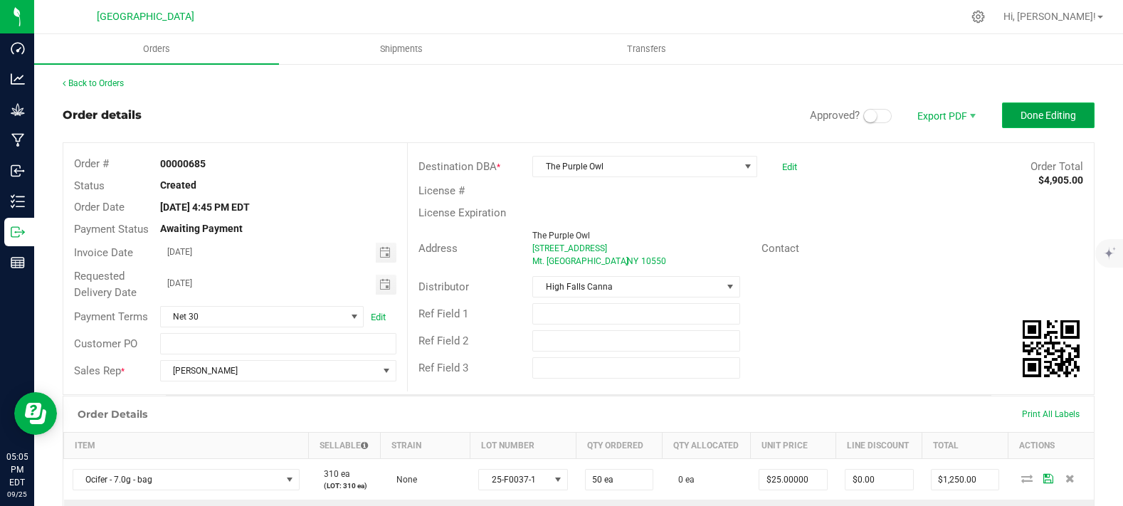
click at [1036, 115] on span "Done Editing" at bounding box center [1049, 115] width 56 height 11
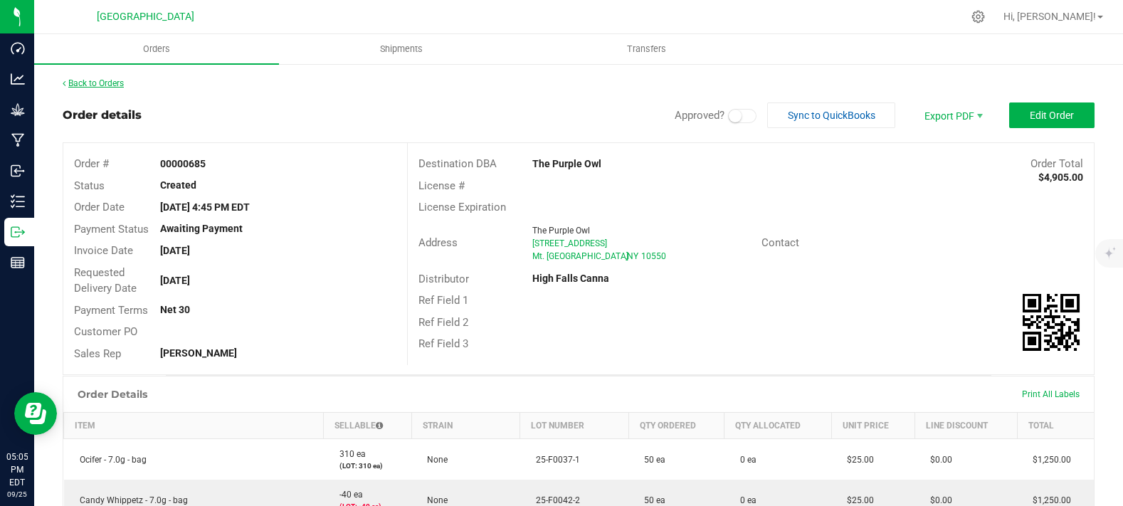
click at [102, 85] on link "Back to Orders" at bounding box center [93, 83] width 61 height 10
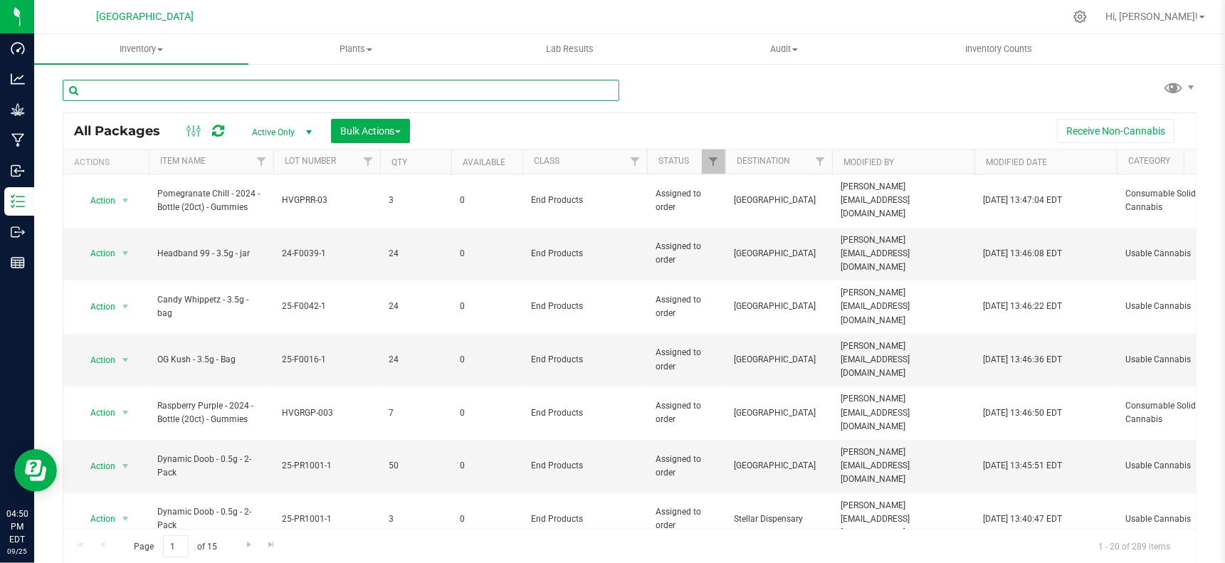
click at [140, 87] on input "text" at bounding box center [341, 90] width 557 height 21
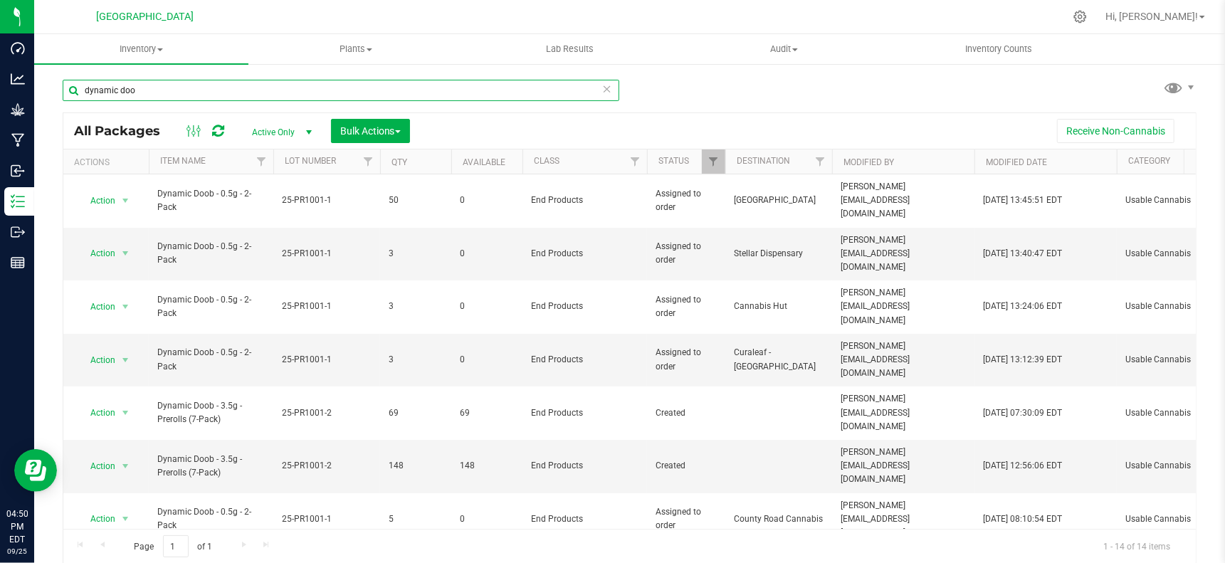
type input "dynamic doo"
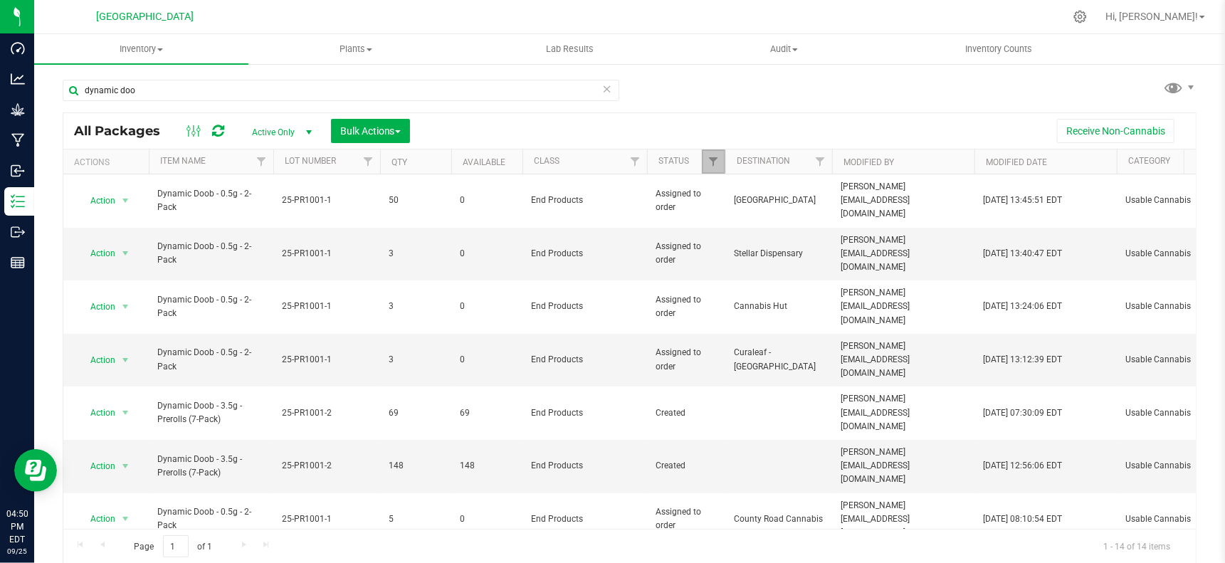
click at [707, 170] on link "Filter" at bounding box center [713, 161] width 23 height 24
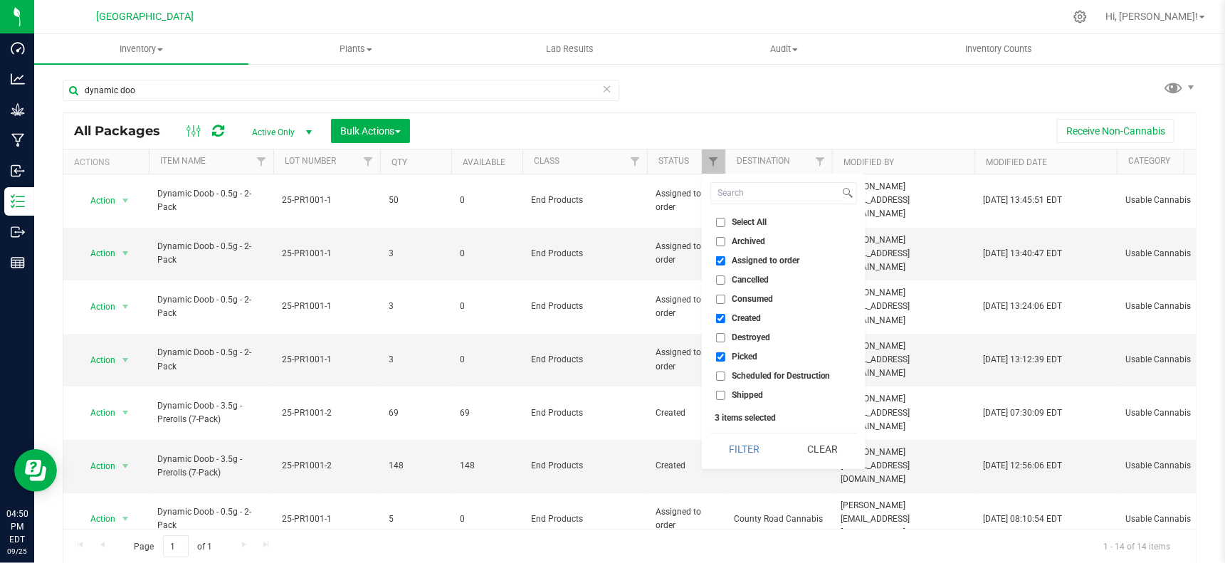
click at [721, 257] on input "Assigned to order" at bounding box center [720, 260] width 9 height 9
checkbox input "false"
click at [714, 315] on li "Created" at bounding box center [783, 318] width 147 height 15
click at [720, 353] on input "Picked" at bounding box center [720, 356] width 9 height 9
checkbox input "false"
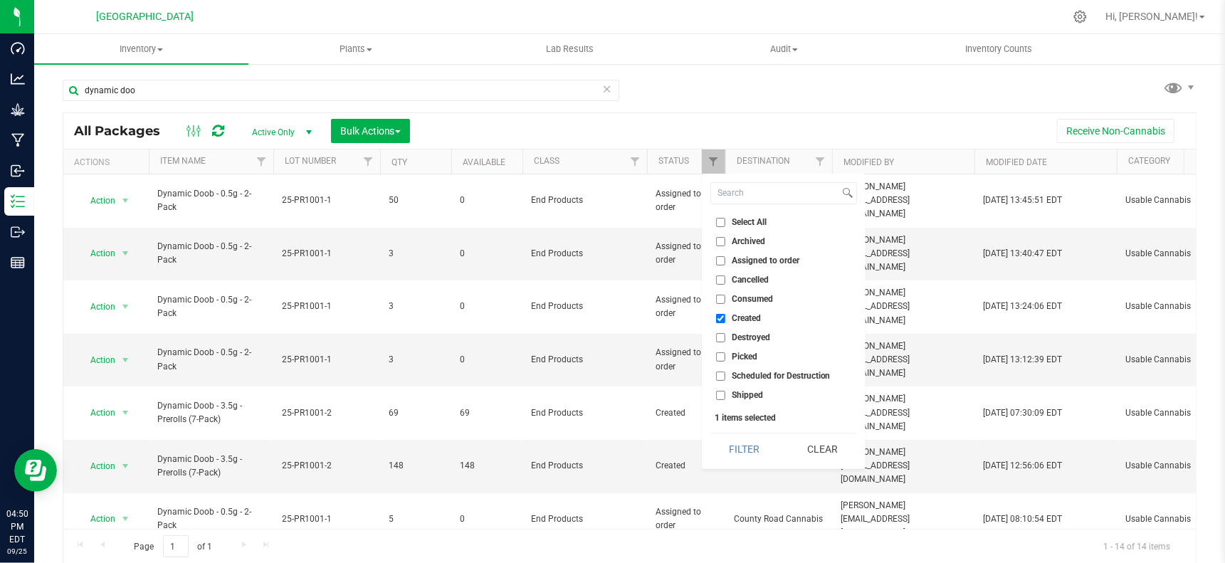
click at [719, 317] on input "Created" at bounding box center [720, 318] width 9 height 9
checkbox input "false"
click at [716, 266] on li "Assigned to order" at bounding box center [783, 260] width 147 height 15
click at [716, 265] on li "Assigned to order" at bounding box center [783, 260] width 147 height 15
click at [725, 257] on label "Assigned to order" at bounding box center [757, 260] width 83 height 9
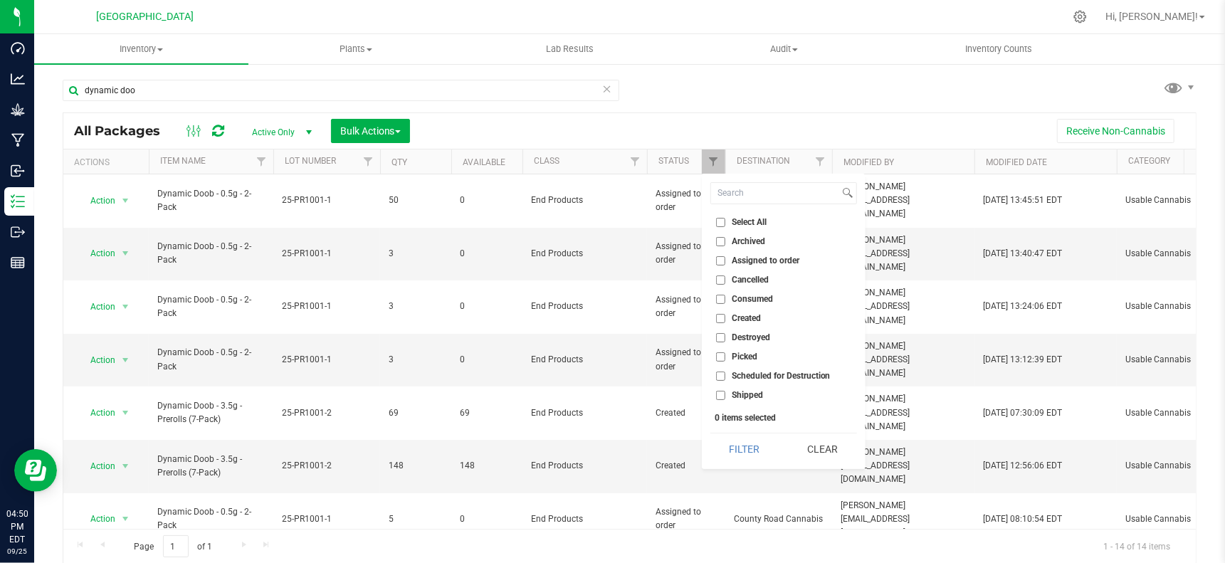
click at [725, 257] on input "Assigned to order" at bounding box center [720, 260] width 9 height 9
checkbox input "true"
click at [747, 440] on button "Filter" at bounding box center [744, 448] width 68 height 31
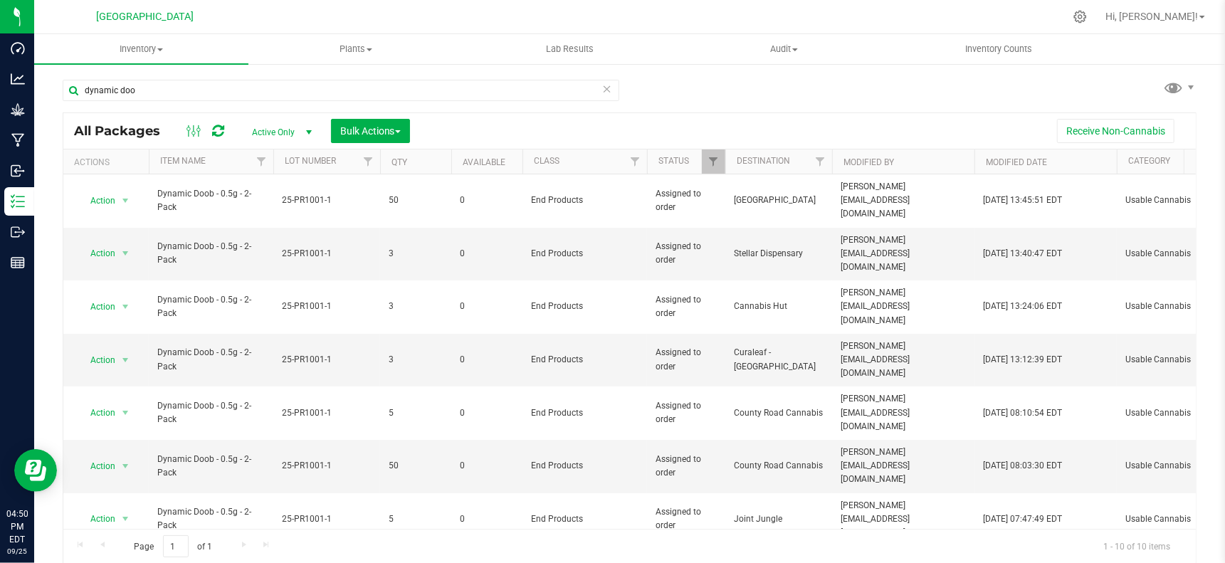
click at [753, 104] on div "dynamic doo All Packages Active Only Active Only Lab Samples Locked All Bulk Ac…" at bounding box center [630, 314] width 1134 height 497
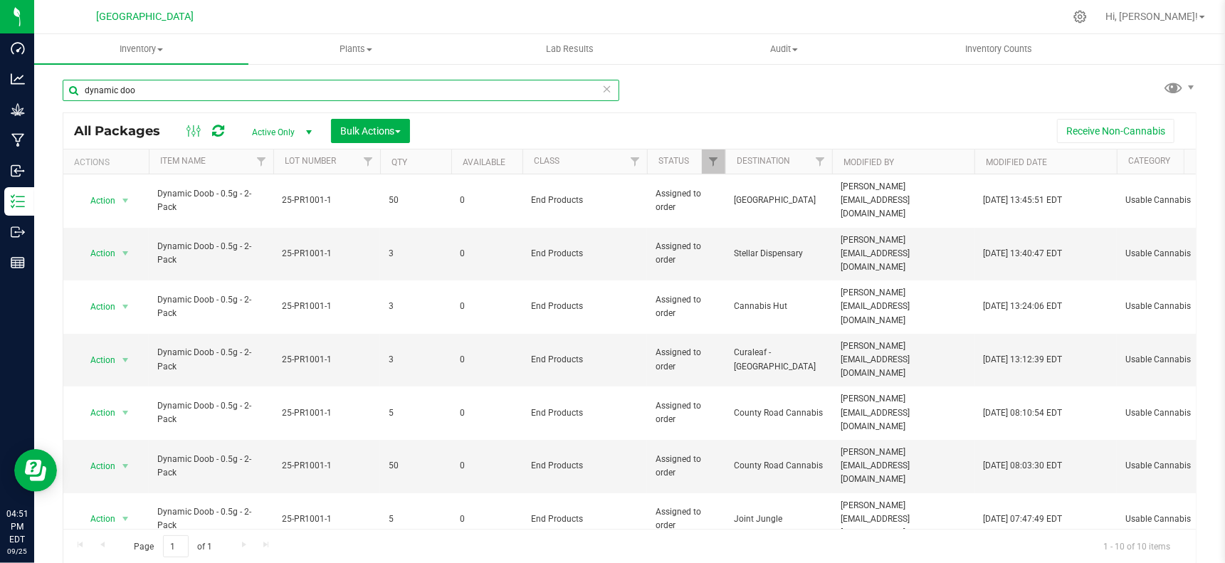
click at [125, 88] on input "dynamic doo" at bounding box center [341, 90] width 557 height 21
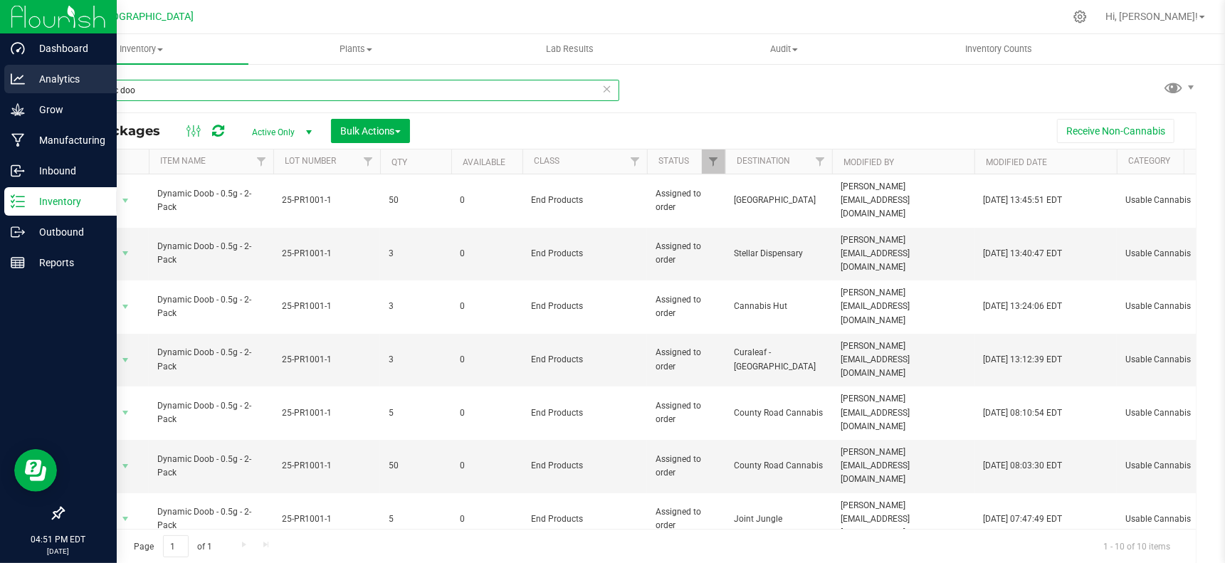
drag, startPoint x: 139, startPoint y: 82, endPoint x: 24, endPoint y: 79, distance: 114.6
click at [24, 79] on div "Dashboard Analytics Grow Manufacturing Inbound Inventory Outbound Reports 04:51…" at bounding box center [612, 281] width 1225 height 563
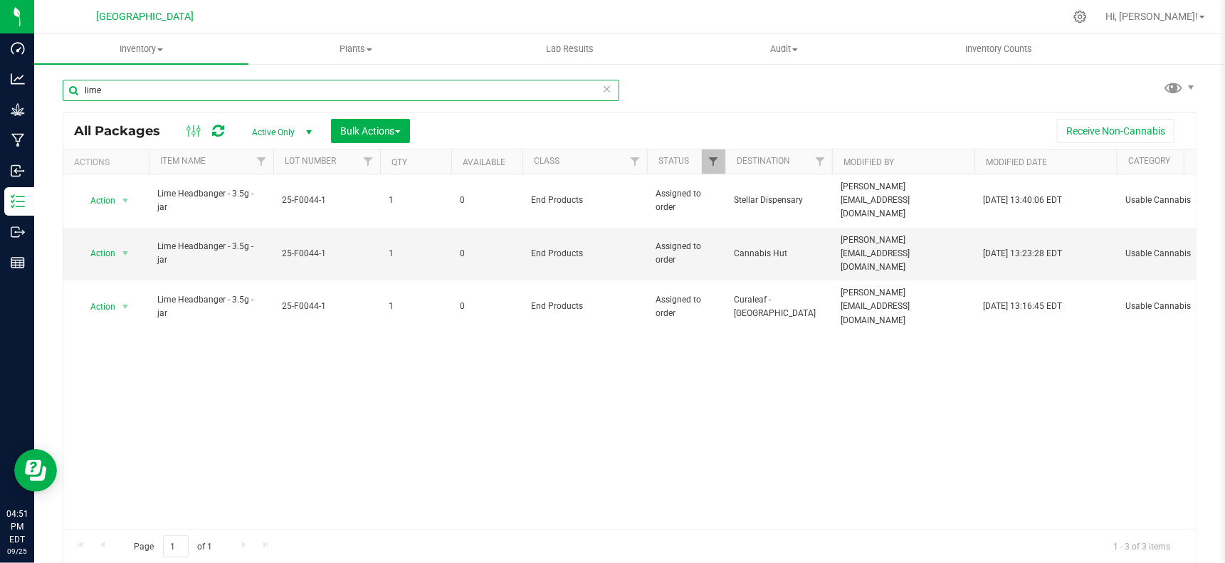
type input "lime"
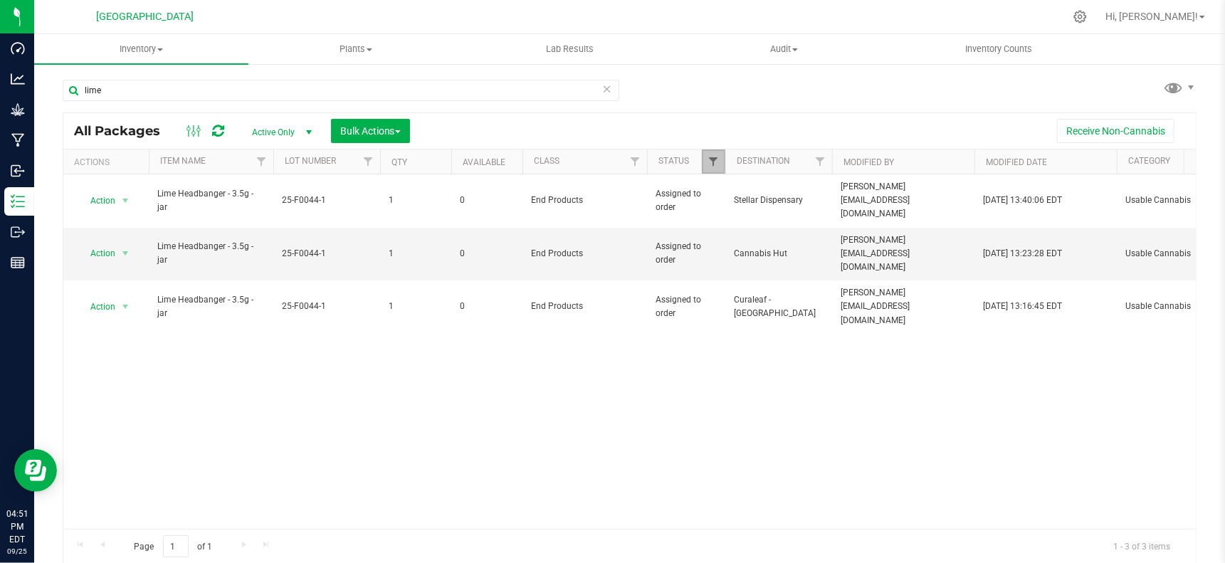
click at [710, 162] on span "Filter" at bounding box center [712, 161] width 11 height 11
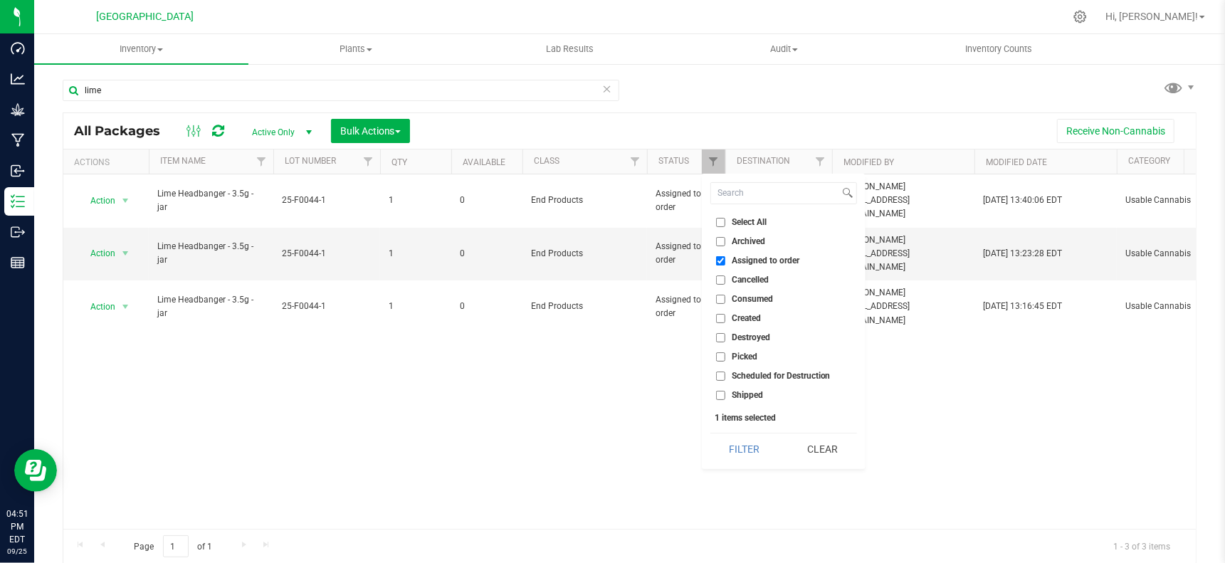
click at [719, 263] on input "Assigned to order" at bounding box center [720, 260] width 9 height 9
checkbox input "true"
click at [722, 317] on input "Created" at bounding box center [720, 318] width 9 height 9
checkbox input "true"
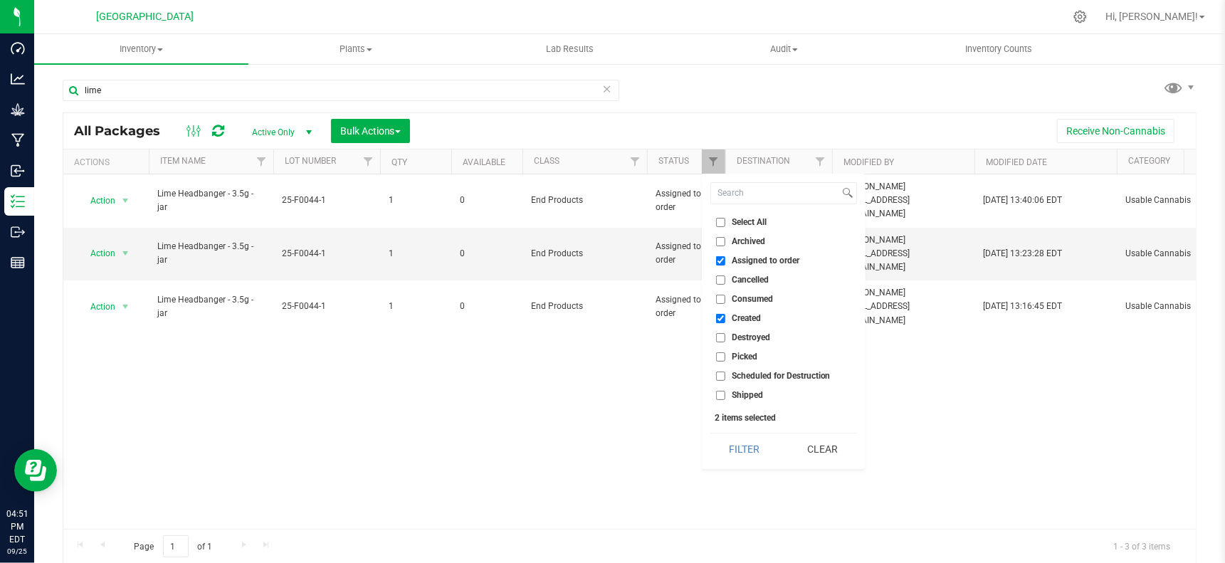
click at [598, 354] on div "Action Action Edit attributes Global inventory Locate package Print package lab…" at bounding box center [629, 351] width 1132 height 354
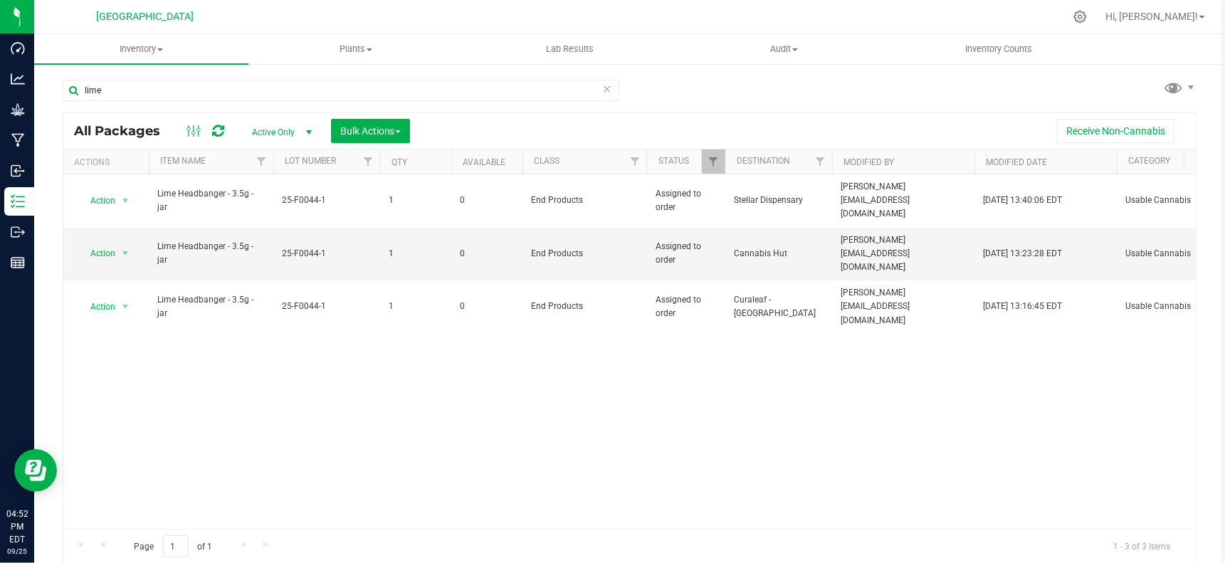
click at [643, 351] on div "Action Action Edit attributes Global inventory Locate package Print package lab…" at bounding box center [629, 351] width 1132 height 354
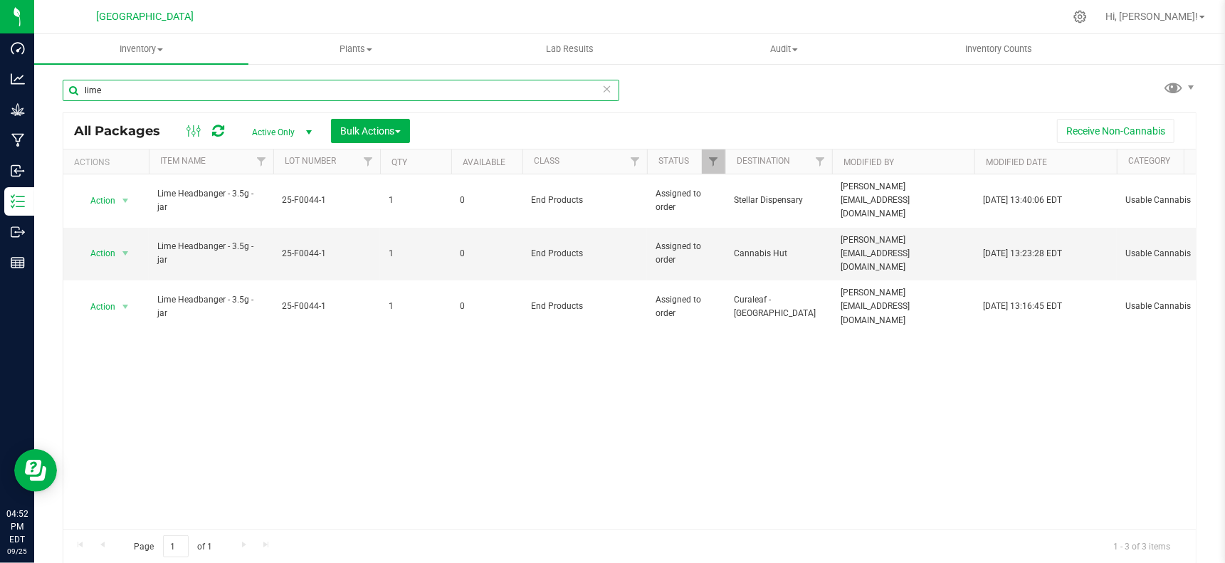
click at [141, 85] on input "lime" at bounding box center [341, 90] width 557 height 21
drag, startPoint x: 147, startPoint y: 93, endPoint x: 142, endPoint y: 76, distance: 17.1
click at [42, 83] on div "lime All Packages Active Only Active Only Lab Samples Locked All Bulk Actions A…" at bounding box center [629, 280] width 1191 height 434
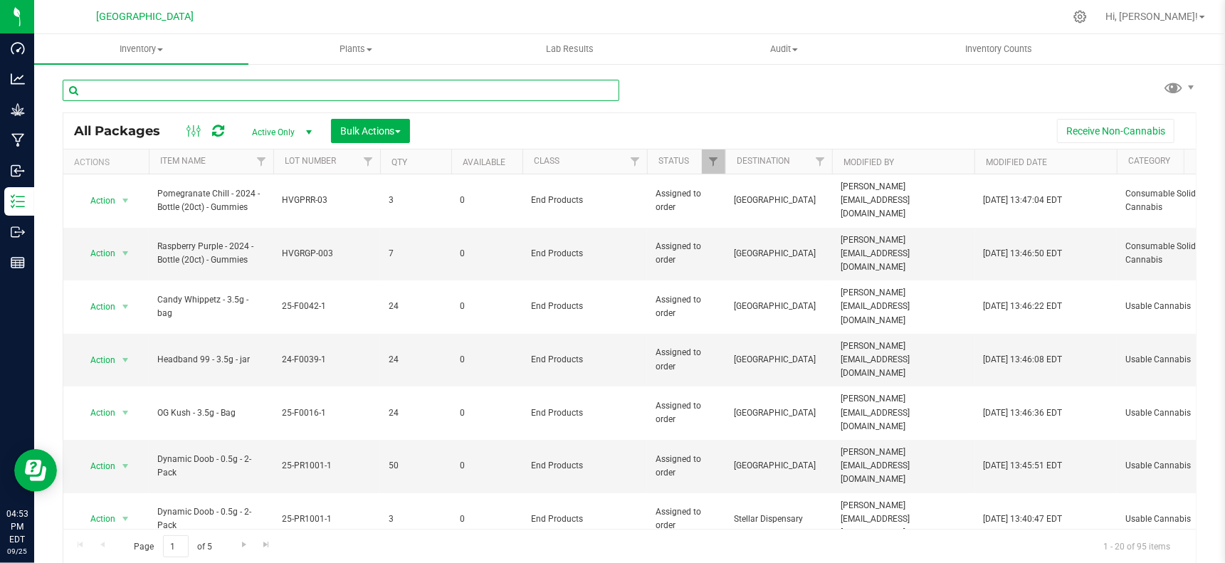
click at [260, 91] on input "text" at bounding box center [341, 90] width 557 height 21
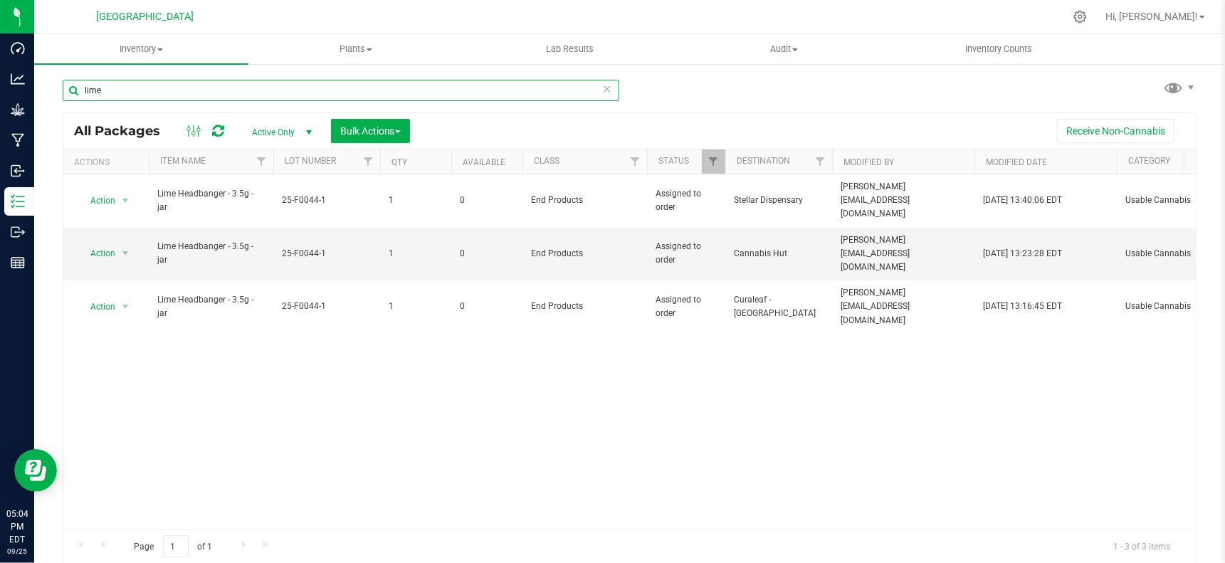
click at [233, 95] on input "lime" at bounding box center [341, 90] width 557 height 21
type input "lime"
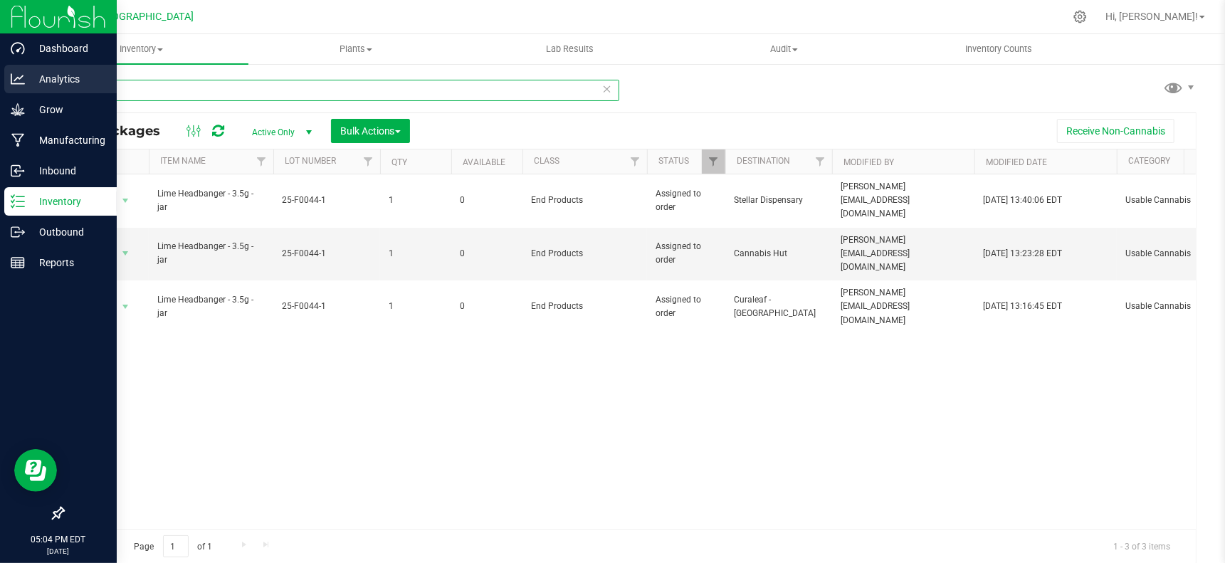
drag, startPoint x: 263, startPoint y: 94, endPoint x: 23, endPoint y: 83, distance: 240.8
click at [0, 97] on html "Dashboard Analytics Grow Manufacturing Inbound Inventory Outbound Reports 05:04…" at bounding box center [612, 281] width 1225 height 563
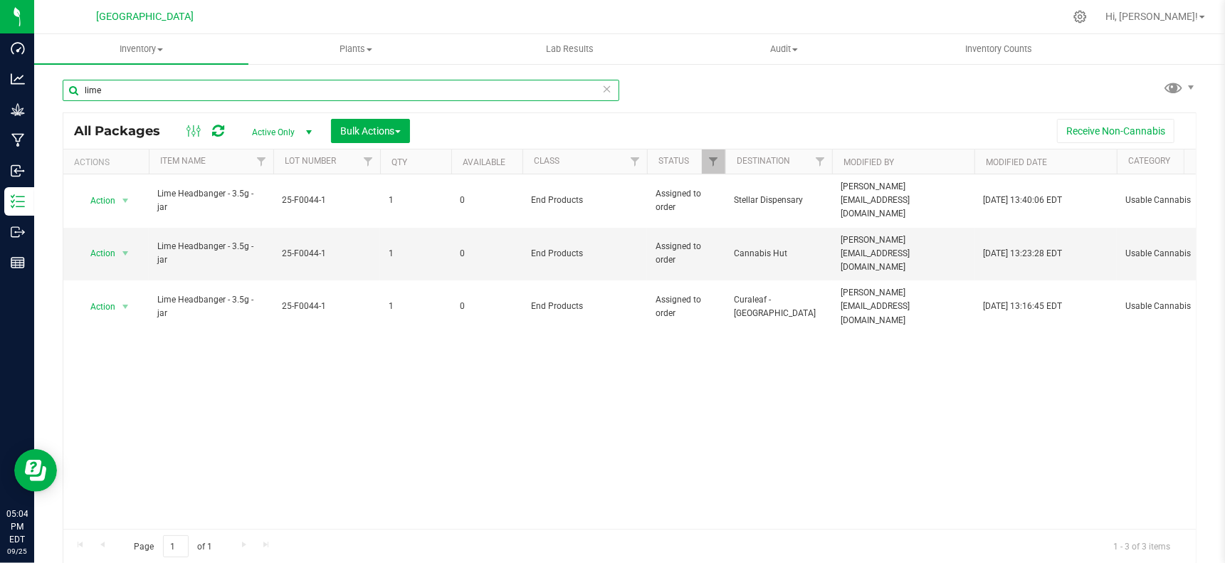
click at [609, 85] on input "lime" at bounding box center [341, 90] width 557 height 21
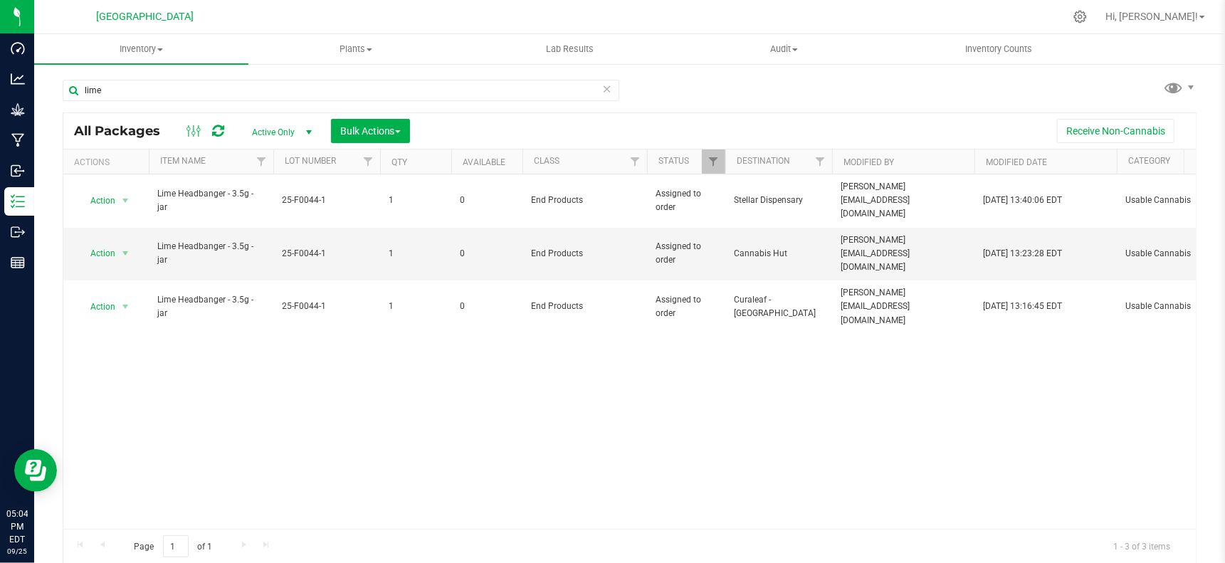
click at [602, 86] on icon at bounding box center [607, 88] width 10 height 17
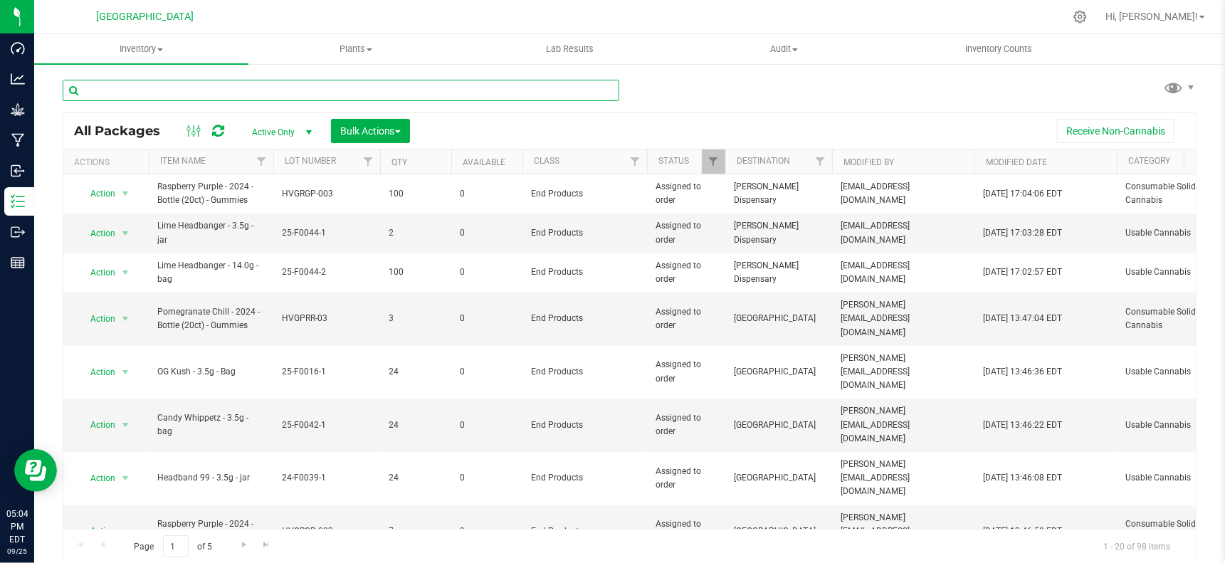
click at [214, 94] on input "text" at bounding box center [341, 90] width 557 height 21
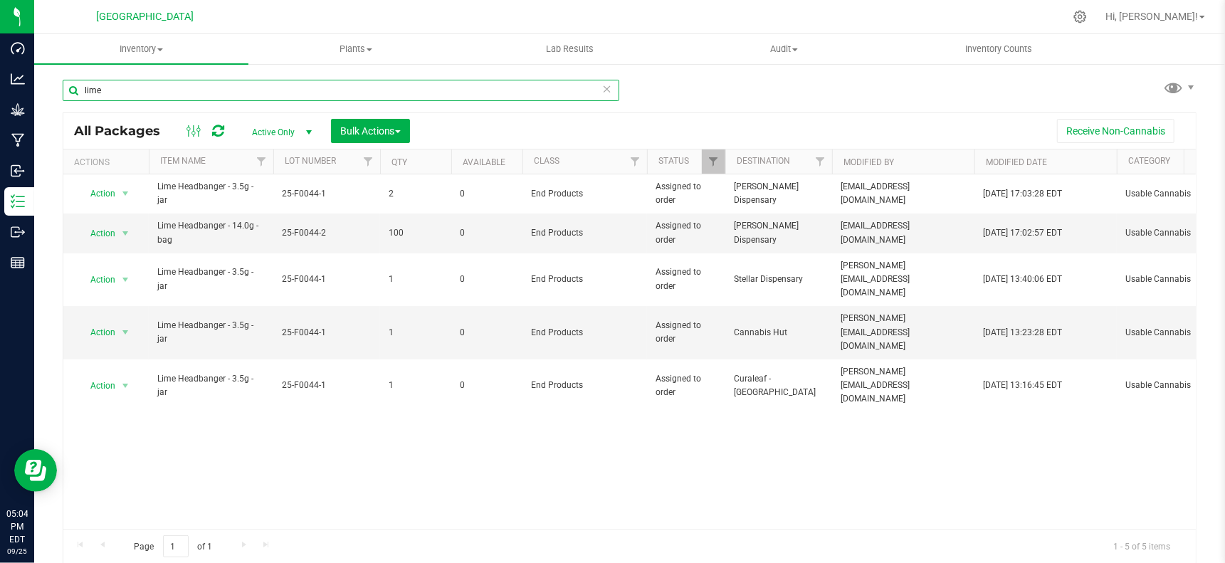
type input "lime"
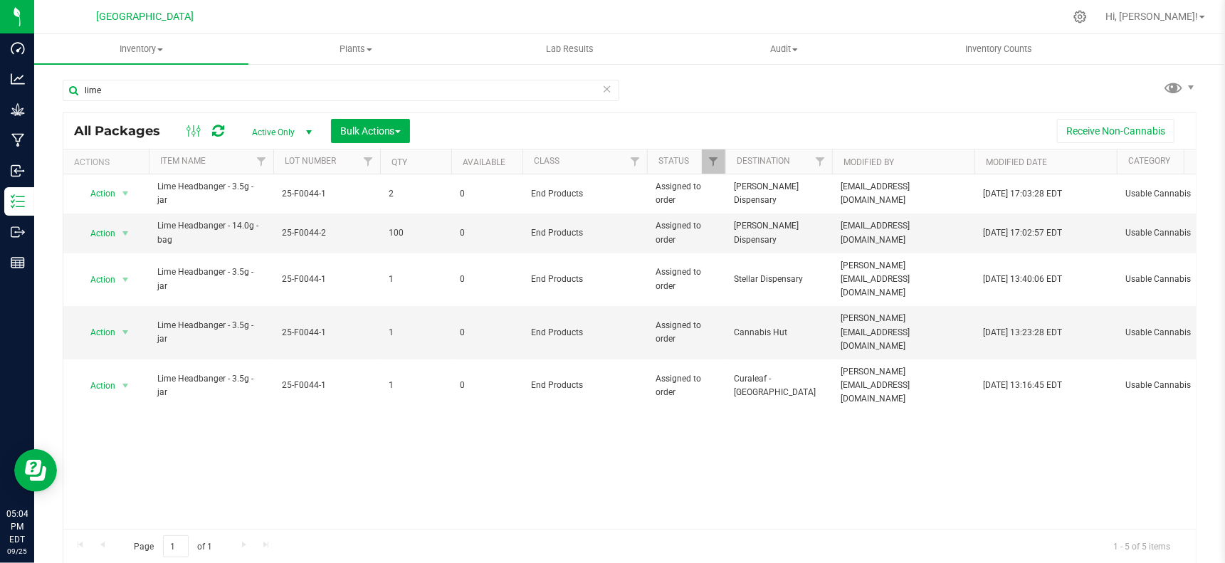
click at [798, 104] on div "lime All Packages Active Only Active Only Lab Samples Locked All Bulk Actions A…" at bounding box center [630, 314] width 1134 height 497
click at [731, 93] on div "lime All Packages Active Only Active Only Lab Samples Locked All Bulk Actions A…" at bounding box center [630, 314] width 1134 height 497
click at [715, 159] on span "Filter" at bounding box center [712, 161] width 11 height 11
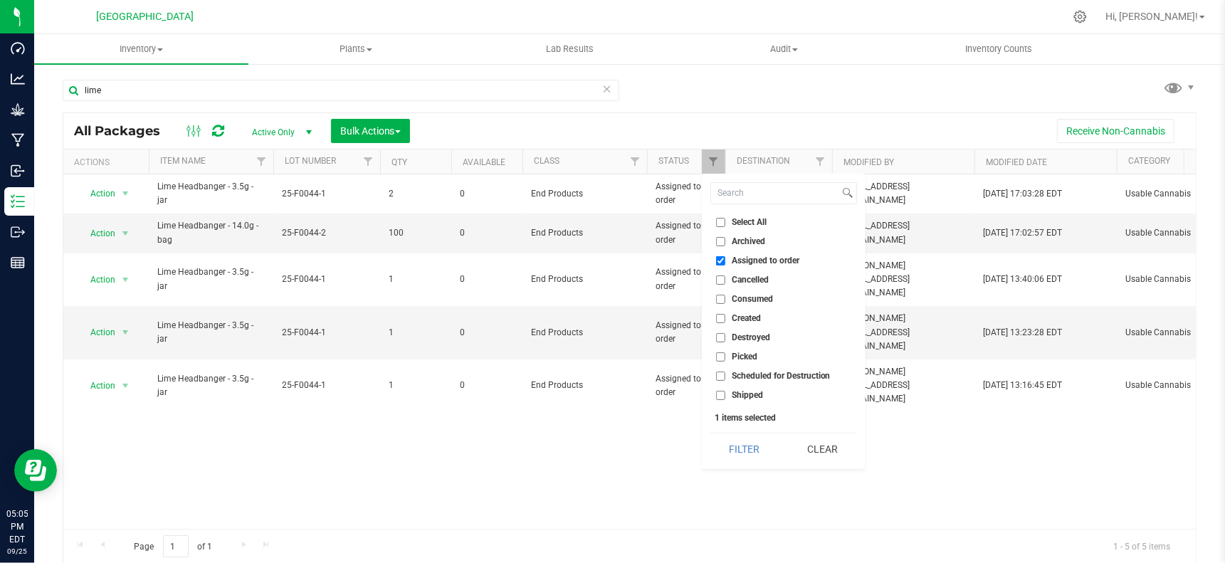
click at [754, 317] on span "Created" at bounding box center [746, 318] width 29 height 9
click at [725, 317] on input "Created" at bounding box center [720, 318] width 9 height 9
checkbox input "true"
click at [724, 259] on input "Assigned to order" at bounding box center [720, 260] width 9 height 9
checkbox input "false"
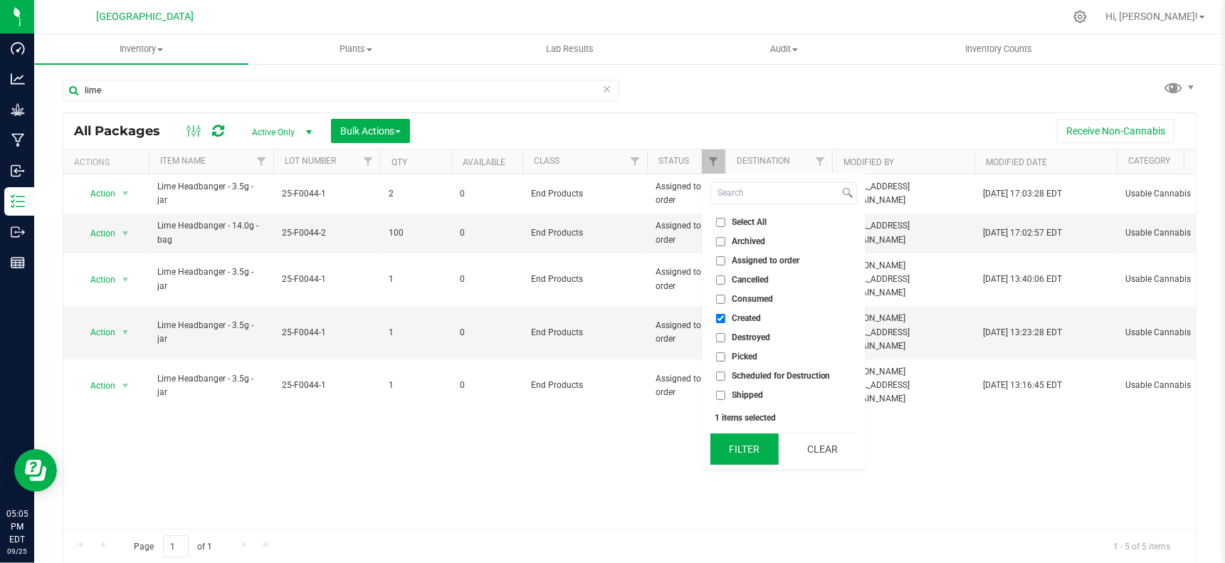
click at [740, 453] on button "Filter" at bounding box center [744, 448] width 68 height 31
